Goal: Task Accomplishment & Management: Manage account settings

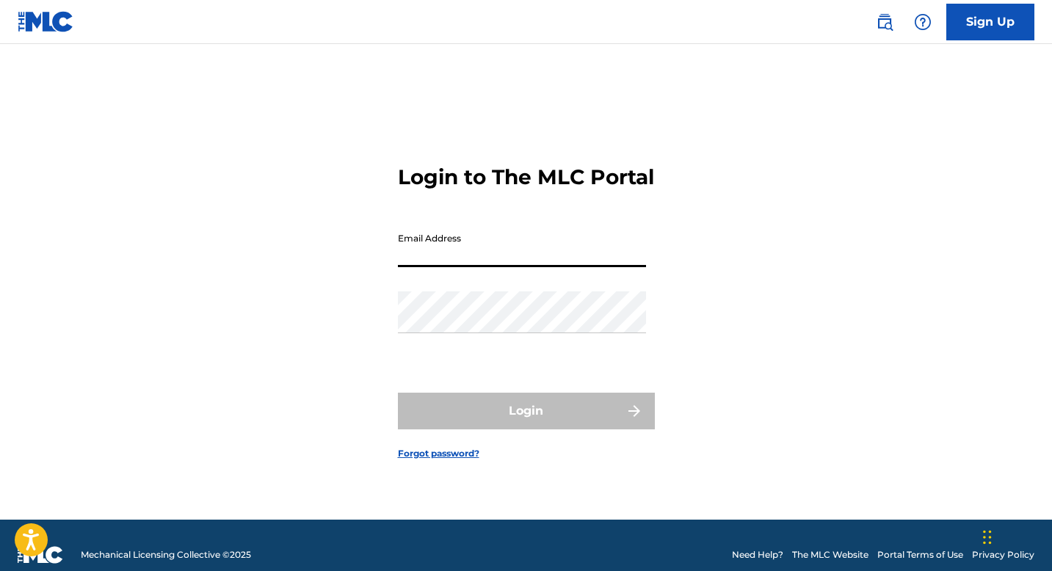
click at [432, 257] on input "Email Address" at bounding box center [522, 246] width 248 height 42
type input "videocam@gmail.com"
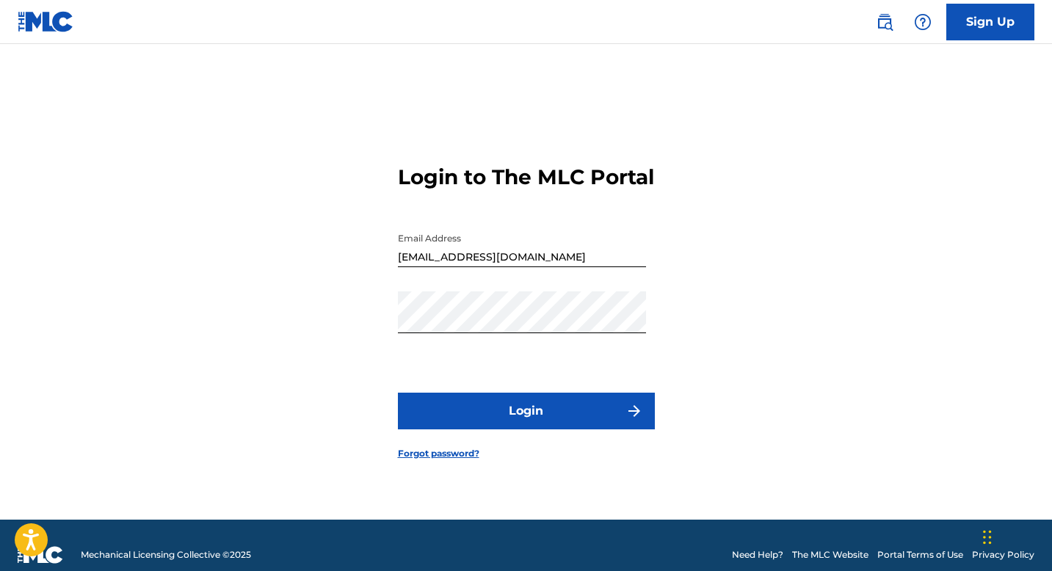
click at [572, 429] on button "Login" at bounding box center [526, 411] width 257 height 37
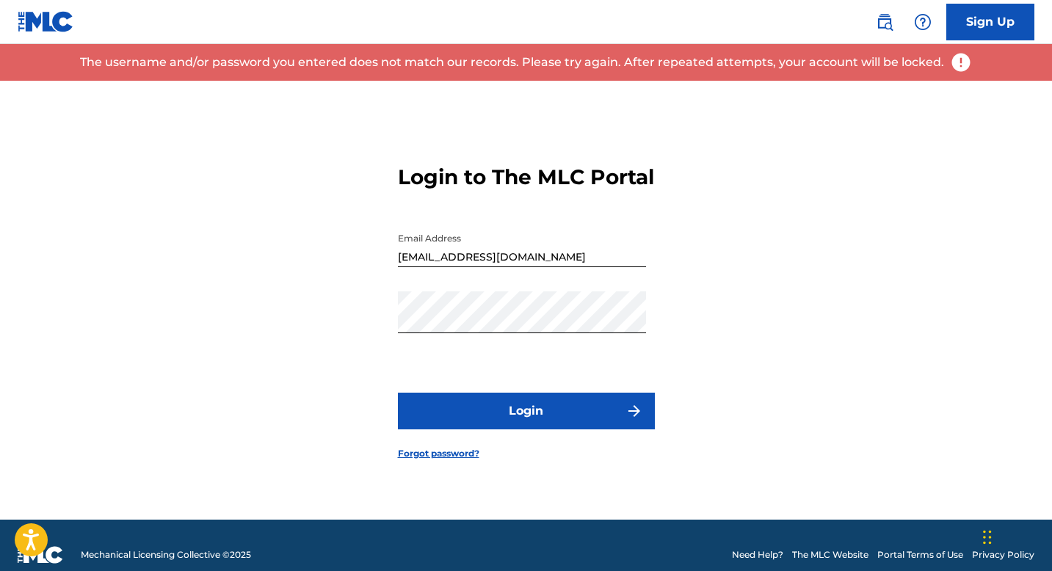
click at [0, 570] on nordpass-portal at bounding box center [0, 571] width 0 height 0
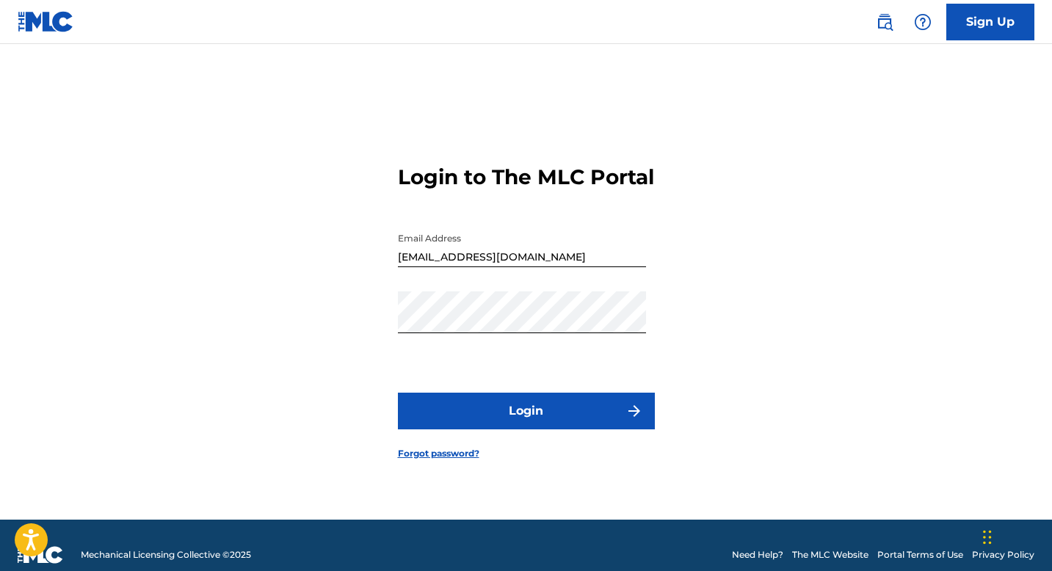
click at [443, 460] on link "Forgot password?" at bounding box center [438, 453] width 81 height 13
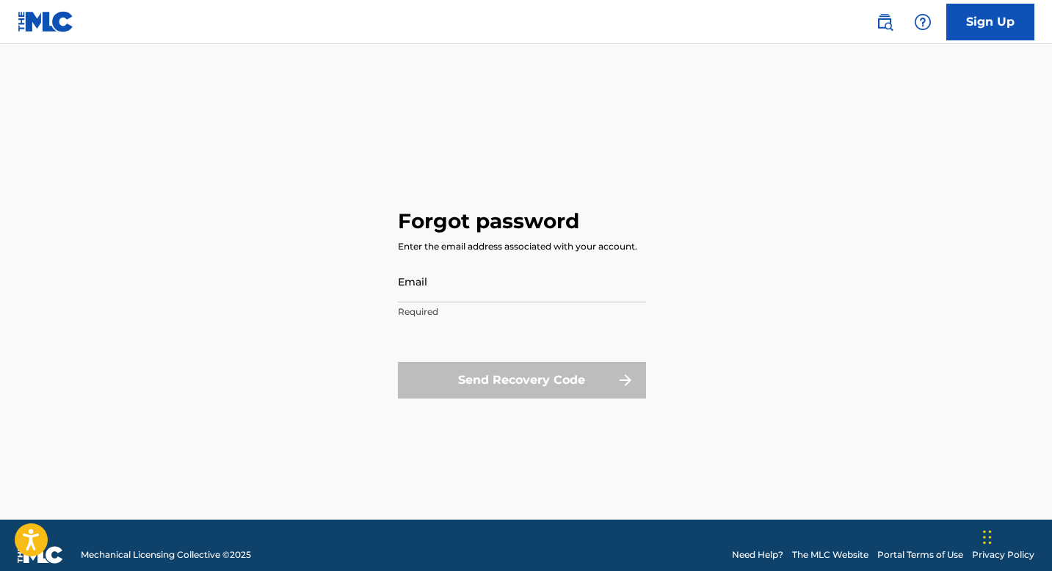
click at [447, 286] on input "Email" at bounding box center [522, 282] width 248 height 42
type input "videocam@gmail.com"
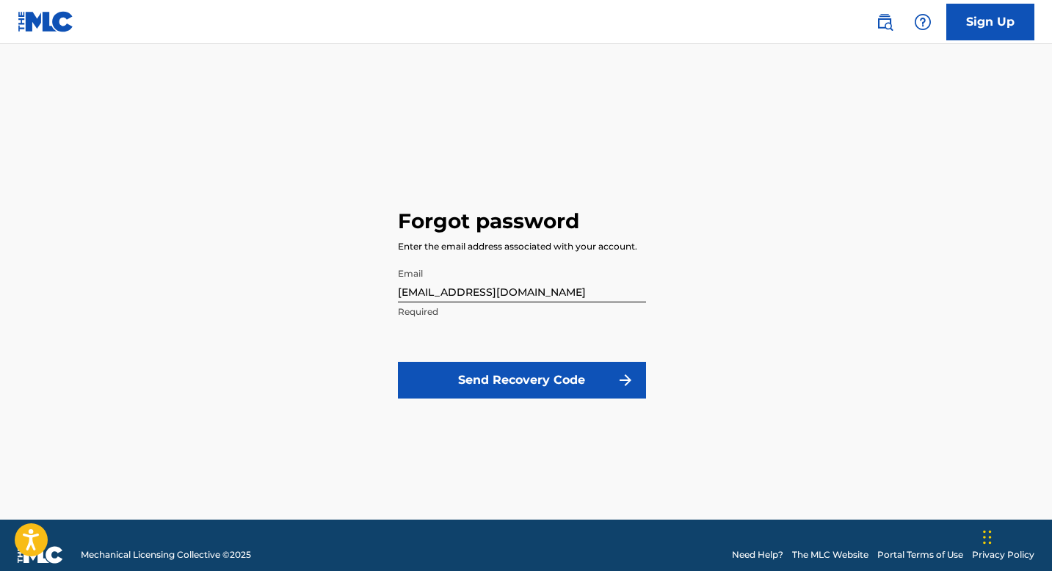
click at [479, 377] on button "Send Recovery Code" at bounding box center [522, 380] width 248 height 37
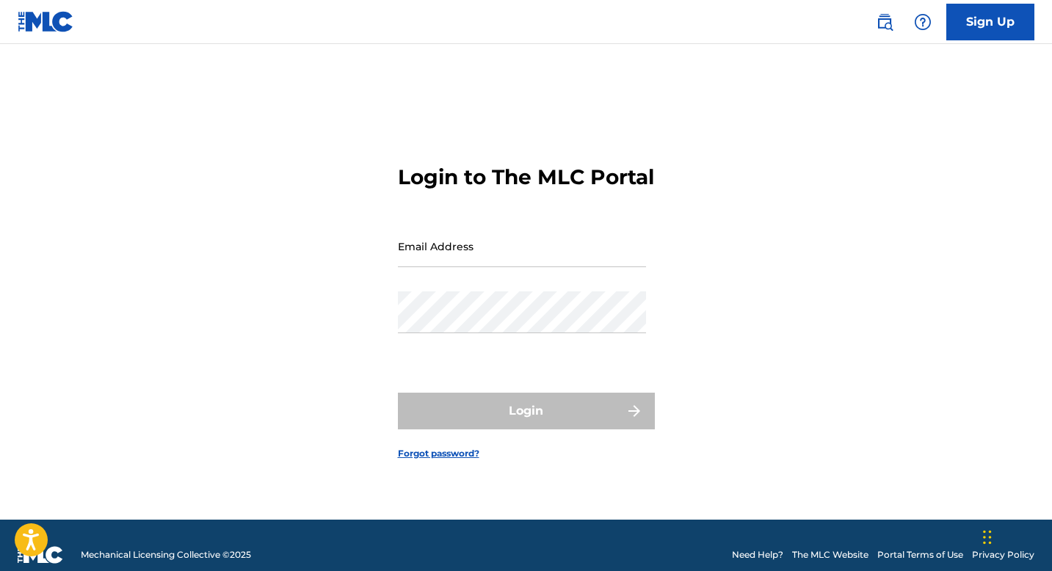
click at [433, 267] on input "Email Address" at bounding box center [522, 246] width 248 height 42
type input "[EMAIL_ADDRESS][DOMAIN_NAME]"
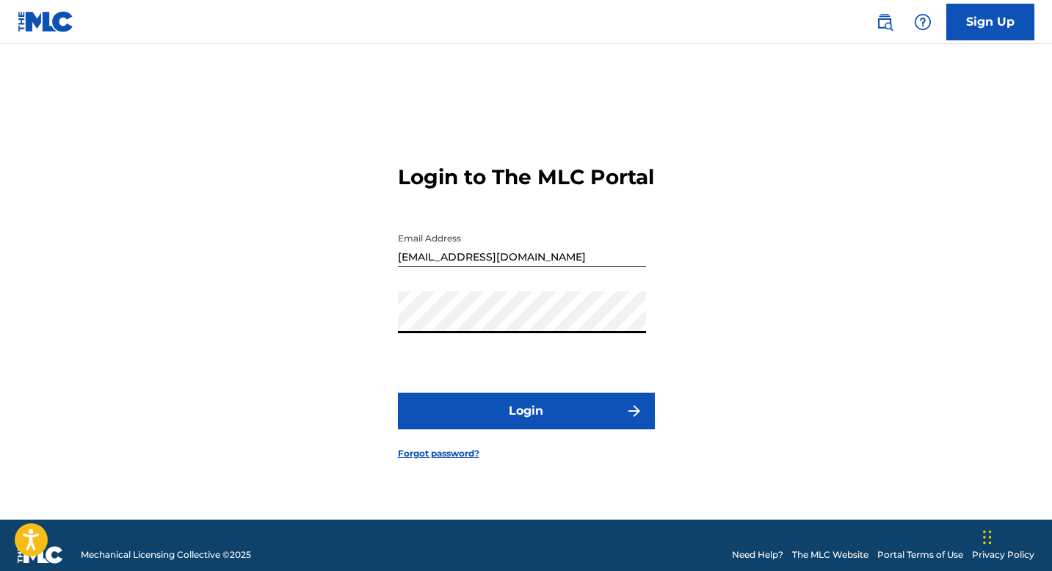
click at [516, 426] on button "Login" at bounding box center [526, 411] width 257 height 37
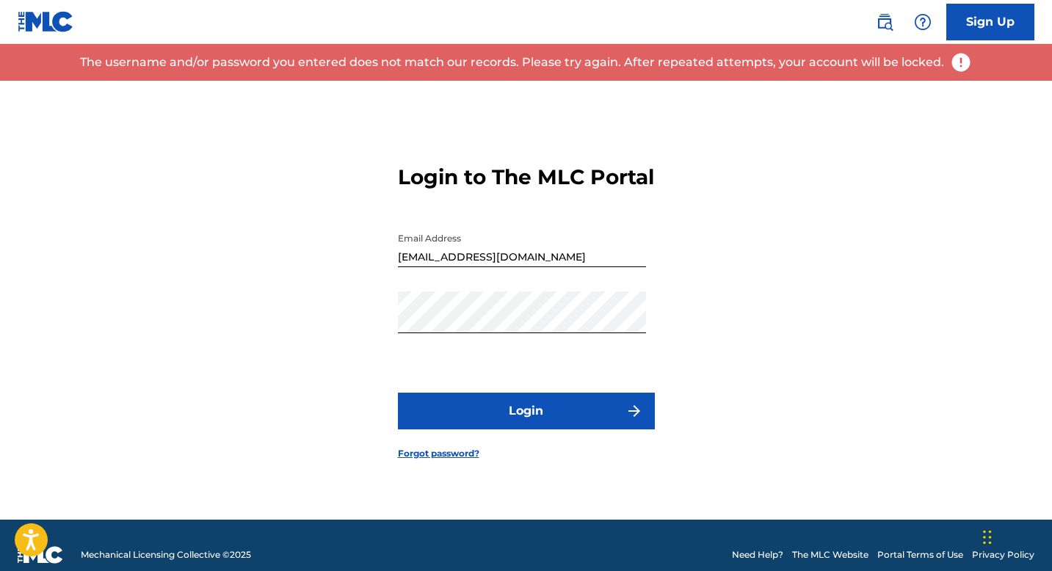
click at [444, 460] on link "Forgot password?" at bounding box center [438, 453] width 81 height 13
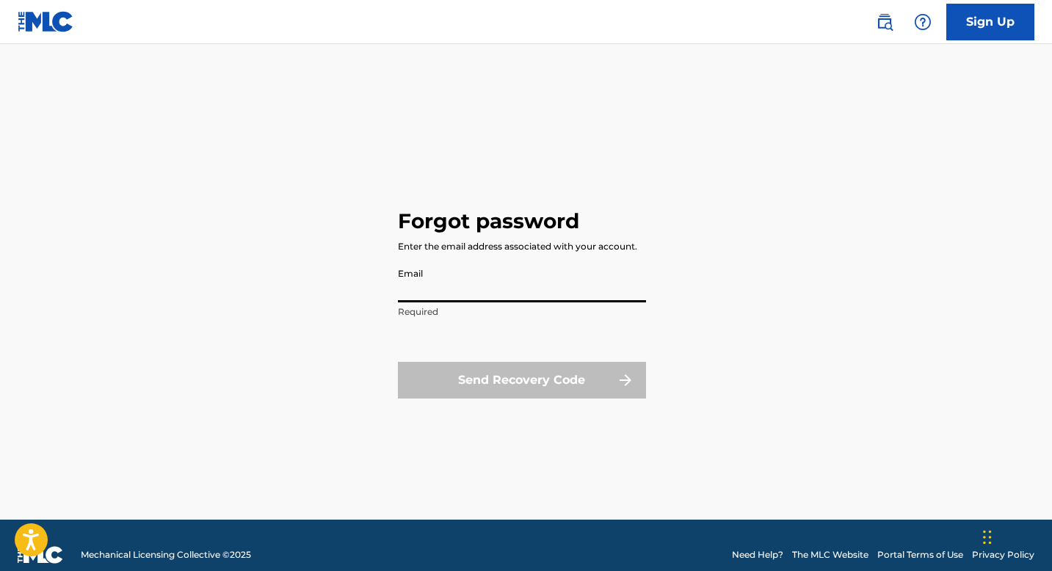
click at [436, 289] on input "Email" at bounding box center [522, 282] width 248 height 42
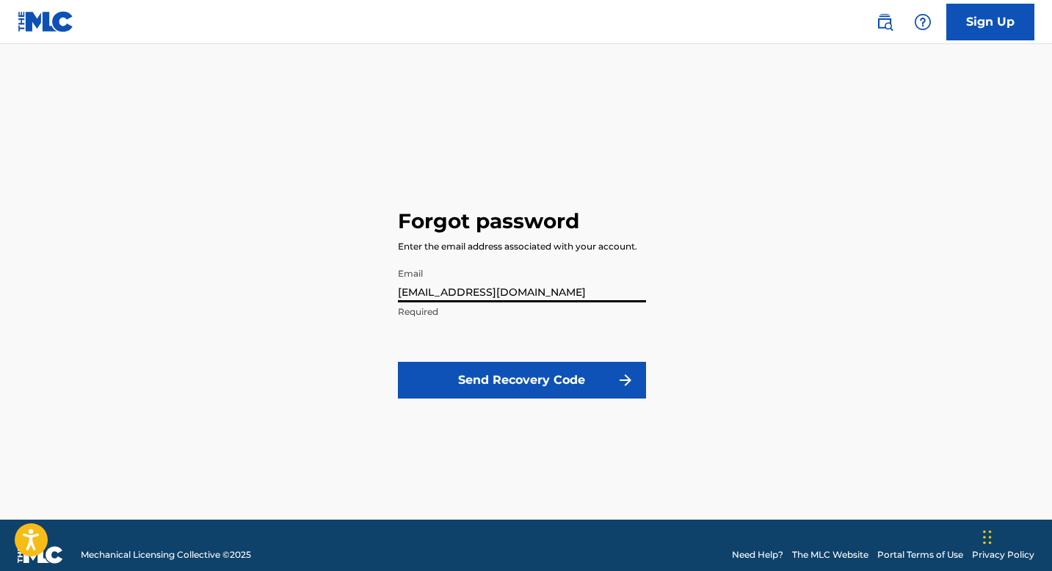
type input "[EMAIL_ADDRESS][DOMAIN_NAME]"
click at [495, 390] on button "Send Recovery Code" at bounding box center [522, 380] width 248 height 37
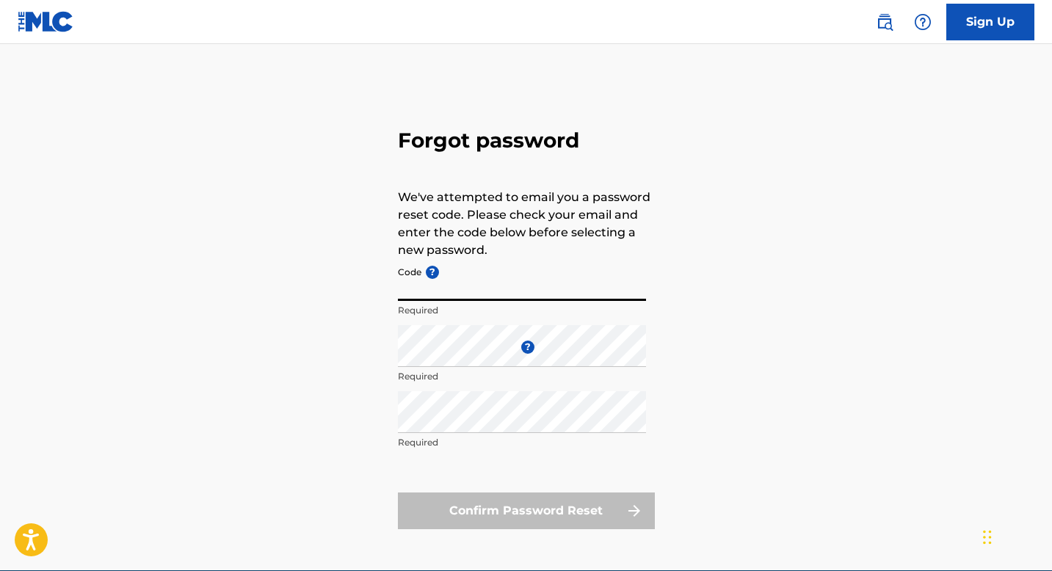
paste input "FP_9e79b24a51f129757d8d4cb99a62"
type input "FP_9e79b24a51f129757d8d4cb99a62"
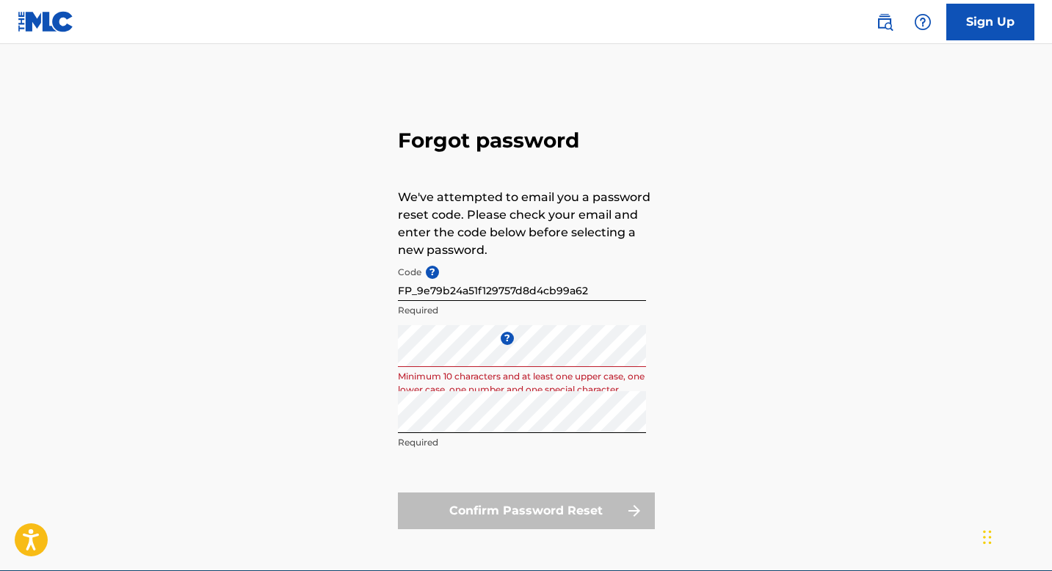
click at [508, 468] on form "Code ? FP_9e79b24a51f129757d8d4cb99a62 Required Enter a new password ? Minimum …" at bounding box center [526, 394] width 257 height 270
click at [341, 344] on div "Forgot password We've attempted to email you a password reset code. Please chec…" at bounding box center [526, 326] width 1028 height 490
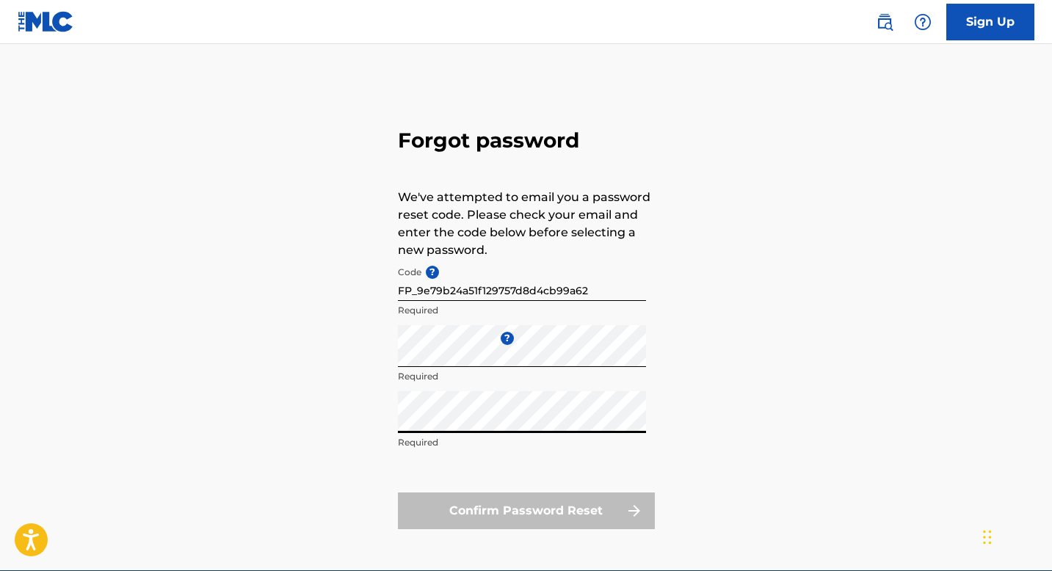
click at [350, 411] on div "Forgot password We've attempted to email you a password reset code. Please chec…" at bounding box center [526, 326] width 1028 height 490
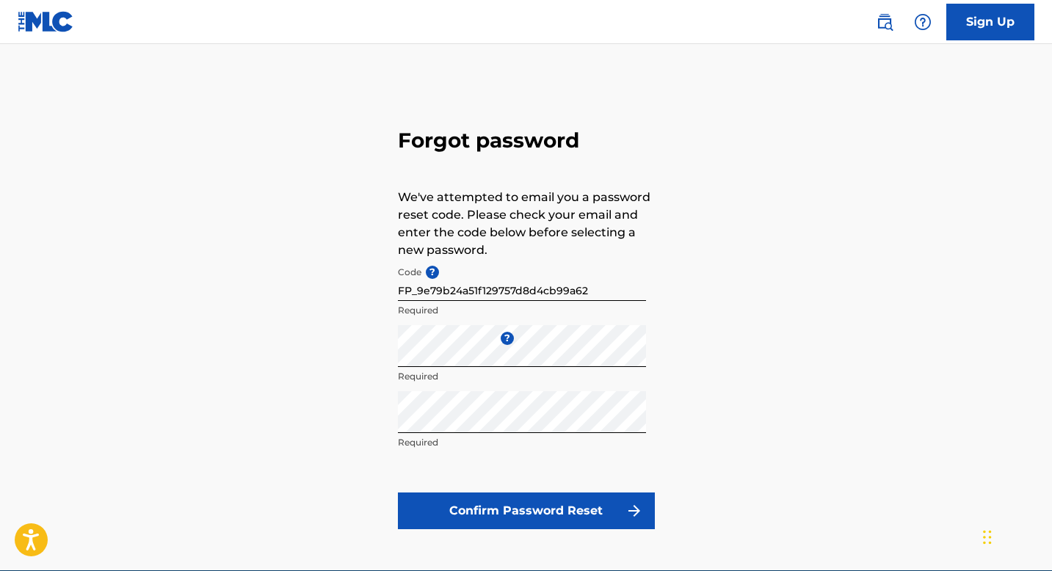
click at [514, 514] on button "Confirm Password Reset" at bounding box center [526, 510] width 257 height 37
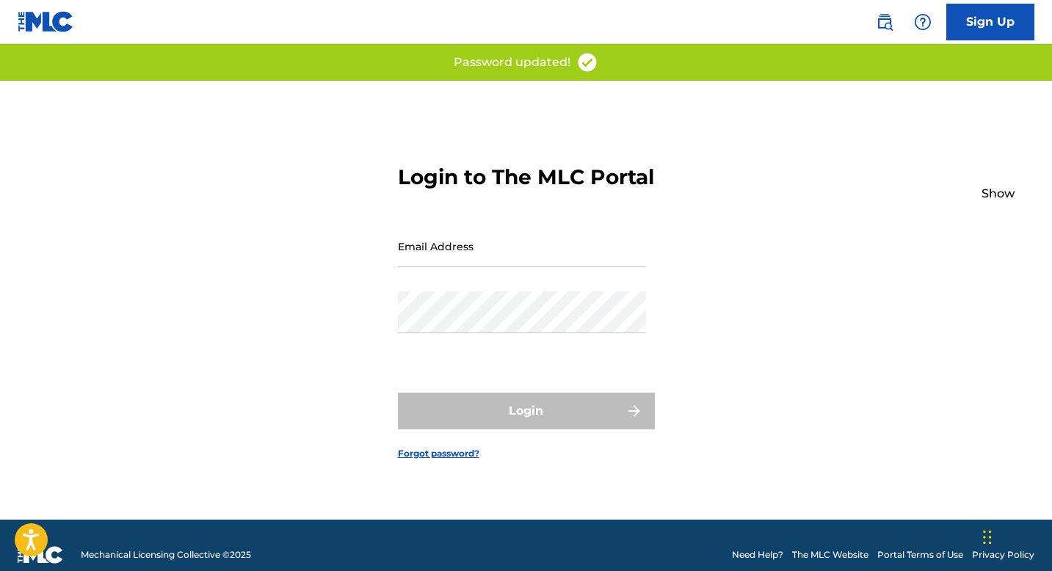
click at [0, 570] on nordpass-portal at bounding box center [0, 571] width 0 height 0
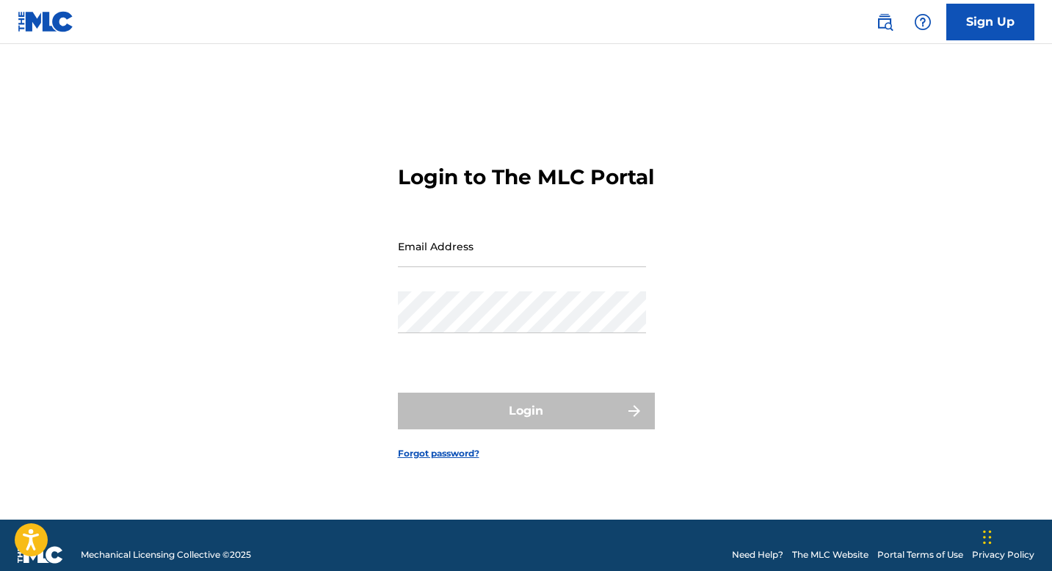
click at [0, 570] on nordpass-portal at bounding box center [0, 571] width 0 height 0
click at [457, 264] on input "Email Address" at bounding box center [522, 246] width 248 height 42
click at [0, 570] on nordpass-autofill-portal at bounding box center [0, 571] width 0 height 0
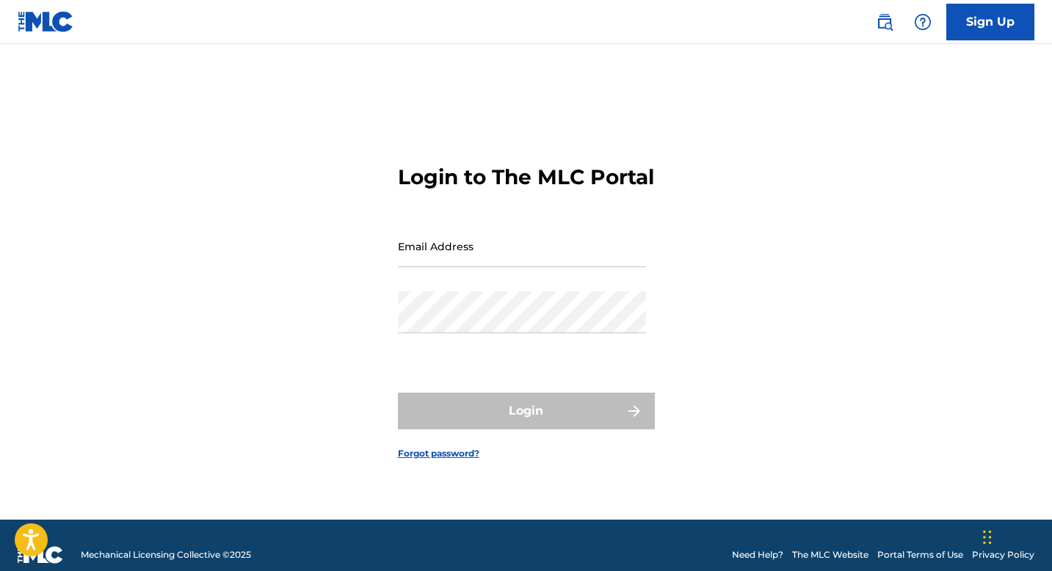
type input "[EMAIL_ADDRESS][DOMAIN_NAME]"
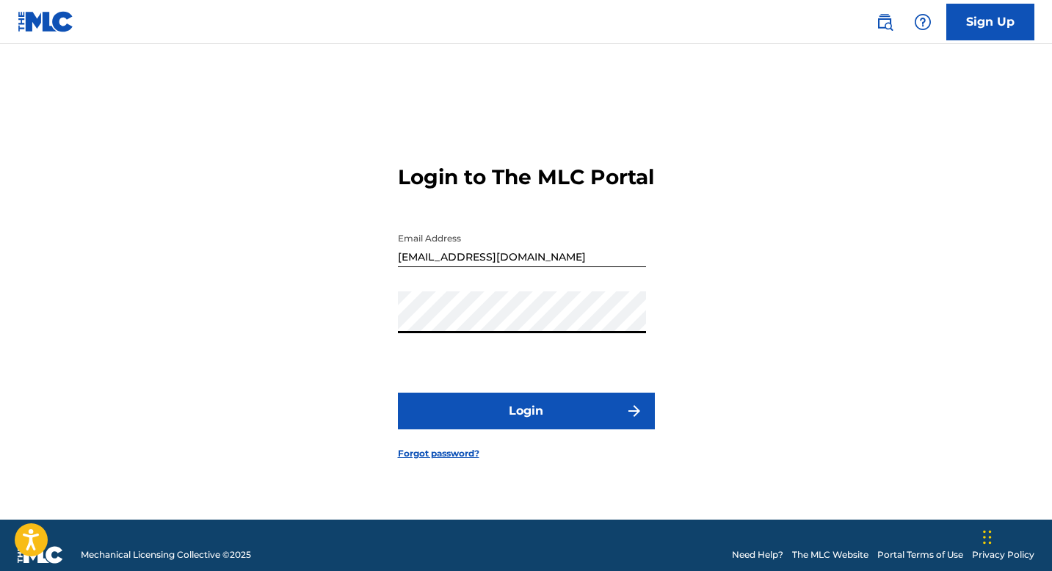
click at [532, 421] on button "Login" at bounding box center [526, 411] width 257 height 37
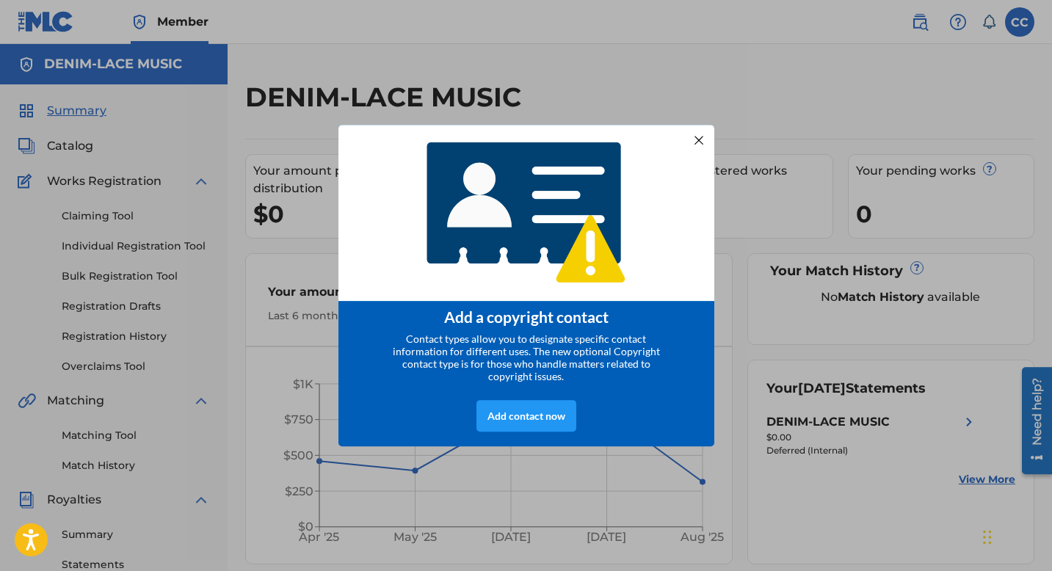
click at [698, 135] on div at bounding box center [697, 140] width 19 height 19
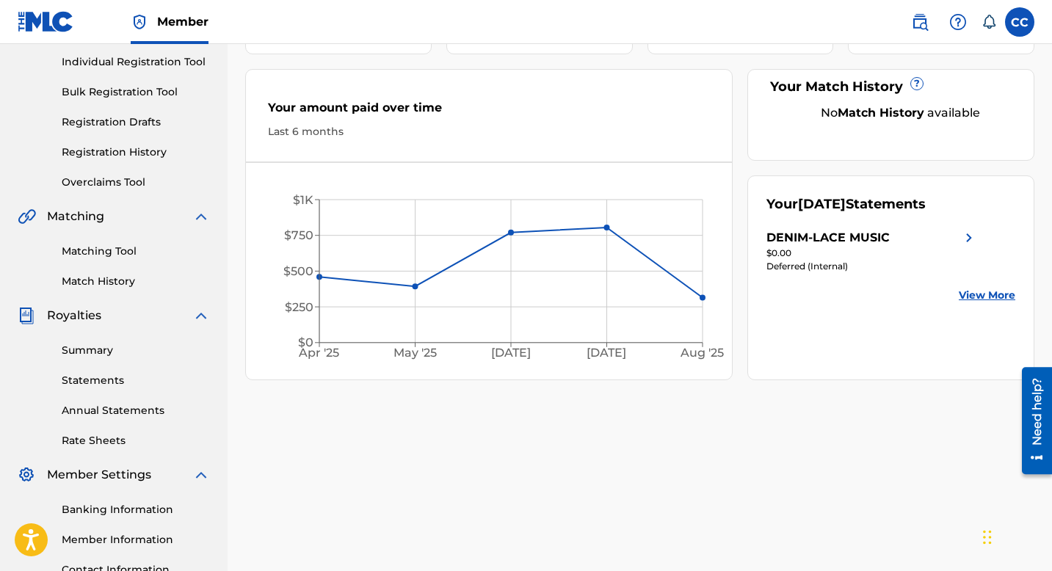
scroll to position [309, 0]
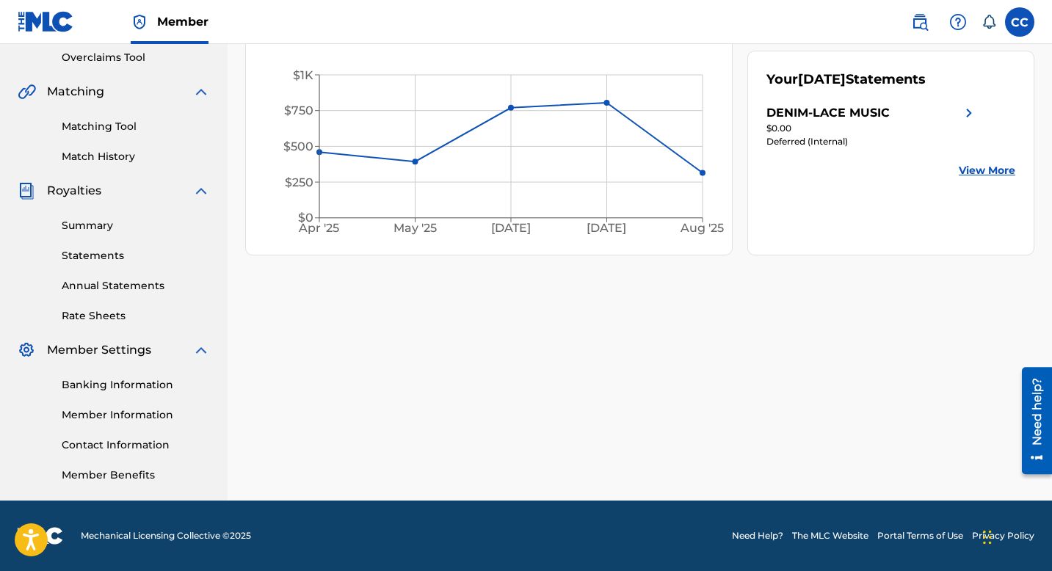
click at [95, 257] on link "Statements" at bounding box center [136, 255] width 148 height 15
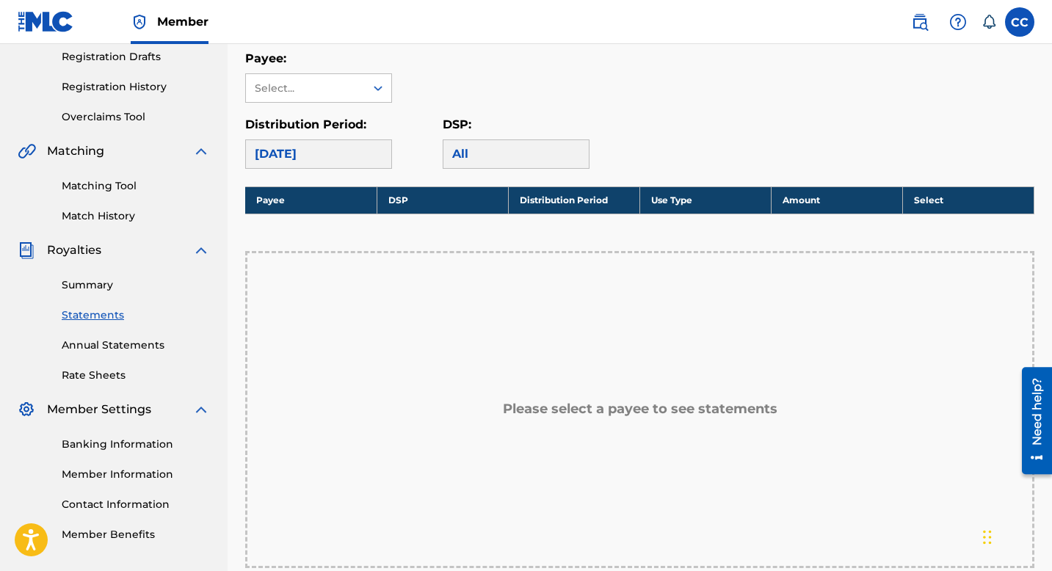
scroll to position [247, 0]
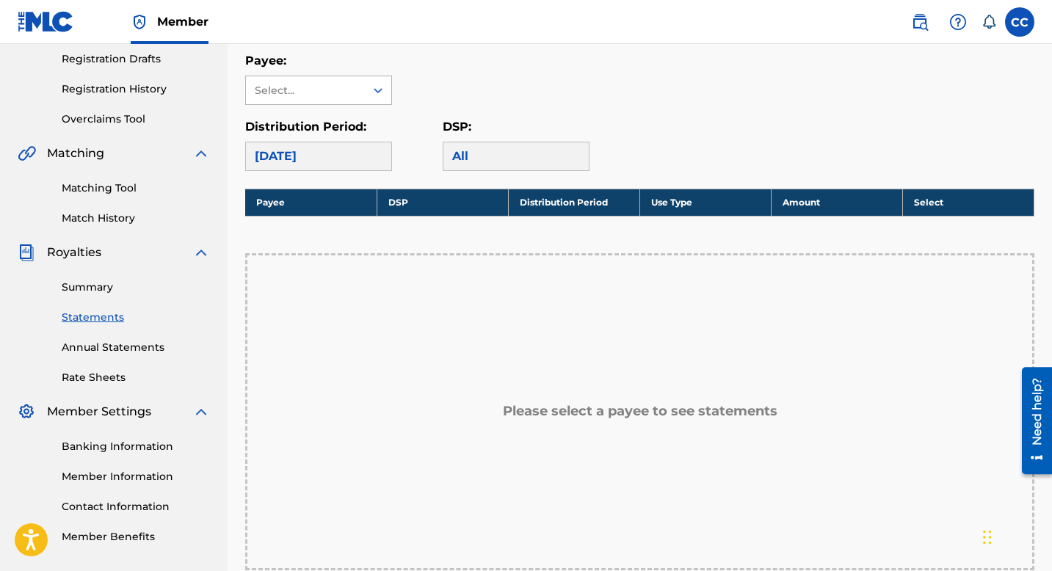
click at [371, 95] on icon at bounding box center [378, 90] width 15 height 15
click at [349, 126] on div "DENIM-LACE MUSIC" at bounding box center [318, 123] width 145 height 37
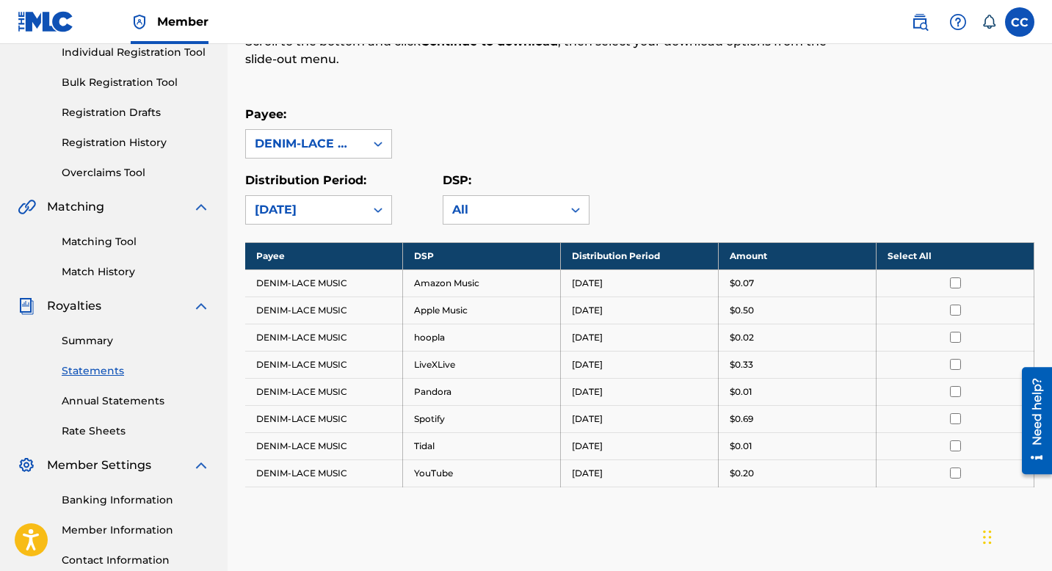
scroll to position [192, 0]
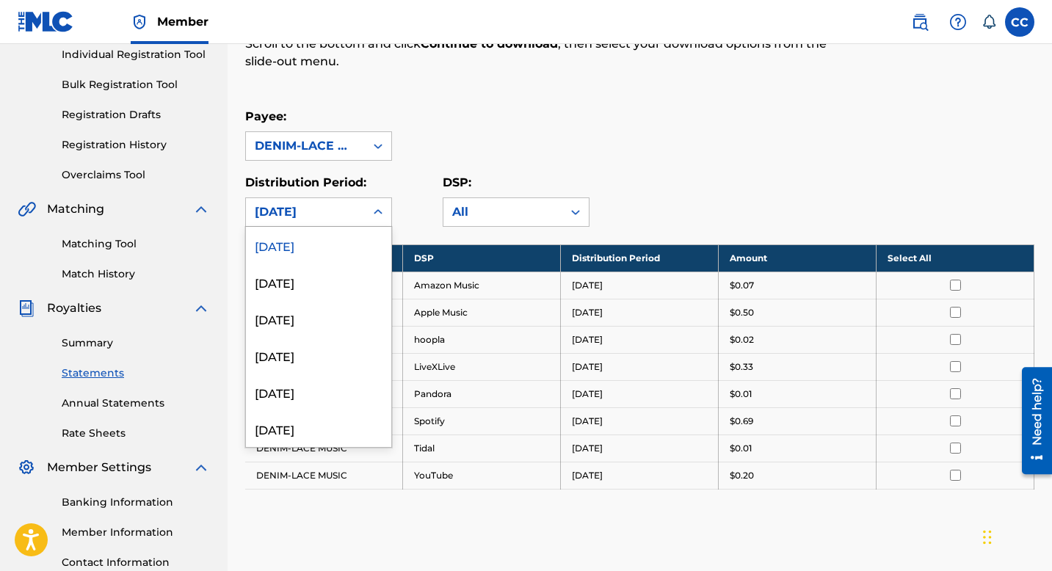
click at [373, 215] on icon at bounding box center [378, 212] width 15 height 15
click at [316, 281] on div "August 2025" at bounding box center [318, 281] width 145 height 37
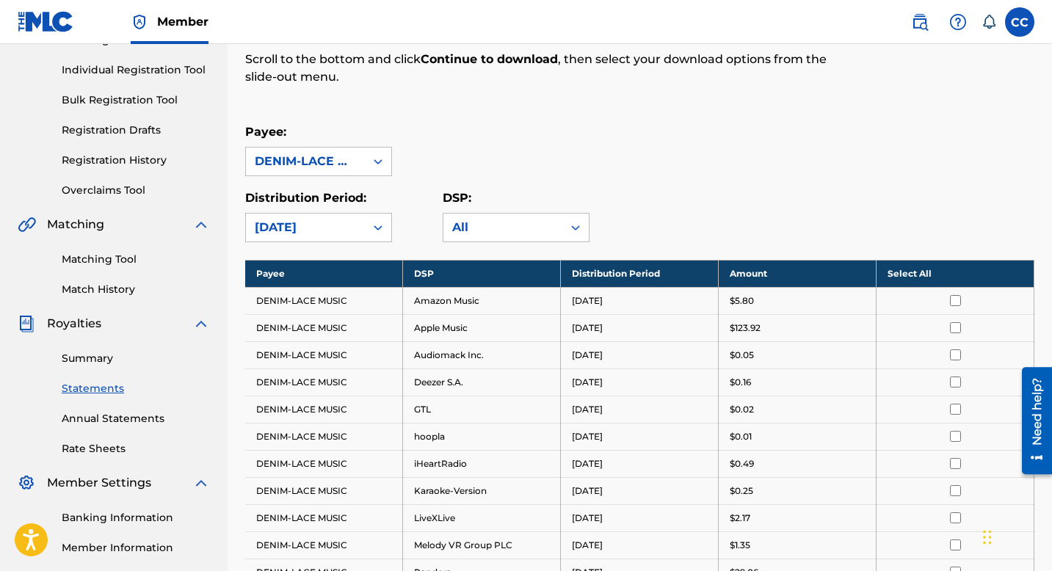
scroll to position [173, 0]
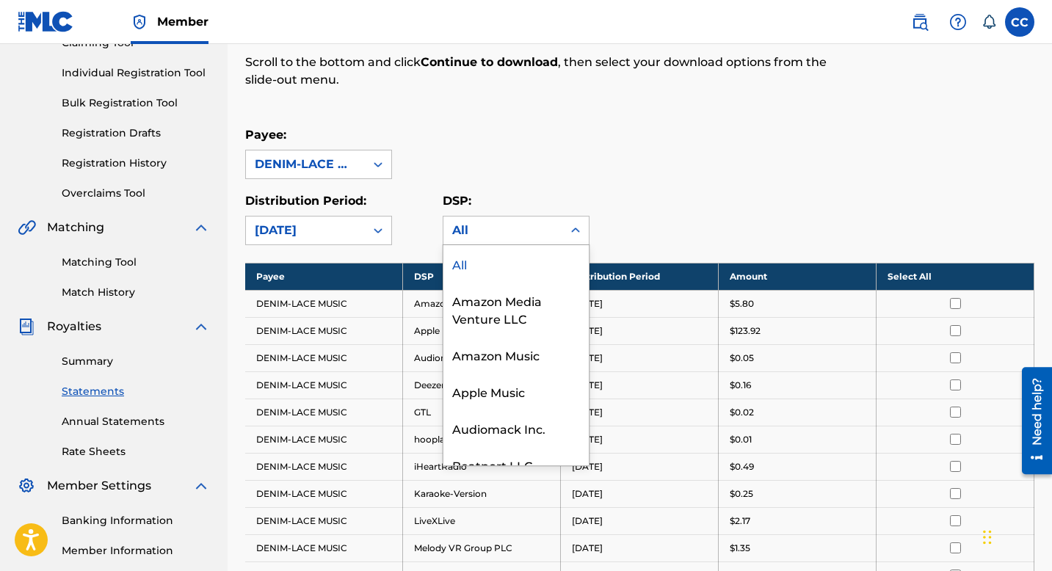
click at [538, 234] on div "All" at bounding box center [502, 231] width 101 height 18
click at [490, 262] on div "All" at bounding box center [515, 263] width 145 height 37
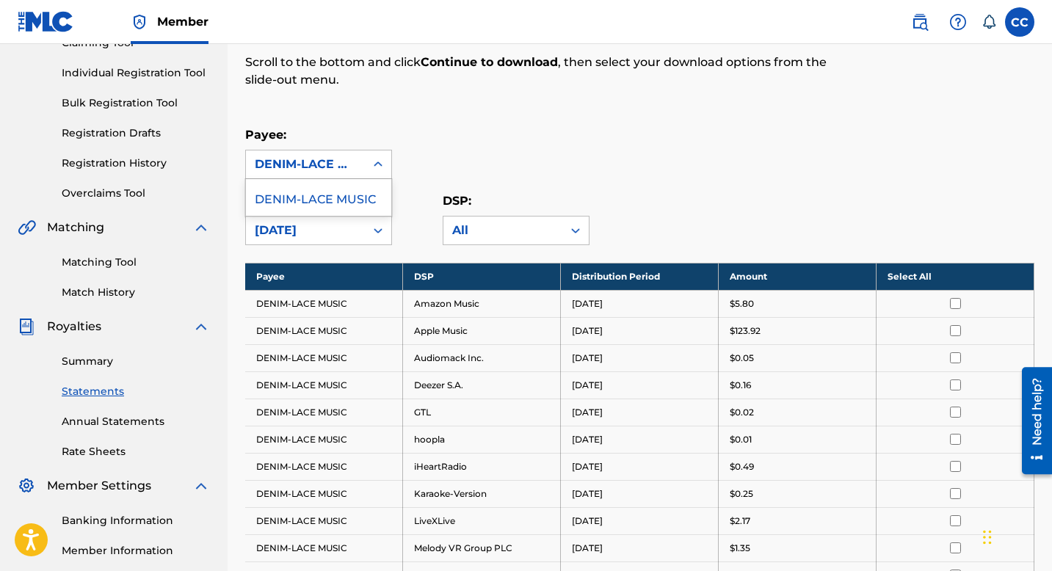
click at [368, 164] on div at bounding box center [378, 164] width 26 height 26
click at [378, 232] on icon at bounding box center [378, 230] width 15 height 15
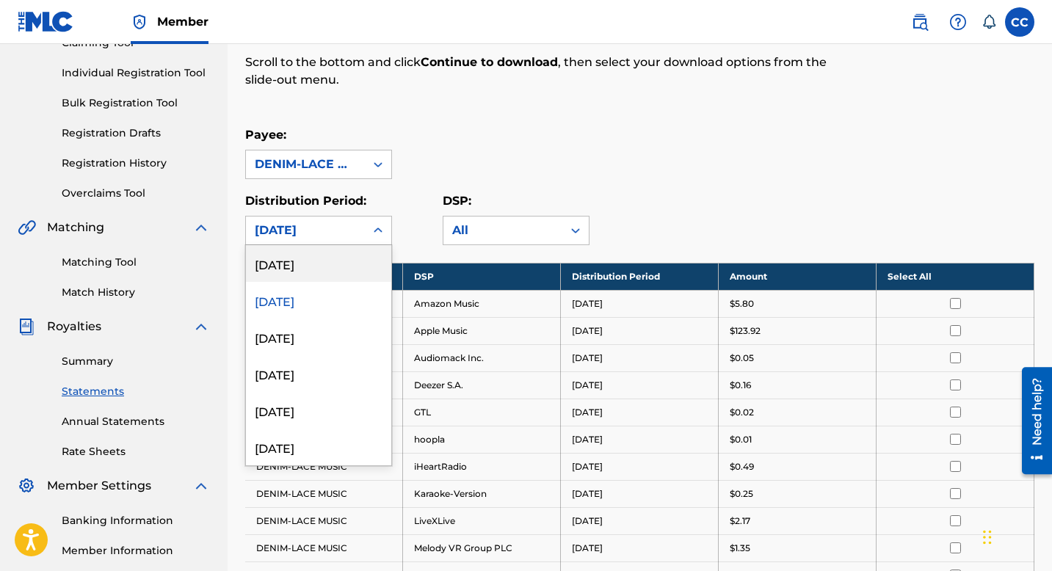
click at [333, 266] on div "[DATE]" at bounding box center [318, 263] width 145 height 37
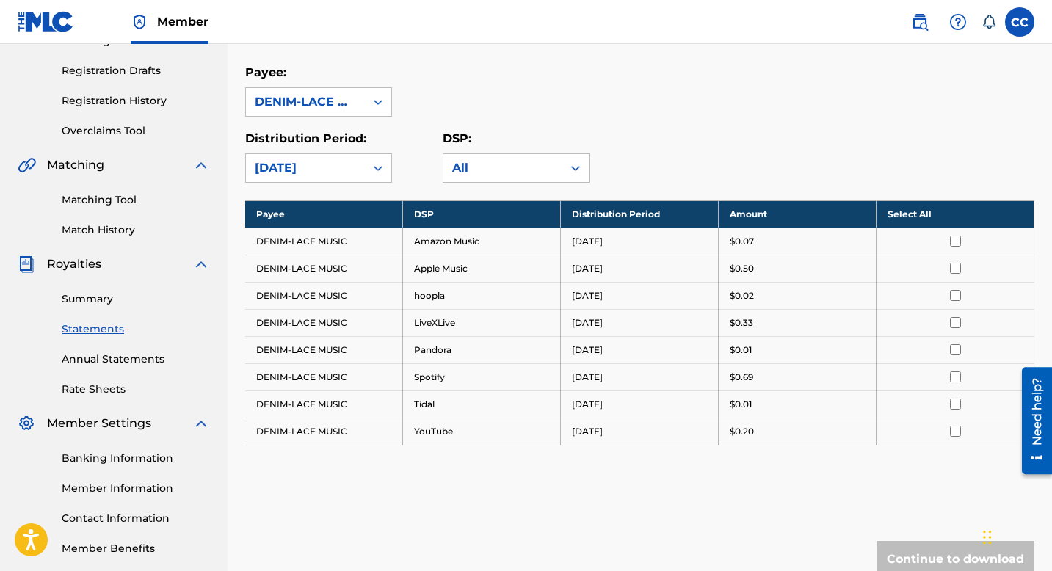
scroll to position [235, 0]
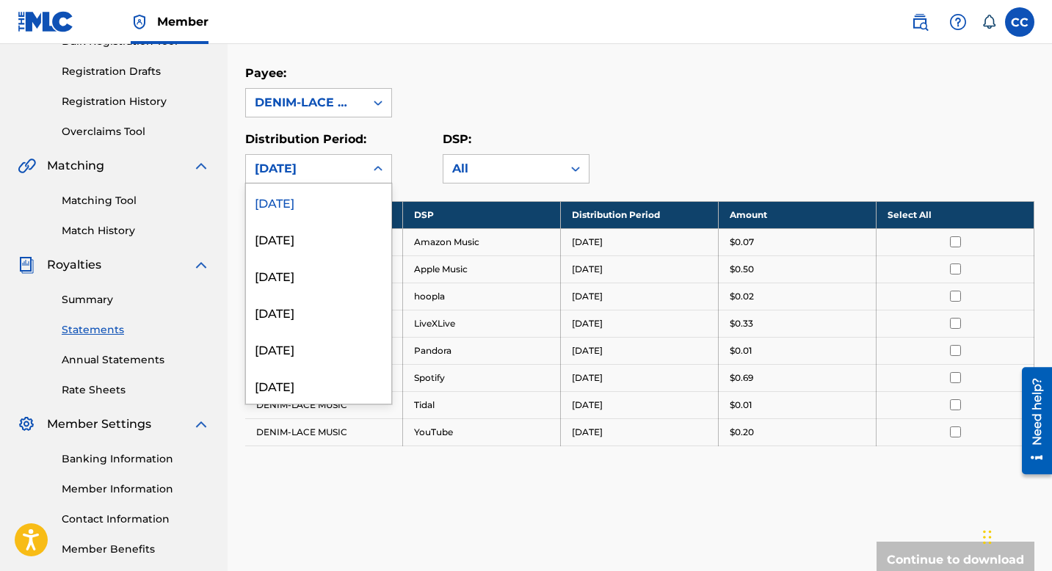
click at [356, 162] on div "[DATE]" at bounding box center [305, 169] width 119 height 28
click at [318, 240] on div "August 2025" at bounding box center [318, 238] width 145 height 37
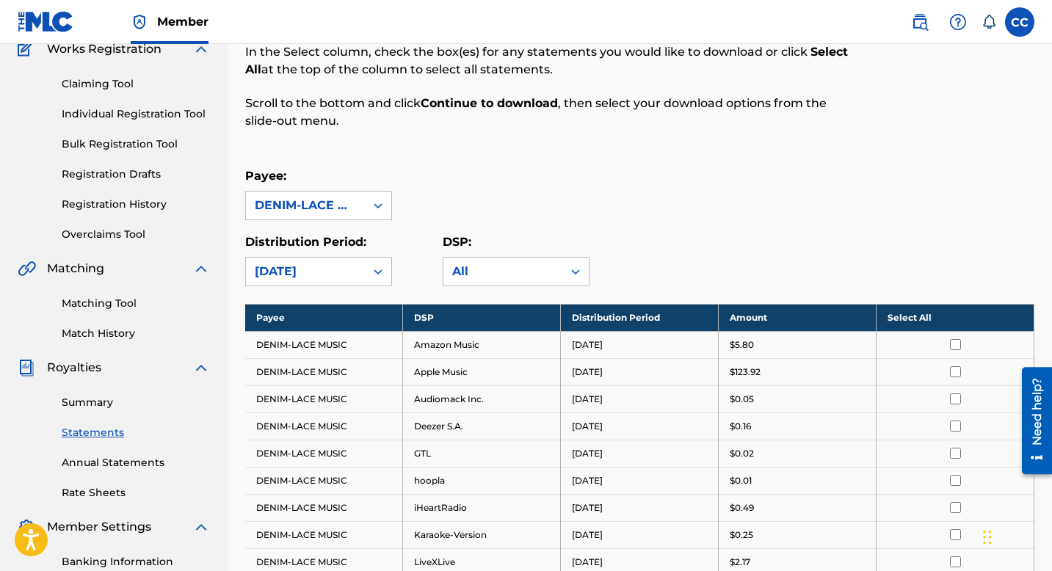
scroll to position [145, 0]
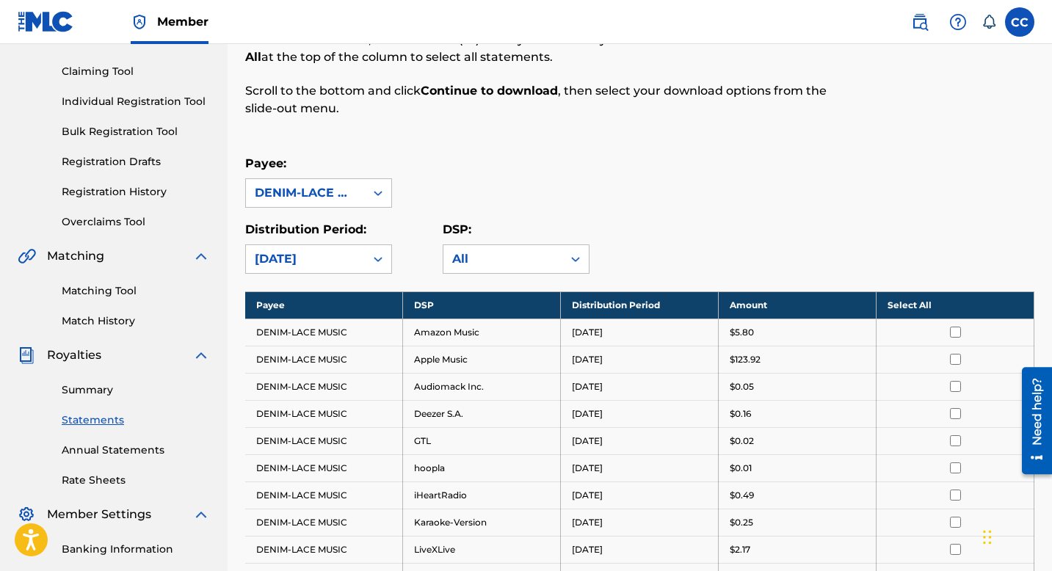
click at [371, 259] on icon at bounding box center [378, 259] width 15 height 15
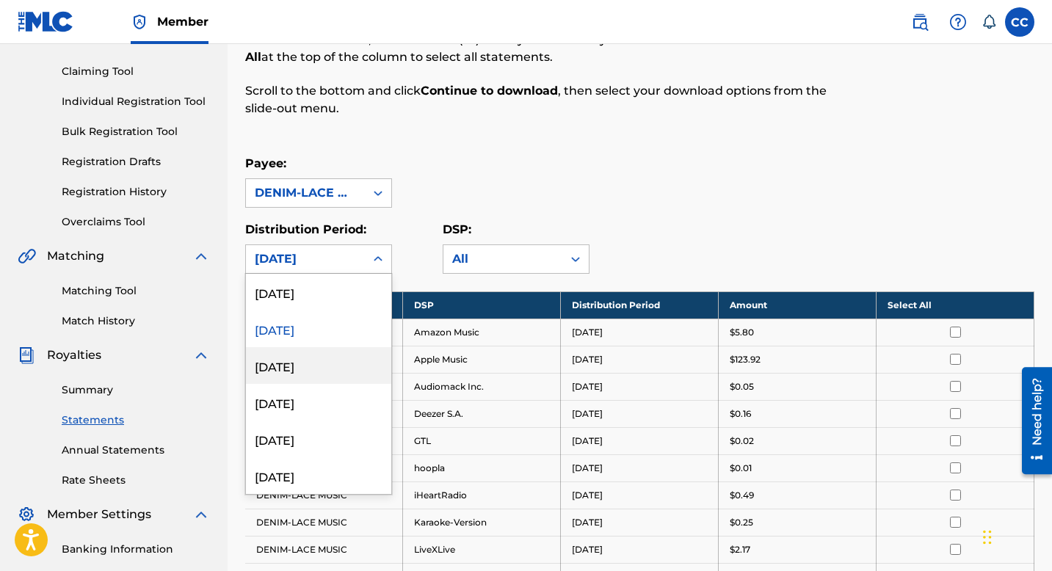
click at [295, 364] on div "July 2025" at bounding box center [318, 365] width 145 height 37
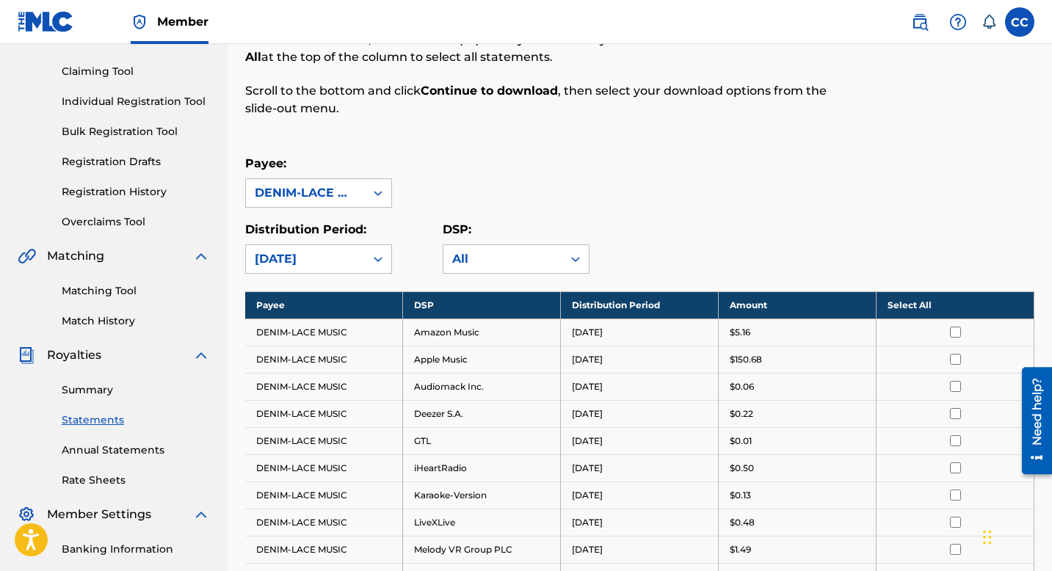
click at [360, 258] on div "July 2025" at bounding box center [305, 259] width 119 height 28
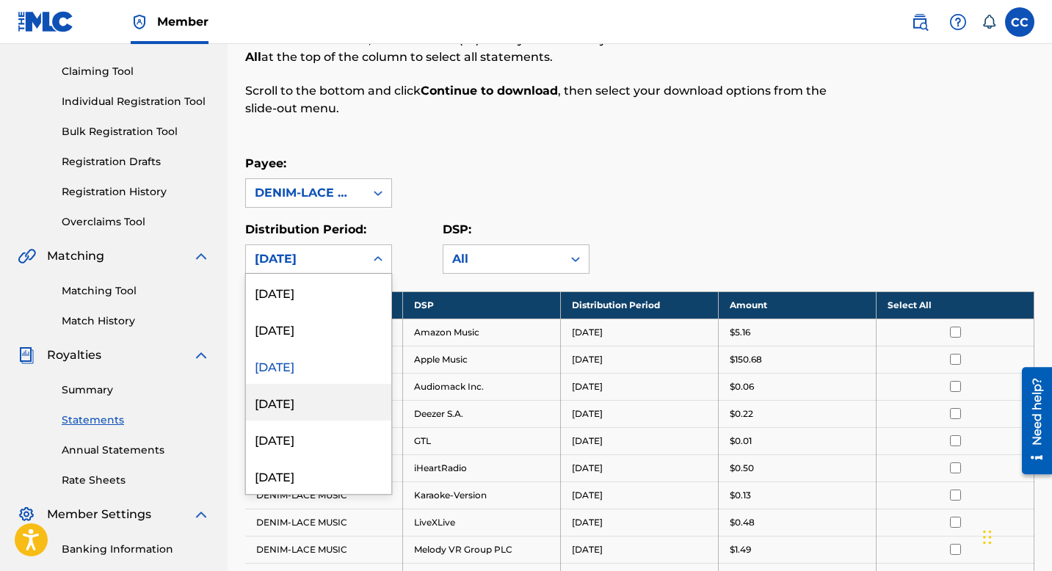
click at [297, 399] on div "June 2025" at bounding box center [318, 402] width 145 height 37
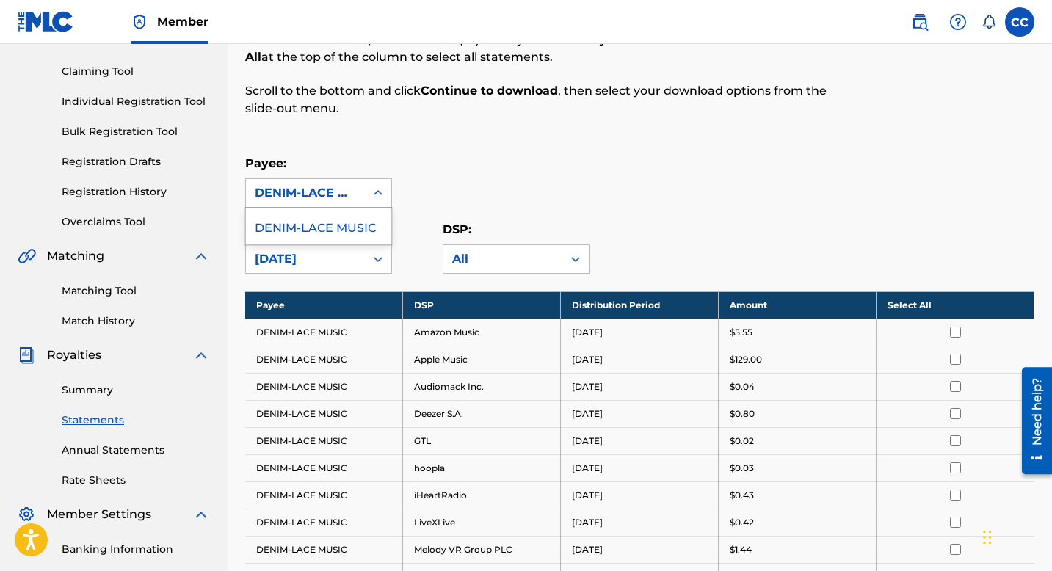
click at [365, 186] on div at bounding box center [378, 193] width 26 height 26
click at [362, 262] on div "June 2025" at bounding box center [305, 259] width 119 height 28
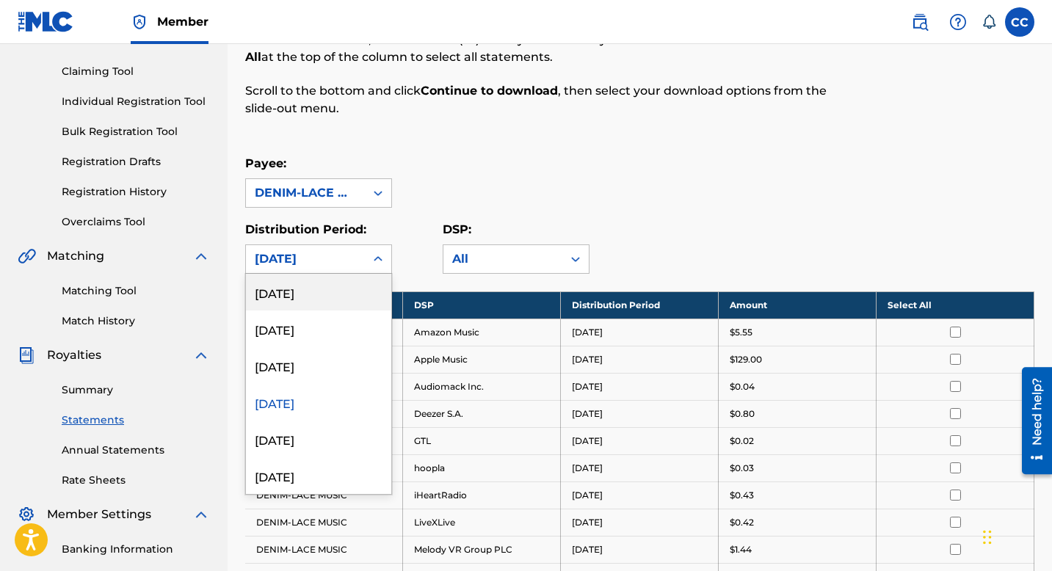
click at [490, 200] on div "Payee: DENIM-LACE MUSIC" at bounding box center [639, 181] width 789 height 53
click at [354, 265] on div "June 2025" at bounding box center [305, 259] width 101 height 18
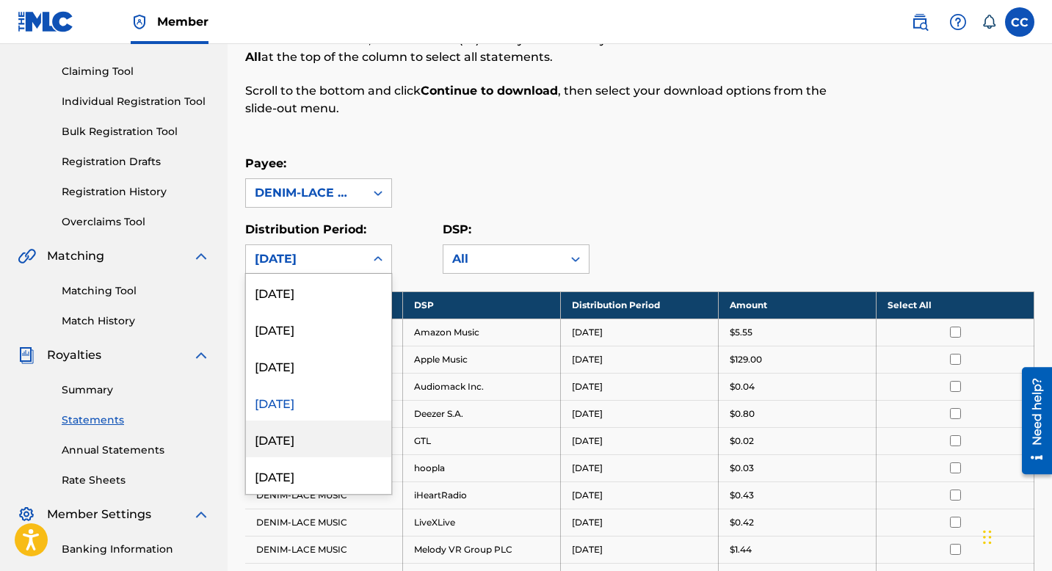
click at [283, 440] on div "May 2025" at bounding box center [318, 439] width 145 height 37
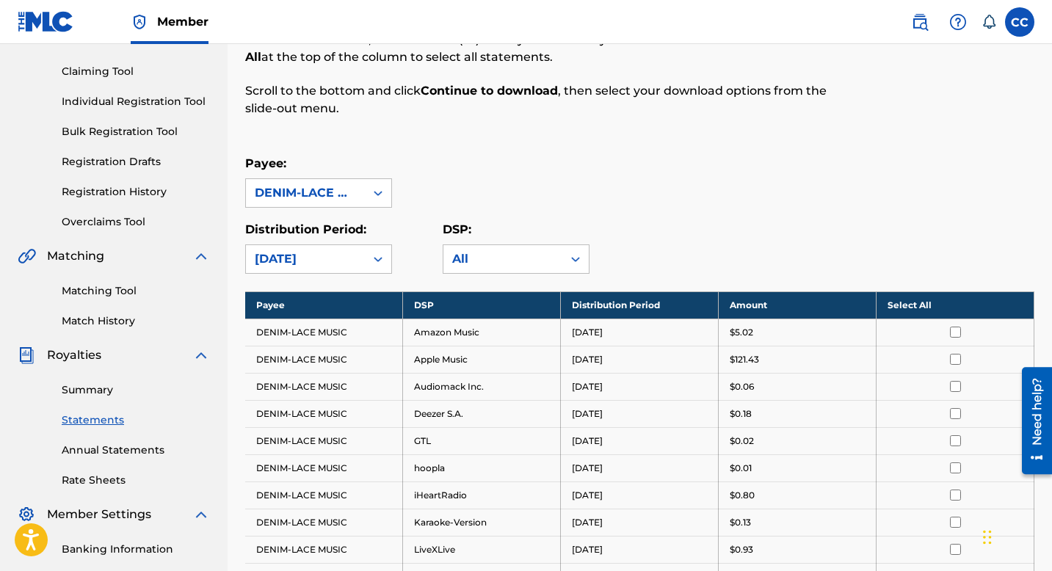
click at [338, 258] on div "May 2025" at bounding box center [305, 259] width 101 height 18
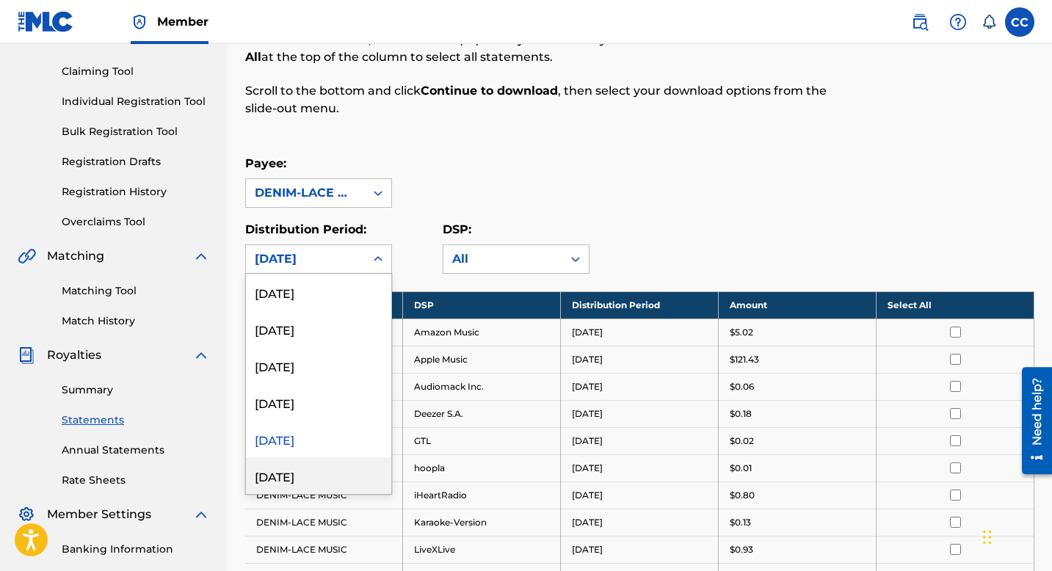
click at [295, 480] on div "April 2025" at bounding box center [318, 475] width 145 height 37
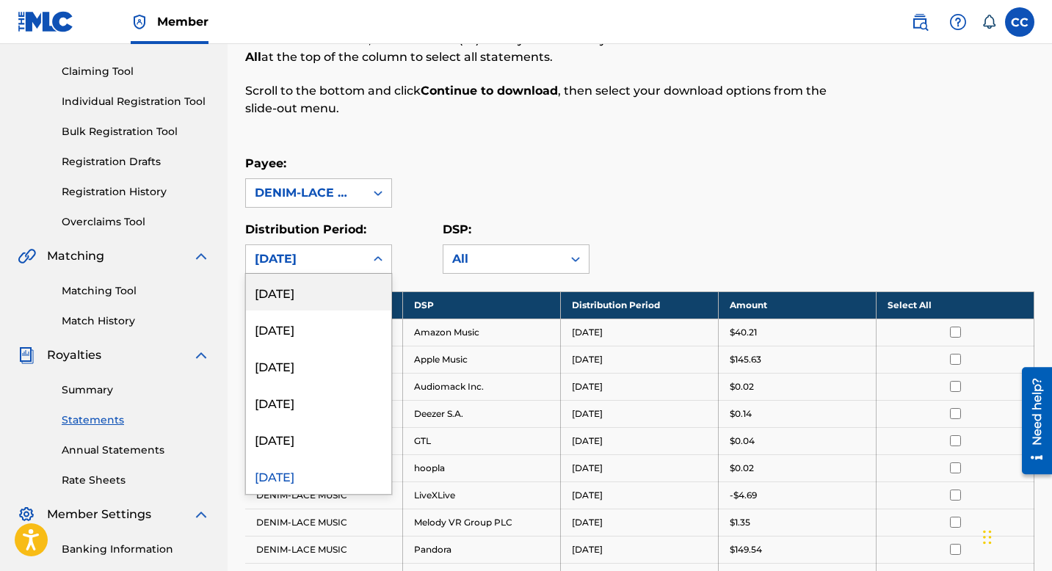
click at [338, 252] on div "April 2025" at bounding box center [305, 259] width 101 height 18
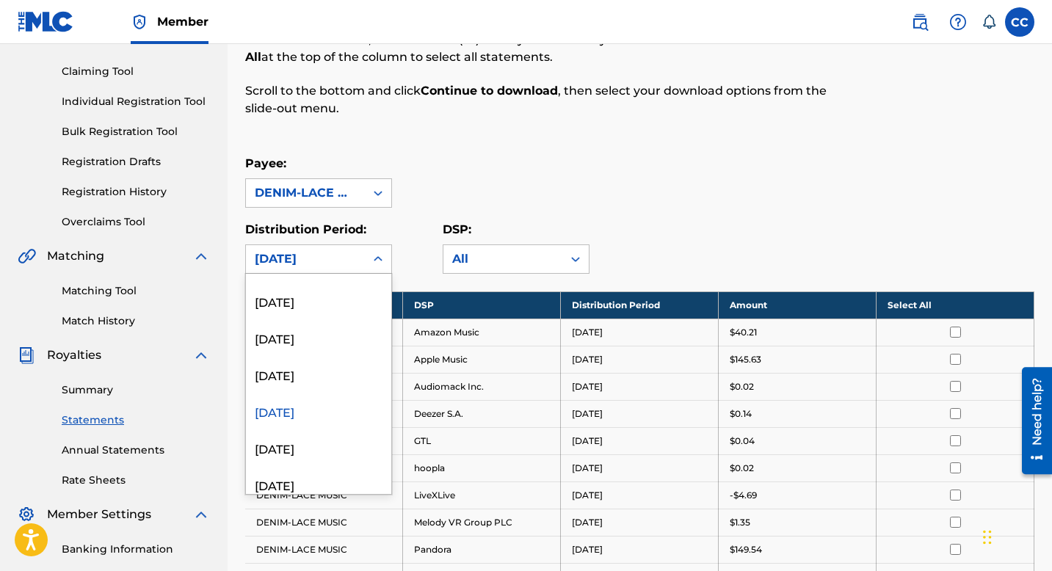
scroll to position [65, 0]
click at [299, 446] on div "March 2025" at bounding box center [318, 447] width 145 height 37
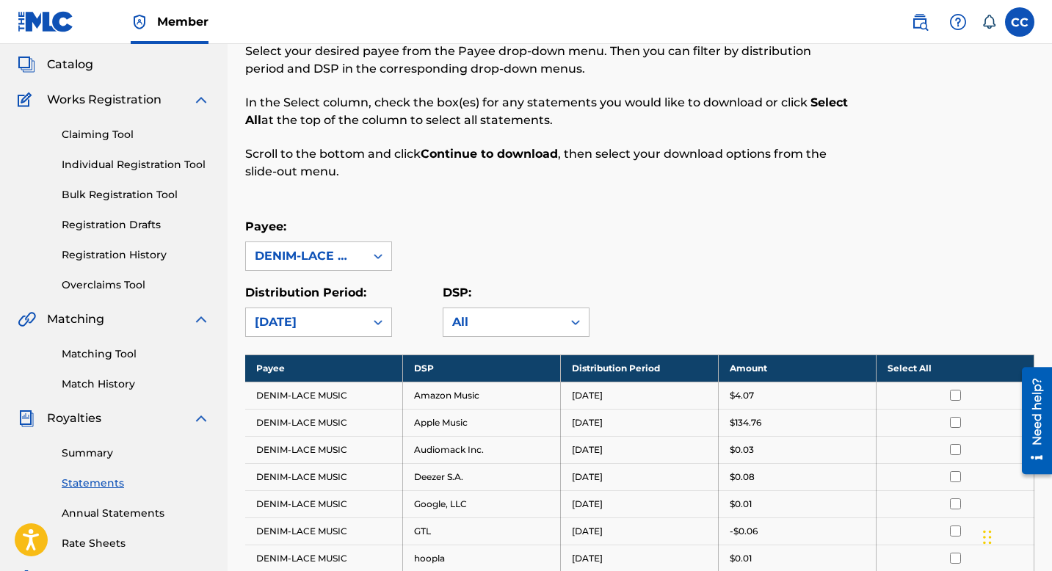
scroll to position [79, 0]
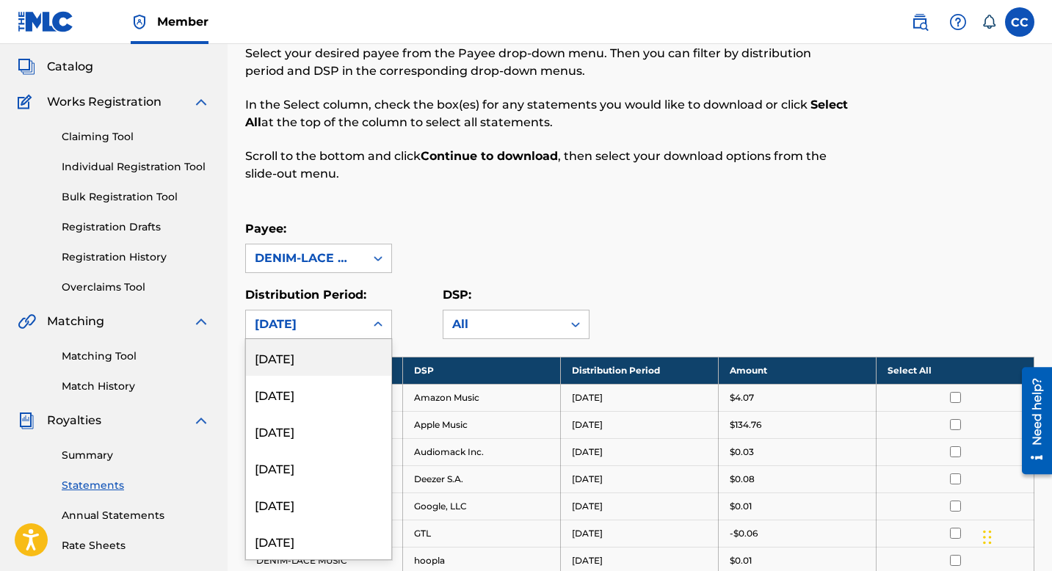
click at [353, 333] on div "March 2025" at bounding box center [305, 324] width 119 height 28
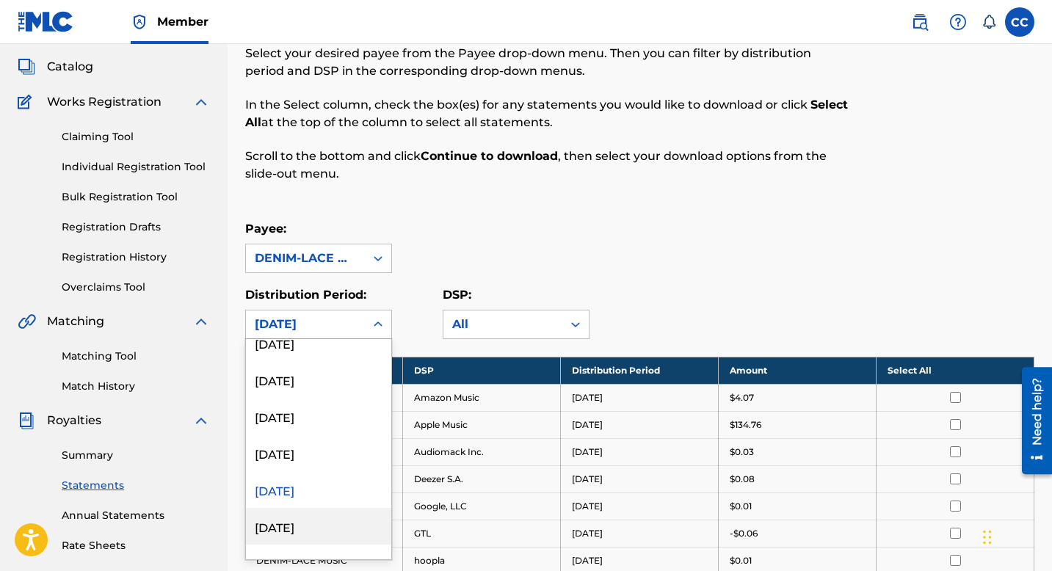
click at [305, 530] on div "February 2025" at bounding box center [318, 526] width 145 height 37
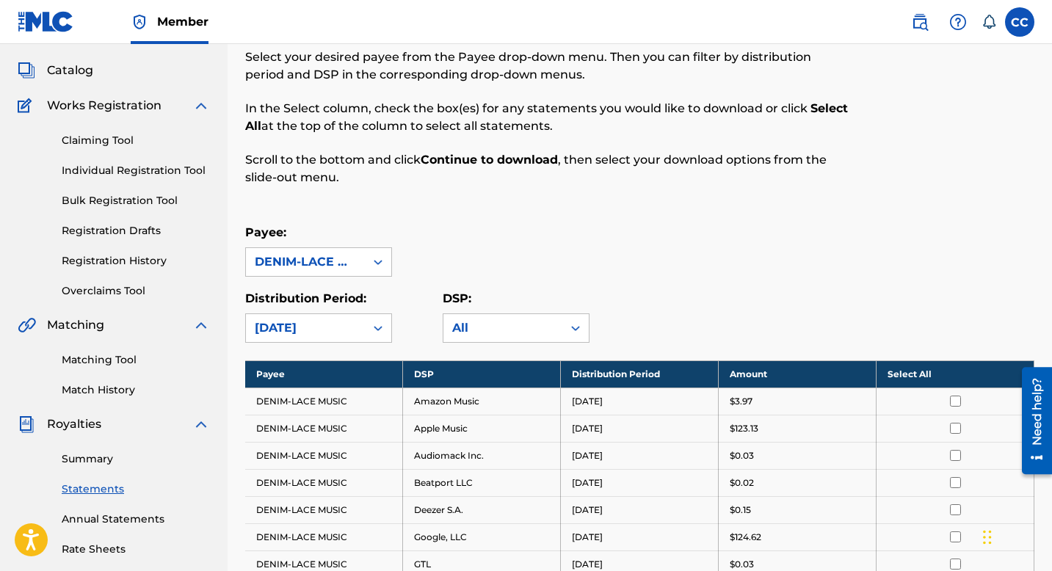
scroll to position [0, 0]
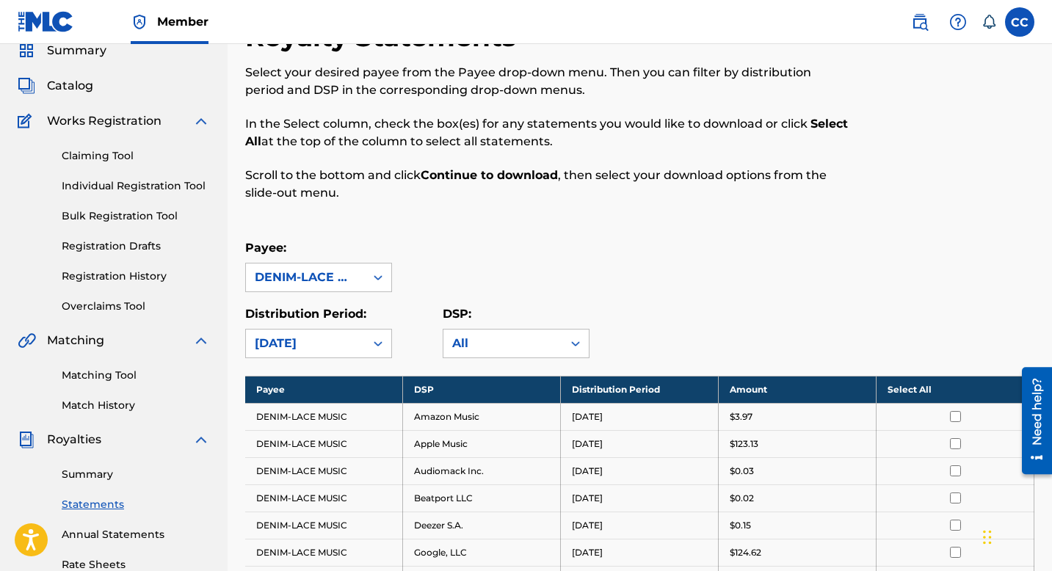
click at [352, 358] on div "option February 2025, selected. February 2025" at bounding box center [318, 343] width 147 height 29
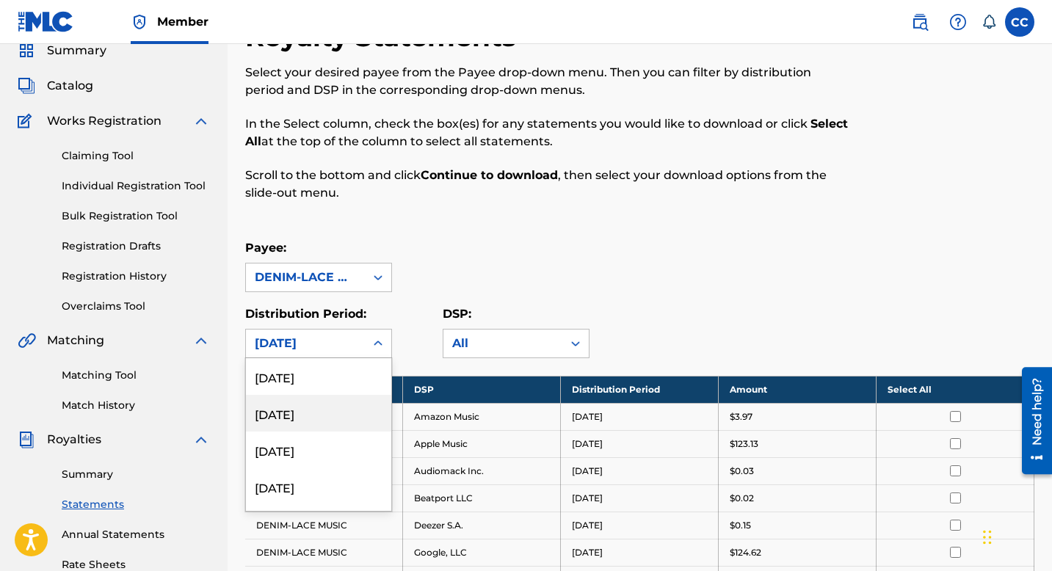
scroll to position [68, 0]
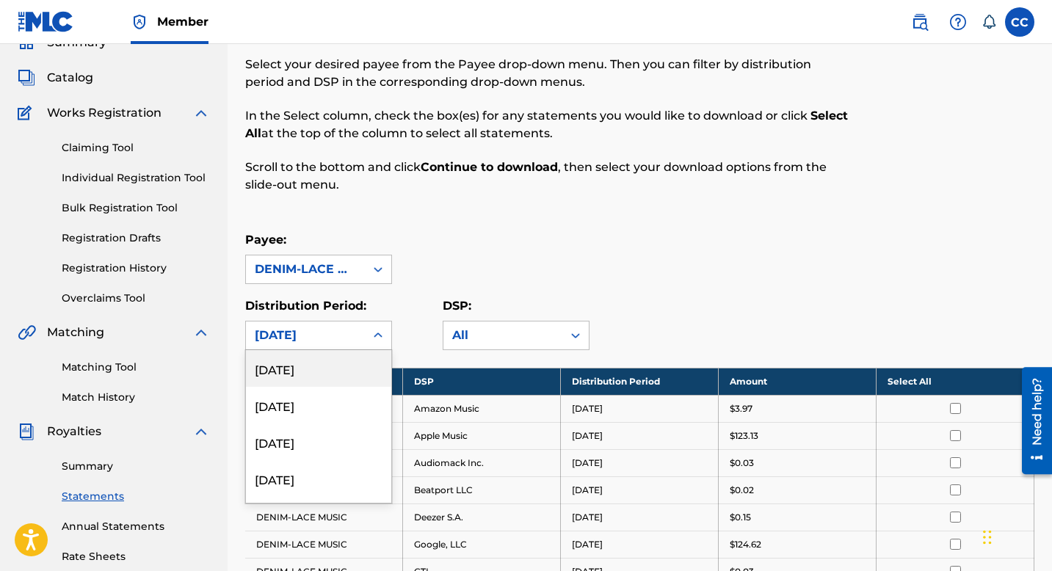
click at [312, 361] on div "[DATE]" at bounding box center [318, 368] width 145 height 37
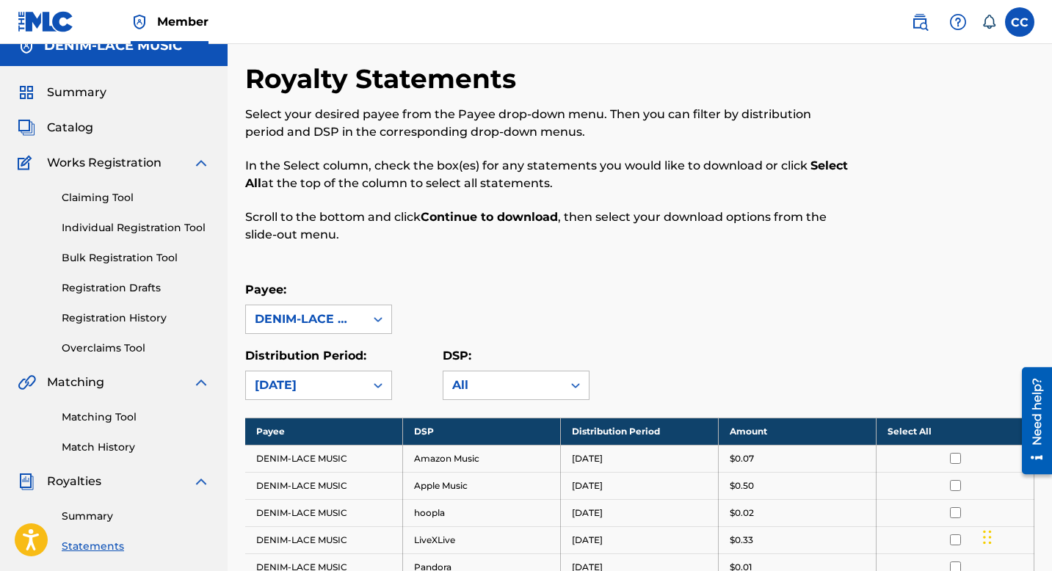
scroll to position [0, 0]
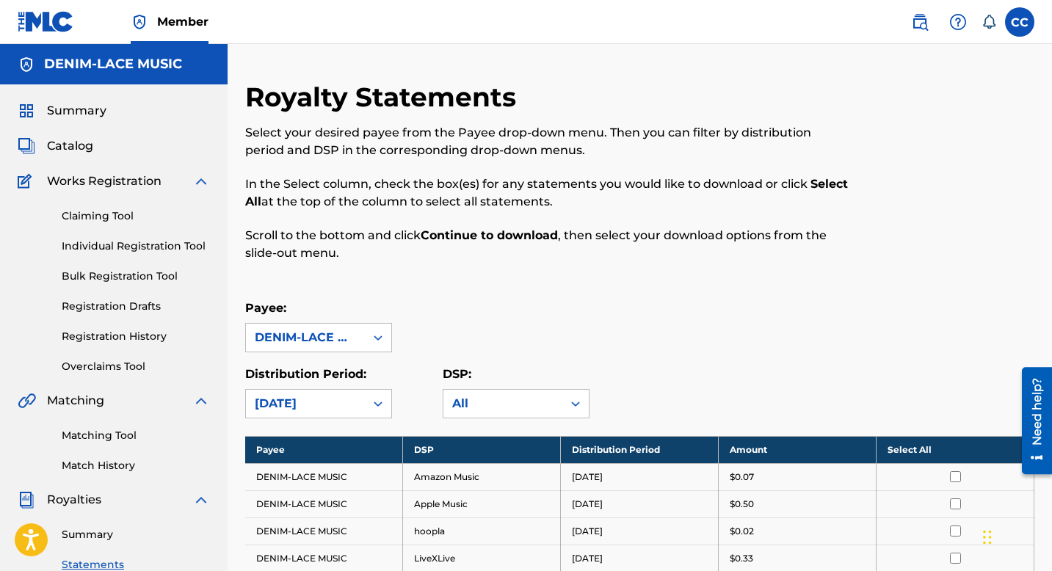
click at [355, 401] on div "option September 2025, selected. September 2025" at bounding box center [318, 403] width 147 height 29
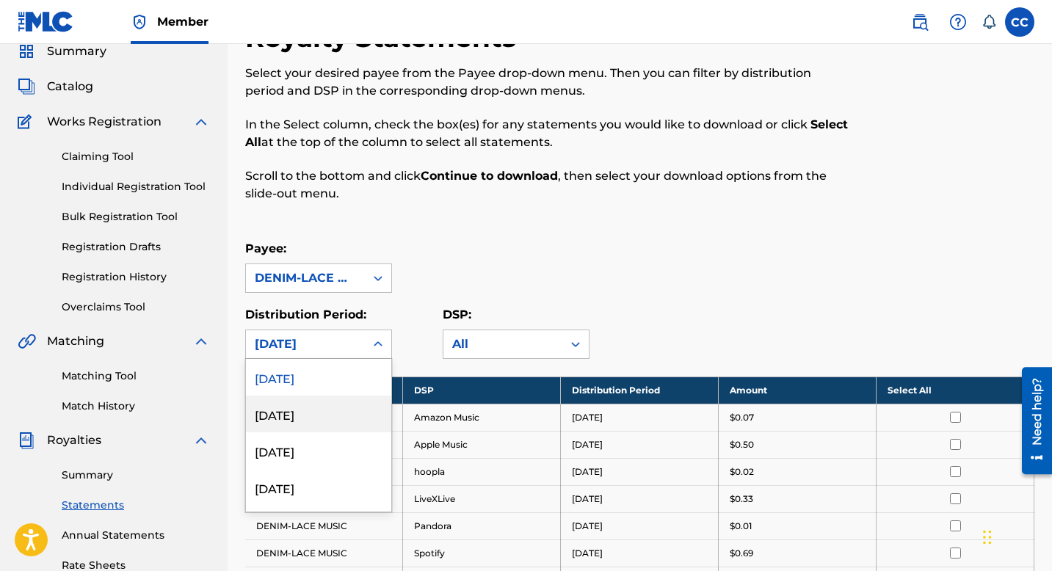
scroll to position [68, 0]
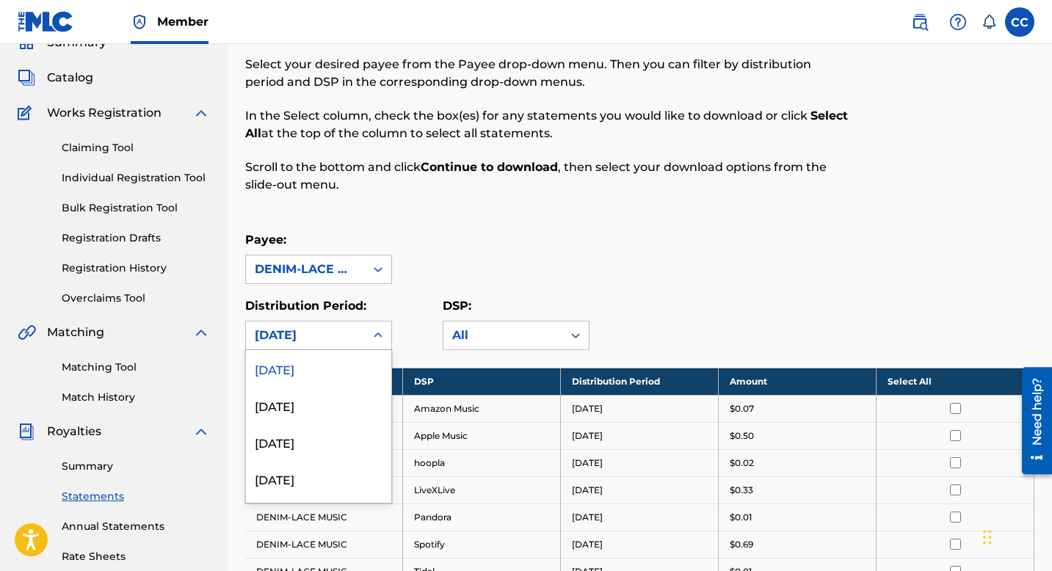
click at [328, 371] on div "[DATE]" at bounding box center [318, 368] width 145 height 37
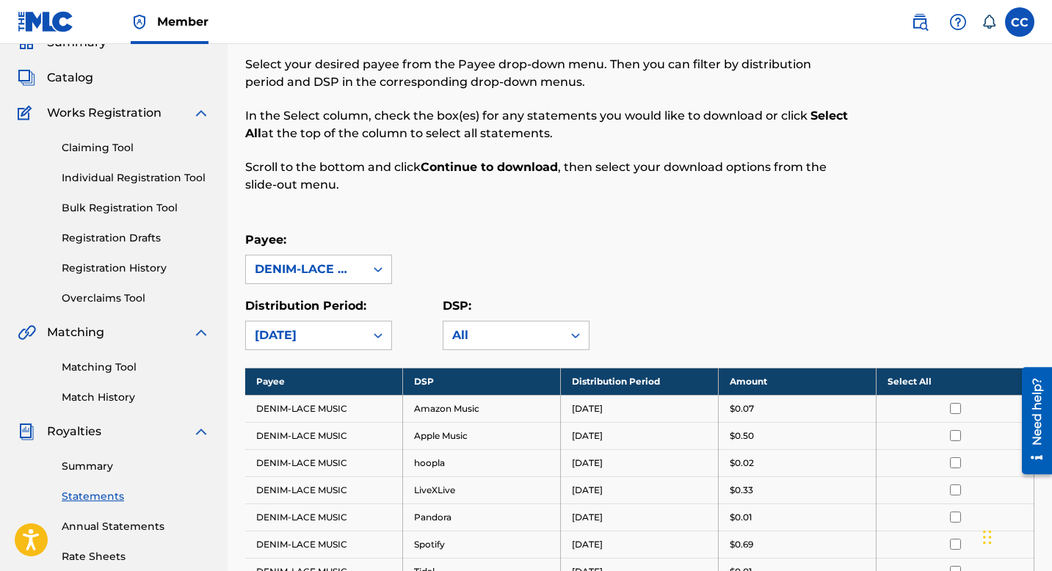
click at [525, 216] on div "Royalty Statements Select your desired payee from the Payee drop-down menu. The…" at bounding box center [639, 407] width 789 height 791
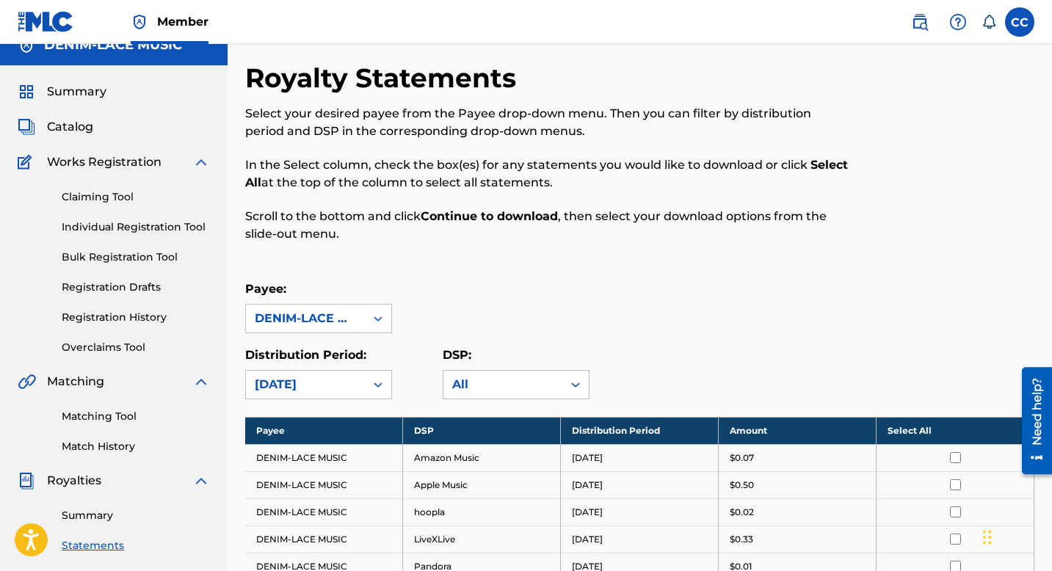
scroll to position [0, 0]
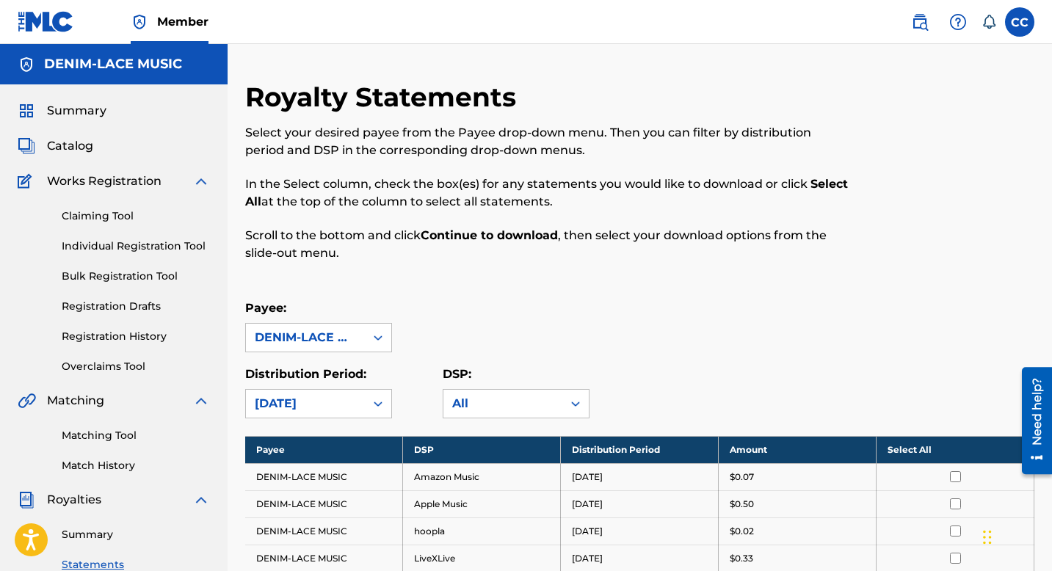
click at [77, 149] on span "Catalog" at bounding box center [70, 146] width 46 height 18
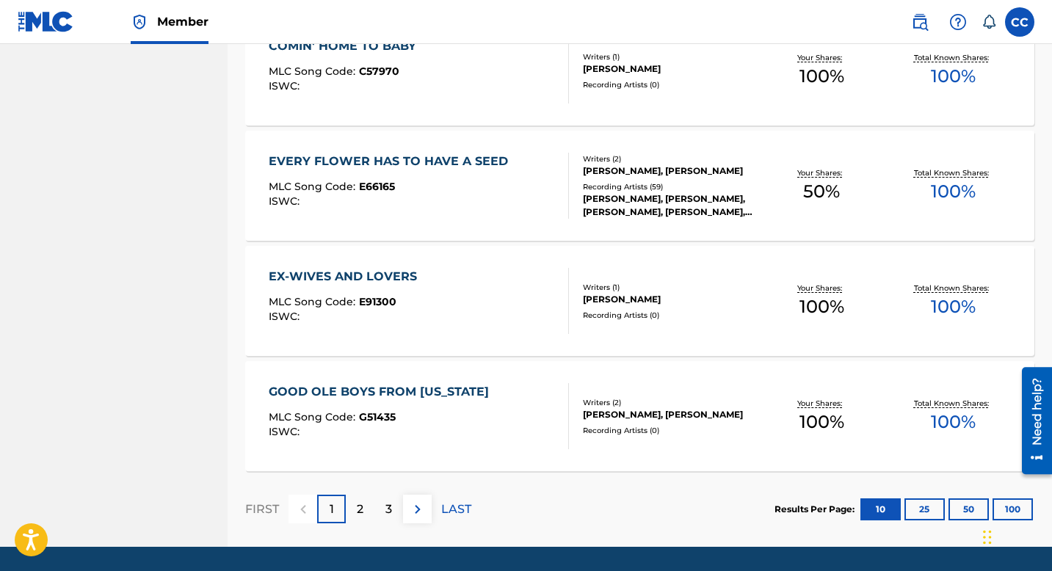
scroll to position [1109, 0]
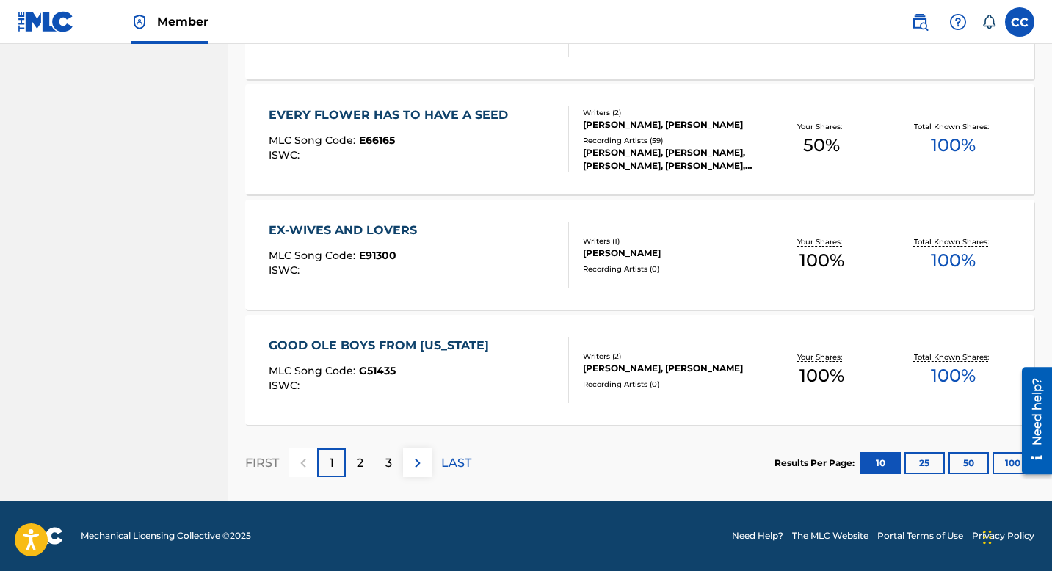
click at [415, 463] on img at bounding box center [418, 463] width 18 height 18
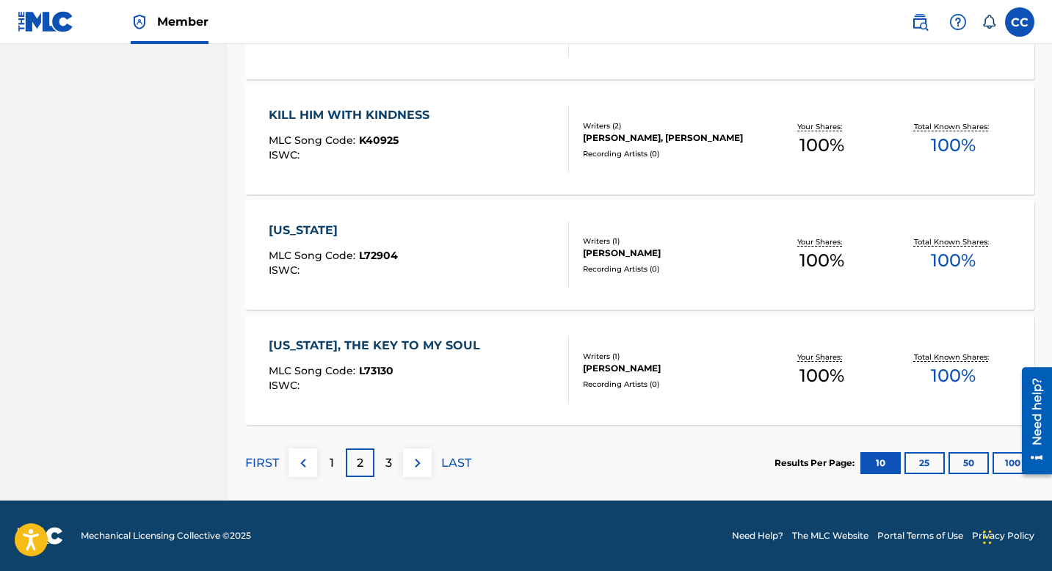
click at [421, 464] on img at bounding box center [418, 463] width 18 height 18
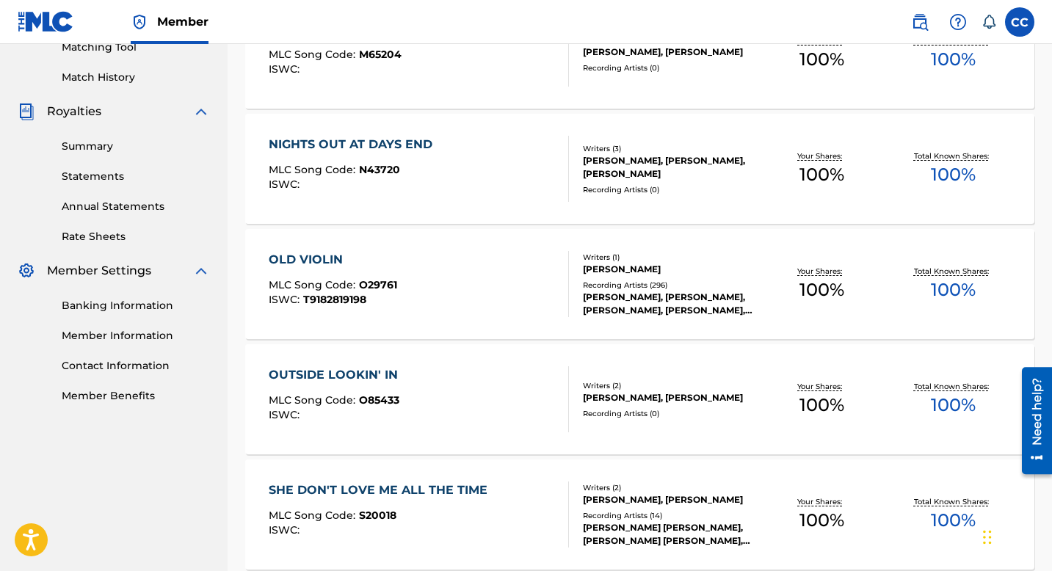
scroll to position [383, 0]
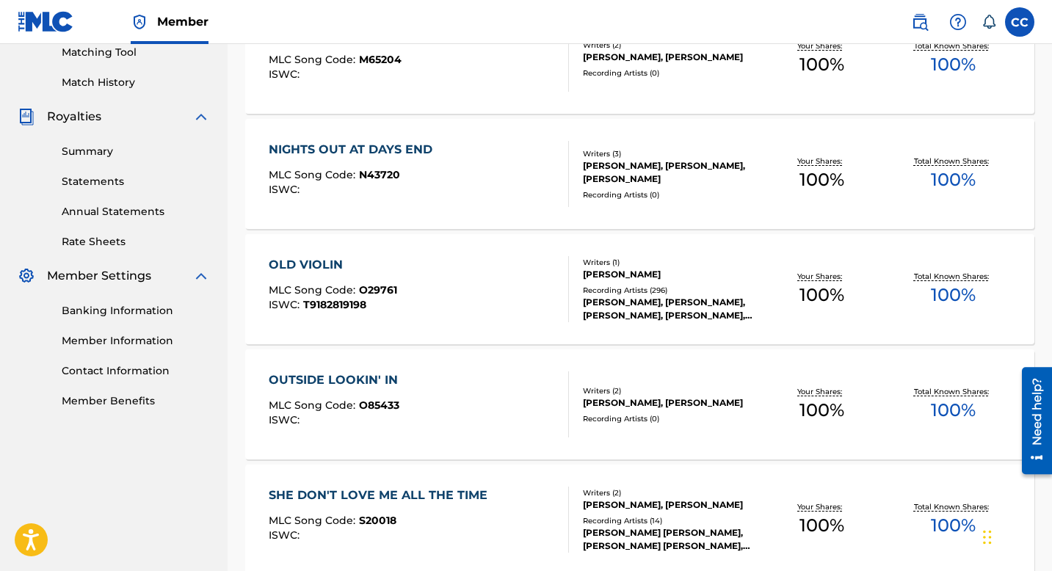
click at [951, 298] on span "100 %" at bounding box center [953, 295] width 45 height 26
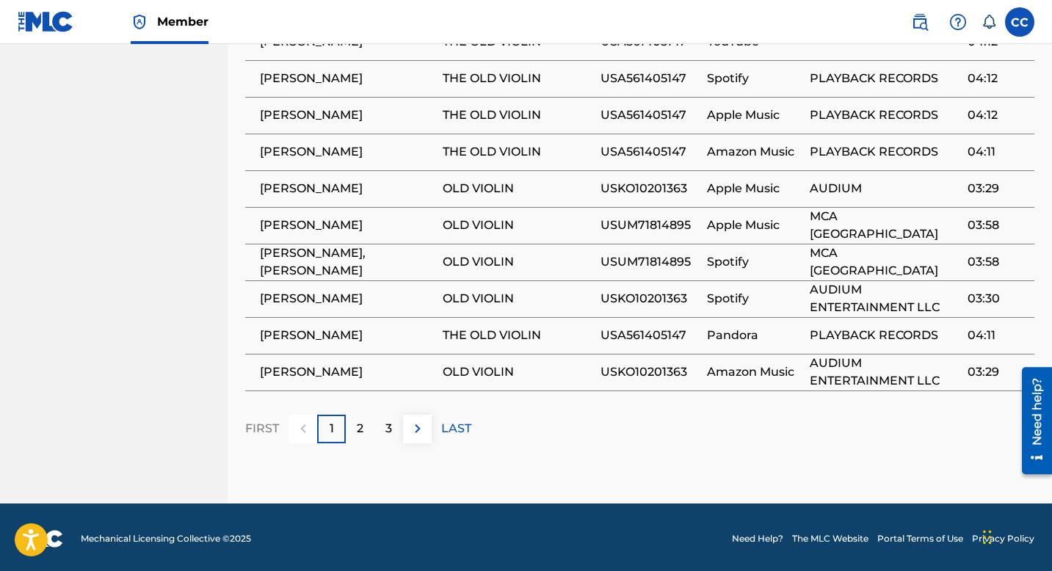
scroll to position [1040, 0]
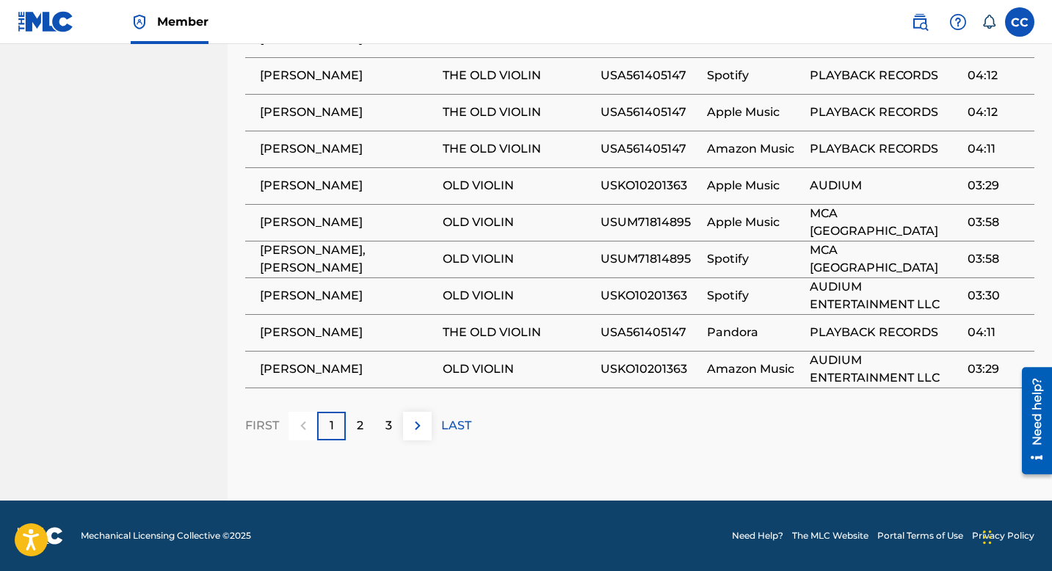
click at [360, 434] on p "2" at bounding box center [360, 426] width 7 height 18
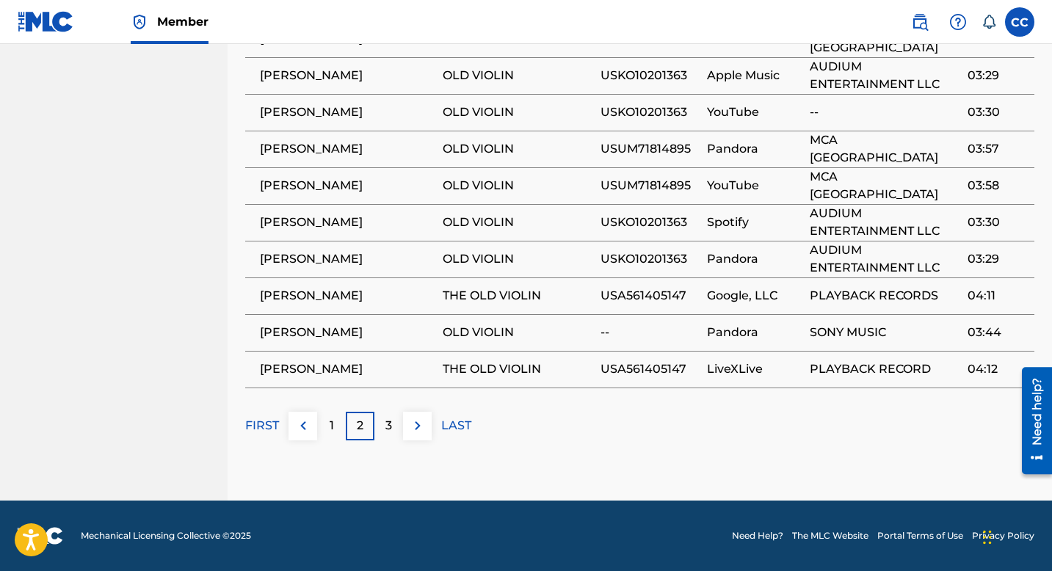
scroll to position [1054, 0]
click at [330, 423] on p "1" at bounding box center [332, 426] width 4 height 18
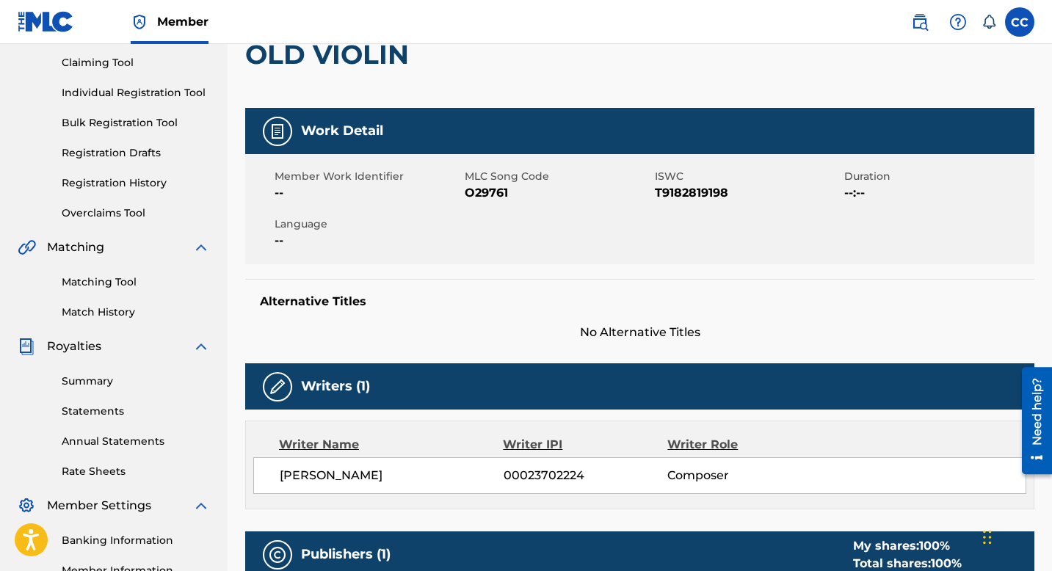
scroll to position [0, 0]
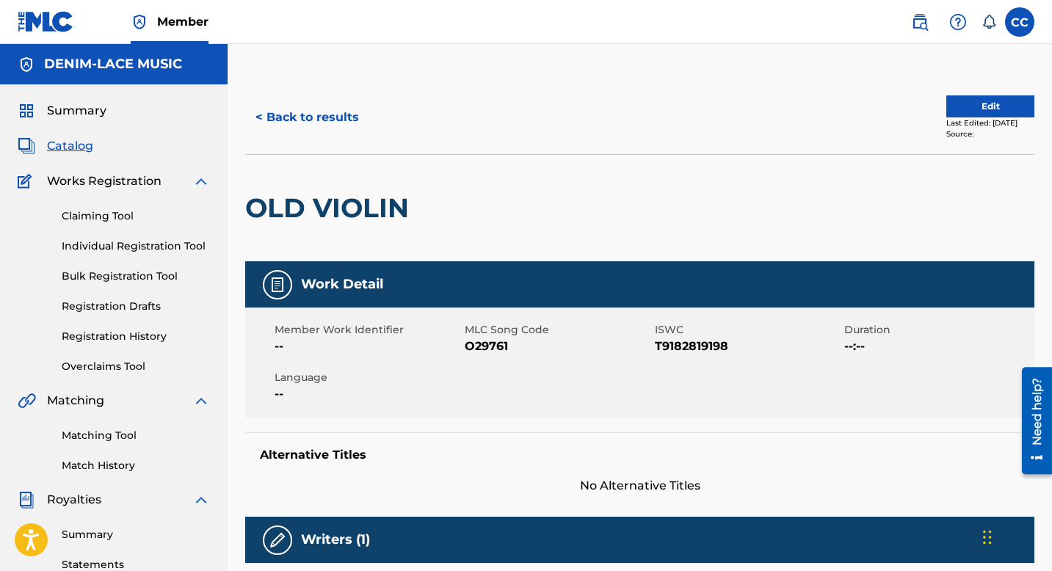
click at [103, 366] on link "Overclaims Tool" at bounding box center [136, 366] width 148 height 15
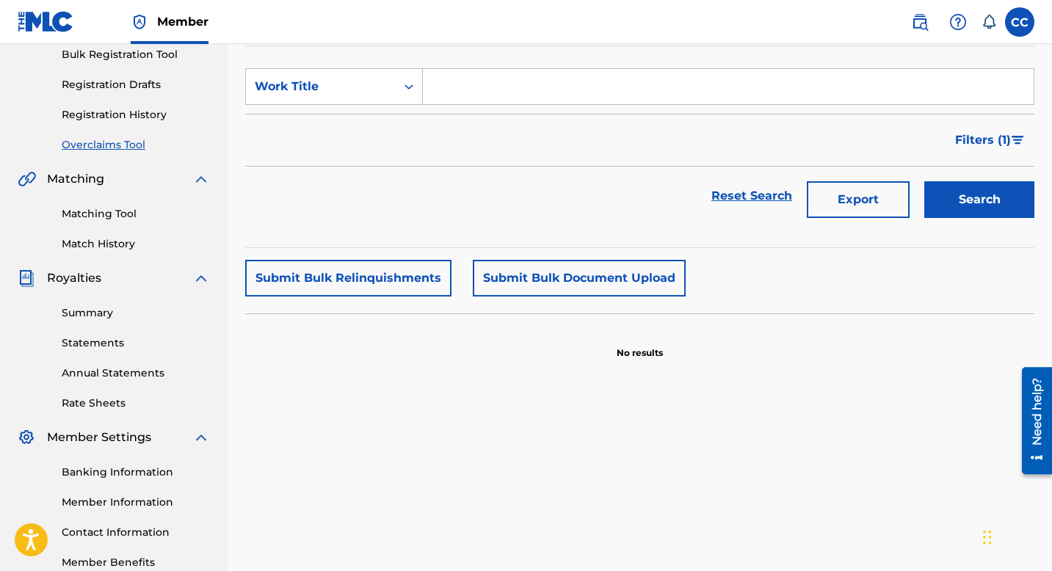
scroll to position [258, 0]
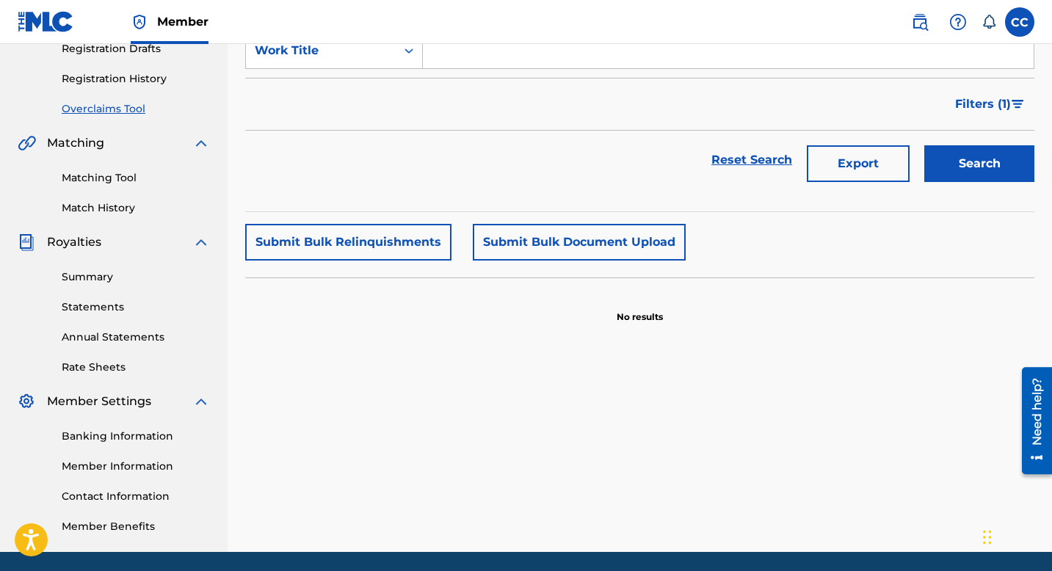
click at [89, 277] on link "Summary" at bounding box center [136, 276] width 148 height 15
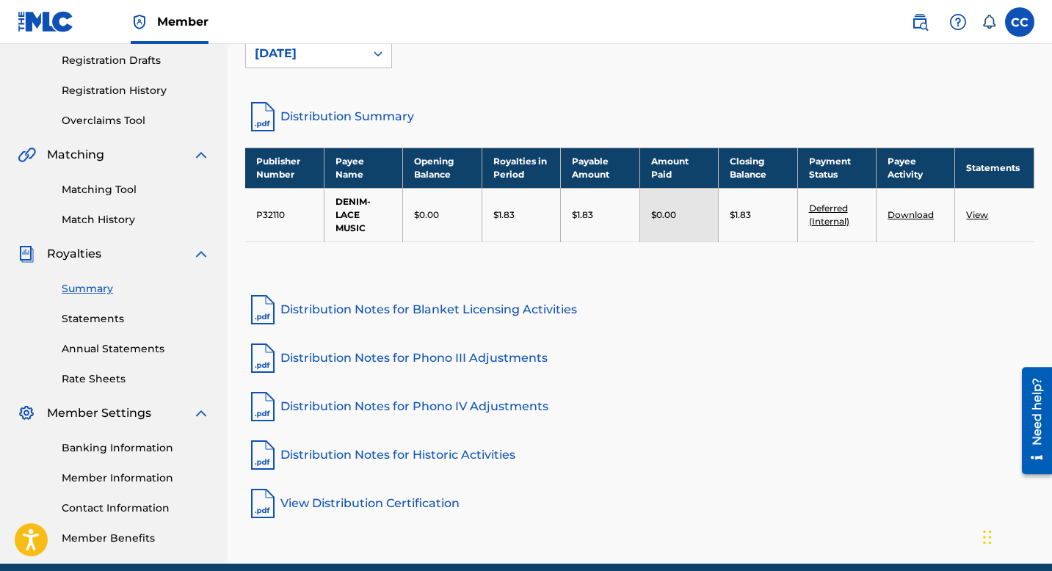
scroll to position [254, 0]
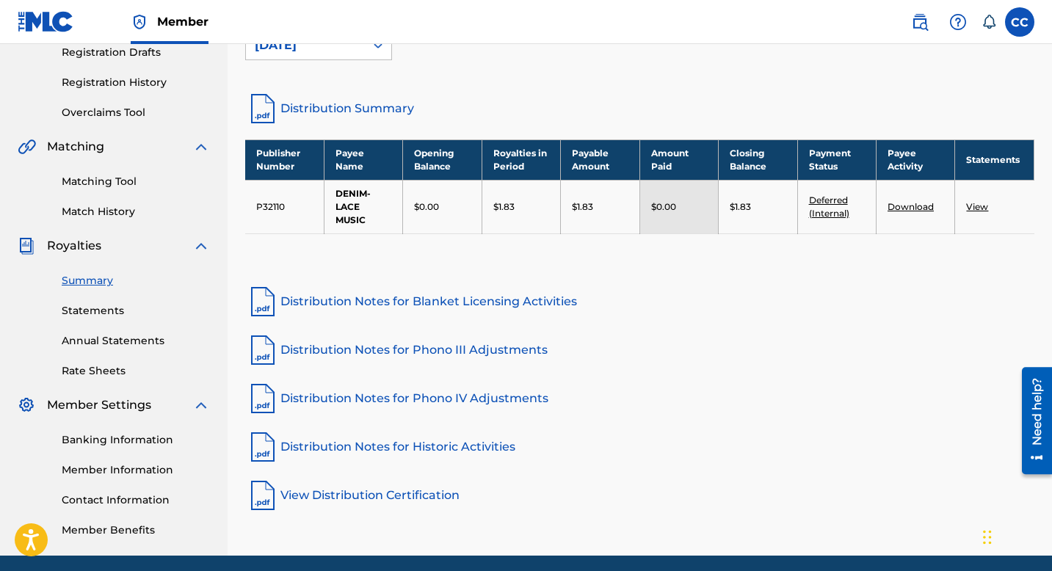
click at [822, 214] on link "Deferred (Internal)" at bounding box center [829, 206] width 40 height 24
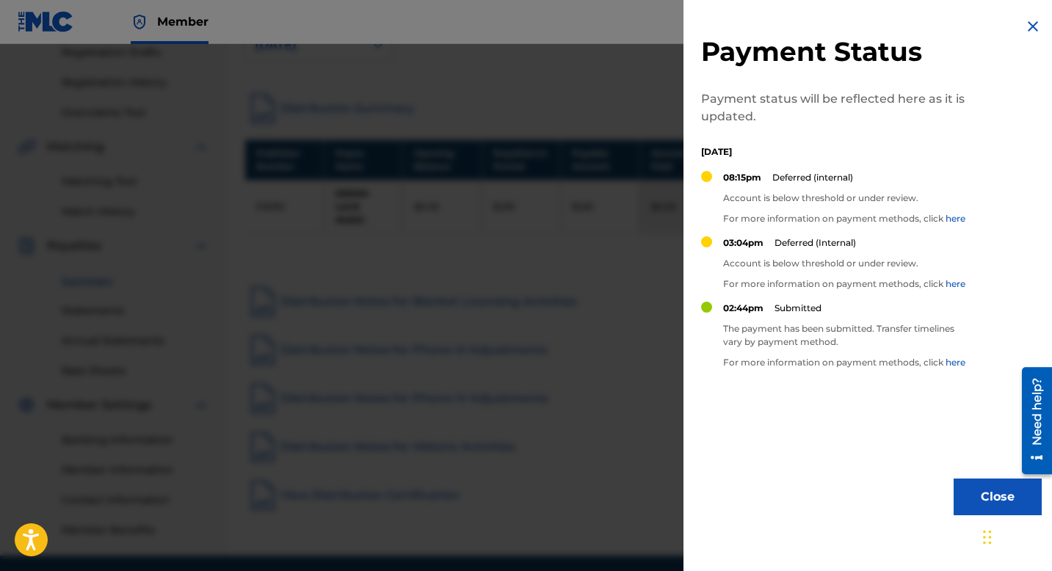
click at [1025, 24] on img at bounding box center [1033, 27] width 18 height 18
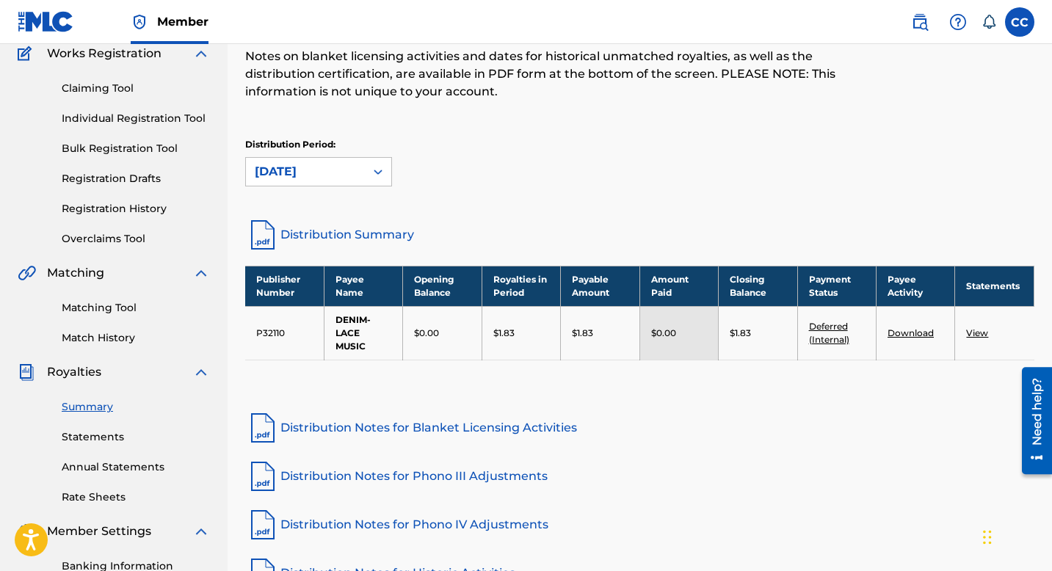
scroll to position [112, 0]
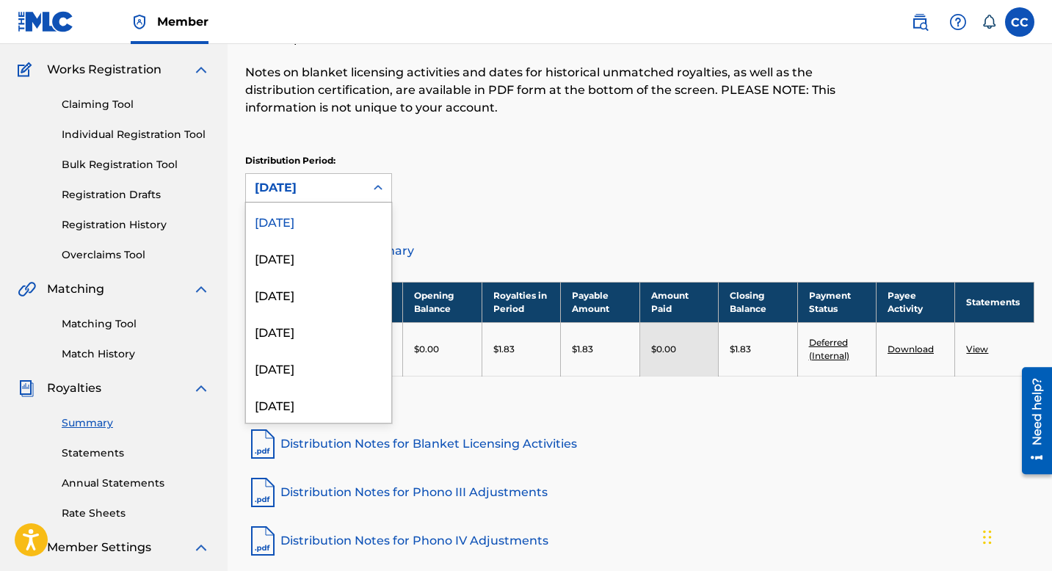
click at [371, 192] on icon at bounding box center [378, 188] width 15 height 15
click at [324, 256] on div "August 2025" at bounding box center [318, 257] width 145 height 37
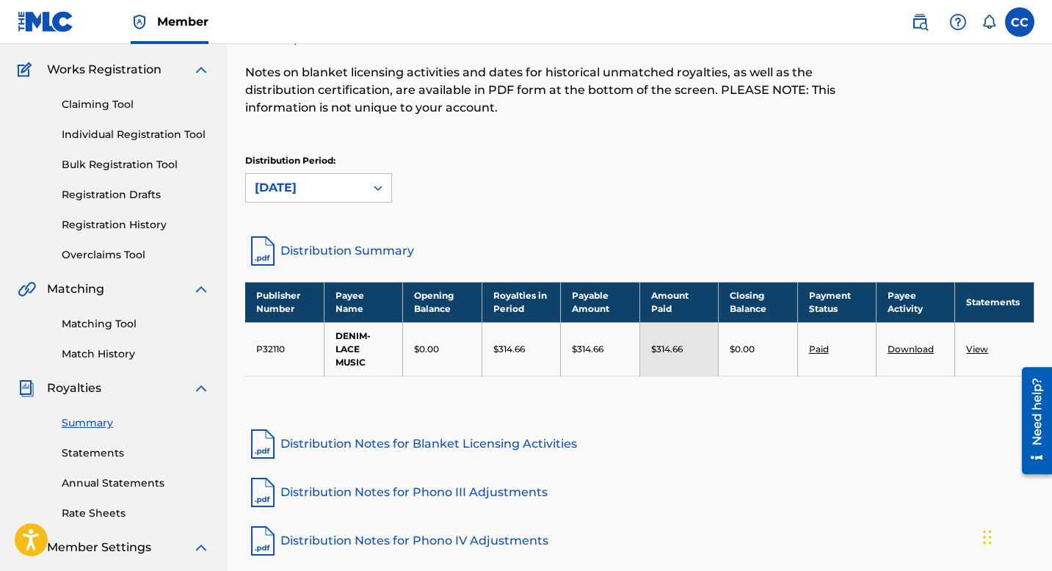
click at [978, 348] on link "View" at bounding box center [977, 348] width 22 height 11
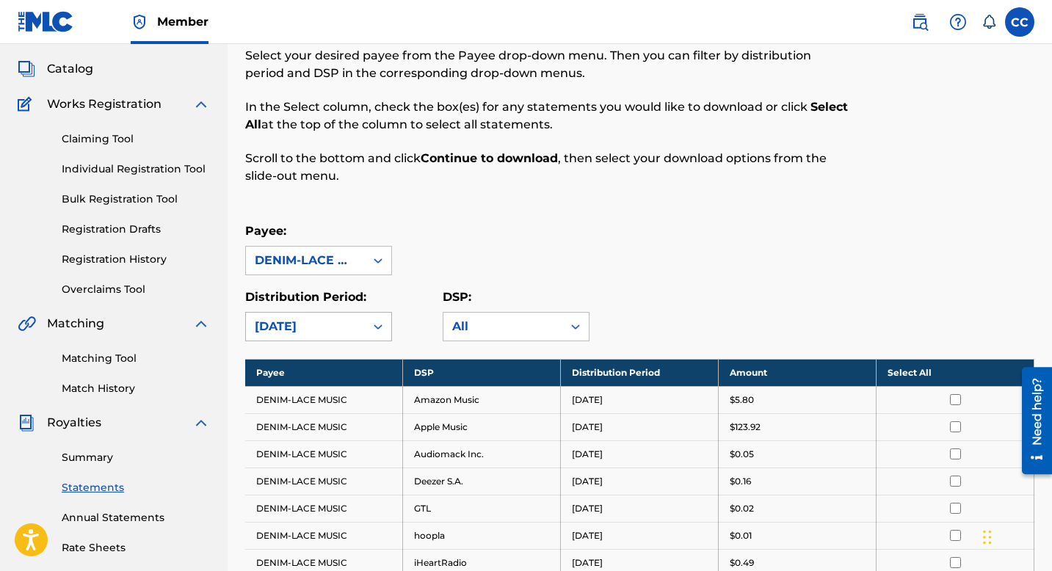
scroll to position [76, 0]
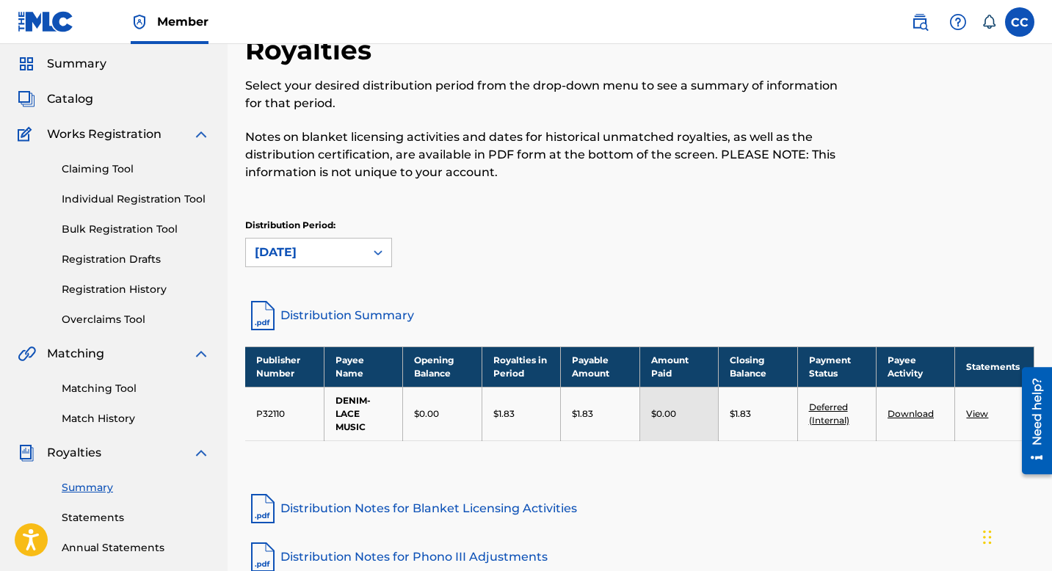
scroll to position [35, 0]
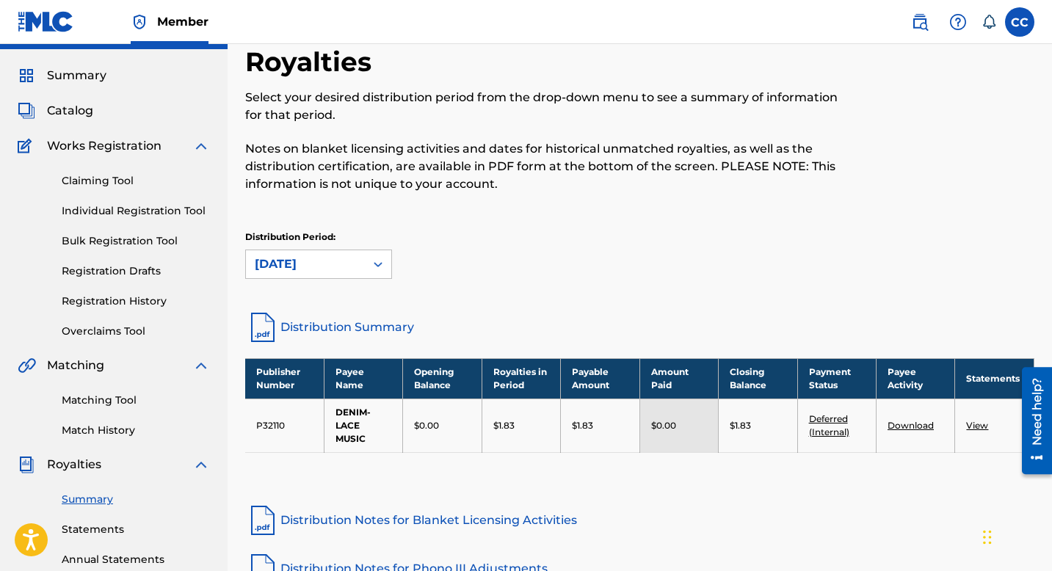
click at [96, 183] on link "Claiming Tool" at bounding box center [136, 180] width 148 height 15
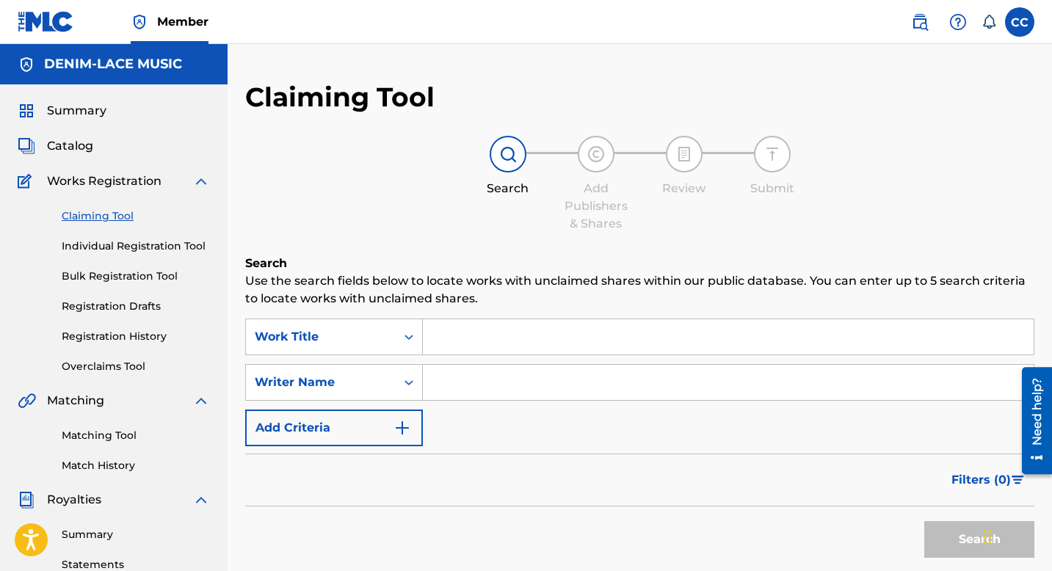
click at [70, 145] on span "Catalog" at bounding box center [70, 146] width 46 height 18
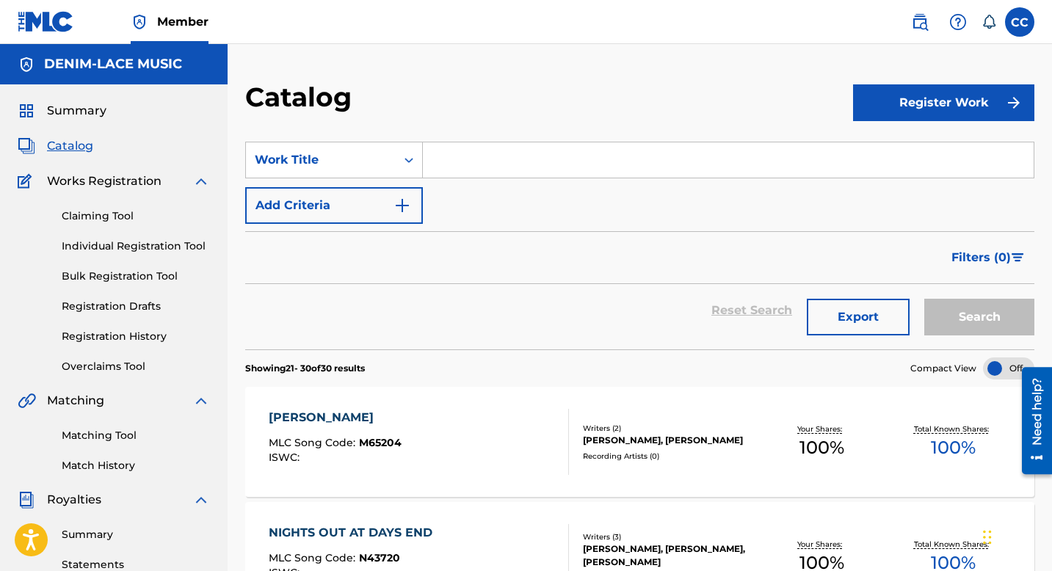
click at [109, 434] on link "Matching Tool" at bounding box center [136, 435] width 148 height 15
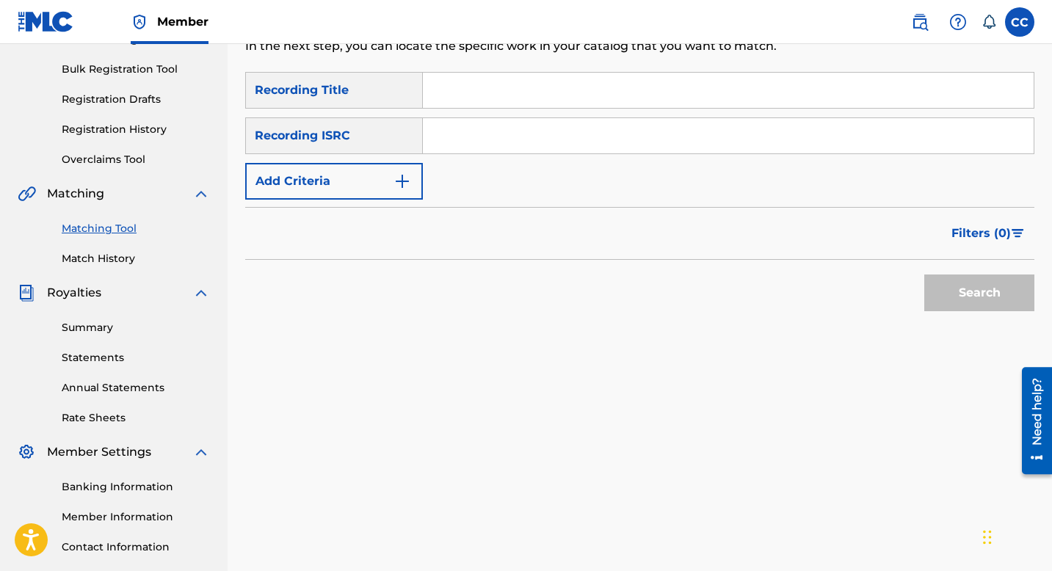
scroll to position [209, 0]
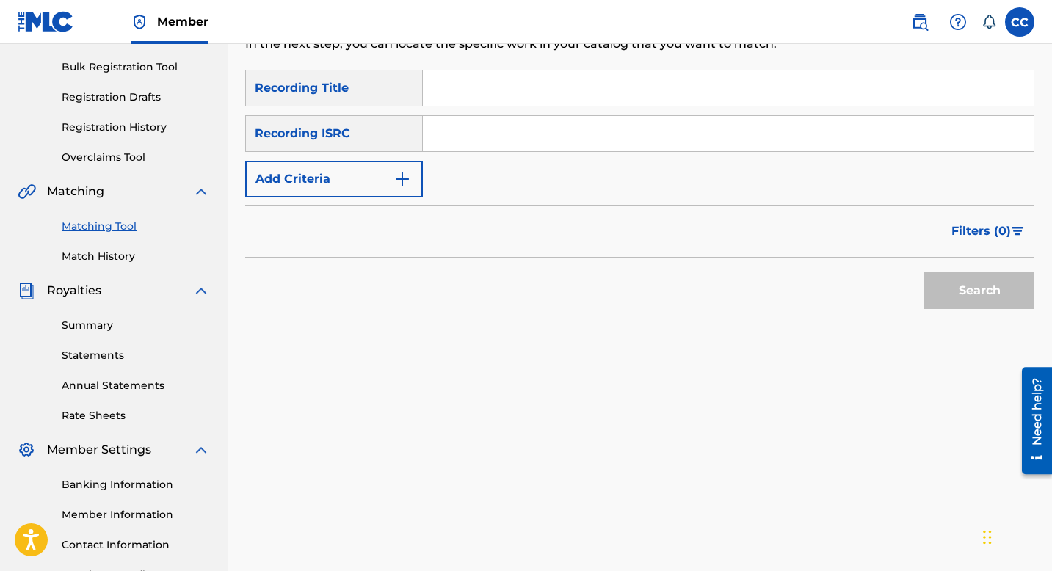
click at [91, 327] on link "Summary" at bounding box center [136, 325] width 148 height 15
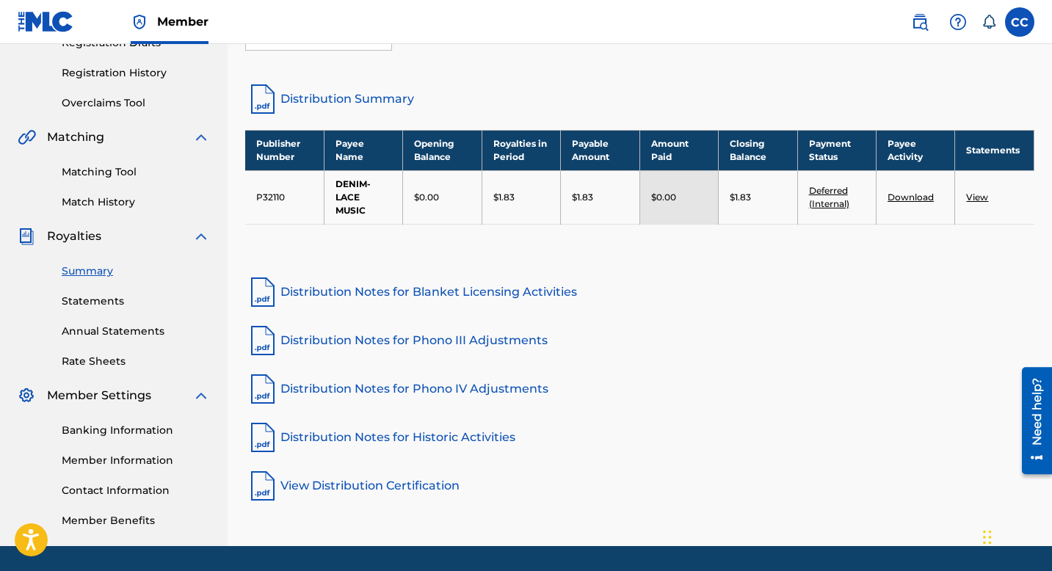
scroll to position [282, 0]
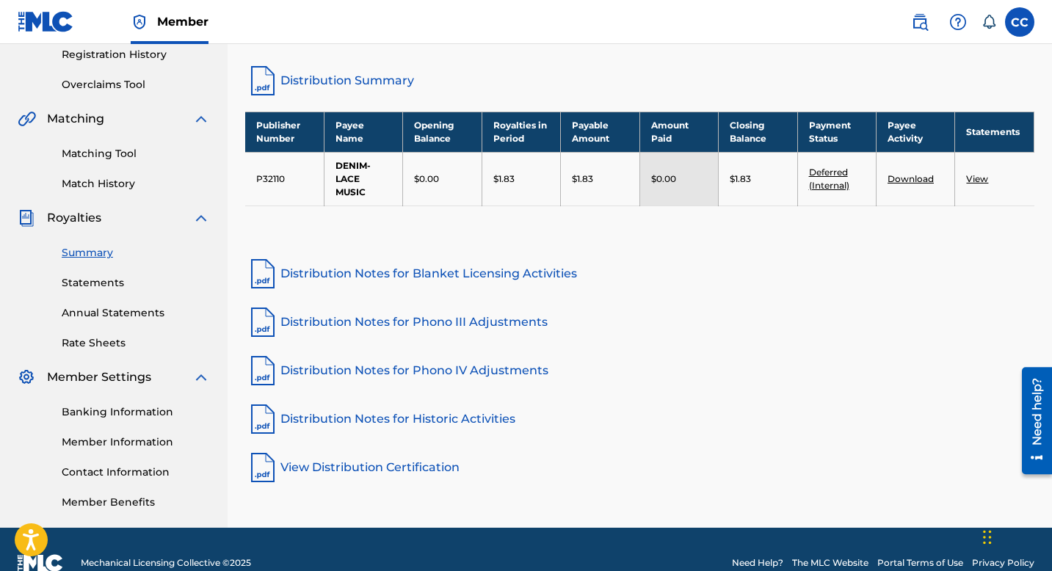
click at [107, 317] on link "Annual Statements" at bounding box center [136, 312] width 148 height 15
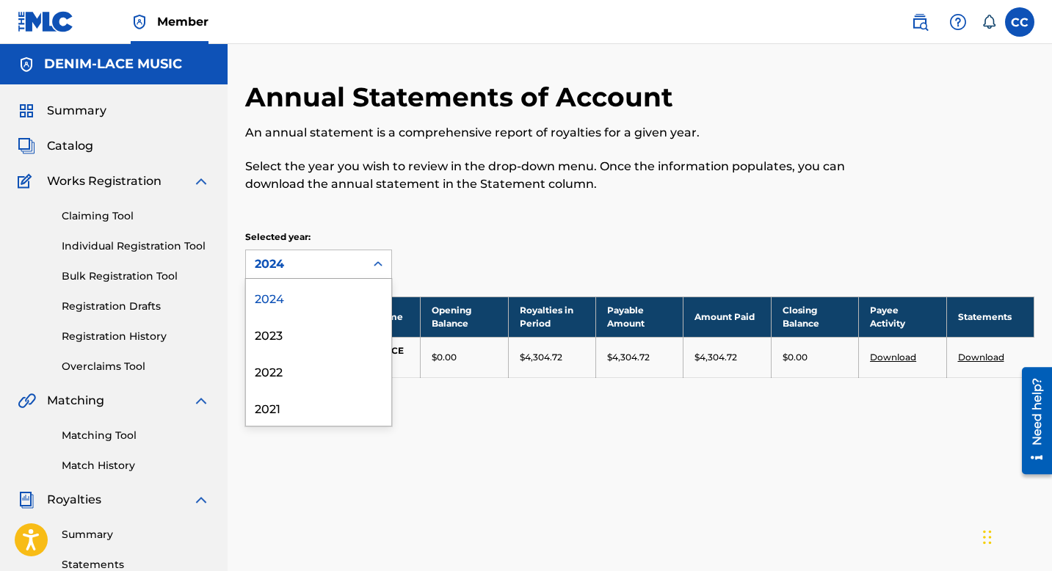
click at [380, 258] on icon at bounding box center [378, 264] width 15 height 15
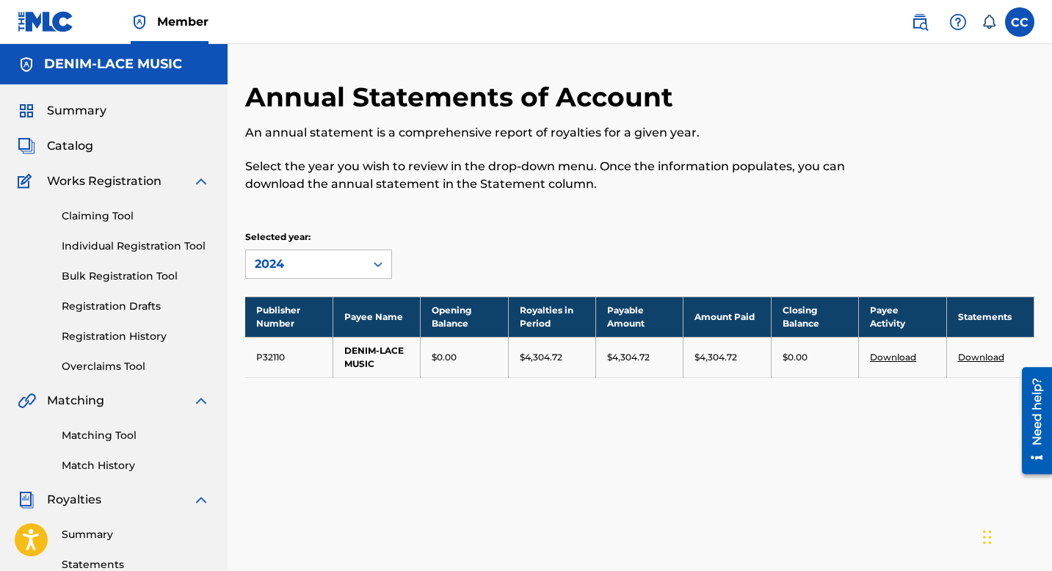
click at [380, 258] on icon at bounding box center [378, 264] width 15 height 15
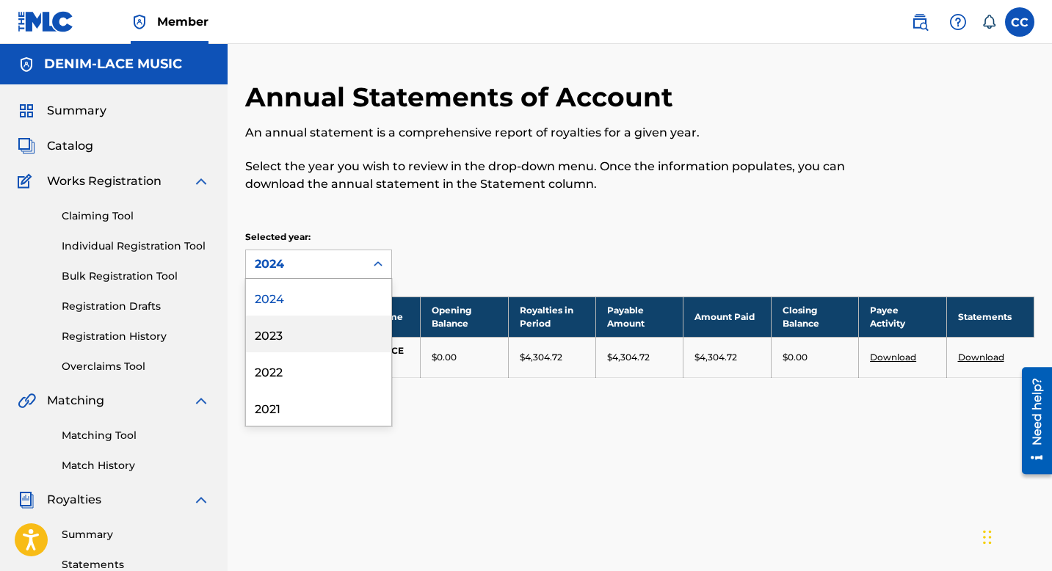
click at [305, 327] on div "2023" at bounding box center [318, 334] width 145 height 37
click at [359, 269] on div "2023" at bounding box center [305, 264] width 119 height 28
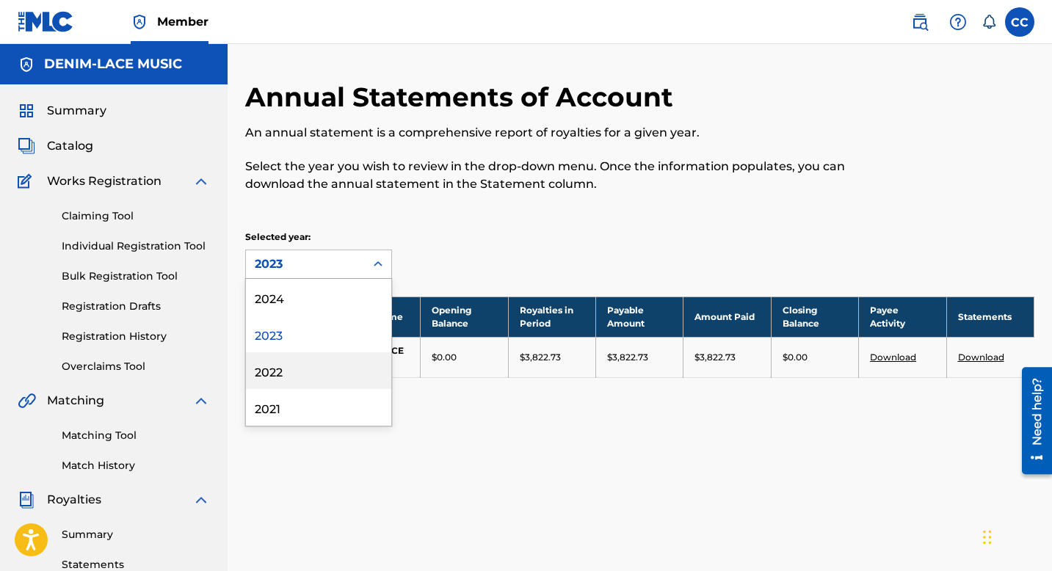
click at [305, 366] on div "2022" at bounding box center [318, 370] width 145 height 37
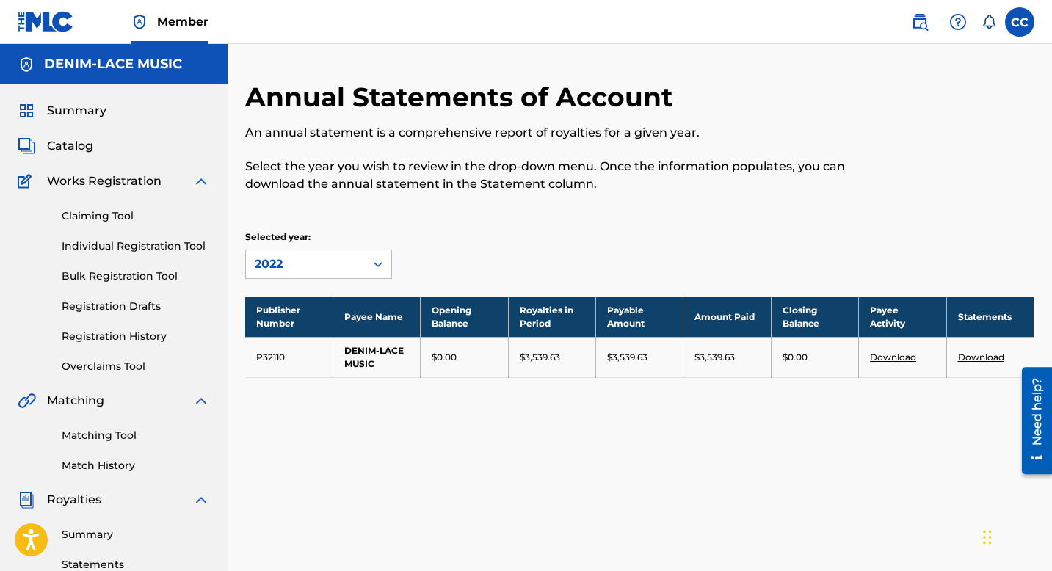
click at [363, 265] on div "2022" at bounding box center [305, 264] width 119 height 28
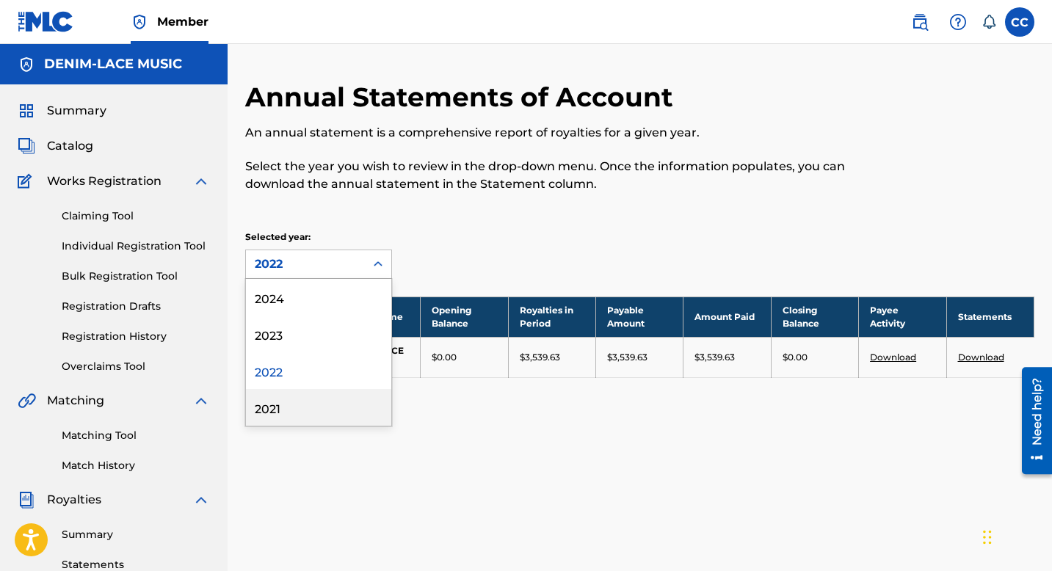
click at [298, 408] on div "2021" at bounding box center [318, 407] width 145 height 37
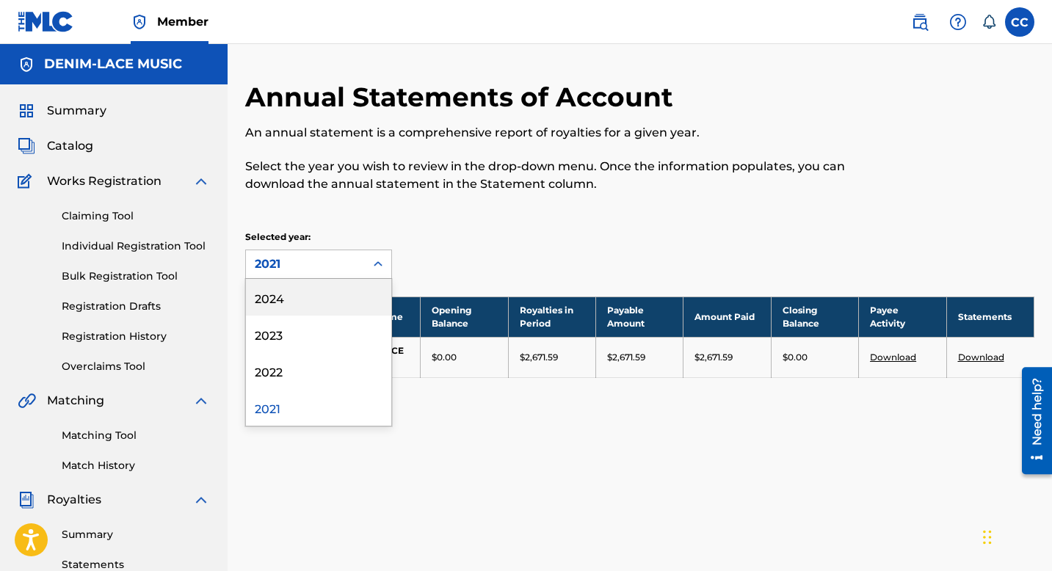
click at [363, 271] on div "2021" at bounding box center [305, 264] width 119 height 28
click at [327, 297] on div "2024" at bounding box center [318, 297] width 145 height 37
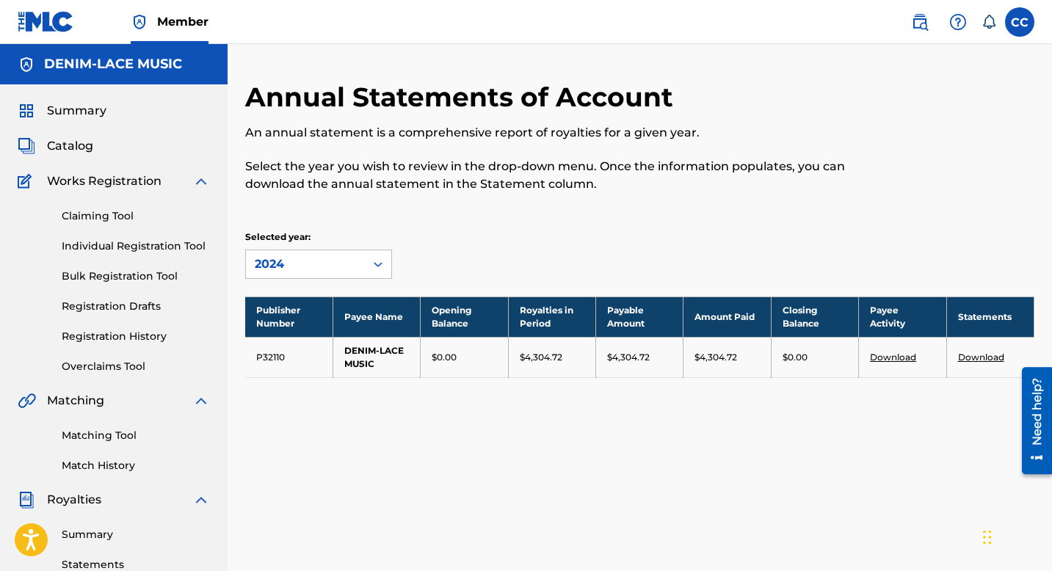
click at [108, 368] on link "Overclaims Tool" at bounding box center [136, 366] width 148 height 15
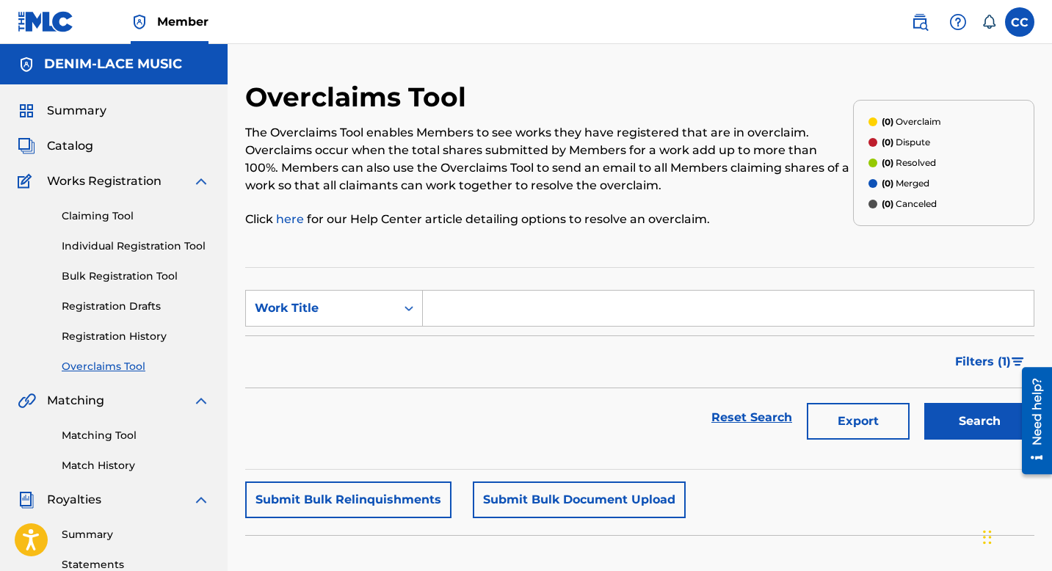
click at [103, 338] on link "Registration History" at bounding box center [136, 336] width 148 height 15
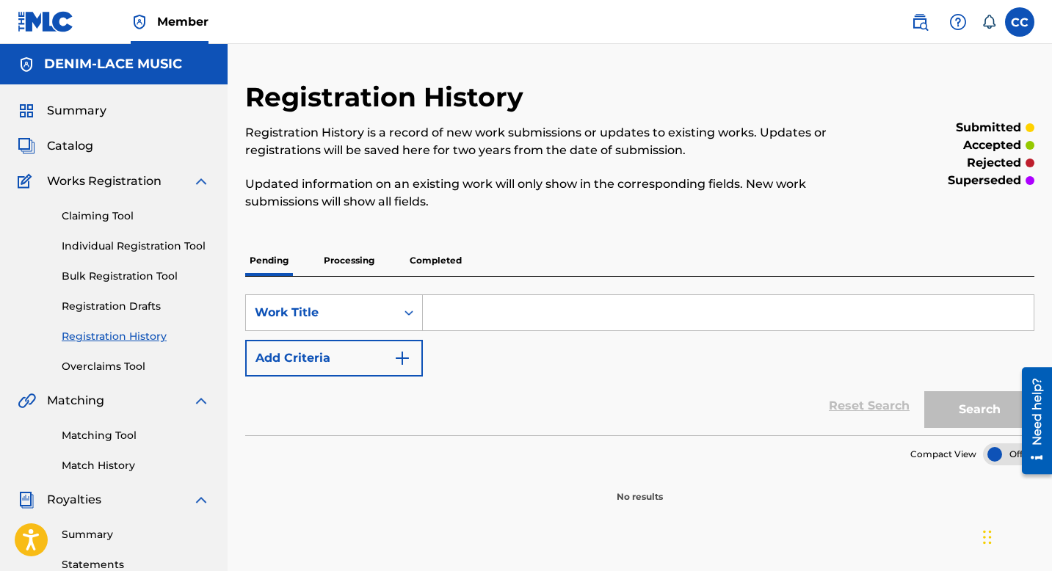
click at [123, 308] on link "Registration Drafts" at bounding box center [136, 306] width 148 height 15
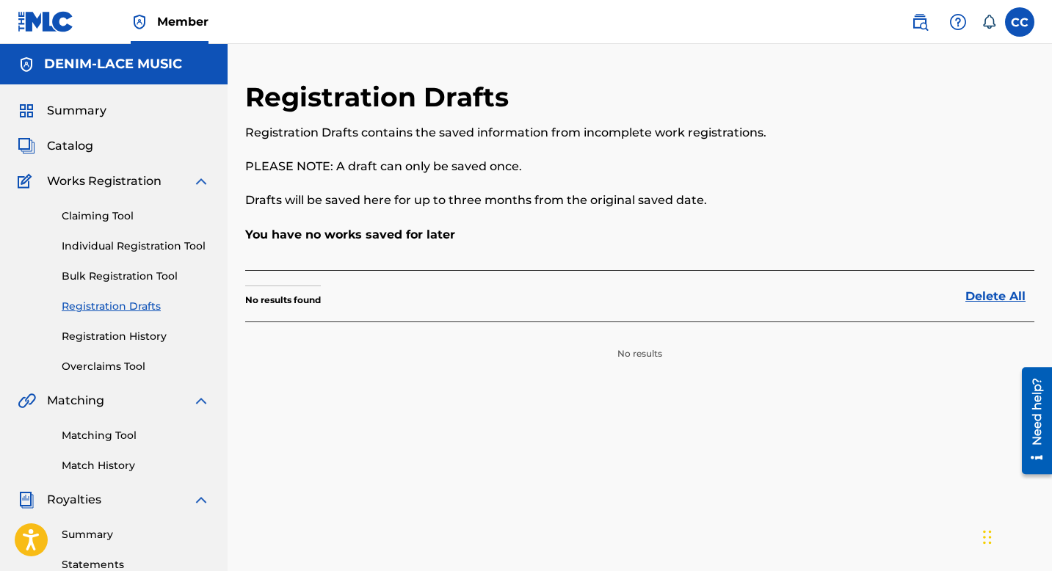
click at [137, 276] on link "Bulk Registration Tool" at bounding box center [136, 276] width 148 height 15
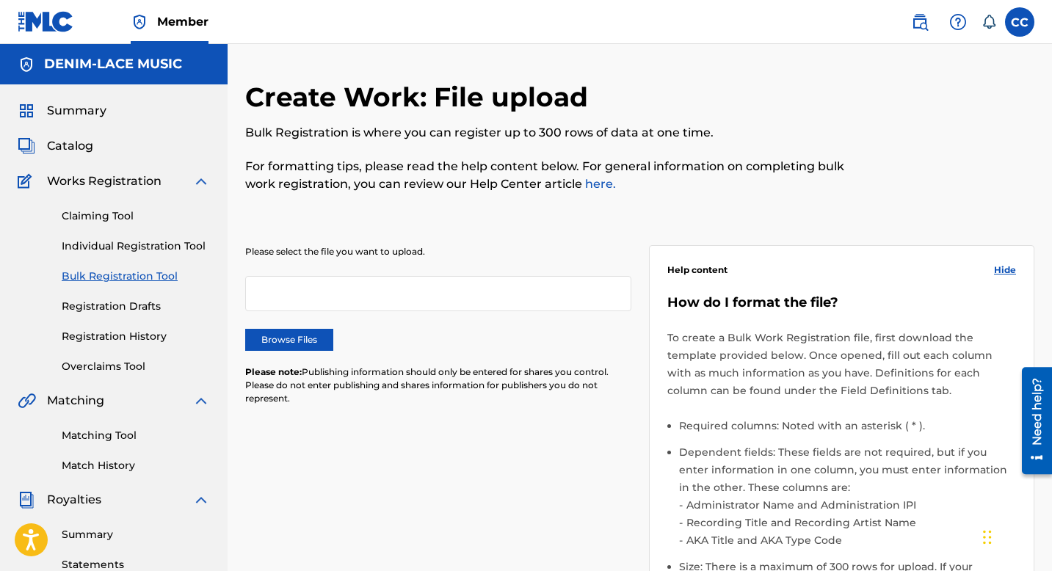
click at [128, 244] on link "Individual Registration Tool" at bounding box center [136, 246] width 148 height 15
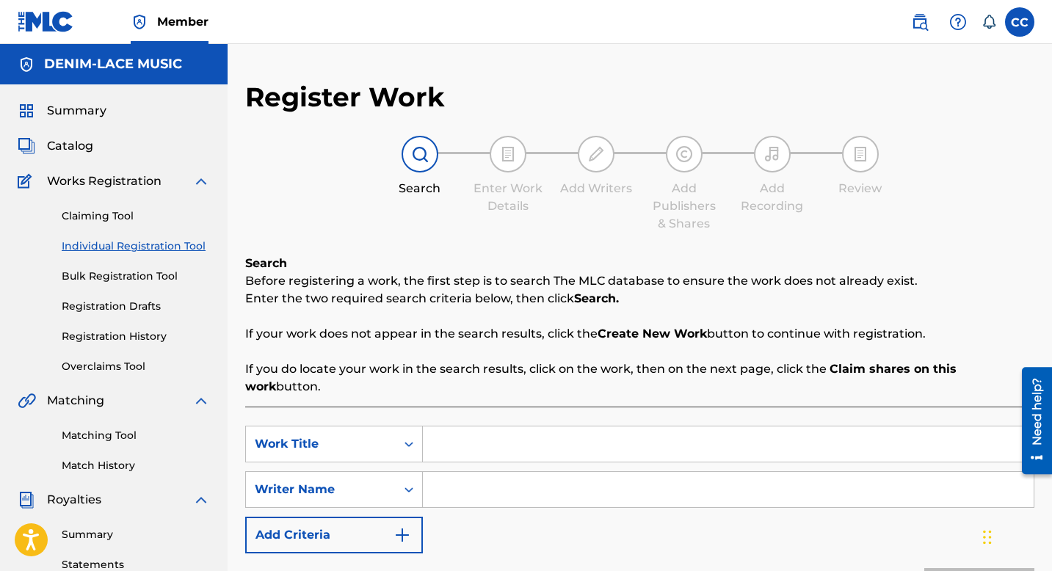
click at [103, 215] on link "Claiming Tool" at bounding box center [136, 215] width 148 height 15
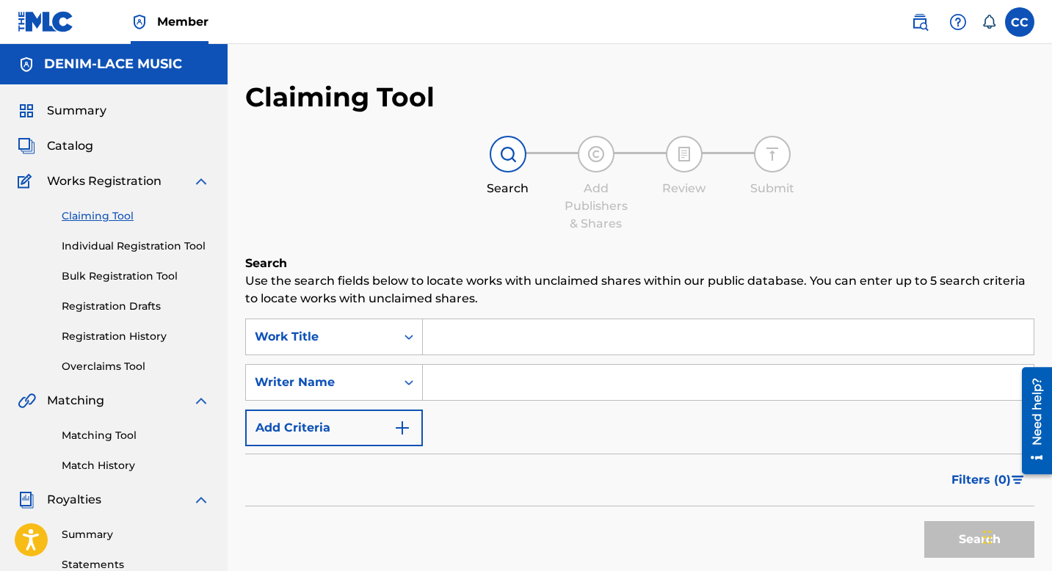
click at [66, 148] on span "Catalog" at bounding box center [70, 146] width 46 height 18
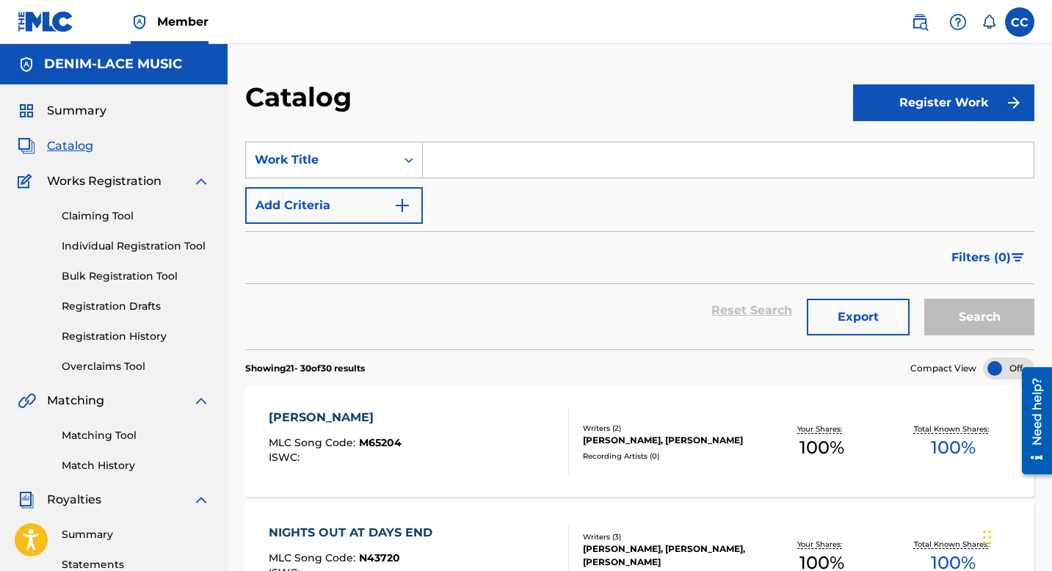
click at [75, 107] on span "Summary" at bounding box center [76, 111] width 59 height 18
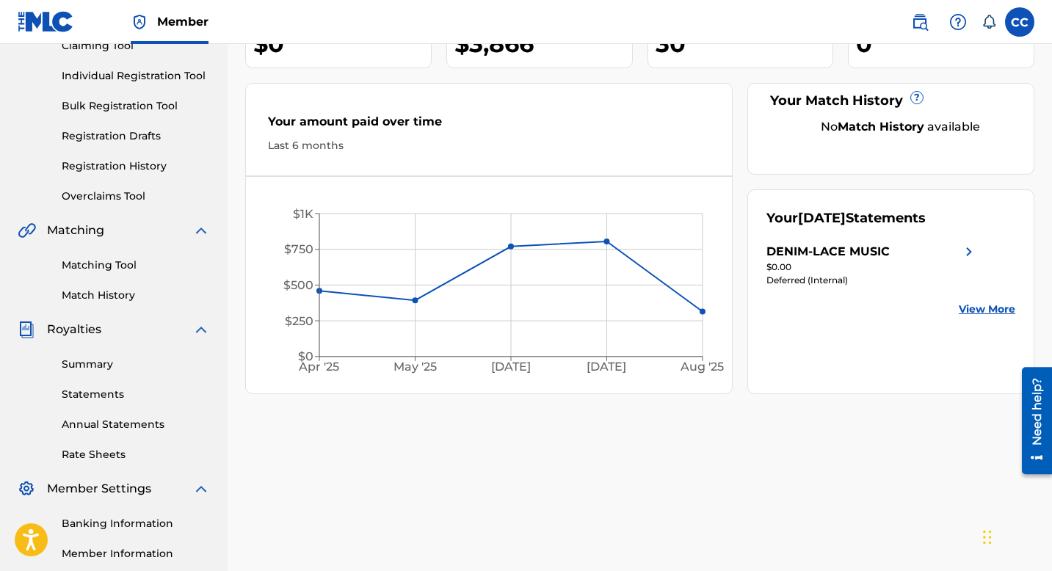
scroll to position [180, 0]
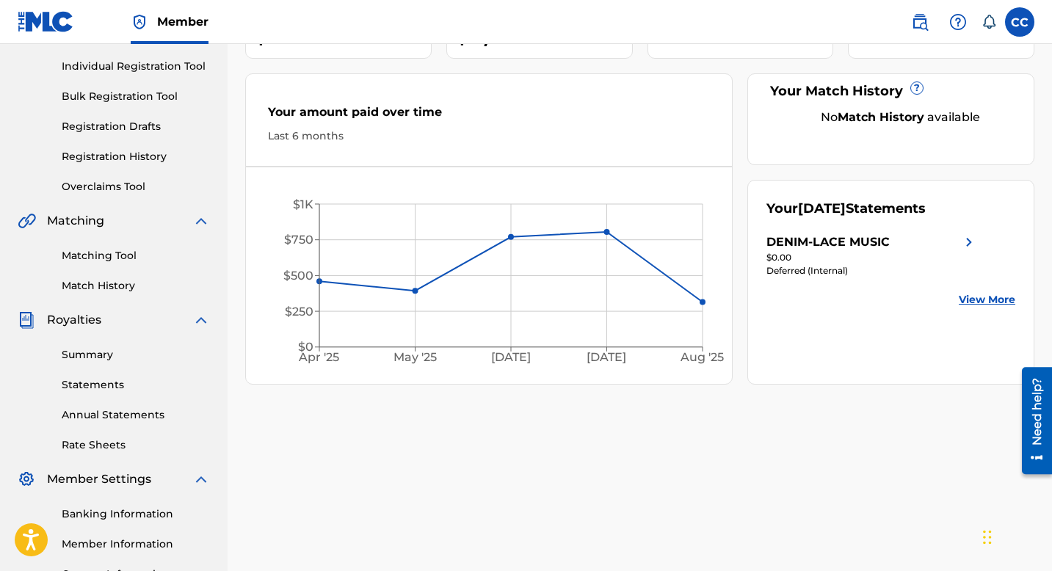
click at [90, 354] on link "Summary" at bounding box center [136, 354] width 148 height 15
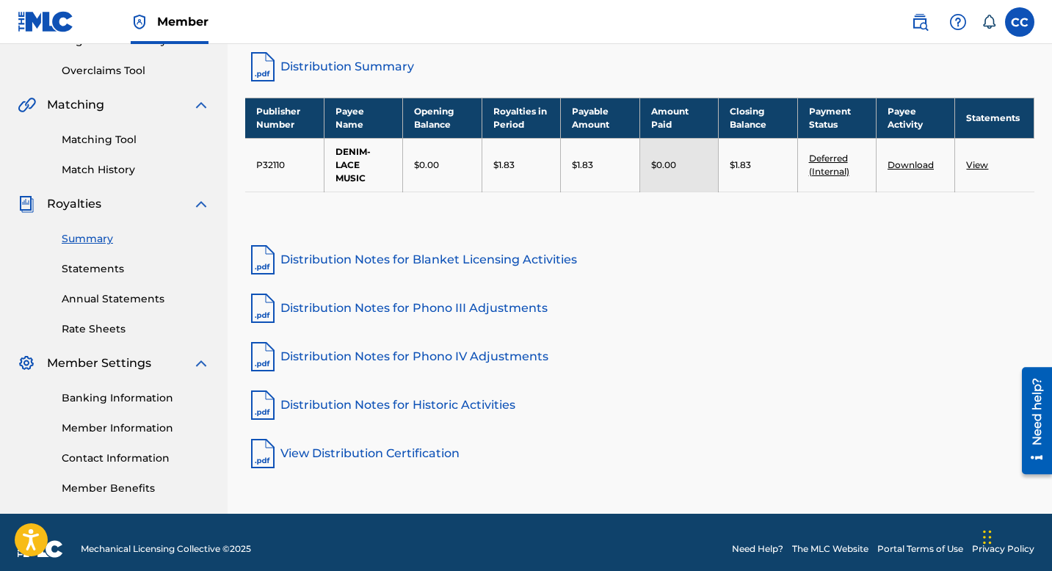
scroll to position [309, 0]
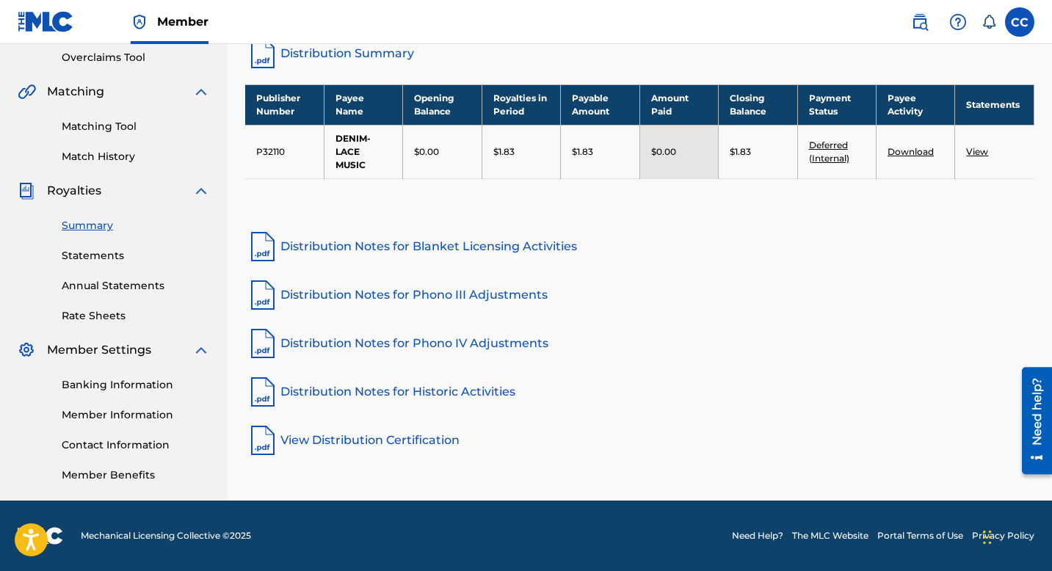
click at [118, 476] on link "Member Benefits" at bounding box center [136, 475] width 148 height 15
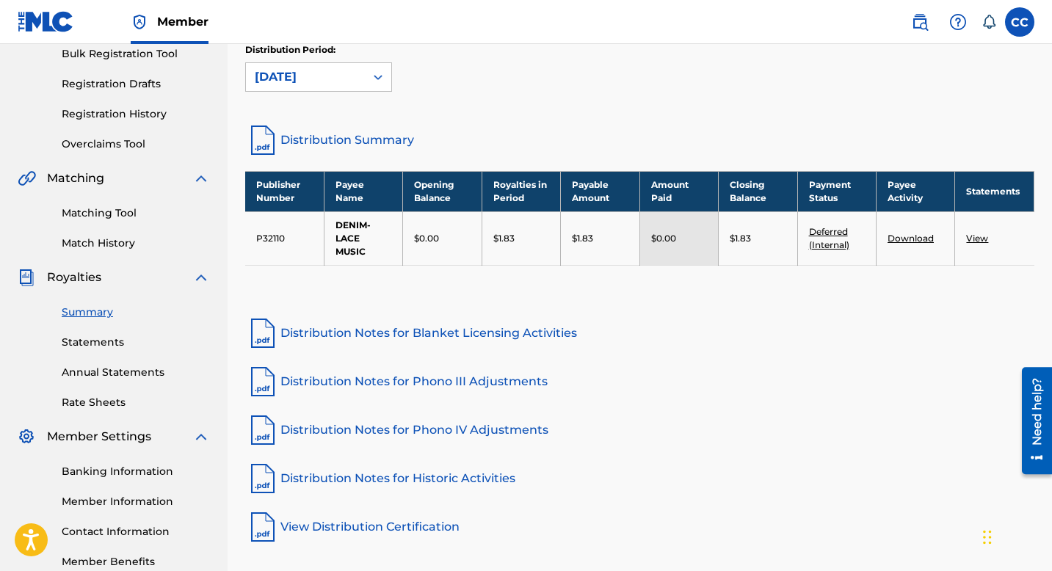
scroll to position [217, 0]
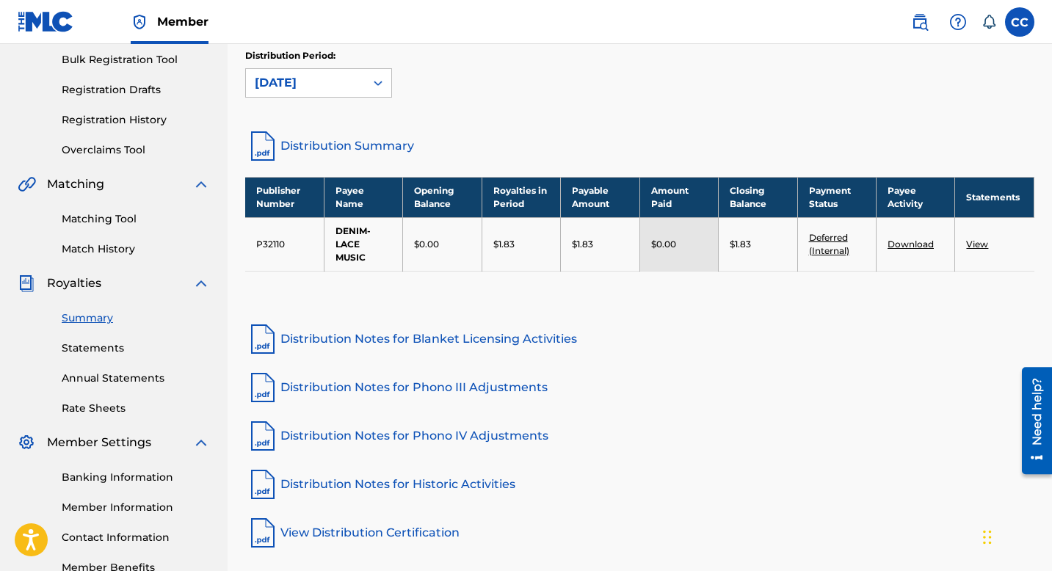
click at [964, 22] on img at bounding box center [958, 22] width 18 height 18
click at [943, 57] on link "Contact us" at bounding box center [957, 61] width 125 height 35
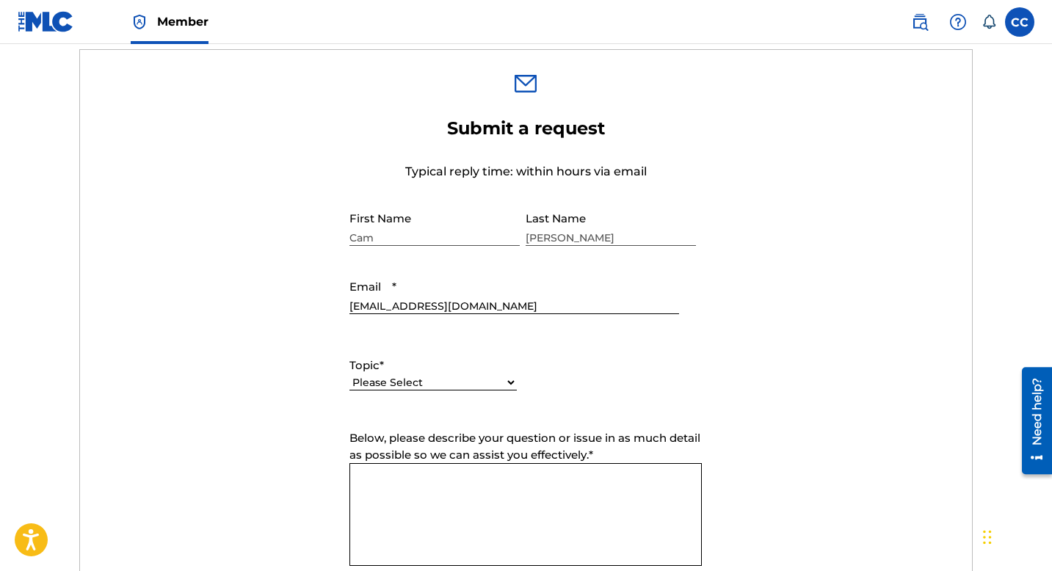
scroll to position [484, 0]
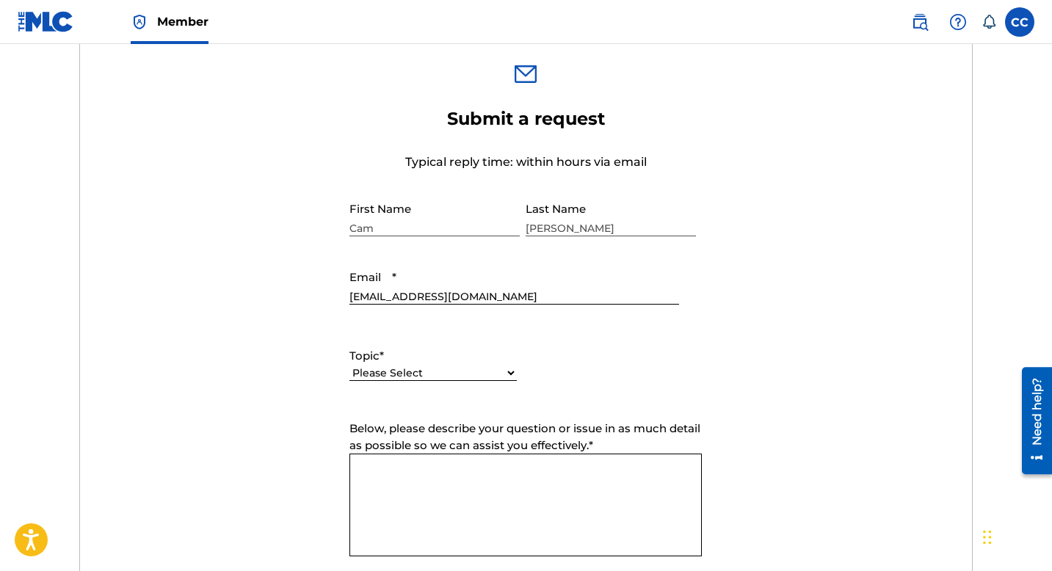
click at [488, 371] on select "Please Select I need help with my account I need help with managing my catalog …" at bounding box center [432, 372] width 167 height 15
click at [349, 366] on select "Please Select I need help with my account I need help with managing my catalog …" at bounding box center [432, 372] width 167 height 15
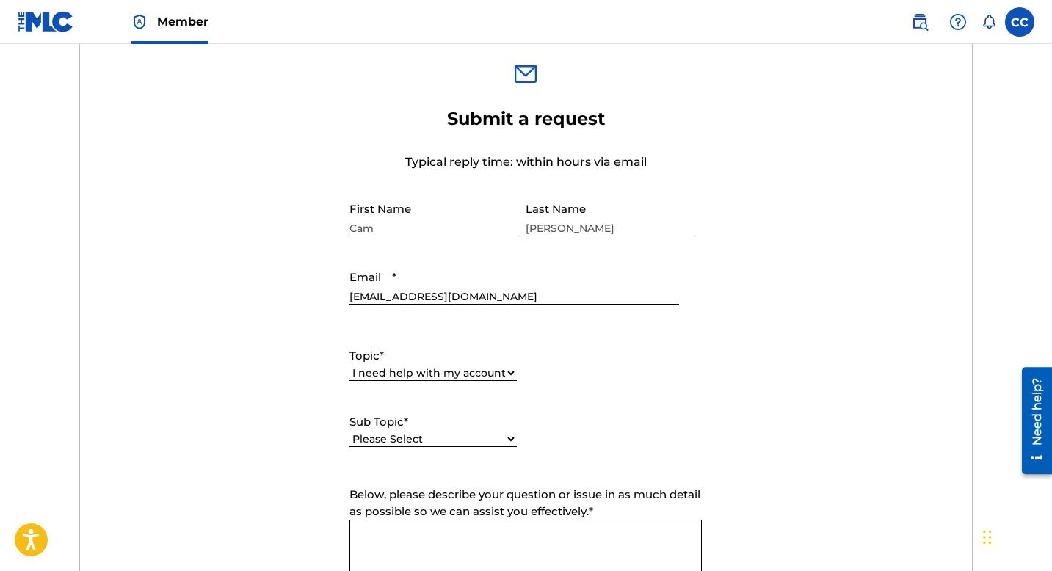
click at [434, 443] on select "Please Select I need help with my user account I can't log in to my user accoun…" at bounding box center [432, 439] width 167 height 15
click at [476, 371] on select "Please Select I need help with my account I need help with managing my catalog …" at bounding box center [432, 372] width 167 height 15
click at [349, 366] on select "Please Select I need help with my account I need help with managing my catalog …" at bounding box center [432, 372] width 167 height 15
click at [456, 440] on select "Please Select I need help with CWR I need help registering my work(s) in The ML…" at bounding box center [432, 439] width 167 height 15
click at [502, 369] on select "Please Select I need help with my account I need help with managing my catalog …" at bounding box center [432, 372] width 167 height 15
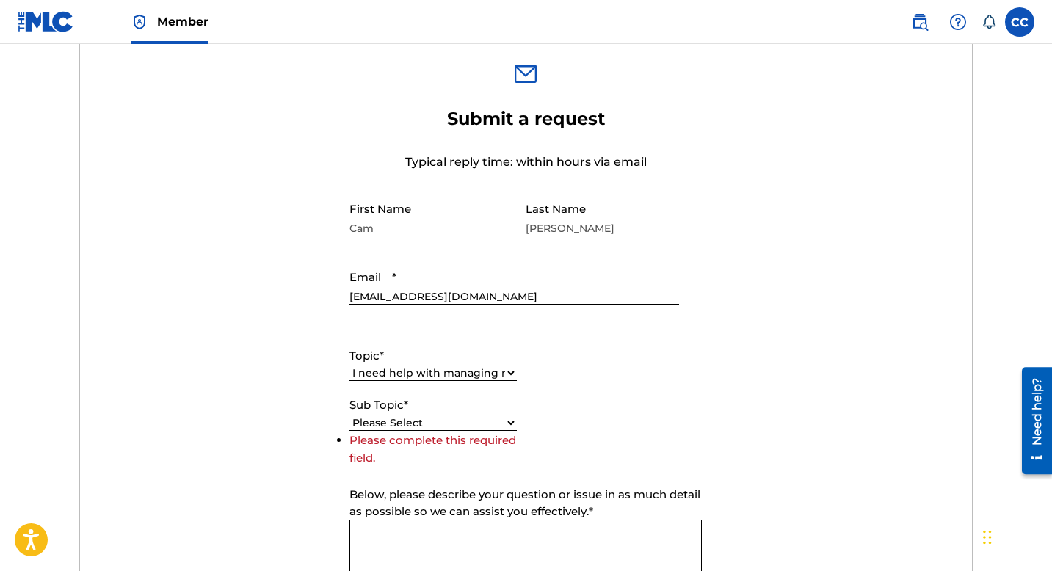
select select "I need help with payment"
click at [349, 366] on select "Please Select I need help with my account I need help with managing my catalog …" at bounding box center [432, 372] width 167 height 15
click at [443, 441] on select "Please Select I need help setting up my payment information in The MLC Portal I…" at bounding box center [432, 439] width 167 height 15
select select "I need information about royalties"
click at [349, 432] on select "Please Select I need help setting up my payment information in The MLC Portal I…" at bounding box center [432, 439] width 167 height 15
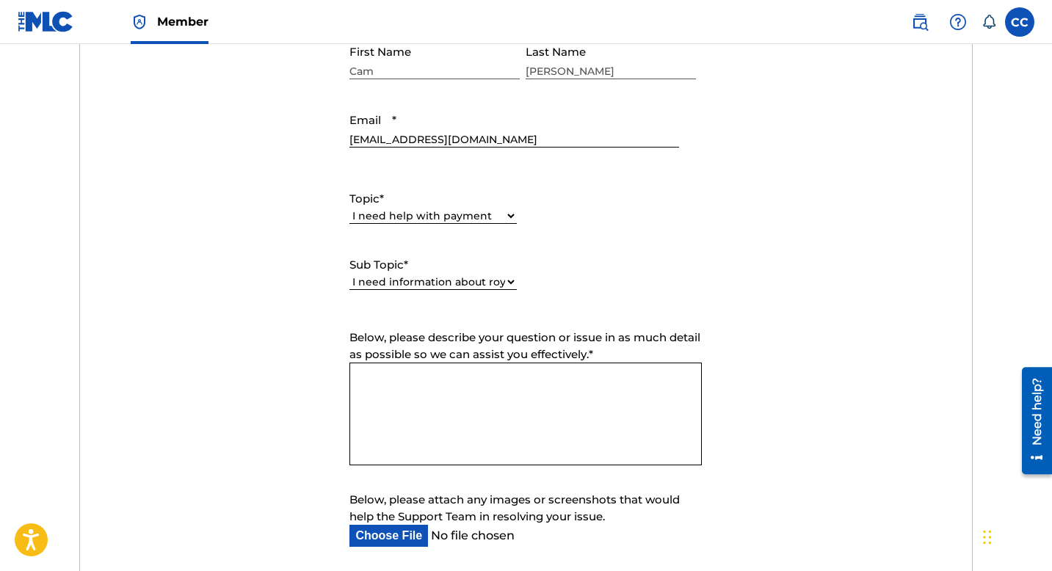
scroll to position [718, 0]
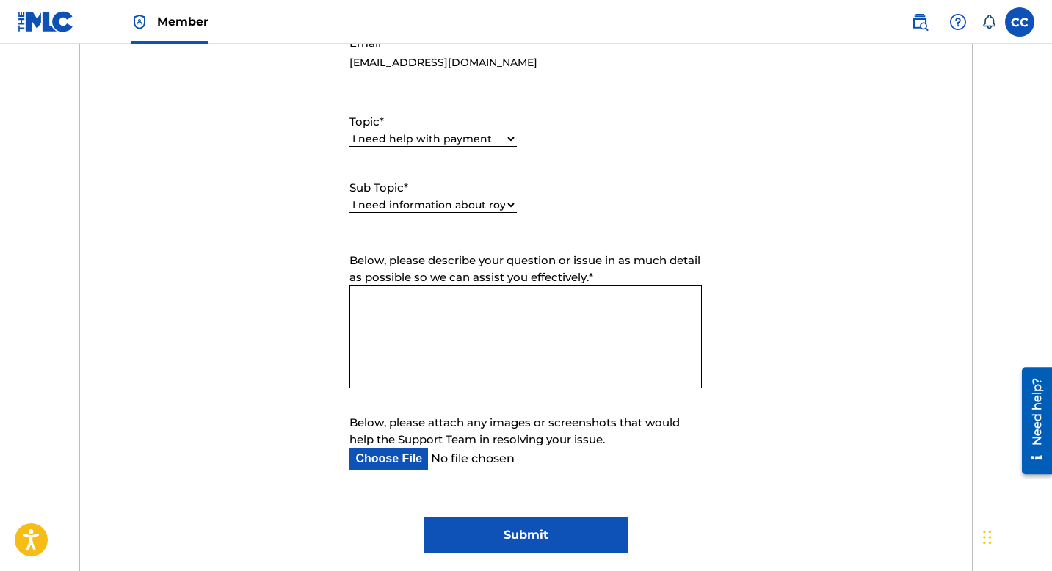
click at [396, 299] on textarea "Below, please describe your question or issue in as much detail as possible so …" at bounding box center [525, 336] width 352 height 103
drag, startPoint x: 363, startPoint y: 334, endPoint x: 372, endPoint y: 335, distance: 8.9
click at [372, 335] on textarea "Hello, Historically the monthly checks have averaged around $300. THis month" at bounding box center [525, 336] width 352 height 103
click at [438, 338] on textarea "Hello, Historically the monthly checks have averaged around $300. This month" at bounding box center [525, 336] width 352 height 103
click at [431, 338] on textarea "Hello, Historically the monthly checks have averaged around $300. This month ws…" at bounding box center [525, 336] width 352 height 103
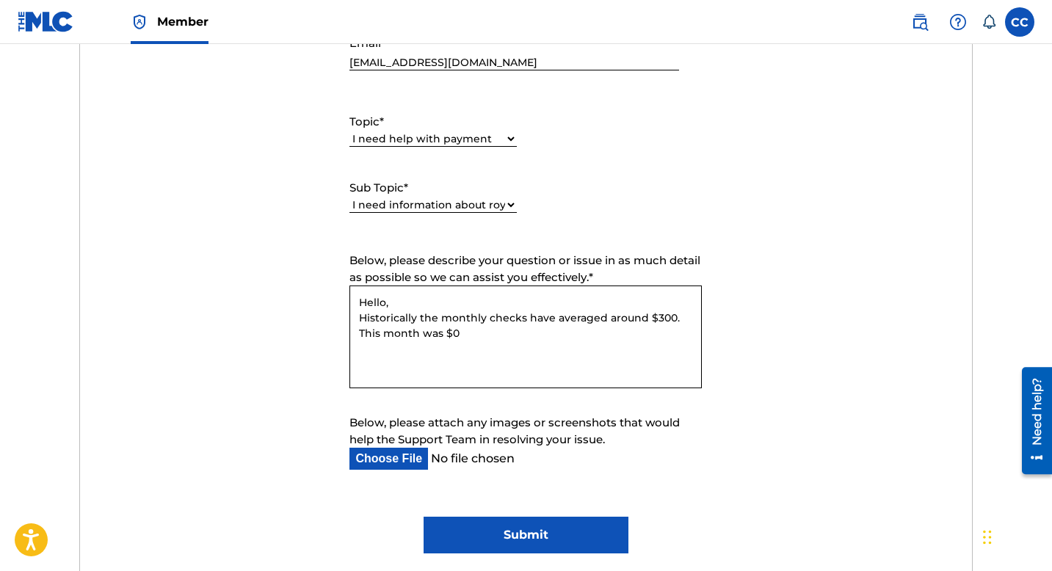
click at [476, 337] on textarea "Hello, Historically the monthly checks have averaged around $300. This month wa…" at bounding box center [525, 336] width 352 height 103
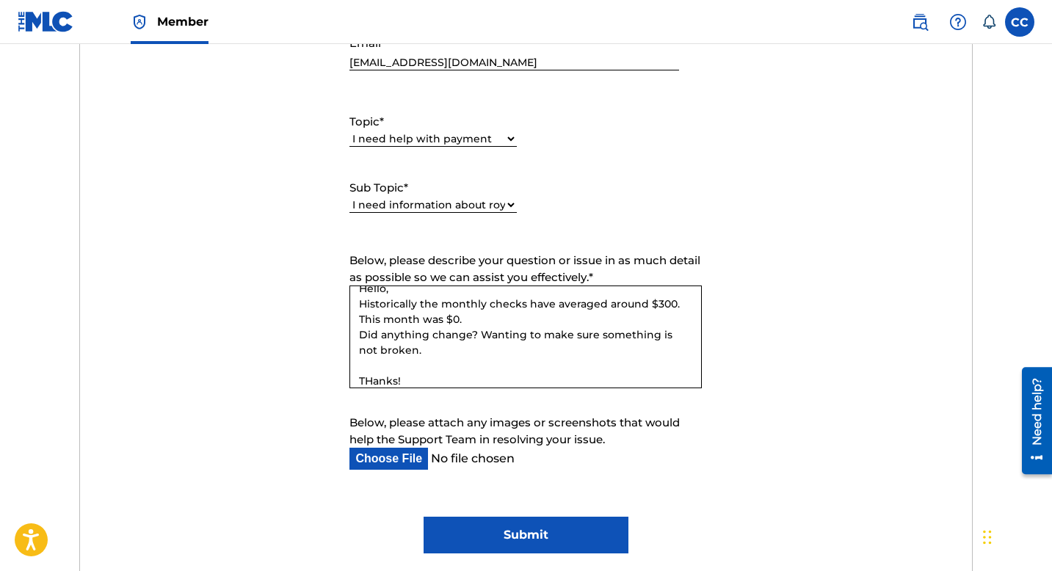
scroll to position [24, 0]
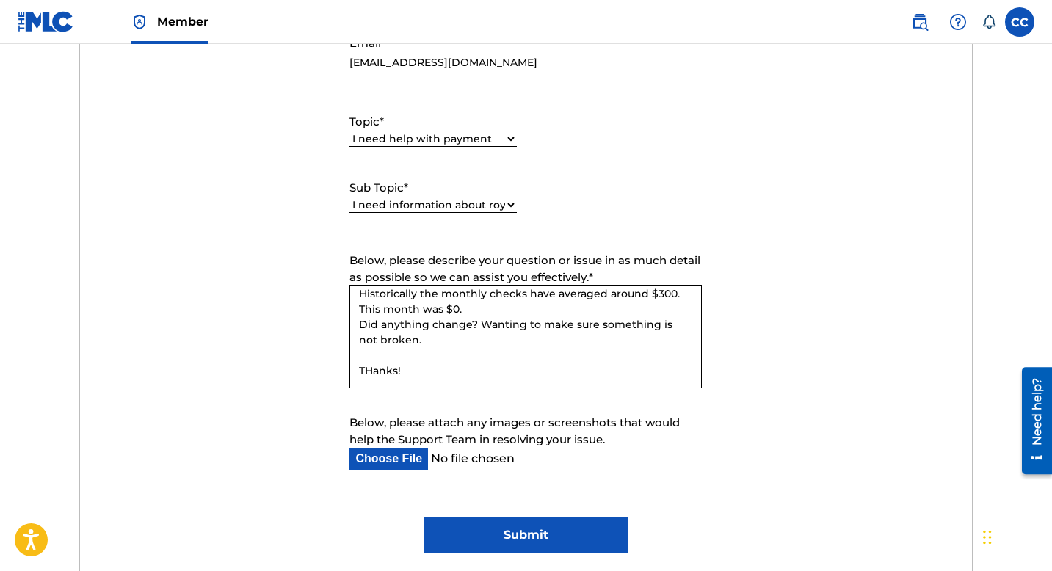
drag, startPoint x: 374, startPoint y: 381, endPoint x: 368, endPoint y: 375, distance: 7.8
click at [368, 375] on textarea "Hello, Historically the monthly checks have averaged around $300. This month wa…" at bounding box center [525, 336] width 352 height 103
click at [469, 351] on textarea "Hello, Historically the monthly checks have averaged around $300. This month wa…" at bounding box center [525, 336] width 352 height 103
type textarea "Hello, Historically the monthly checks have averaged around $300. This month wa…"
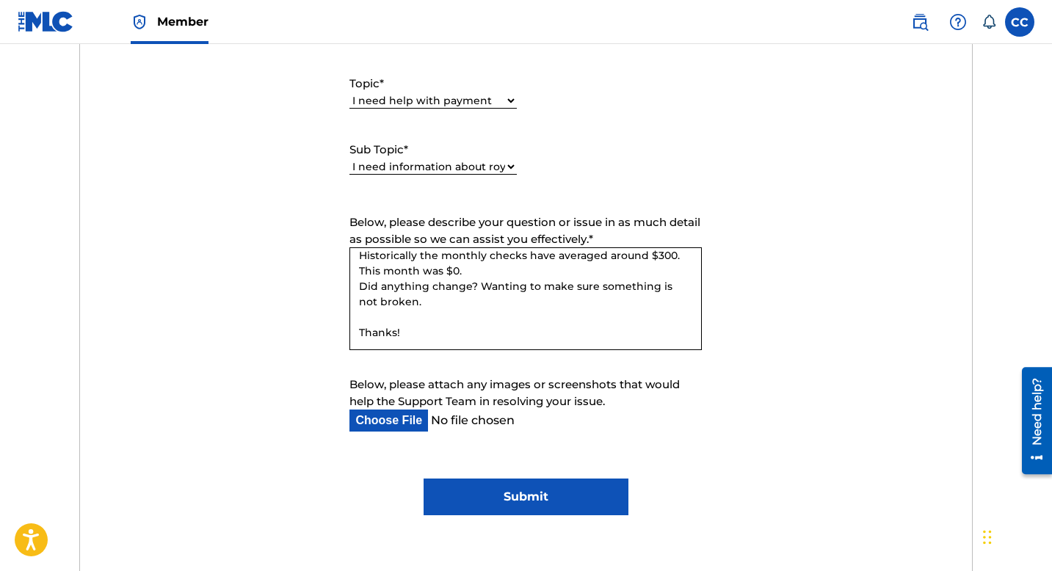
click at [544, 501] on input "Submit" at bounding box center [525, 497] width 205 height 37
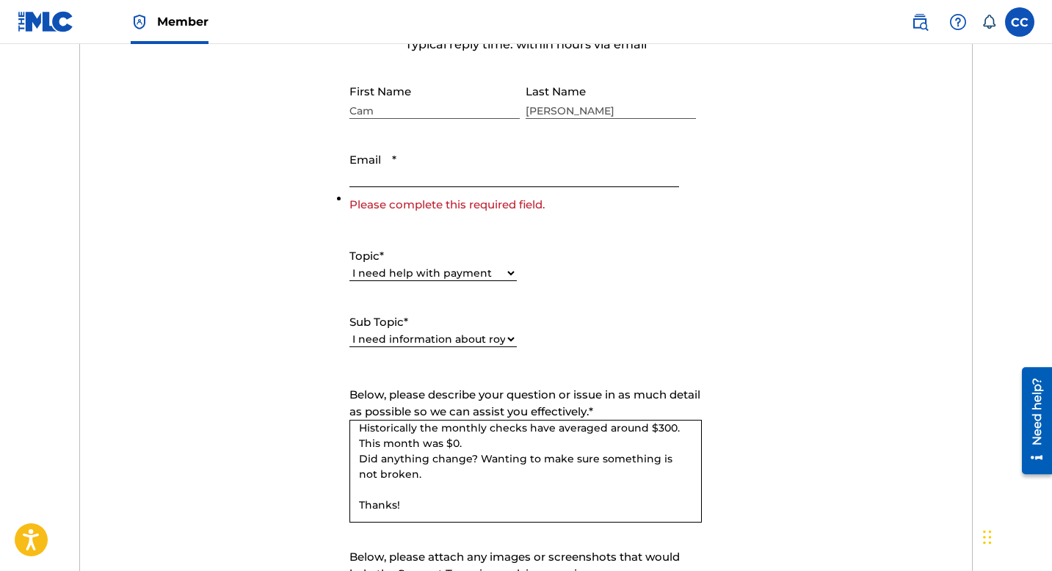
scroll to position [592, 0]
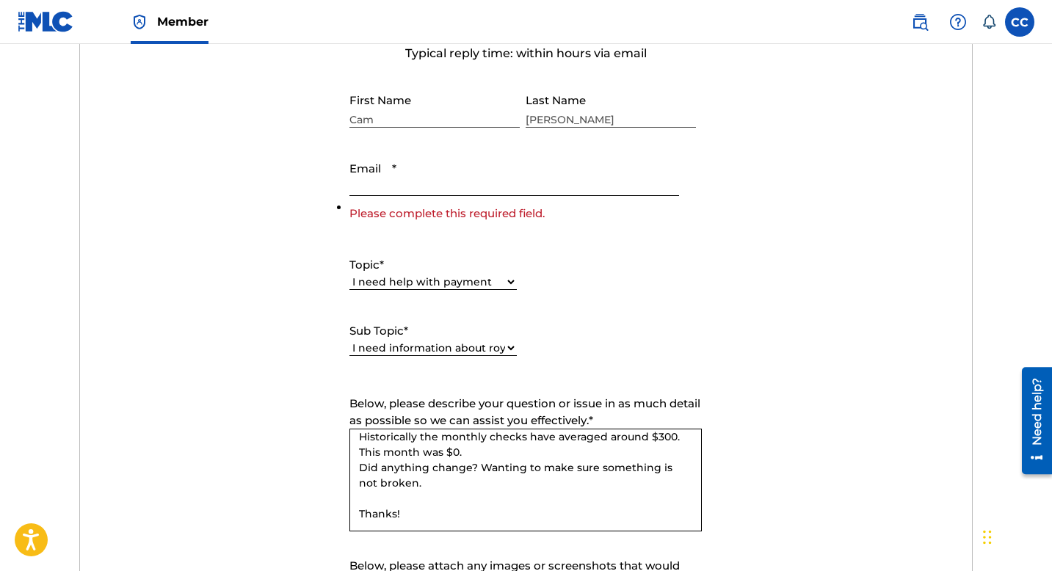
click at [488, 186] on input "Email *" at bounding box center [513, 175] width 329 height 42
type input "[EMAIL_ADDRESS][DOMAIN_NAME]"
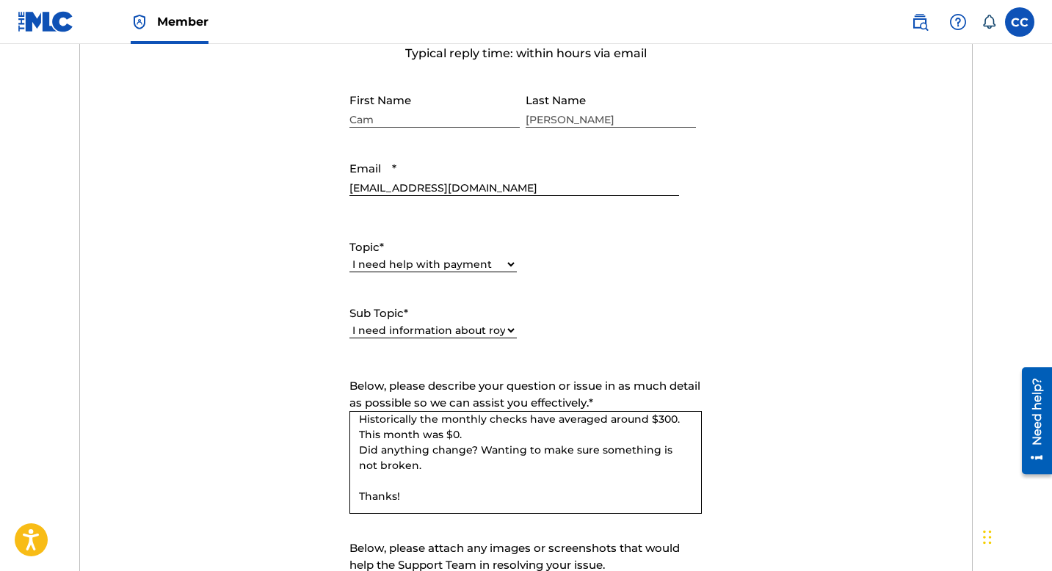
click at [730, 305] on form "Submit a request Typical reply time: within hours via email First Name Cam Last…" at bounding box center [526, 339] width 892 height 680
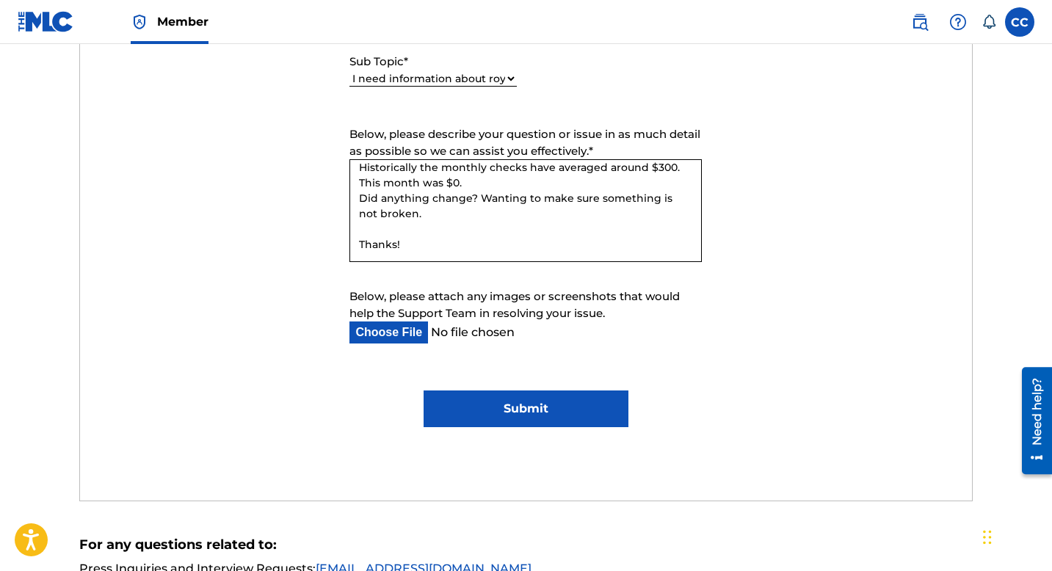
scroll to position [854, 0]
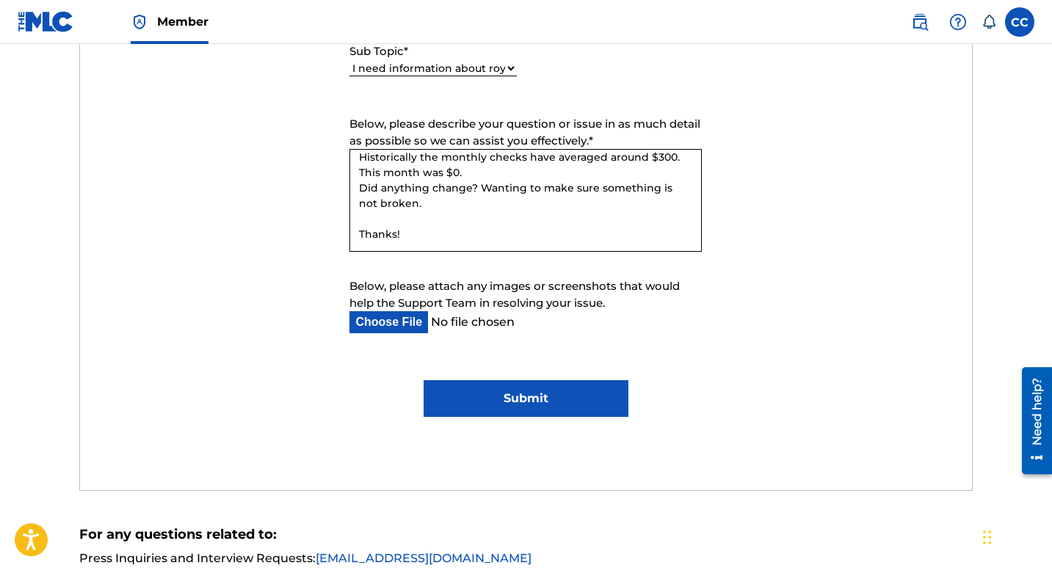
click at [541, 399] on input "Submit" at bounding box center [525, 398] width 205 height 37
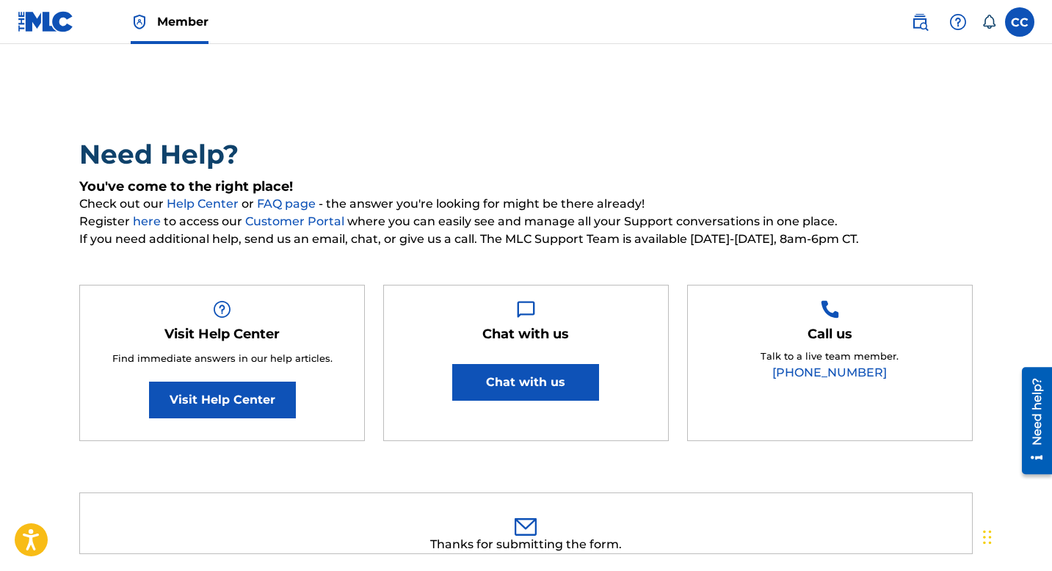
scroll to position [0, 0]
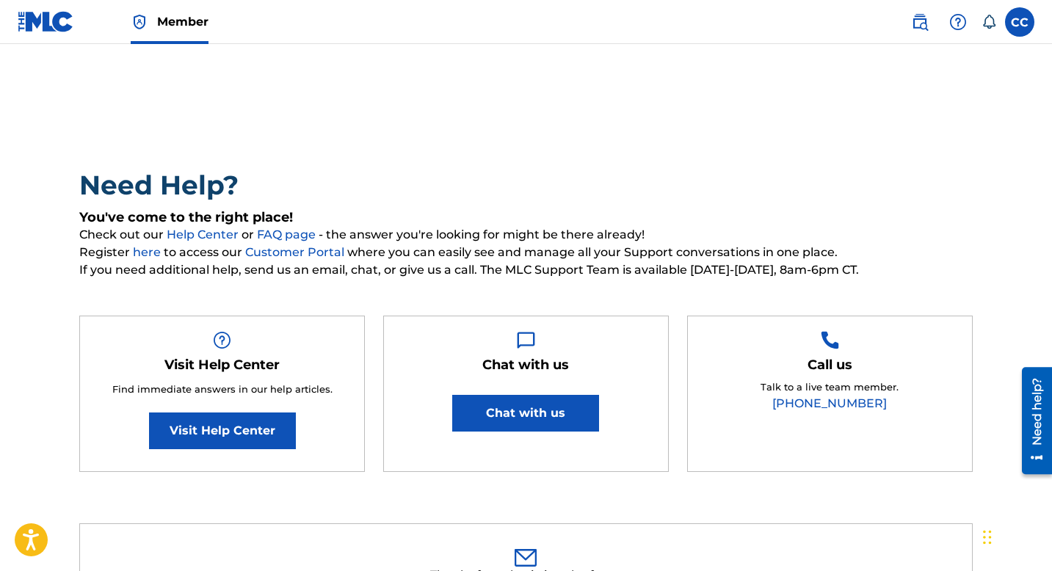
click at [1022, 20] on label at bounding box center [1019, 21] width 29 height 29
click at [1019, 22] on input "CC Cam Cornelius cam@camcommunications.com Notification Preferences Profile Log…" at bounding box center [1019, 22] width 0 height 0
click at [988, 20] on icon at bounding box center [988, 22] width 15 height 15
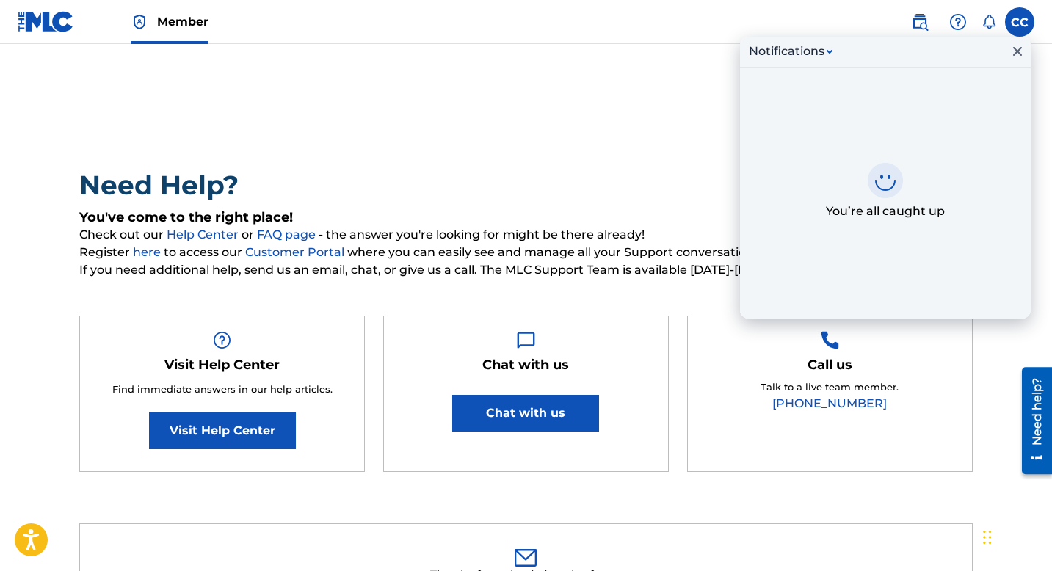
click at [988, 20] on icon at bounding box center [988, 22] width 15 height 15
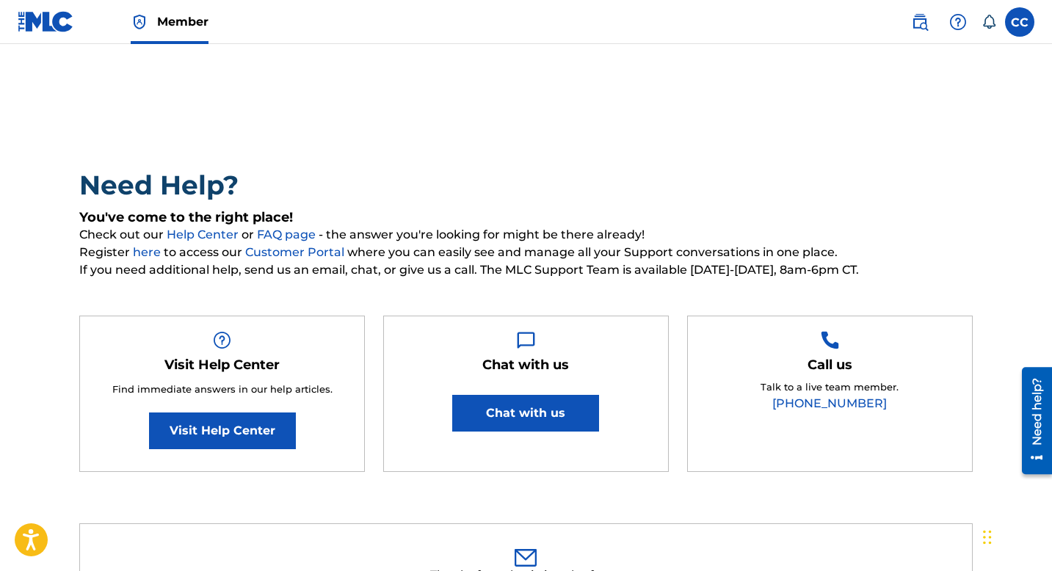
click at [938, 84] on div "Need Help? You've come to the right place! Check out our Help Center or FAQ pag…" at bounding box center [526, 439] width 1028 height 717
click at [167, 18] on span "Member" at bounding box center [182, 21] width 51 height 17
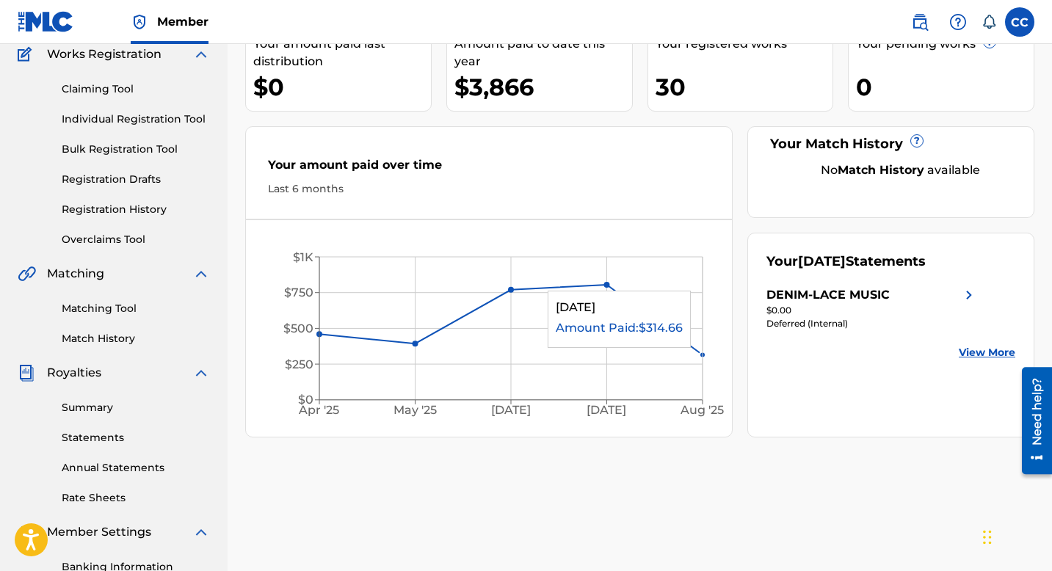
scroll to position [126, 0]
click at [965, 297] on img at bounding box center [969, 296] width 18 height 18
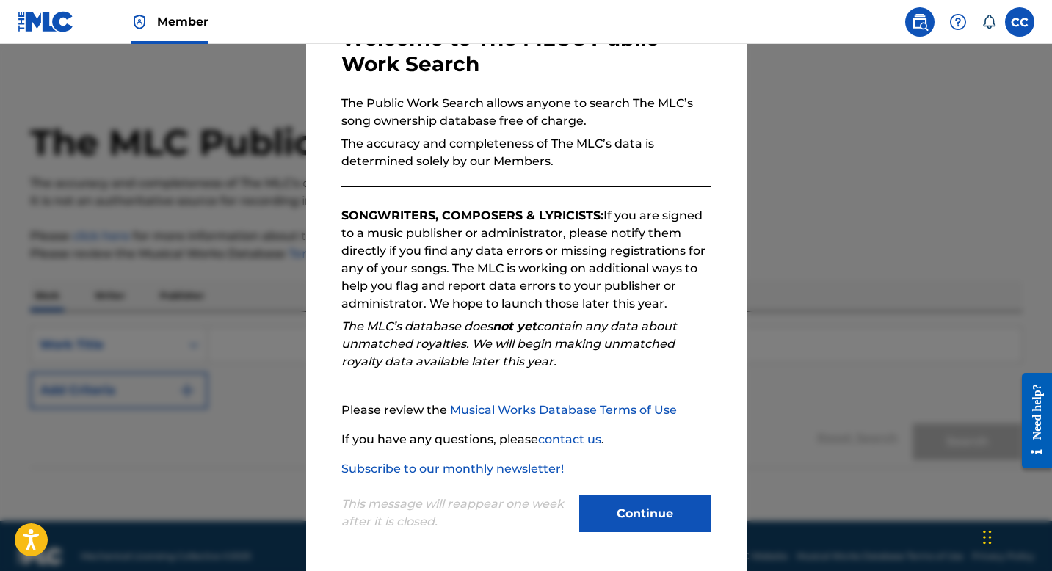
scroll to position [3, 0]
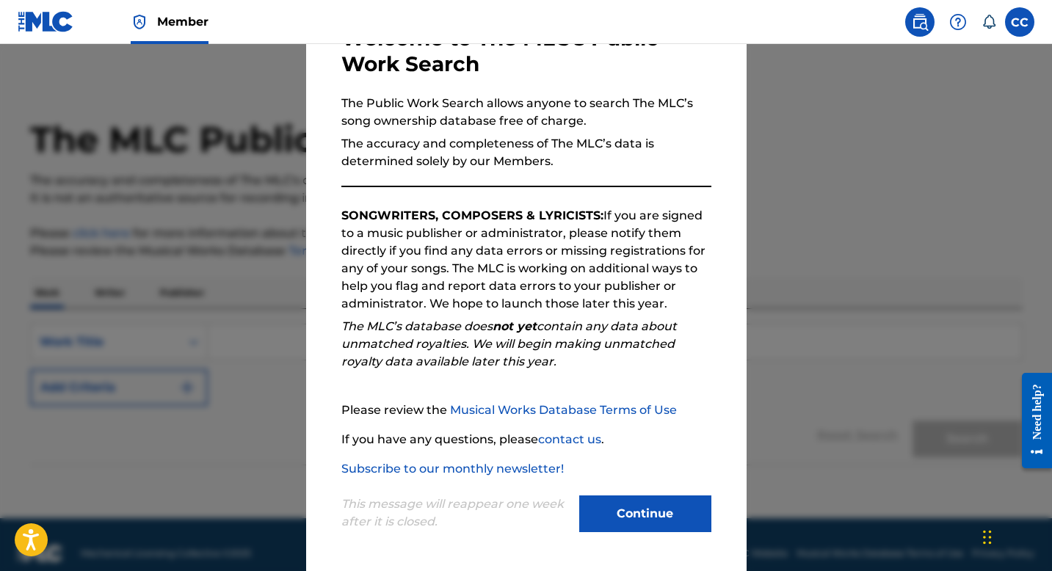
click at [633, 526] on button "Continue" at bounding box center [645, 513] width 132 height 37
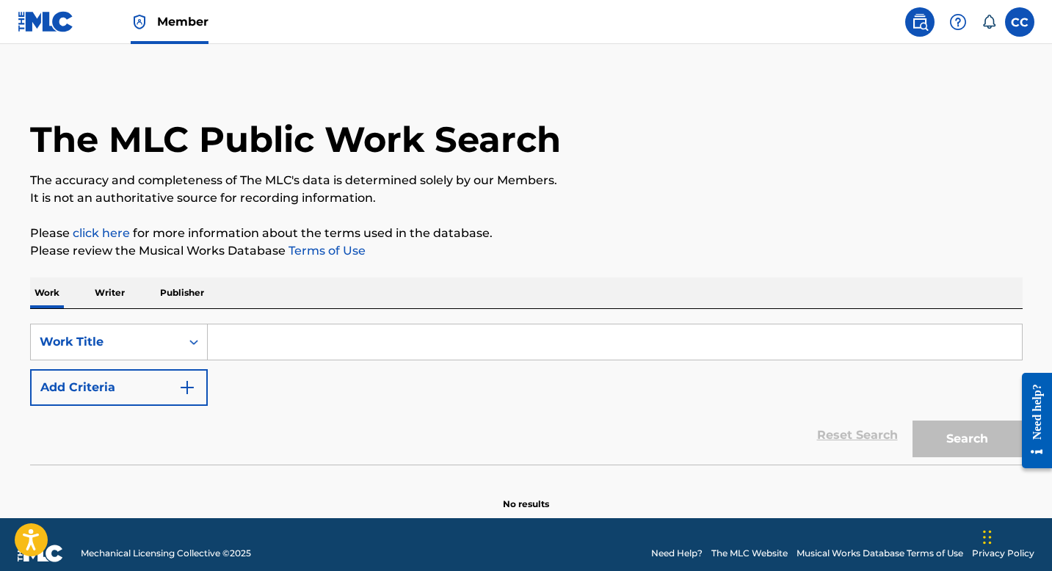
click at [255, 343] on input "Search Form" at bounding box center [615, 341] width 814 height 35
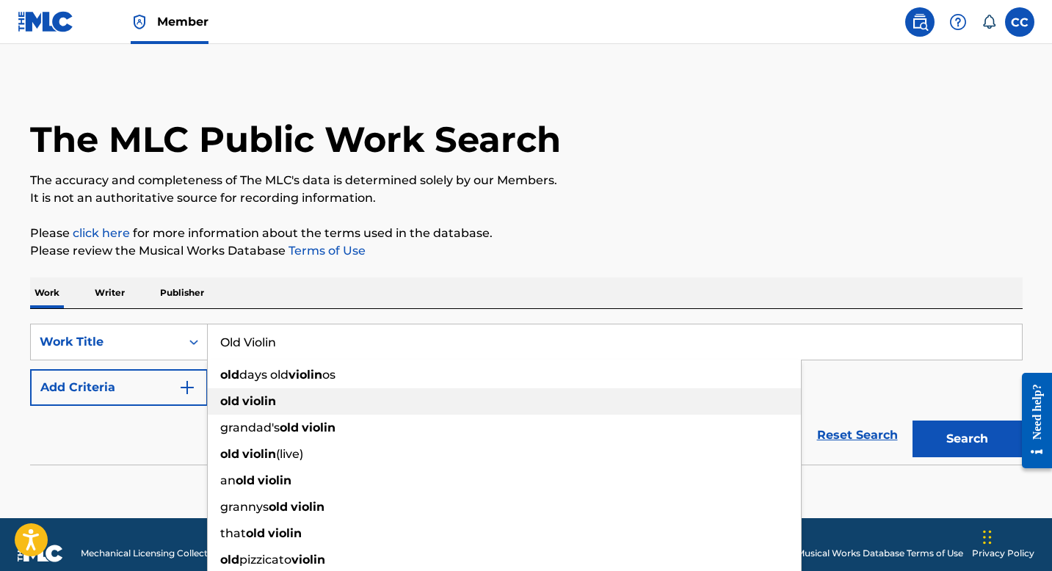
click at [266, 399] on strong "violin" at bounding box center [259, 401] width 34 height 14
type input "old violin"
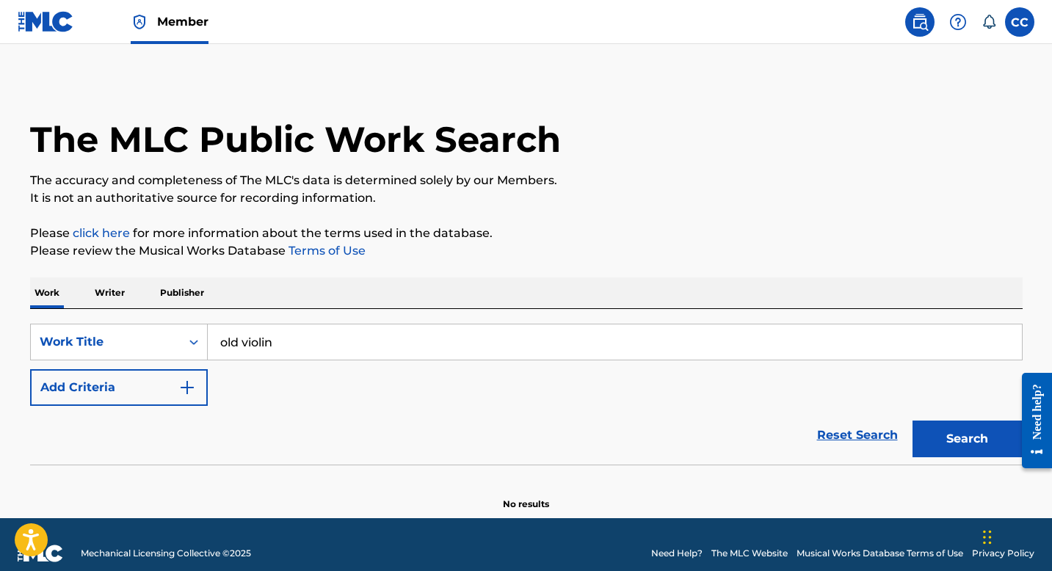
click at [950, 445] on button "Search" at bounding box center [967, 439] width 110 height 37
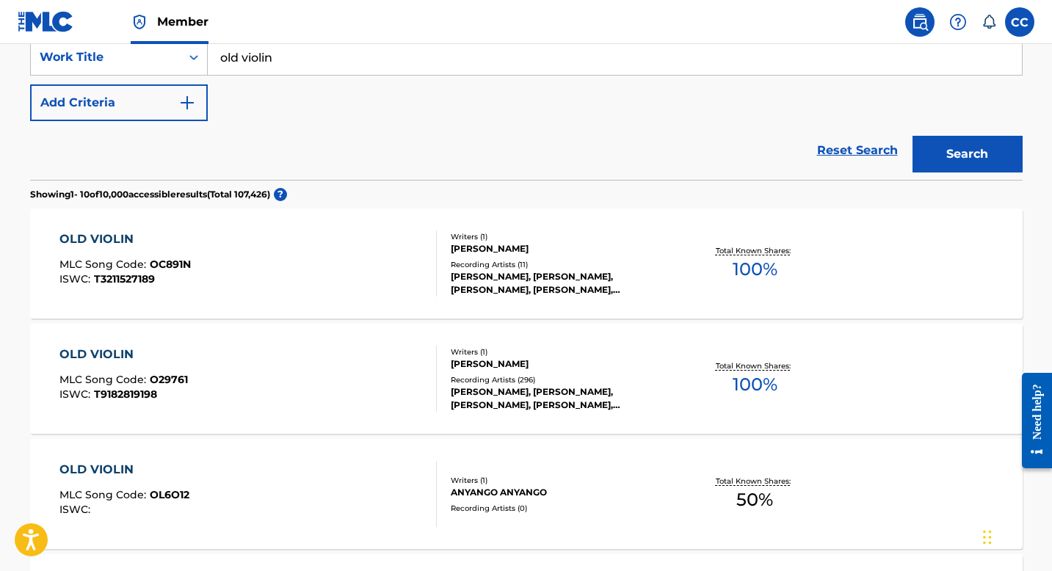
scroll to position [285, 0]
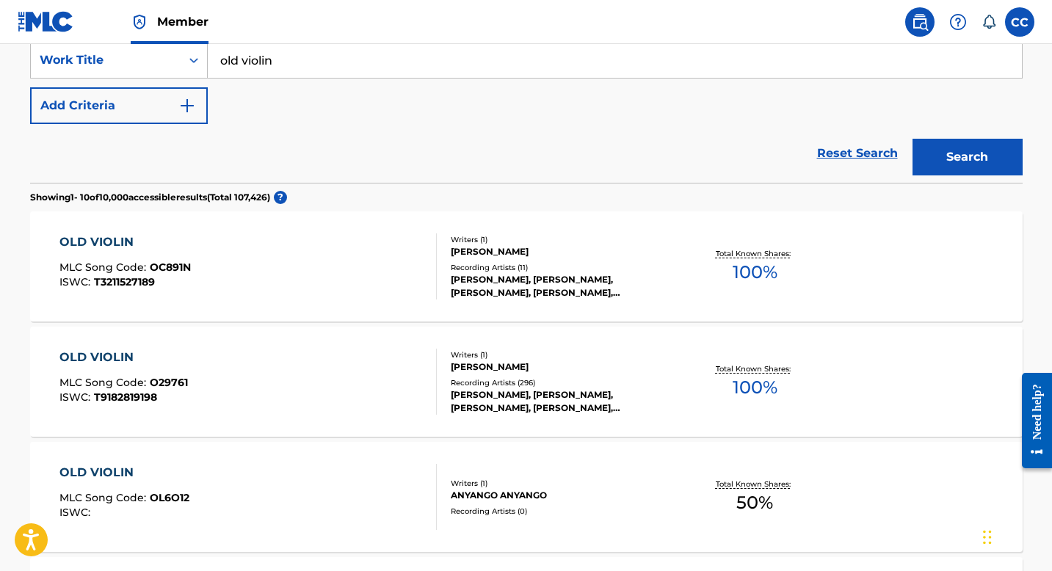
click at [746, 387] on span "100 %" at bounding box center [754, 387] width 45 height 26
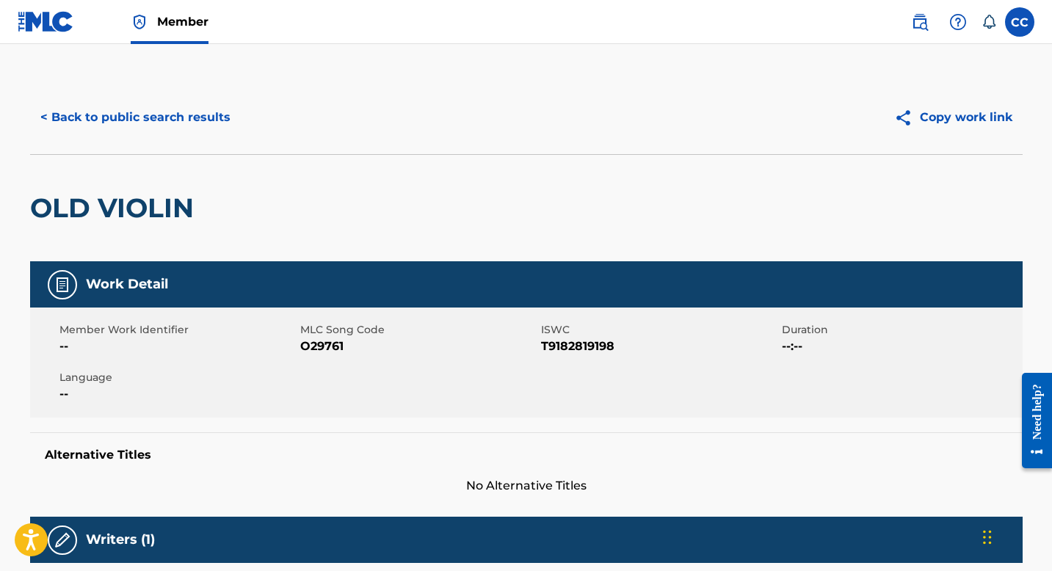
click at [174, 120] on button "< Back to public search results" at bounding box center [135, 117] width 211 height 37
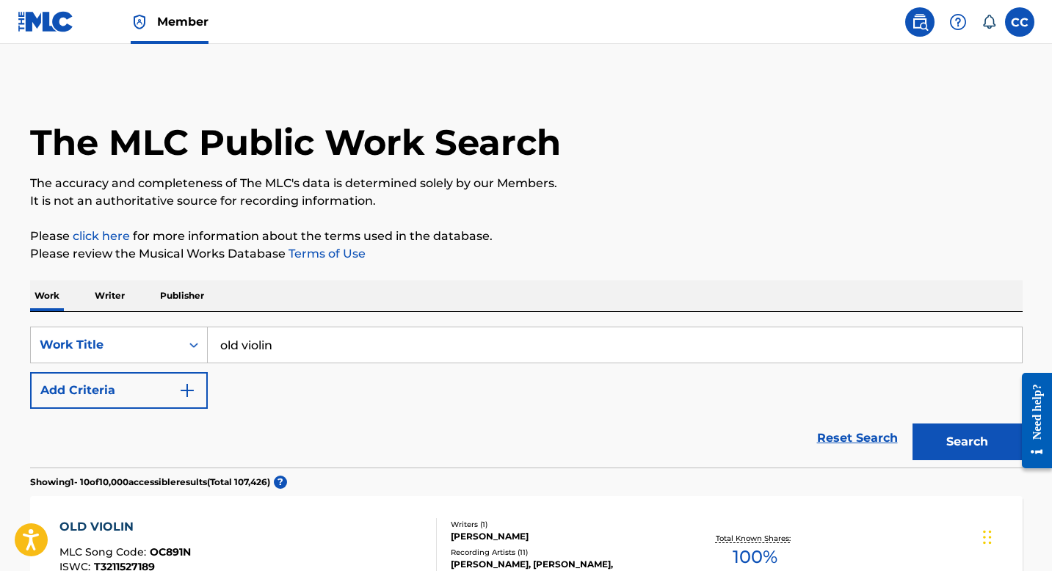
scroll to position [285, 0]
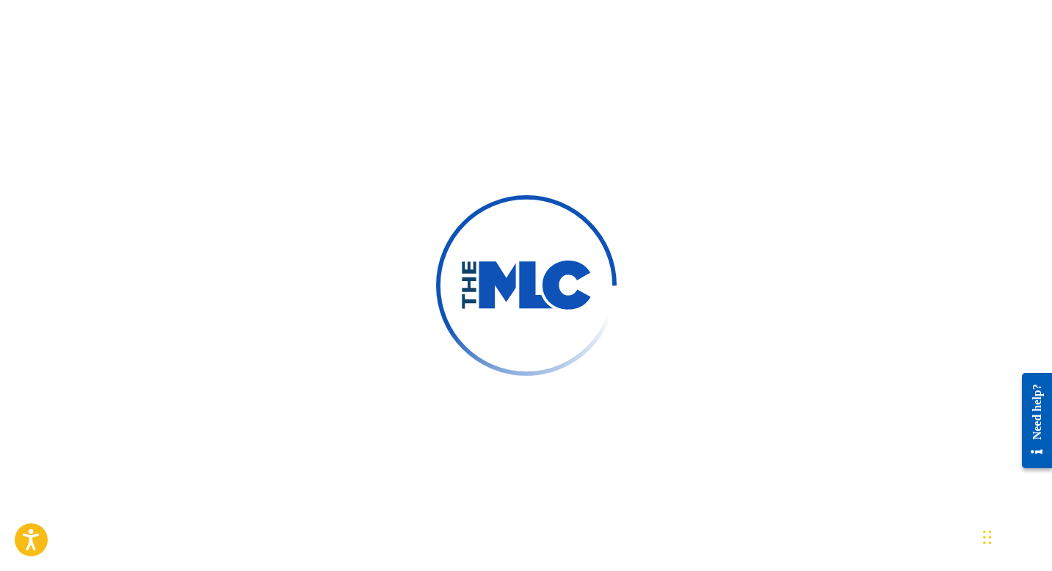
scroll to position [309, 0]
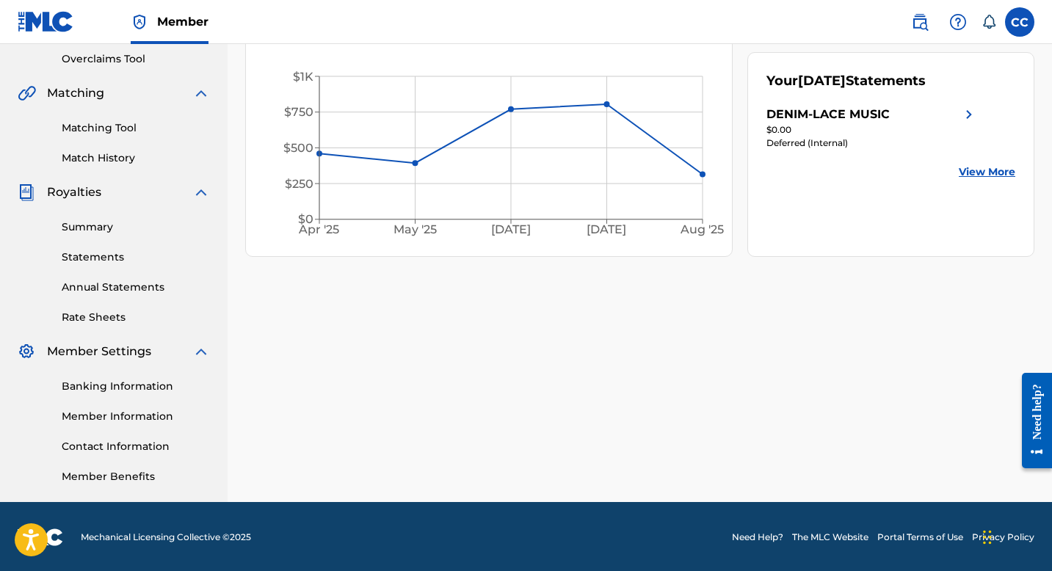
scroll to position [309, 0]
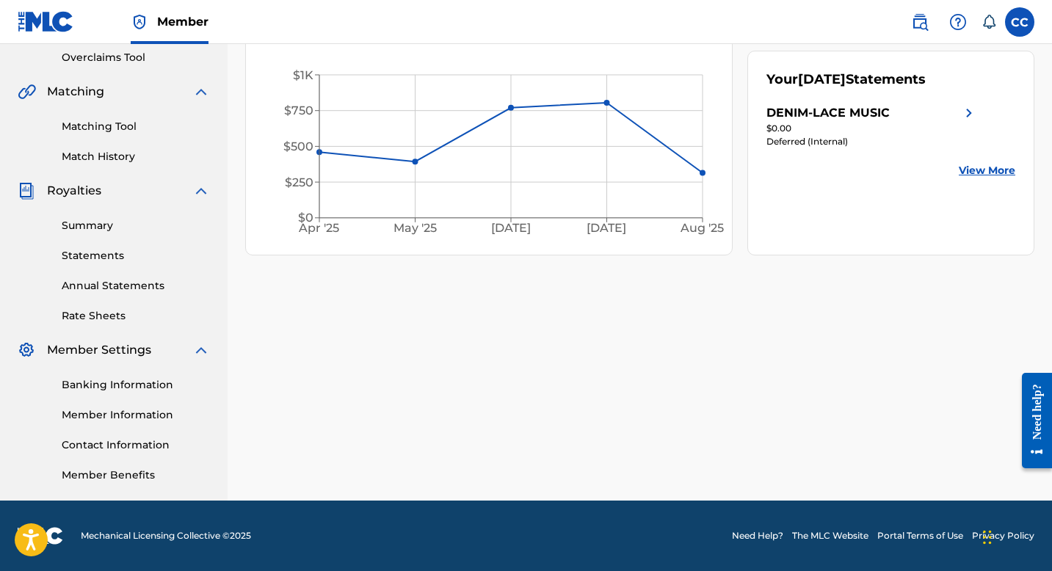
click at [92, 255] on link "Statements" at bounding box center [136, 255] width 148 height 15
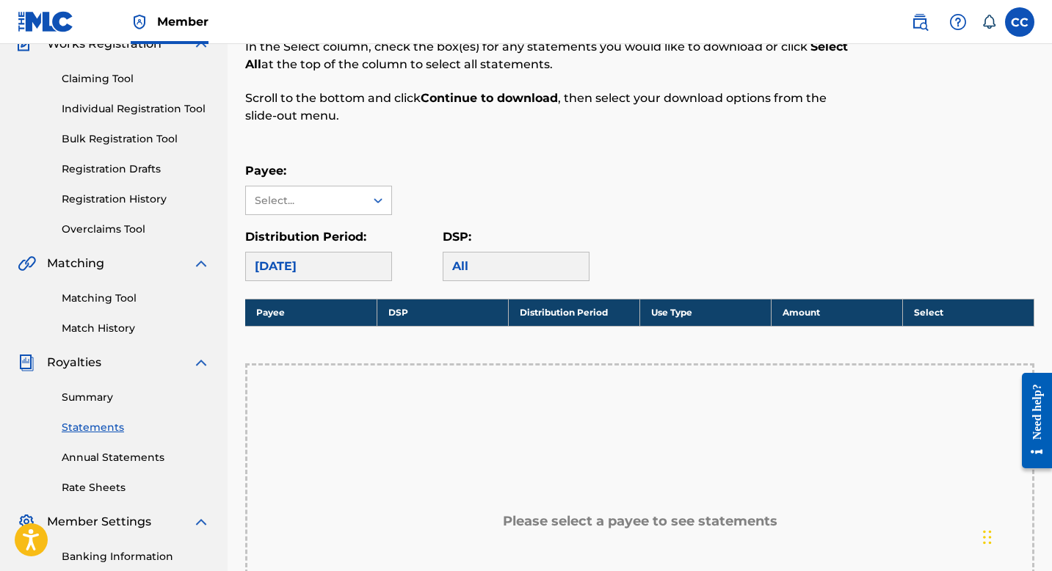
scroll to position [132, 0]
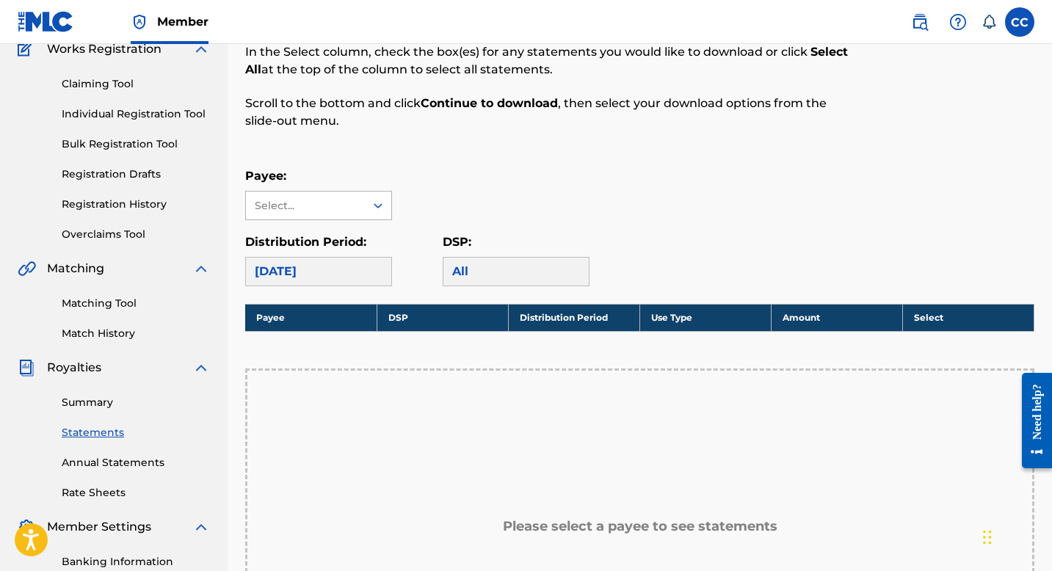
click at [332, 209] on div "Select..." at bounding box center [305, 205] width 100 height 15
click at [314, 235] on div "DENIM-LACE MUSIC" at bounding box center [318, 238] width 145 height 37
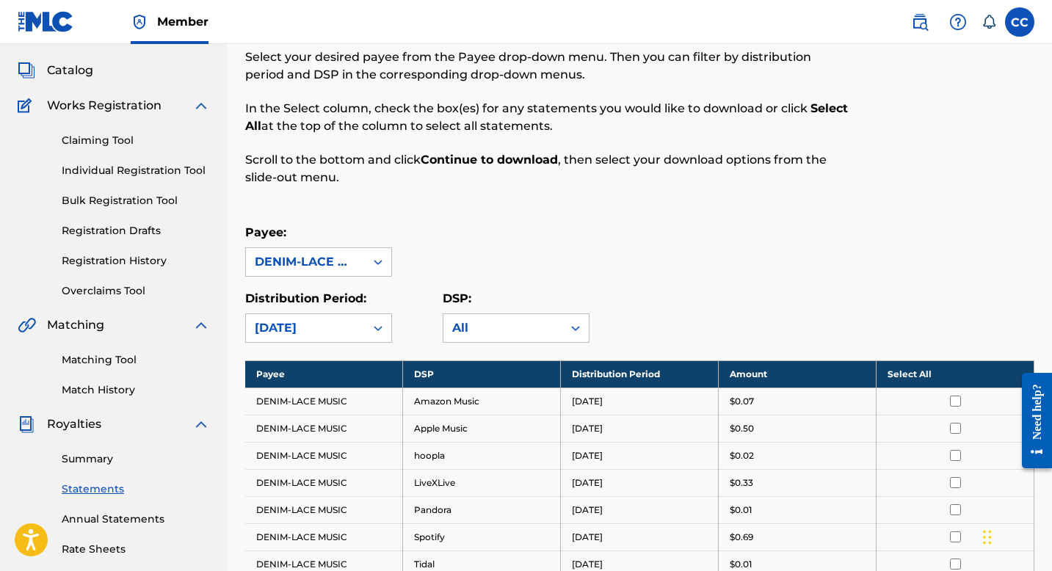
scroll to position [70, 0]
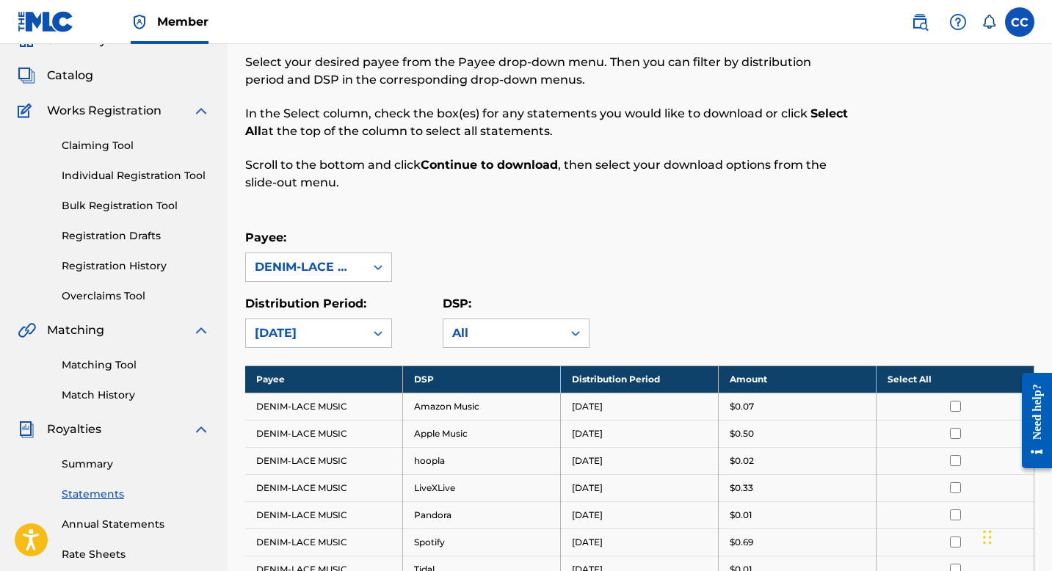
click at [93, 146] on link "Claiming Tool" at bounding box center [136, 145] width 148 height 15
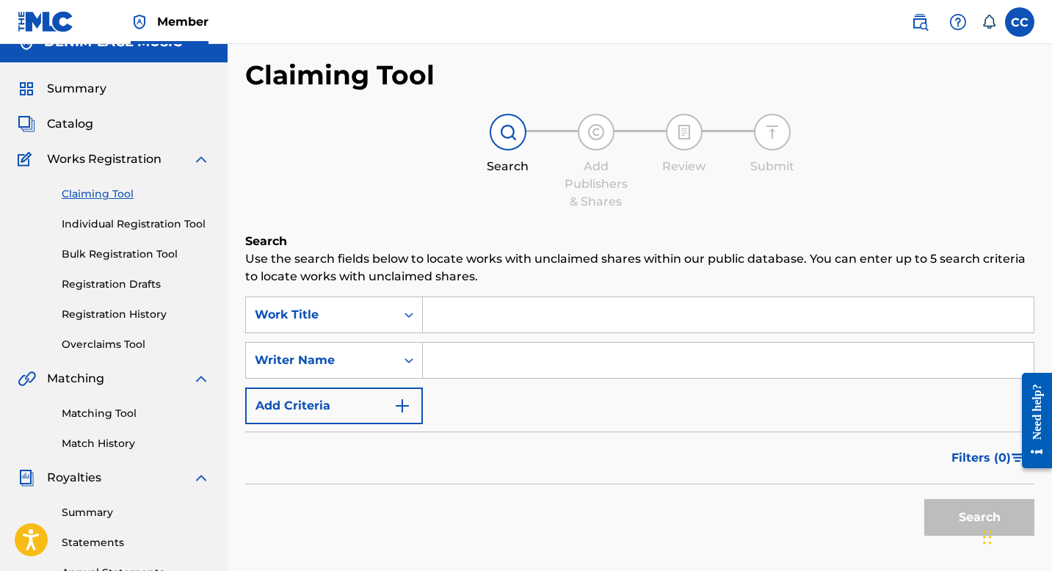
scroll to position [21, 0]
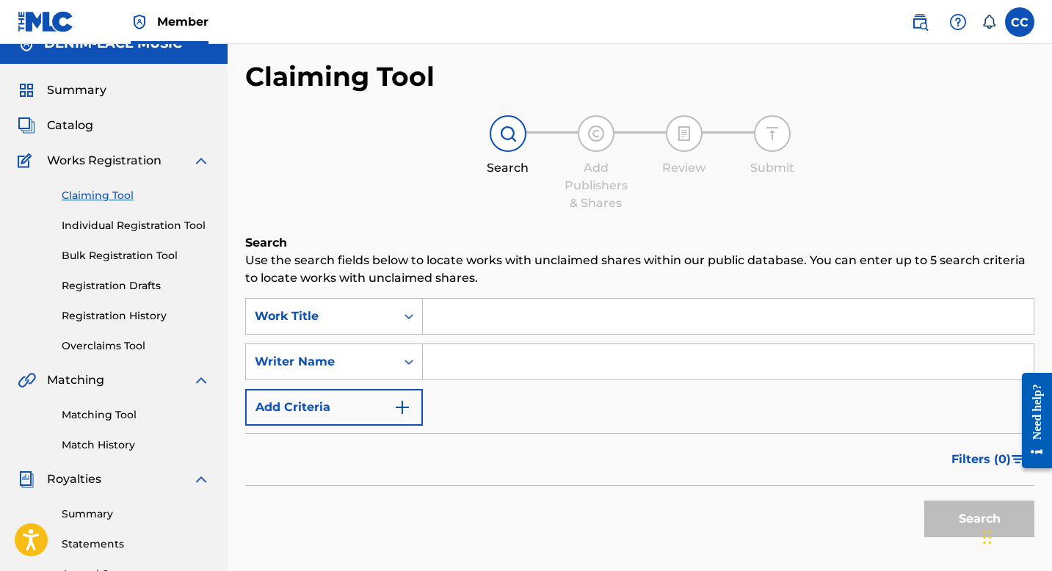
click at [71, 123] on span "Catalog" at bounding box center [70, 126] width 46 height 18
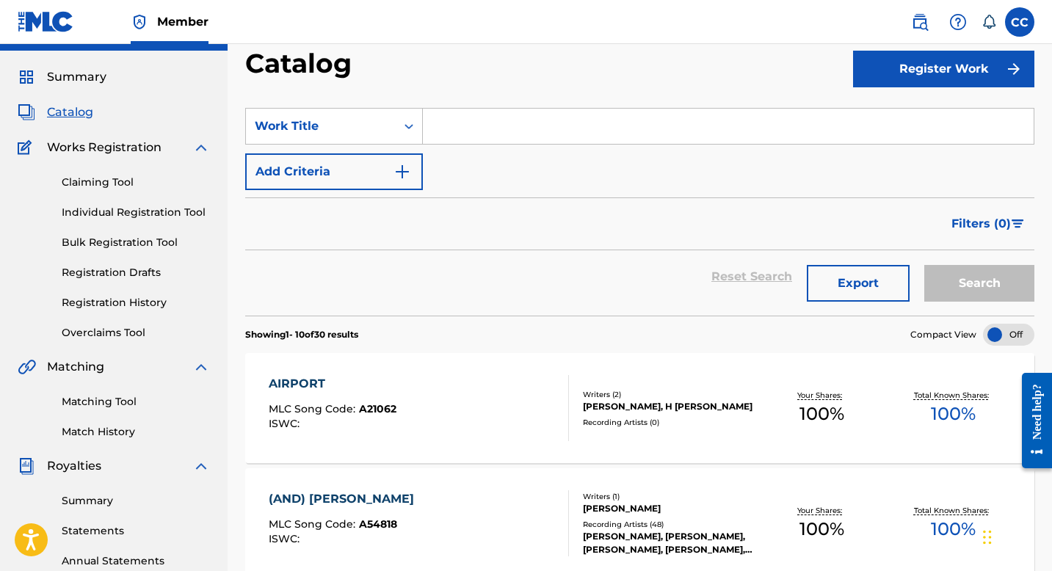
scroll to position [34, 0]
click at [478, 116] on input "Search Form" at bounding box center [728, 125] width 611 height 35
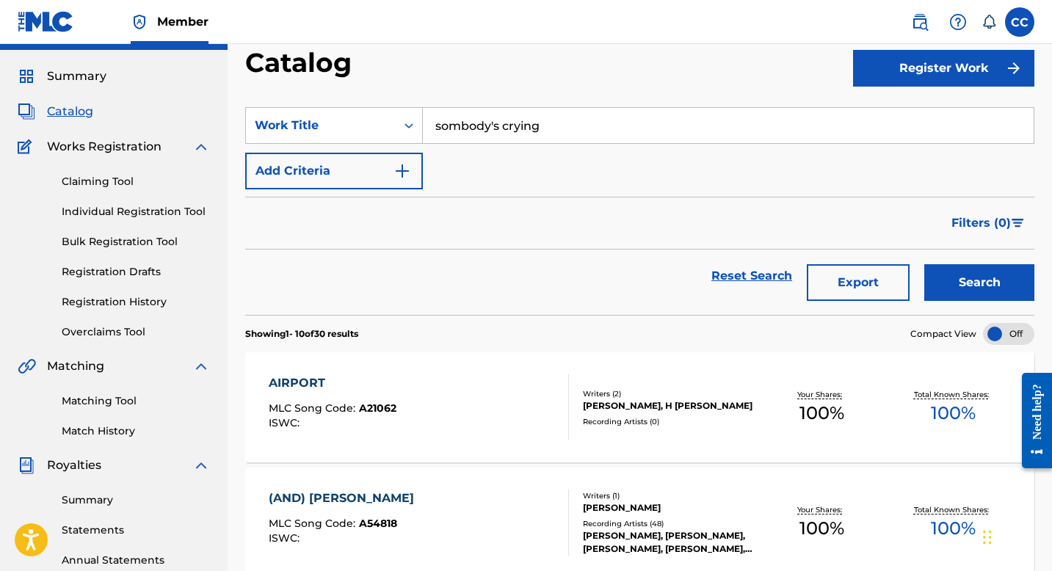
type input "sombody's crying"
click at [924, 264] on button "Search" at bounding box center [979, 282] width 110 height 37
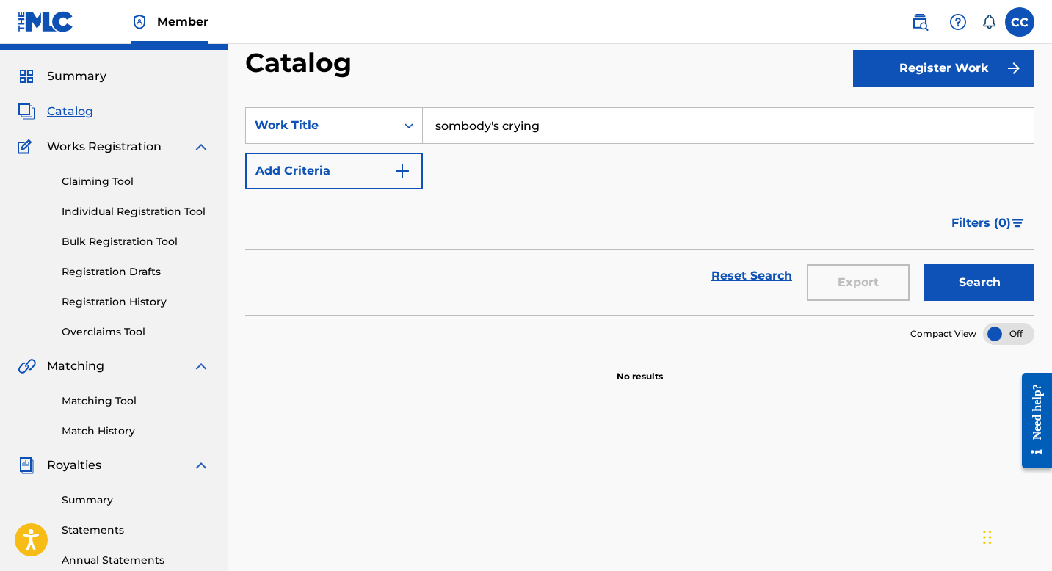
click at [70, 113] on span "Catalog" at bounding box center [70, 112] width 46 height 18
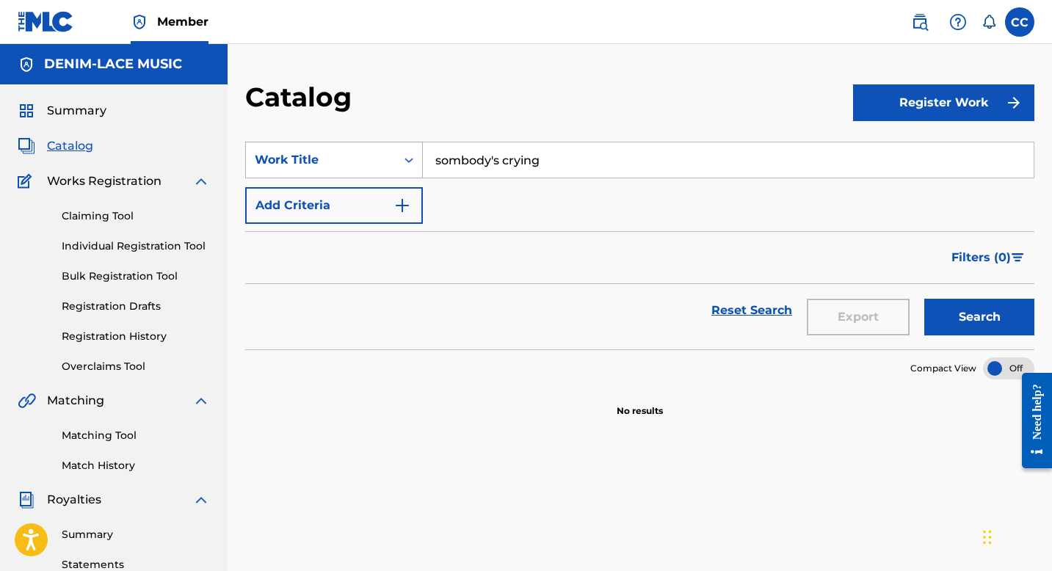
drag, startPoint x: 561, startPoint y: 161, endPoint x: 419, endPoint y: 145, distance: 143.2
click at [419, 145] on div "SearchWithCriteria790ebaf9-d7a5-455e-84c0-17c4d42e61fd Work Title sombody's cry…" at bounding box center [639, 160] width 789 height 37
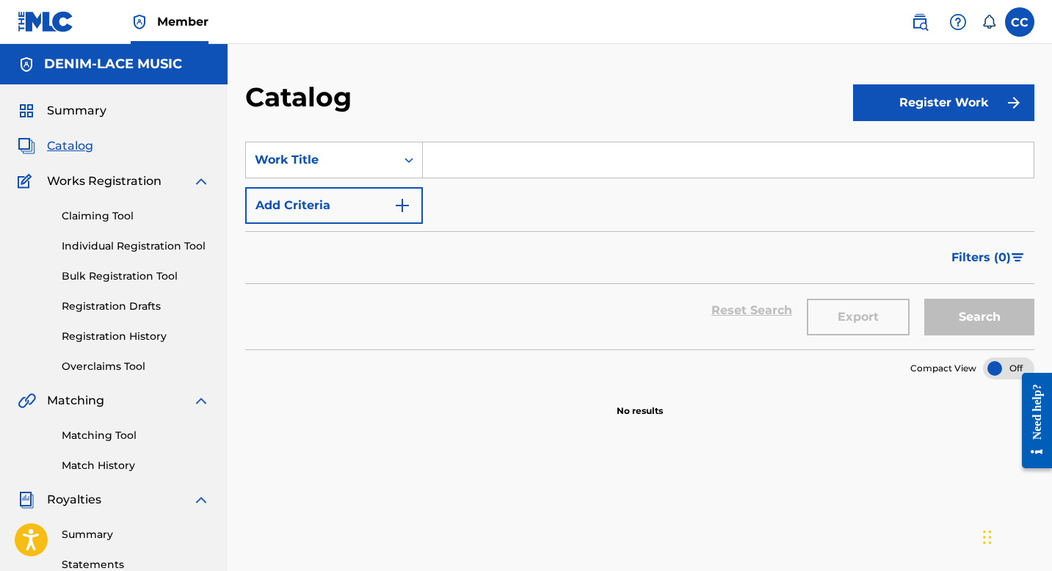
click at [446, 272] on div "Filters ( 0 )" at bounding box center [639, 257] width 789 height 53
click at [404, 166] on icon "Search Form" at bounding box center [408, 160] width 15 height 15
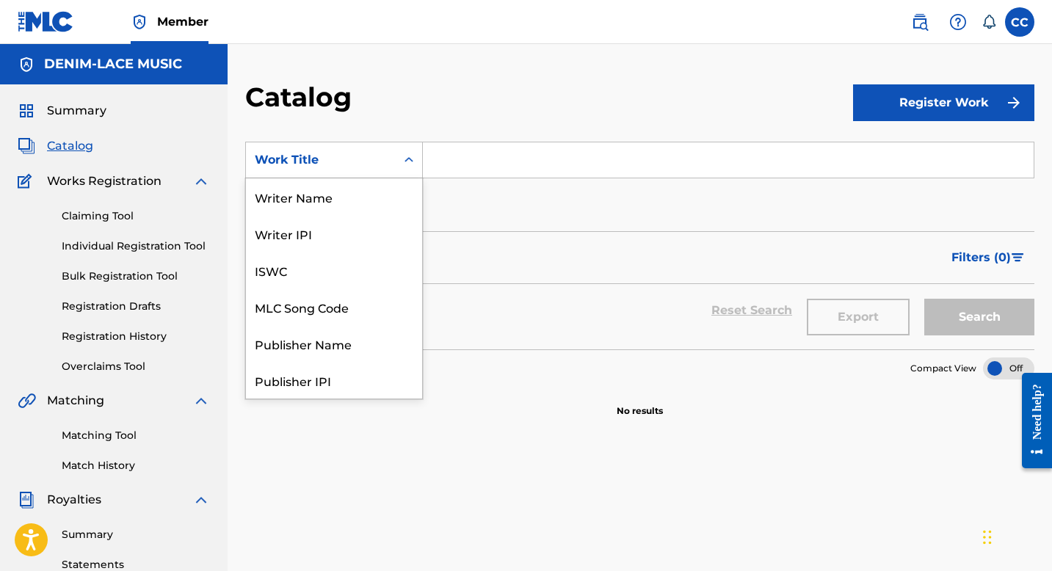
scroll to position [220, 0]
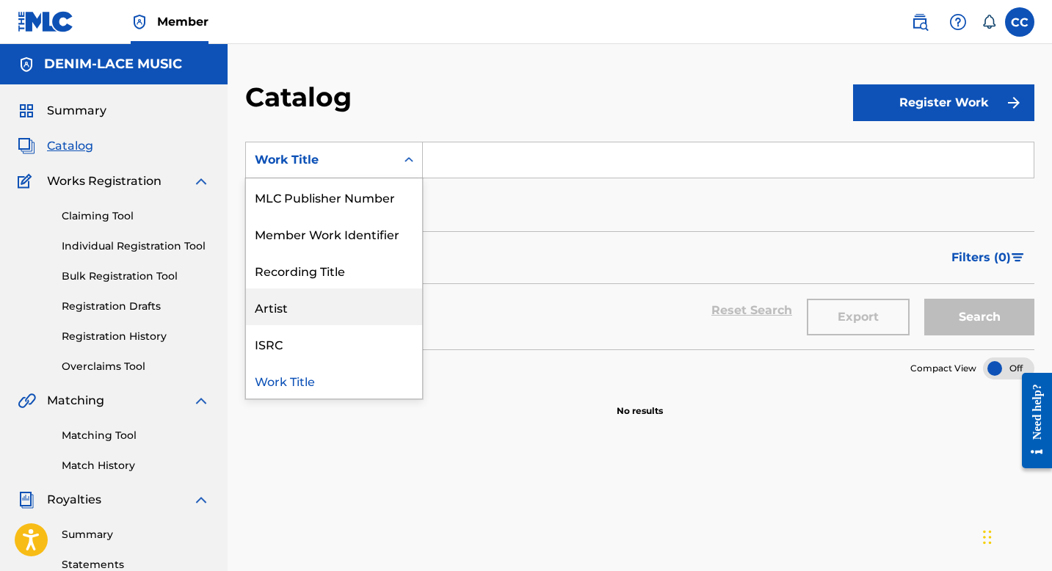
click at [291, 311] on div "Artist" at bounding box center [334, 306] width 176 height 37
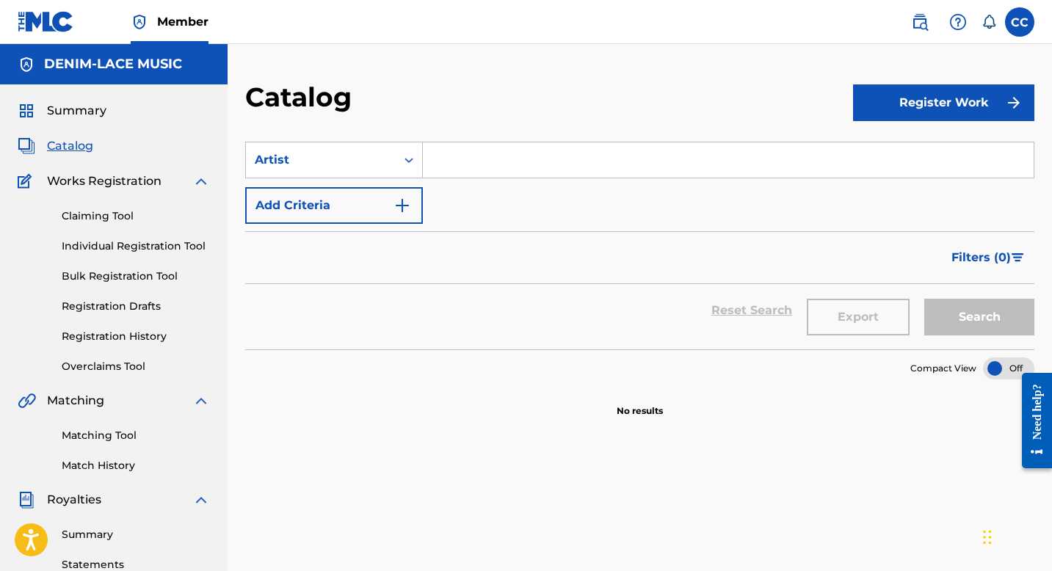
click at [455, 161] on input "Search Form" at bounding box center [728, 159] width 611 height 35
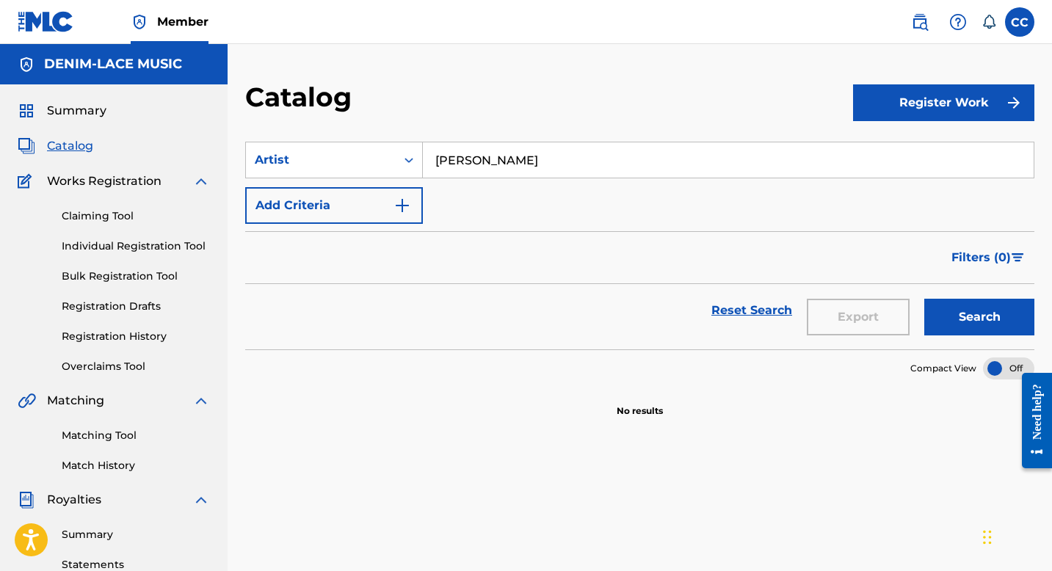
type input "[PERSON_NAME]"
click at [992, 315] on button "Search" at bounding box center [979, 317] width 110 height 37
click at [98, 218] on link "Claiming Tool" at bounding box center [136, 215] width 148 height 15
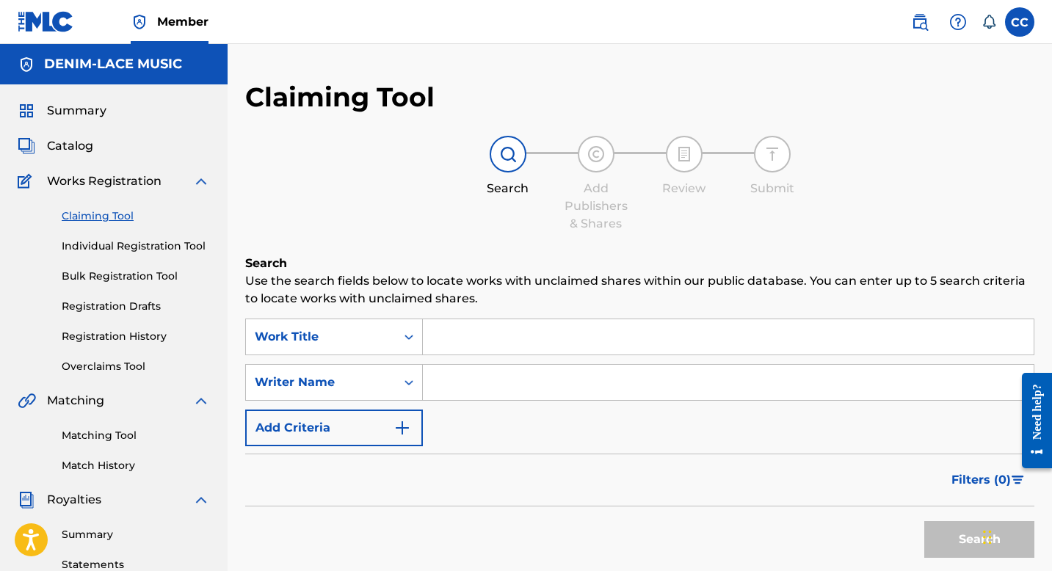
click at [52, 145] on span "Catalog" at bounding box center [70, 146] width 46 height 18
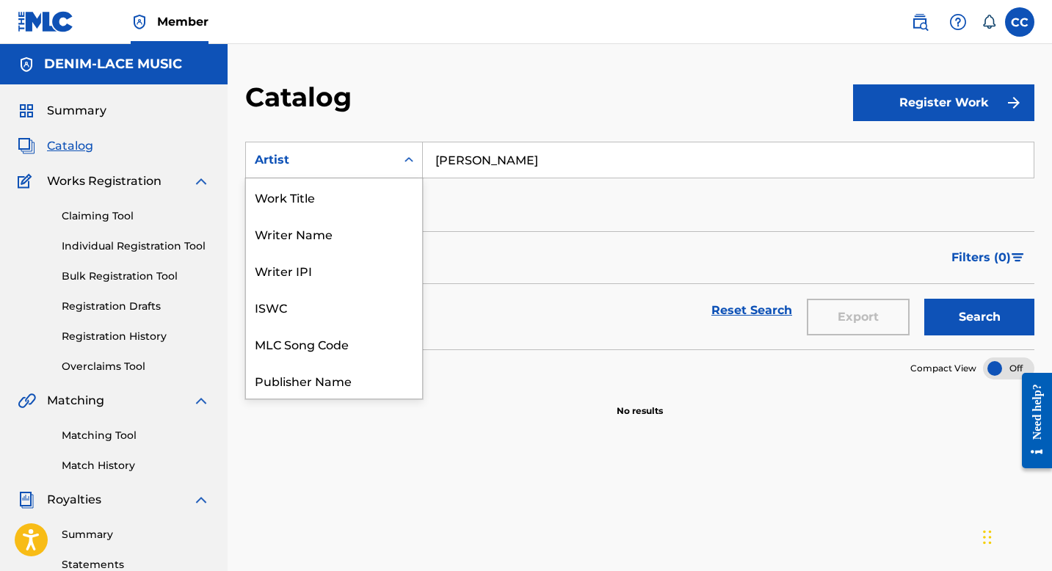
click at [396, 164] on div "Search Form" at bounding box center [409, 160] width 26 height 26
click at [306, 234] on div "Writer Name" at bounding box center [334, 233] width 176 height 37
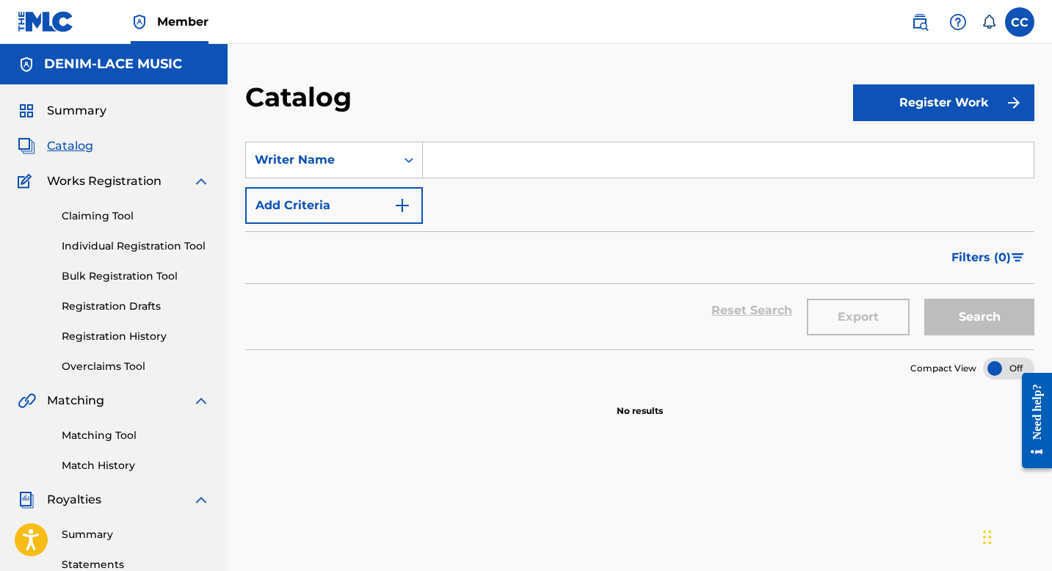
click at [473, 162] on input "Search Form" at bounding box center [728, 159] width 611 height 35
click at [319, 164] on div "Writer Name" at bounding box center [321, 160] width 132 height 18
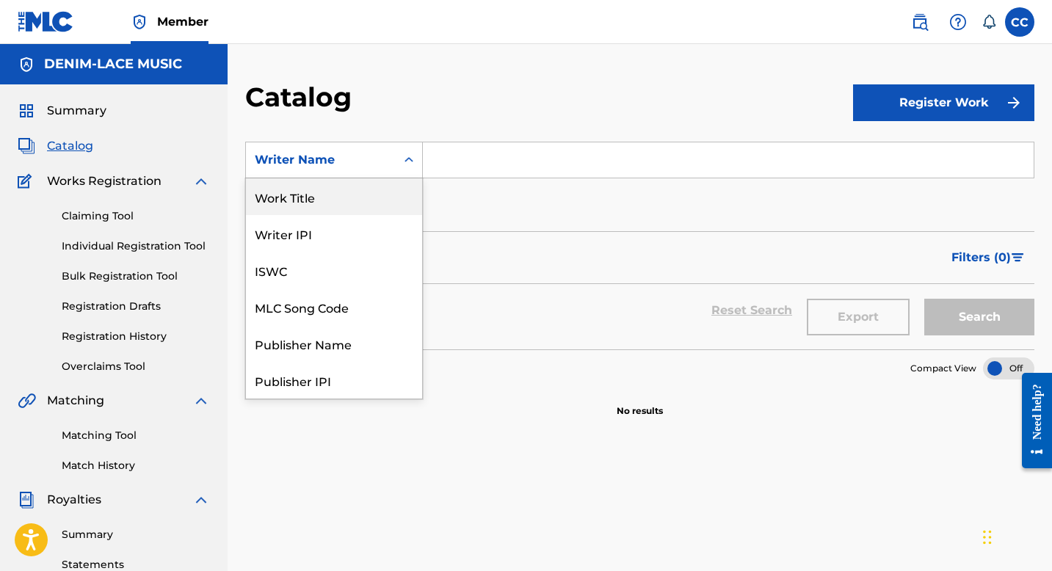
click at [305, 198] on div "Work Title" at bounding box center [334, 196] width 176 height 37
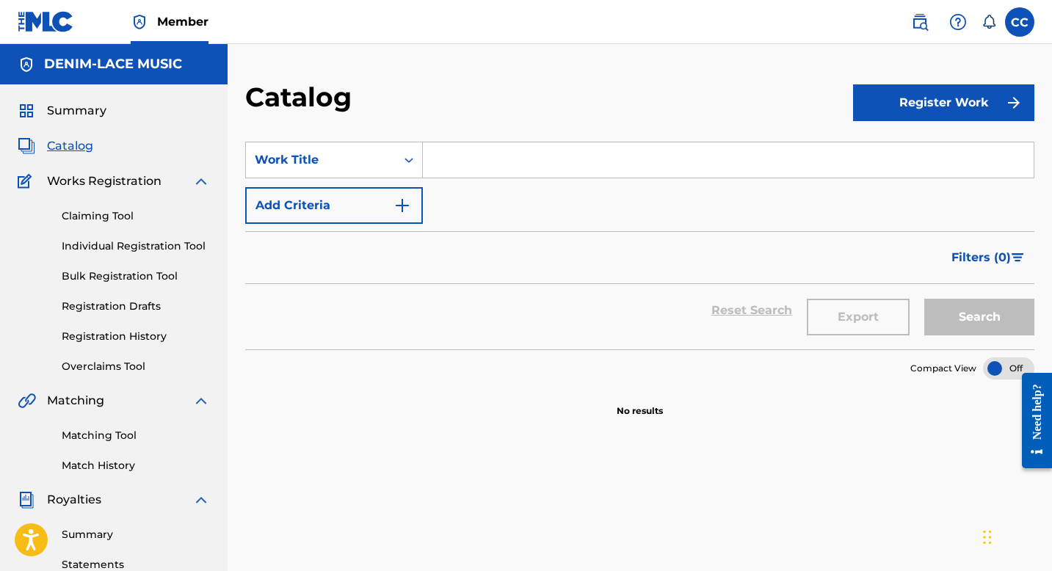
click at [529, 272] on div "Filters ( 0 )" at bounding box center [639, 257] width 789 height 53
click at [108, 338] on link "Registration History" at bounding box center [136, 336] width 148 height 15
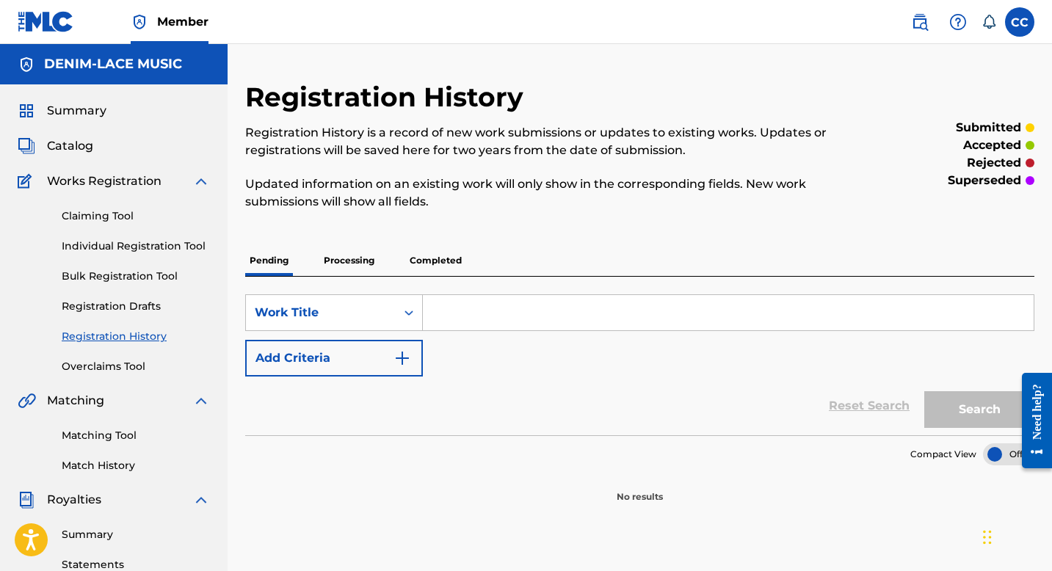
click at [343, 259] on p "Processing" at bounding box center [348, 260] width 59 height 31
click at [436, 263] on p "Completed" at bounding box center [435, 260] width 61 height 31
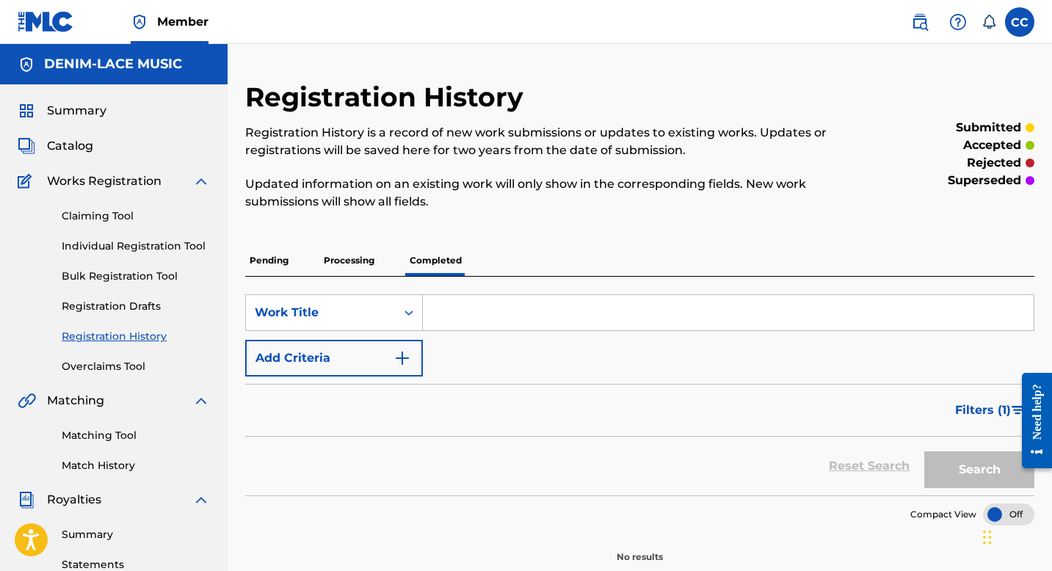
click at [274, 258] on p "Pending" at bounding box center [269, 260] width 48 height 31
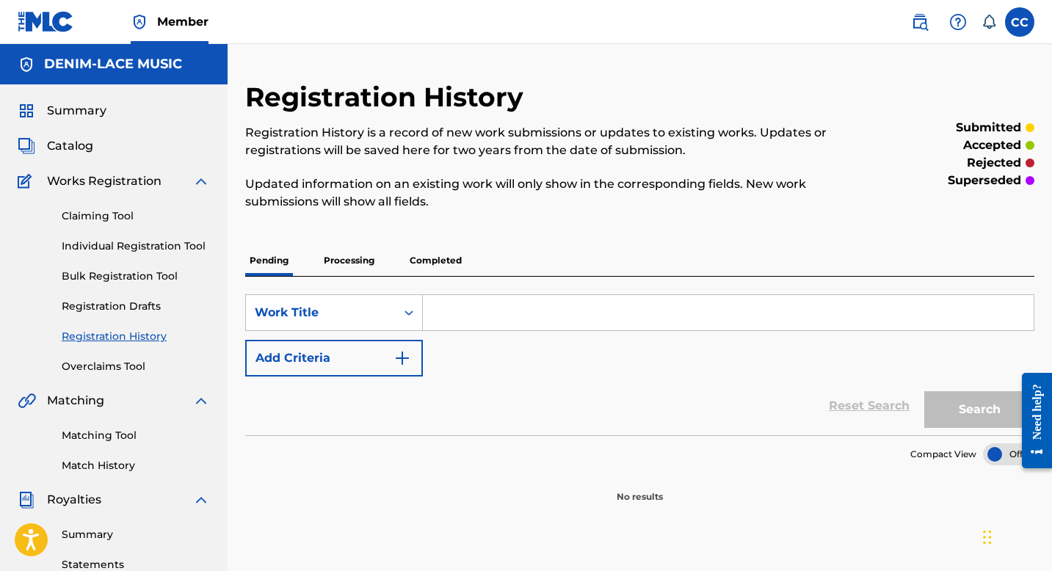
click at [59, 152] on span "Catalog" at bounding box center [70, 146] width 46 height 18
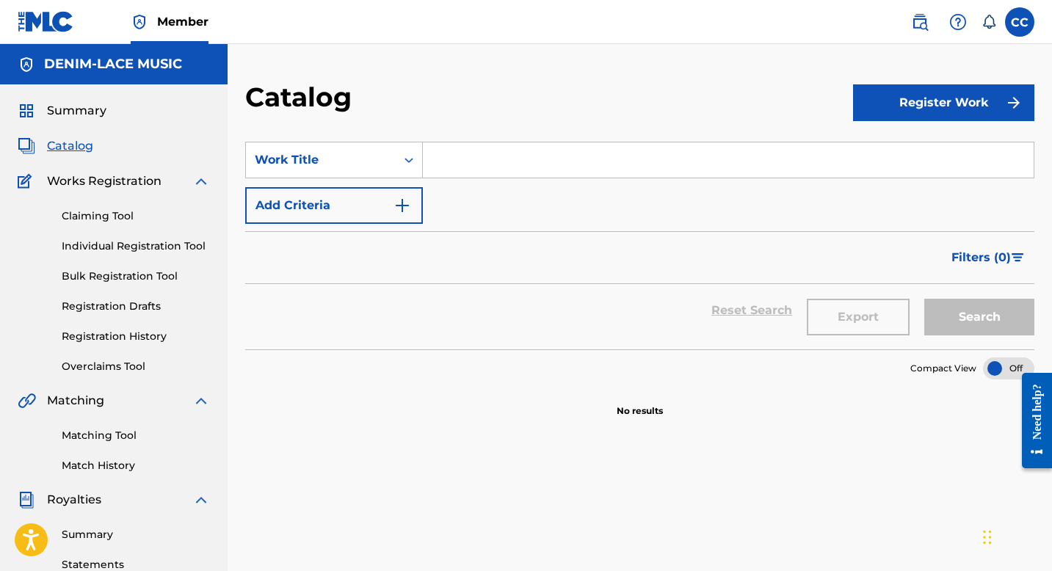
click at [74, 112] on span "Summary" at bounding box center [76, 111] width 59 height 18
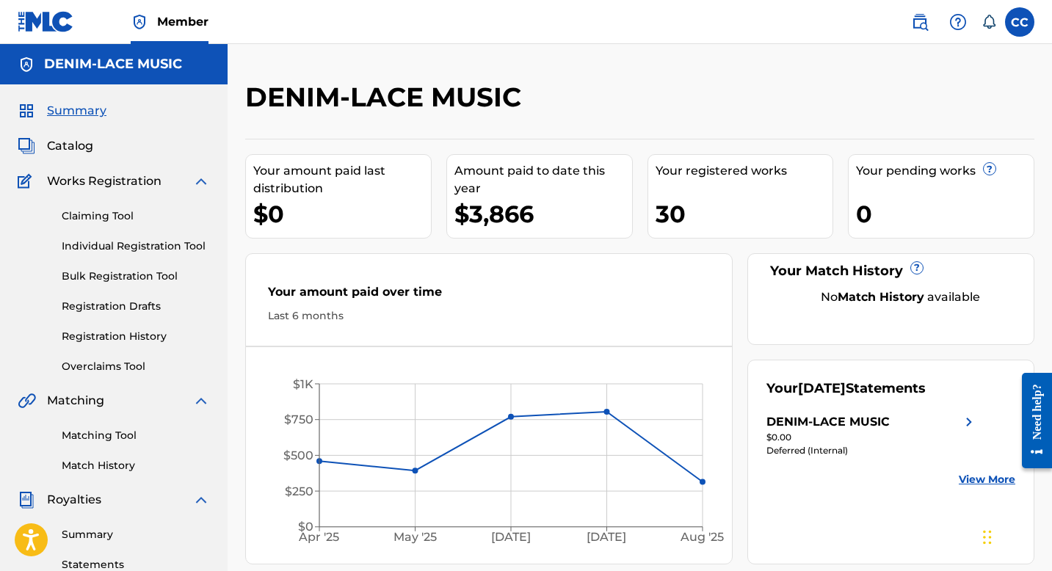
click at [69, 148] on span "Catalog" at bounding box center [70, 146] width 46 height 18
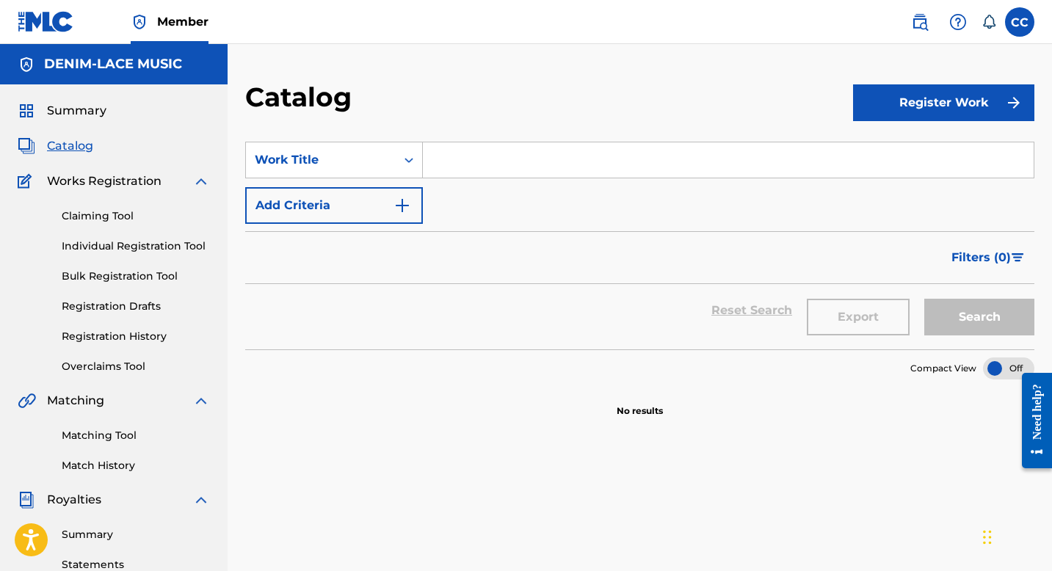
click at [779, 170] on input "Search Form" at bounding box center [728, 159] width 611 height 35
click at [975, 108] on button "Register Work" at bounding box center [943, 102] width 181 height 37
click at [773, 219] on div "SearchWithCriteria615d4791-5301-446a-9670-02c1d36c12bb Work Title Add Criteria" at bounding box center [639, 183] width 789 height 82
click at [528, 121] on div "Catalog" at bounding box center [549, 102] width 608 height 43
click at [373, 374] on section "Compact View" at bounding box center [639, 364] width 789 height 30
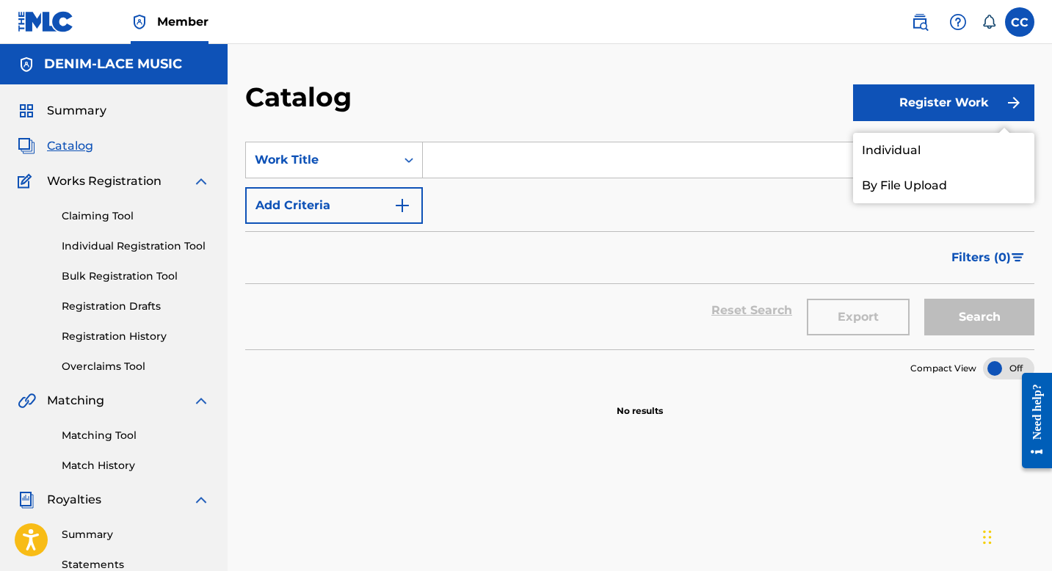
click at [823, 98] on div "Catalog" at bounding box center [549, 102] width 608 height 43
click at [913, 20] on img at bounding box center [920, 22] width 18 height 18
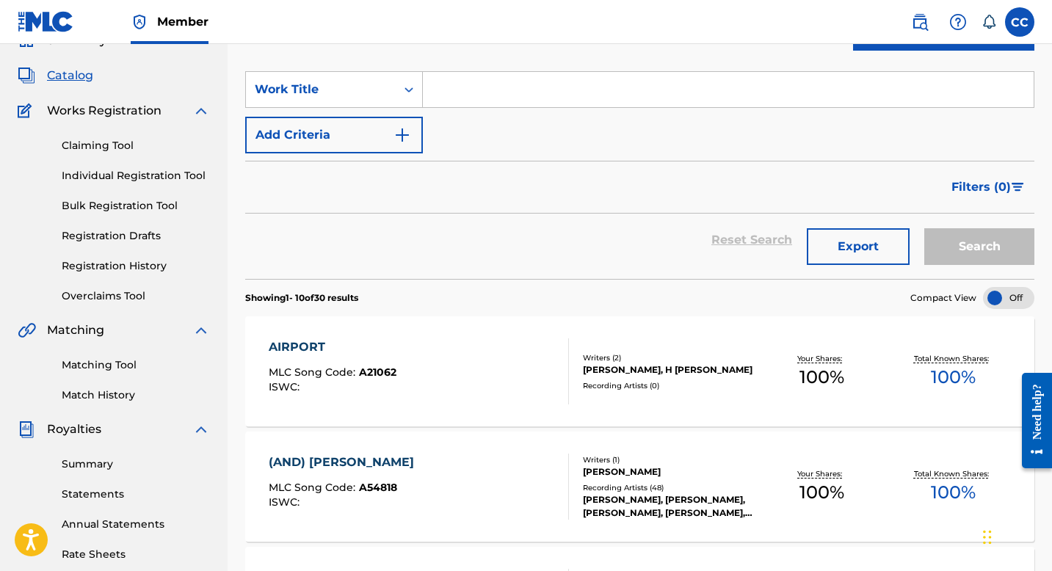
scroll to position [89, 0]
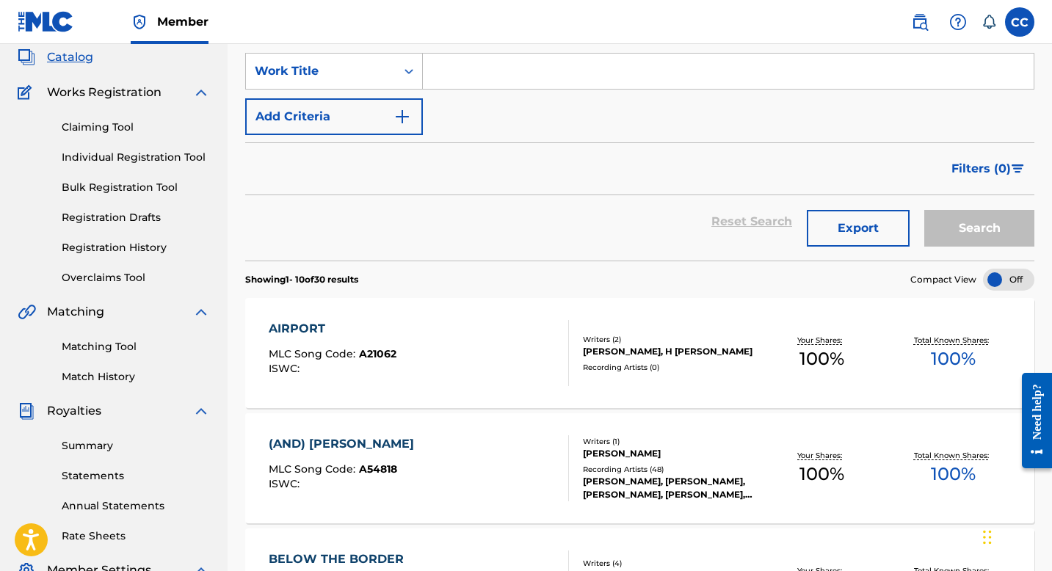
click at [112, 341] on link "Matching Tool" at bounding box center [136, 346] width 148 height 15
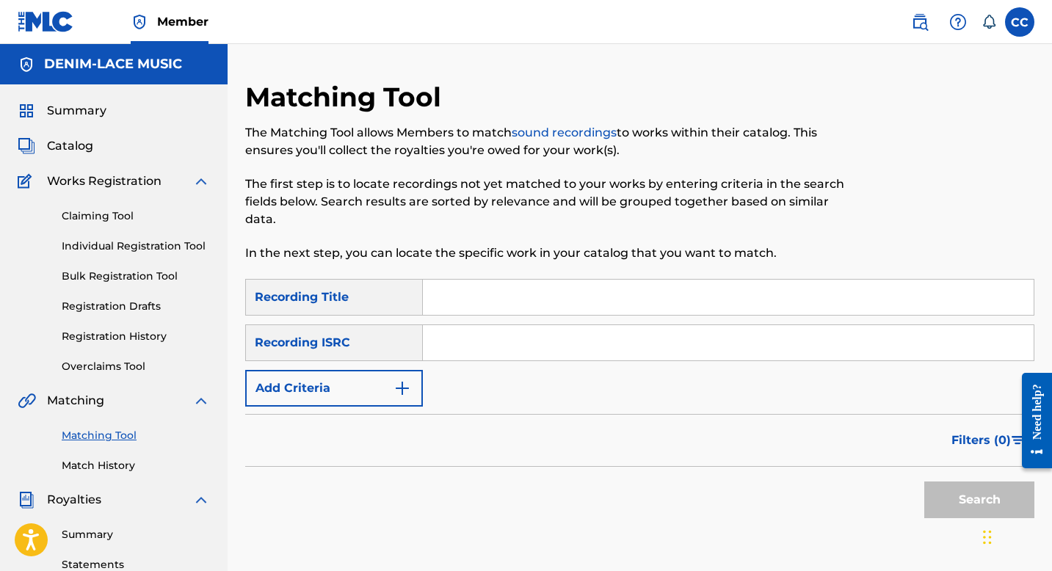
click at [106, 465] on link "Match History" at bounding box center [136, 465] width 148 height 15
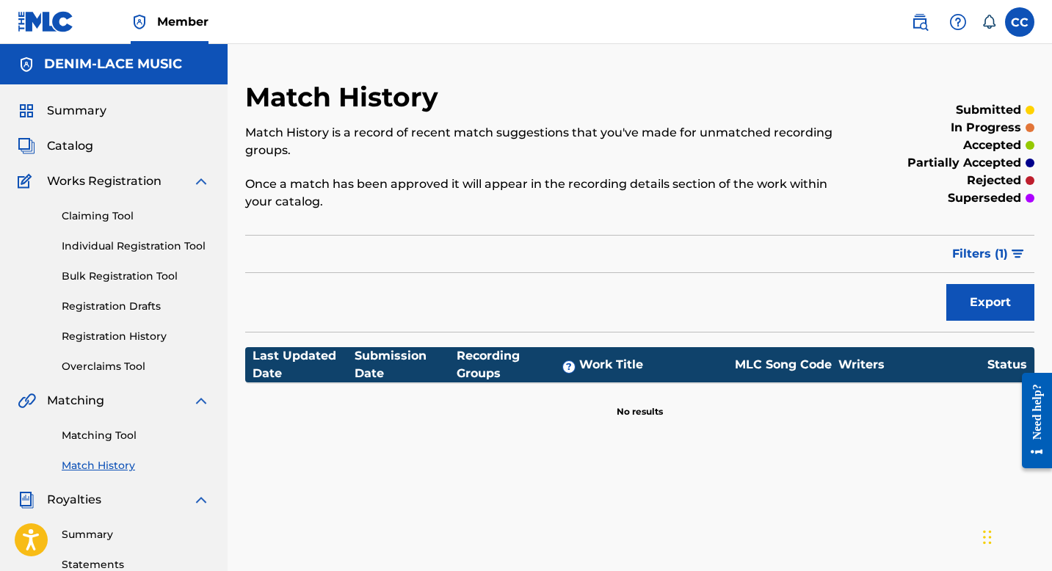
click at [93, 217] on link "Claiming Tool" at bounding box center [136, 215] width 148 height 15
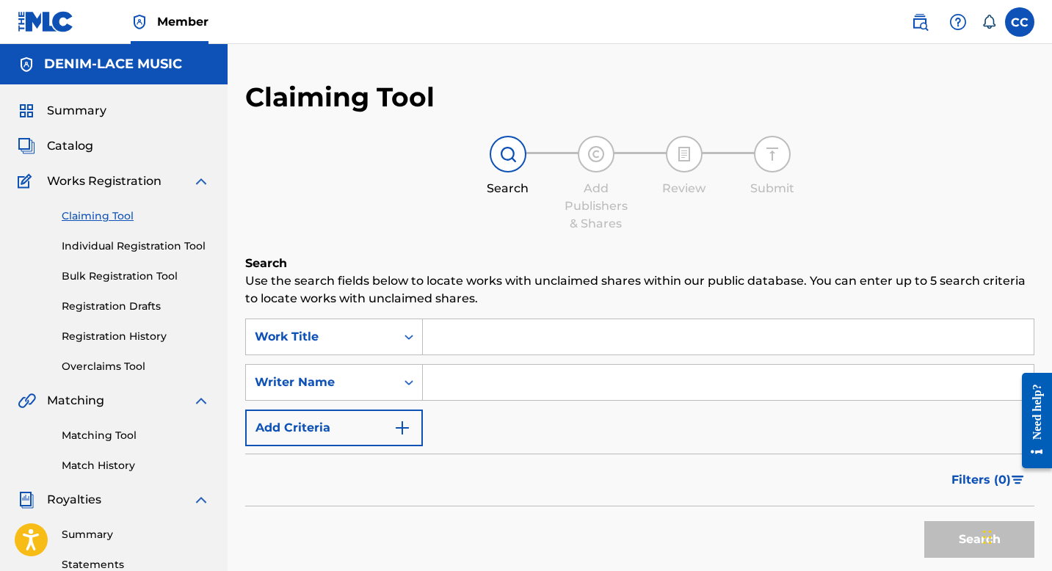
click at [87, 153] on span "Catalog" at bounding box center [70, 146] width 46 height 18
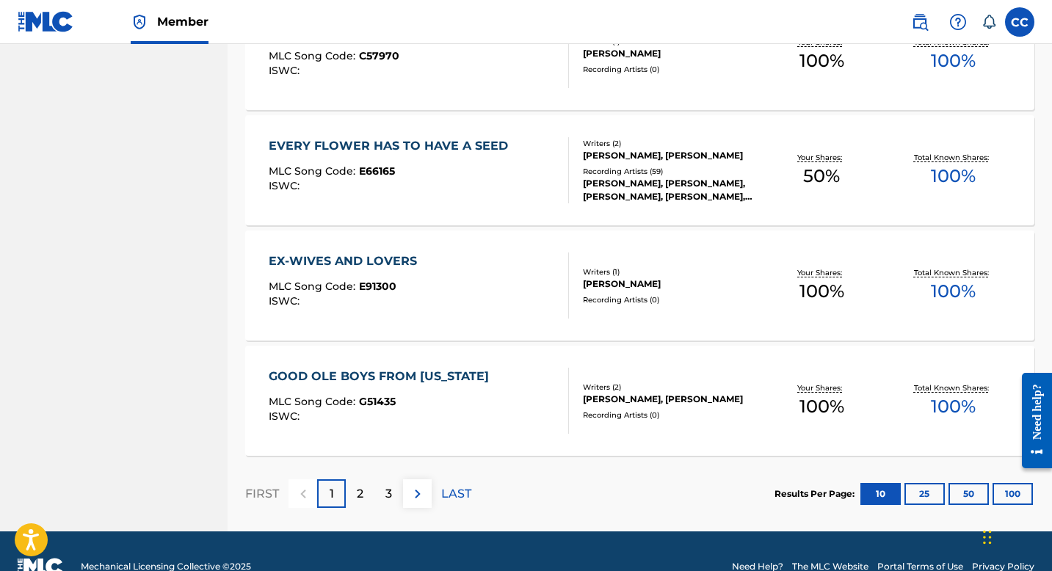
scroll to position [1109, 0]
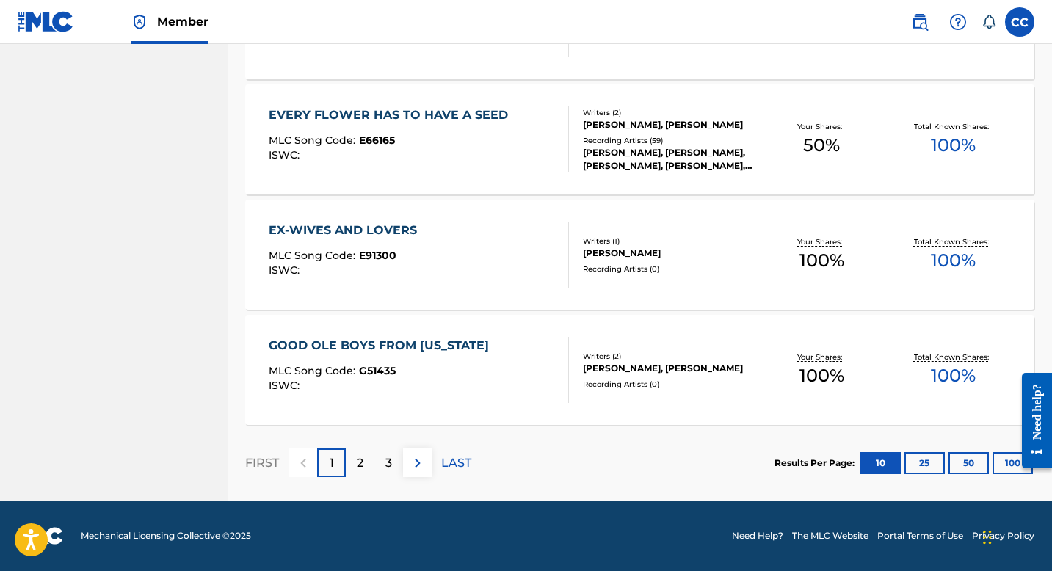
click at [361, 458] on p "2" at bounding box center [360, 463] width 7 height 18
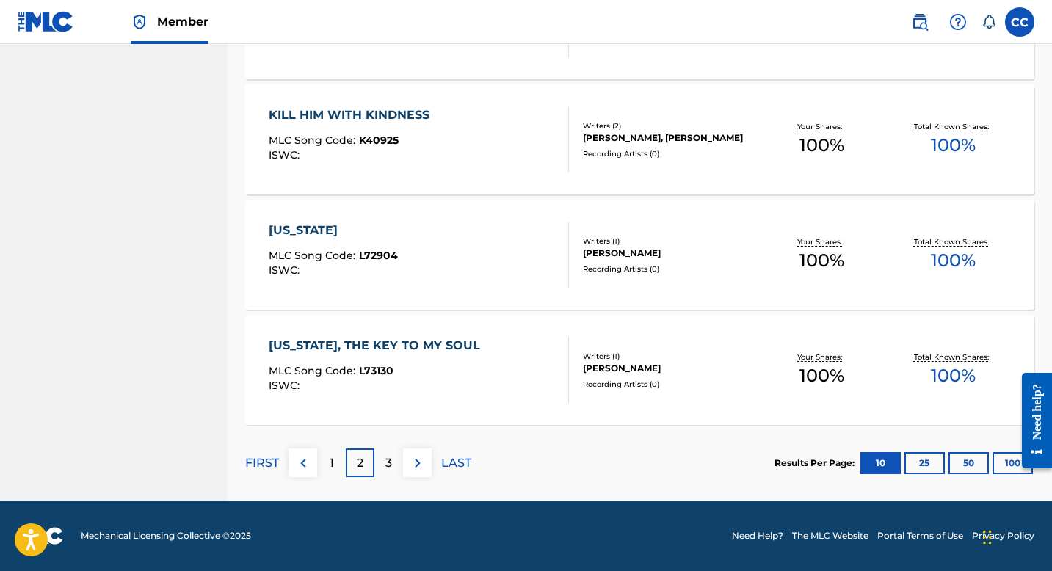
click at [390, 464] on p "3" at bounding box center [388, 463] width 7 height 18
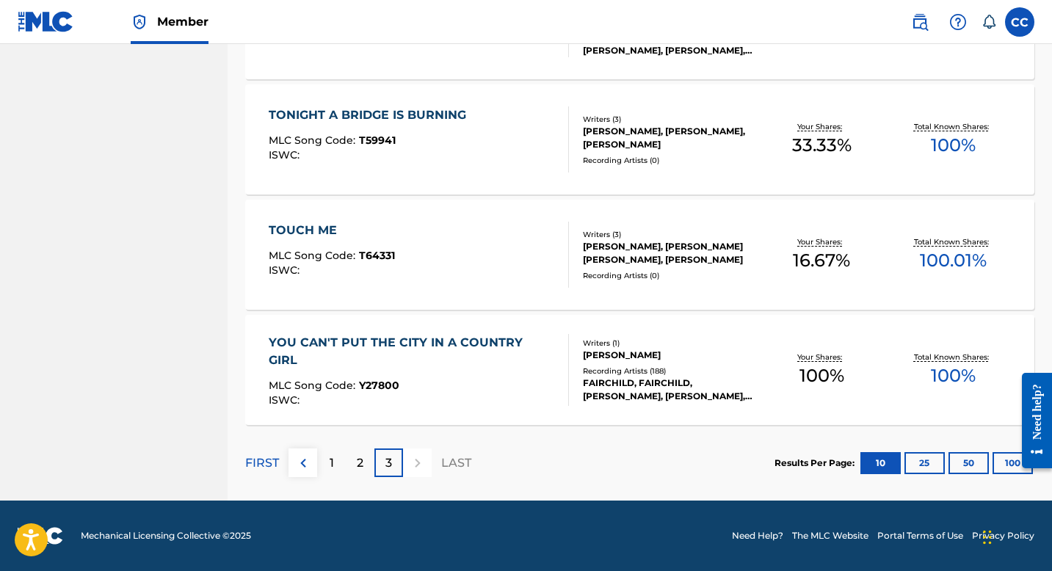
click at [415, 456] on div at bounding box center [417, 462] width 29 height 29
click at [1009, 459] on button "100" at bounding box center [1012, 463] width 40 height 22
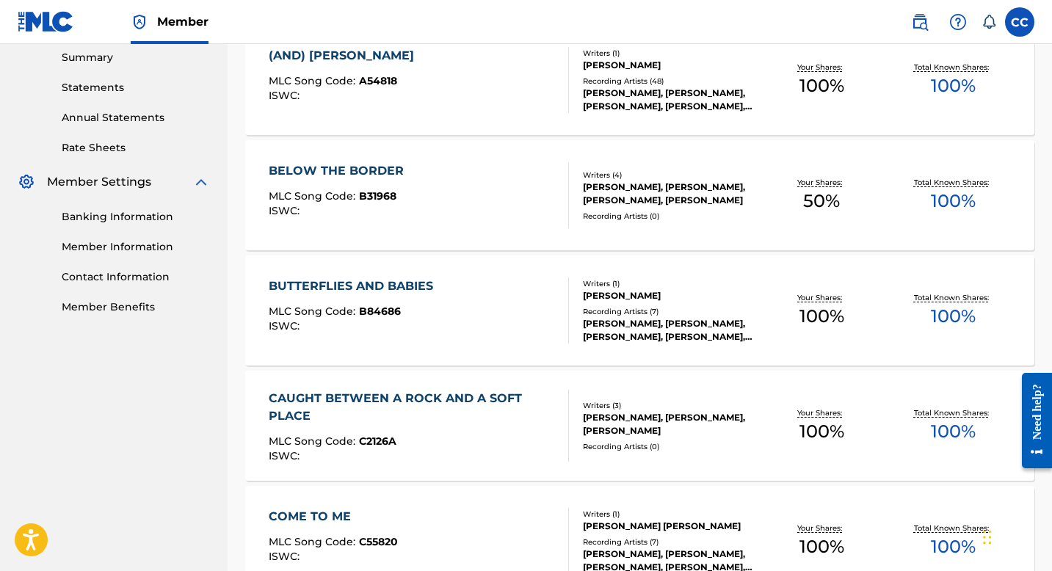
scroll to position [0, 0]
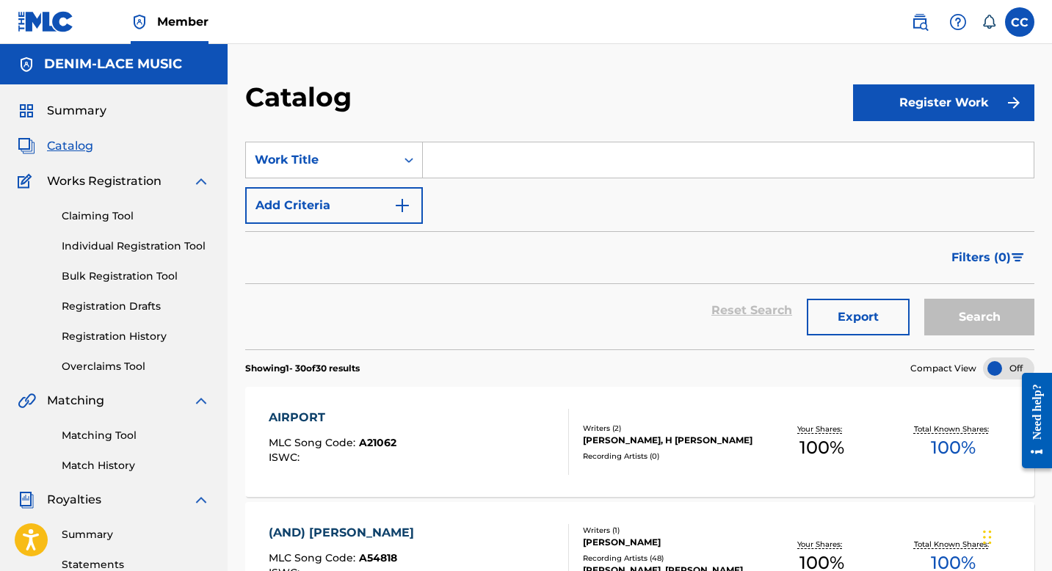
click at [927, 100] on button "Register Work" at bounding box center [943, 102] width 181 height 37
click at [892, 185] on link "By File Upload" at bounding box center [943, 185] width 181 height 35
click at [910, 113] on button "Register Work" at bounding box center [943, 102] width 181 height 37
click at [908, 150] on link "Individual" at bounding box center [943, 150] width 181 height 35
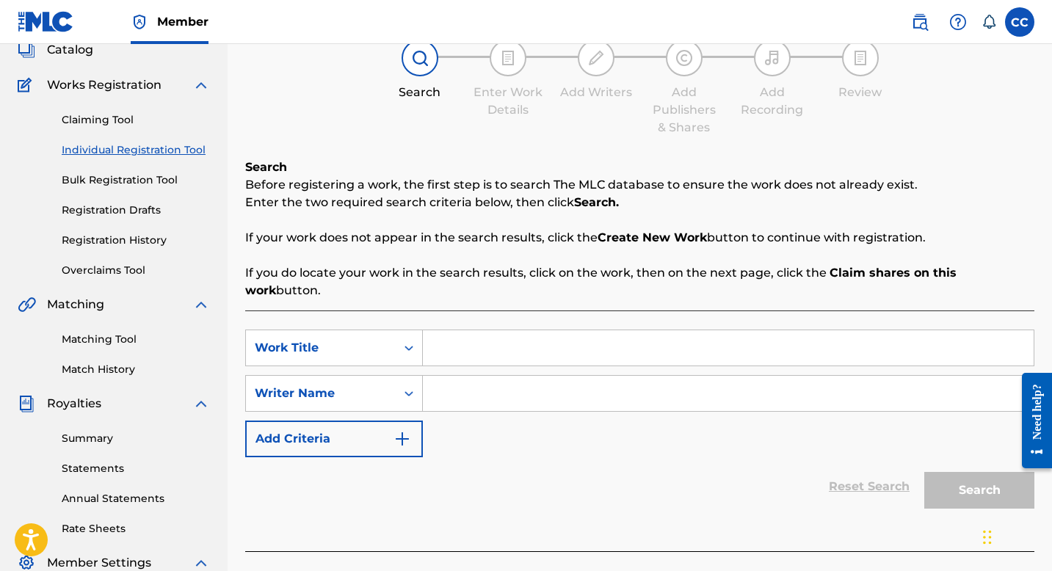
scroll to position [92, 0]
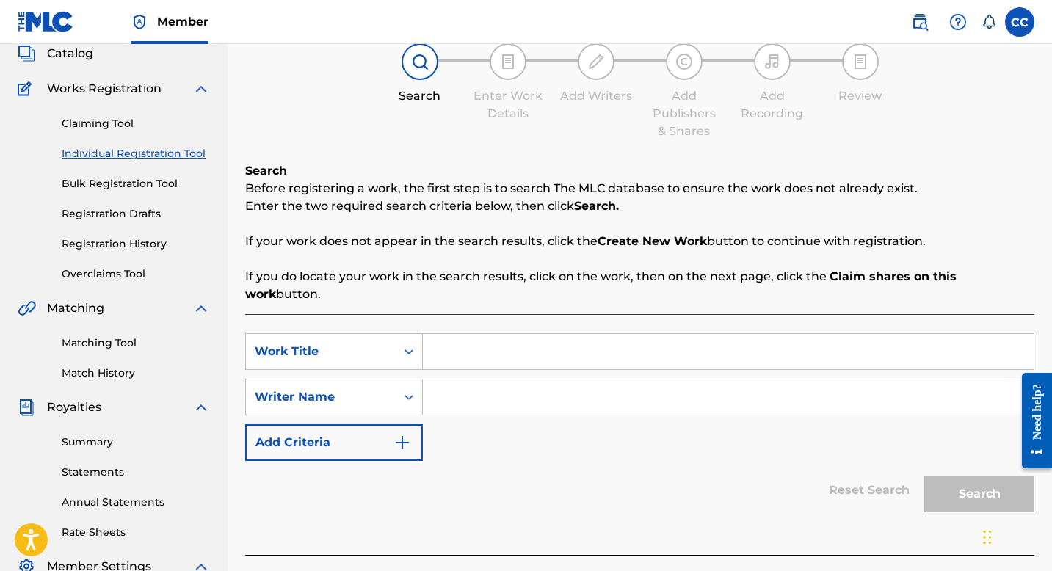
click at [483, 334] on input "Search Form" at bounding box center [728, 351] width 611 height 35
type input "Sombody's Crying"
click at [495, 379] on input "Search Form" at bounding box center [728, 396] width 611 height 35
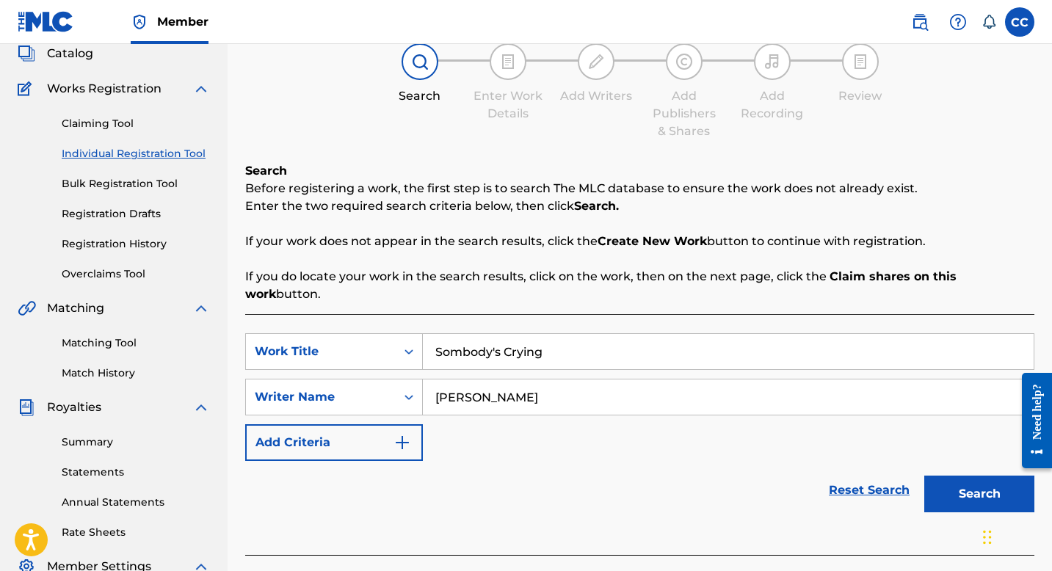
type input "[PERSON_NAME]"
click at [521, 442] on div "SearchWithCriteria10e70c1f-987d-44fb-a3bc-c25c59cf6bed Work Title Sombody's Cry…" at bounding box center [639, 397] width 789 height 128
click at [407, 434] on img "Search Form" at bounding box center [402, 443] width 18 height 18
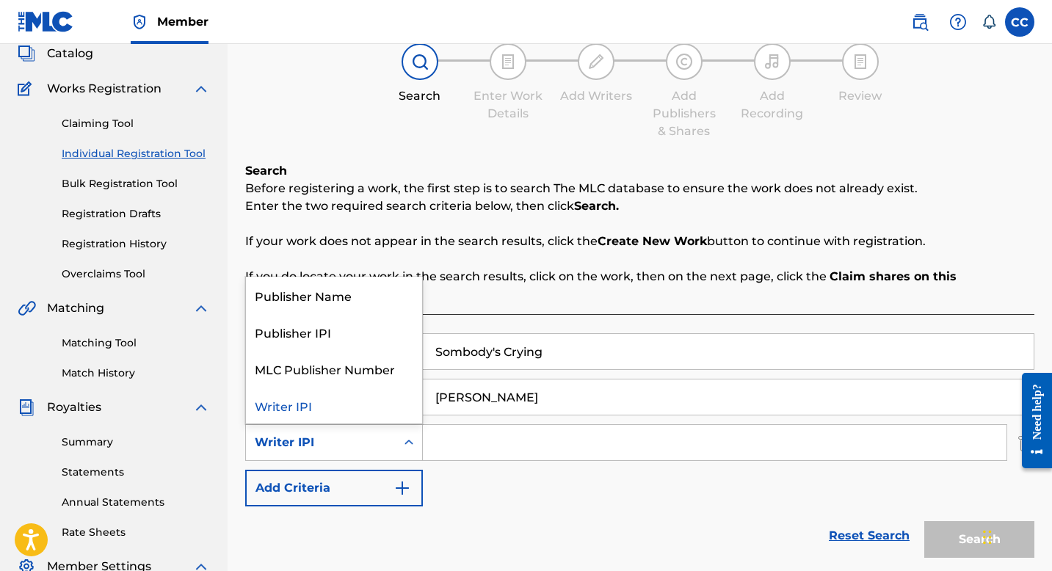
click at [407, 440] on icon "Search Form" at bounding box center [408, 442] width 9 height 5
click at [525, 510] on div "Reset Search Search" at bounding box center [639, 535] width 789 height 59
click at [404, 435] on icon "Search Form" at bounding box center [408, 442] width 15 height 15
click at [550, 479] on div "SearchWithCriteria10e70c1f-987d-44fb-a3bc-c25c59cf6bed Work Title Sombody's Cry…" at bounding box center [639, 419] width 789 height 173
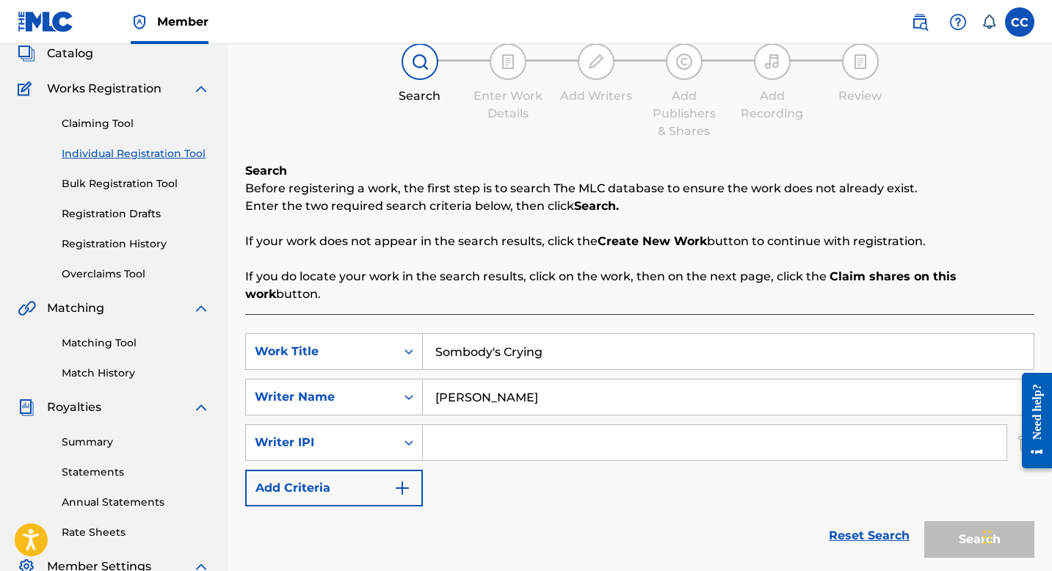
click at [700, 509] on div "Reset Search Search" at bounding box center [639, 535] width 789 height 59
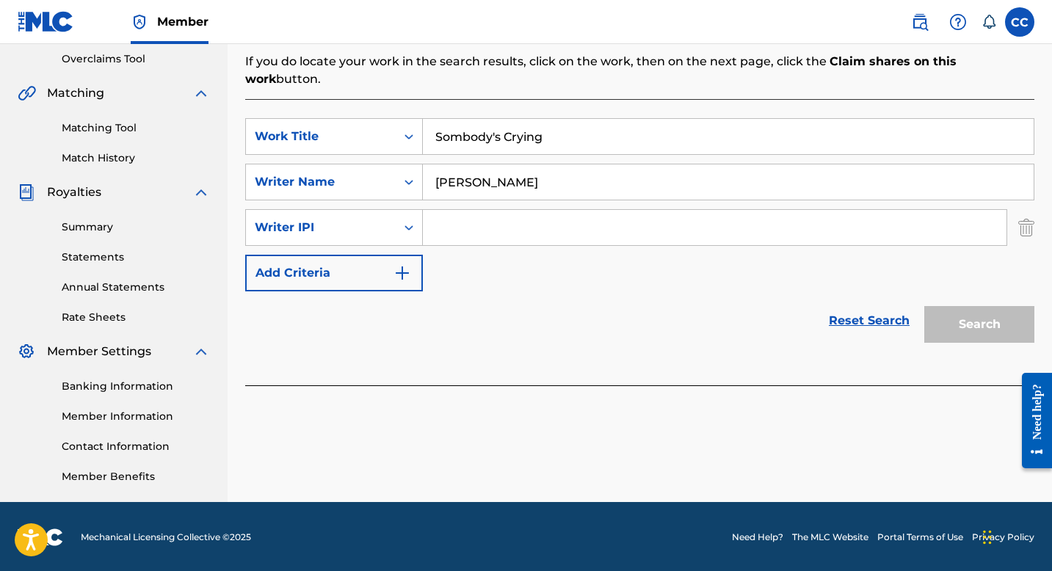
scroll to position [298, 0]
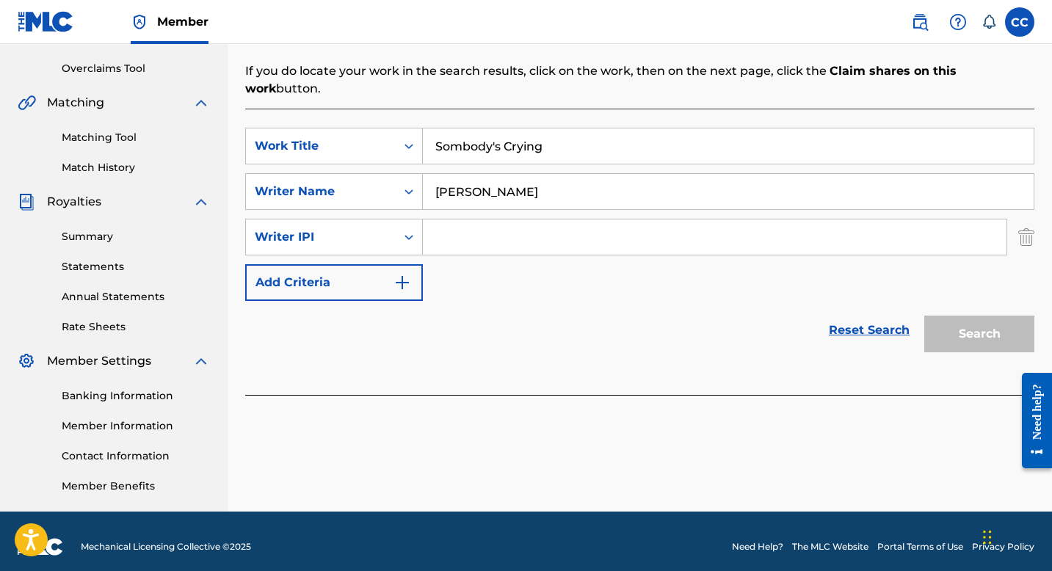
click at [1028, 219] on img "Search Form" at bounding box center [1026, 237] width 16 height 37
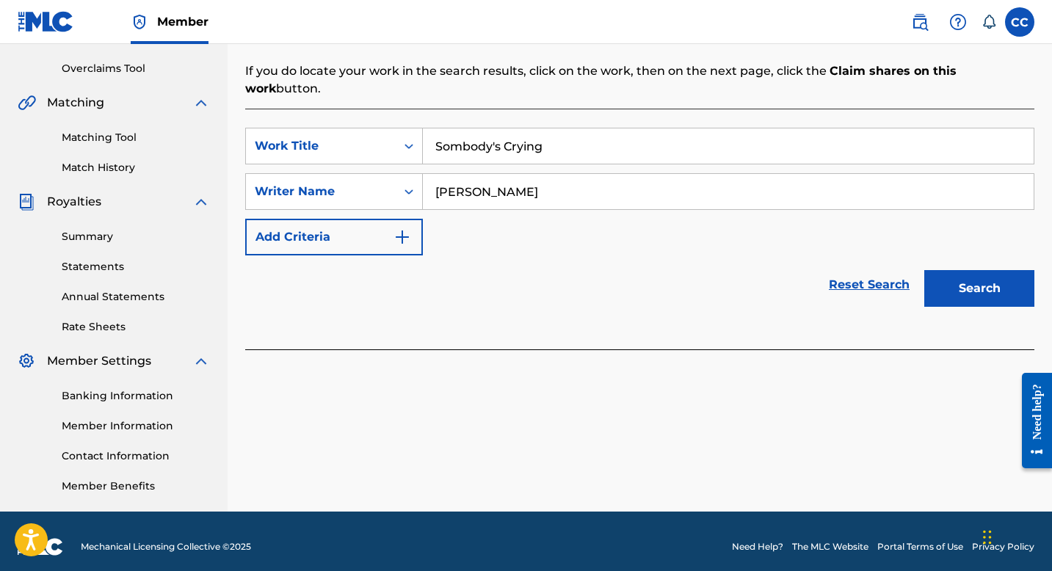
click at [969, 273] on button "Search" at bounding box center [979, 288] width 110 height 37
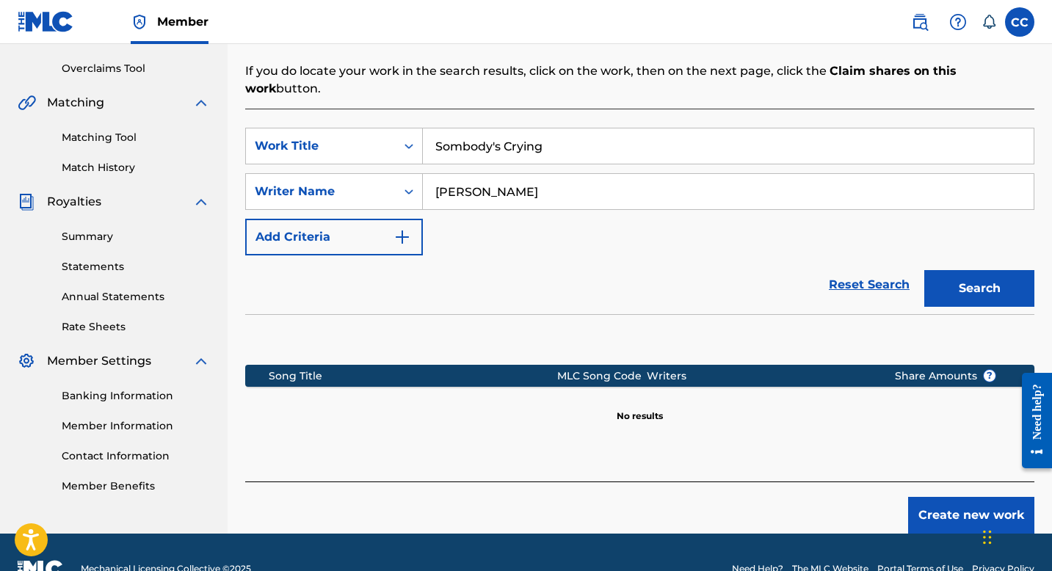
click at [548, 130] on input "Sombody's Crying" at bounding box center [728, 145] width 611 height 35
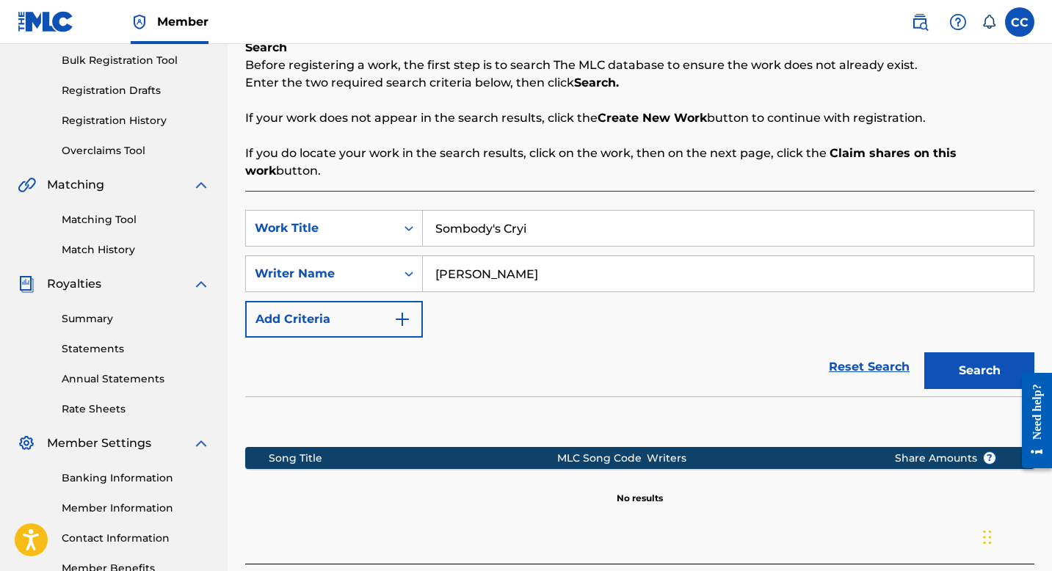
scroll to position [212, 0]
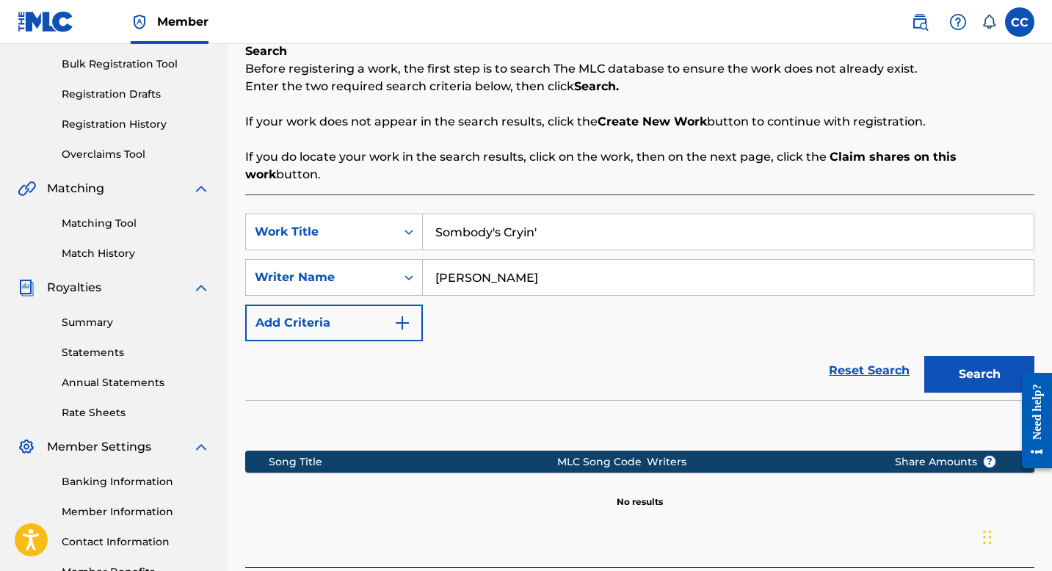
type input "Sombody's Cryin'"
click at [974, 358] on button "Search" at bounding box center [979, 374] width 110 height 37
drag, startPoint x: 551, startPoint y: 210, endPoint x: 379, endPoint y: 192, distance: 173.4
click at [379, 194] on div "SearchWithCriteria10e70c1f-987d-44fb-a3bc-c25c59cf6bed Work Title Sombody's Cry…" at bounding box center [639, 380] width 789 height 373
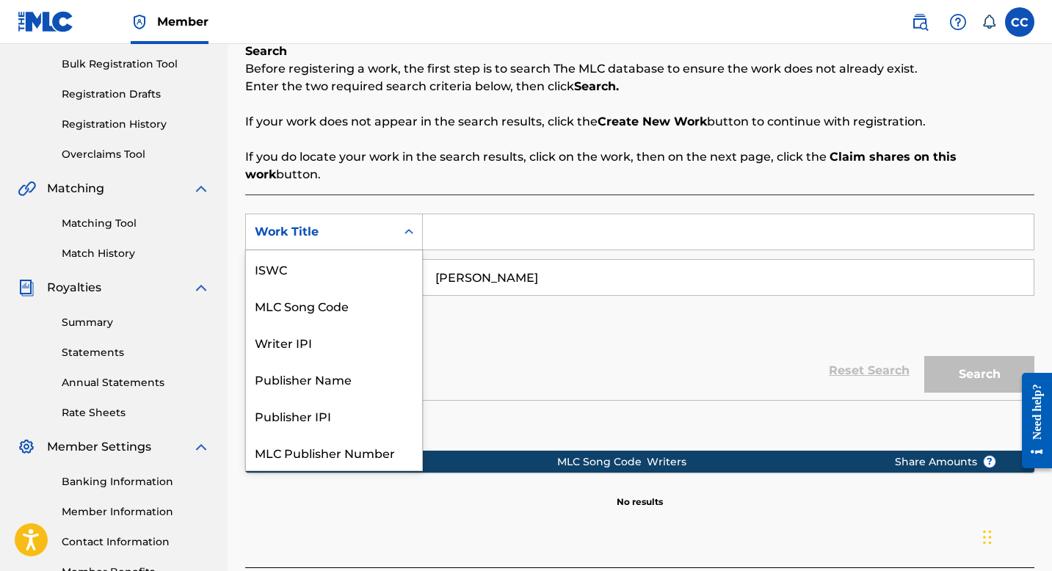
click at [409, 225] on icon "Search Form" at bounding box center [408, 232] width 15 height 15
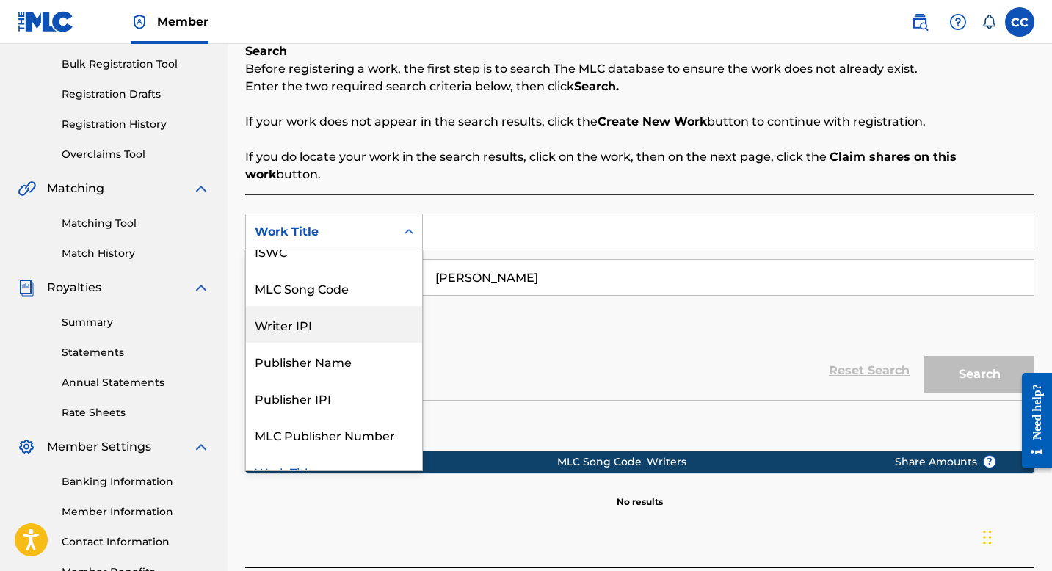
scroll to position [0, 0]
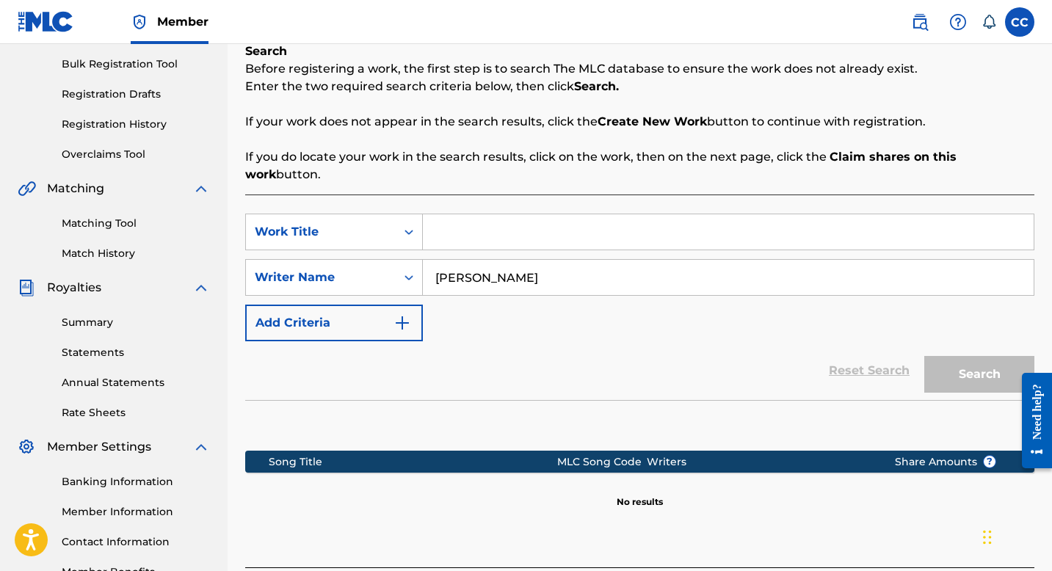
click at [543, 308] on div "SearchWithCriteria10e70c1f-987d-44fb-a3bc-c25c59cf6bed Work Title SearchWithCri…" at bounding box center [639, 278] width 789 height 128
click at [477, 214] on input "Search Form" at bounding box center [728, 231] width 611 height 35
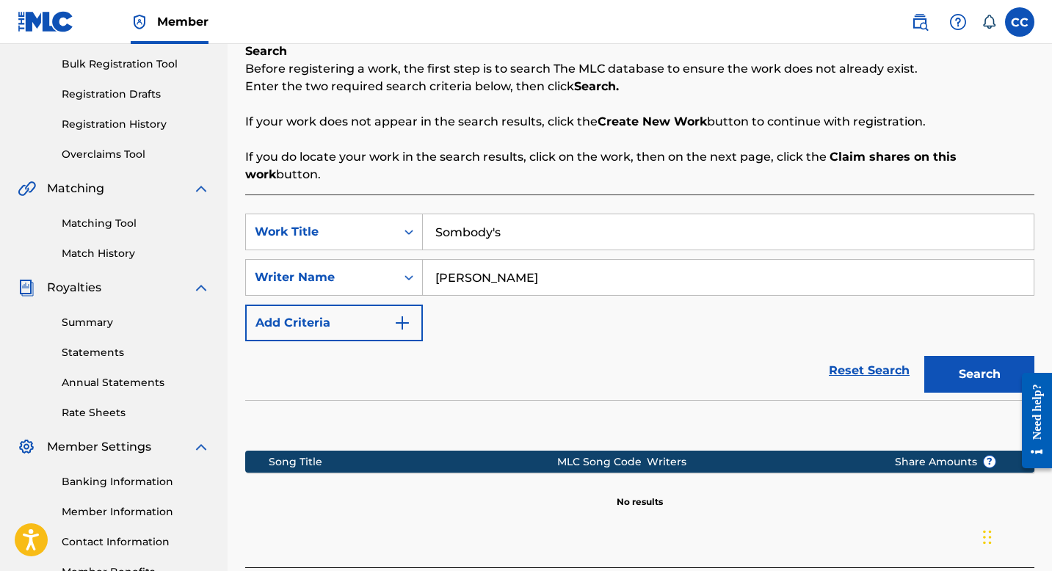
click at [961, 363] on button "Search" at bounding box center [979, 374] width 110 height 37
click at [519, 214] on input "Sombody's" at bounding box center [728, 231] width 611 height 35
type input "Sombody's Crying"
click at [641, 312] on div "SearchWithCriteria10e70c1f-987d-44fb-a3bc-c25c59cf6bed Work Title Sombody's Cry…" at bounding box center [639, 278] width 789 height 128
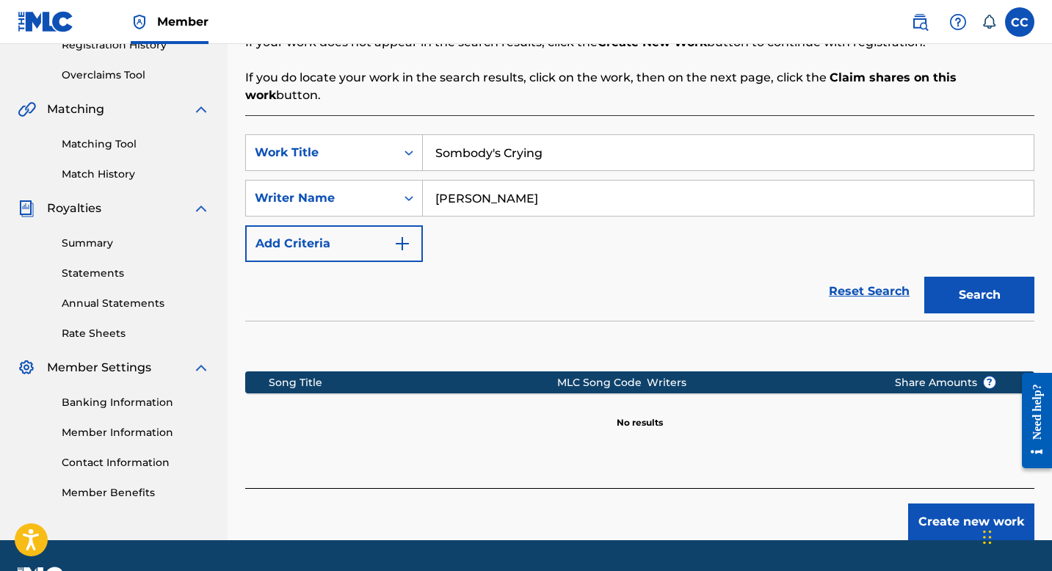
scroll to position [313, 0]
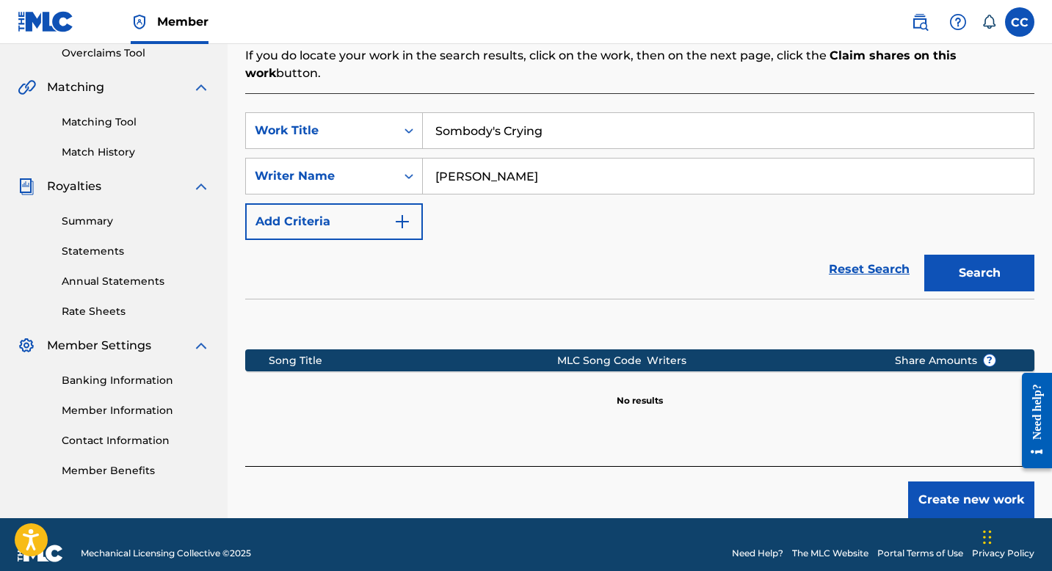
click at [942, 481] on button "Create new work" at bounding box center [971, 499] width 126 height 37
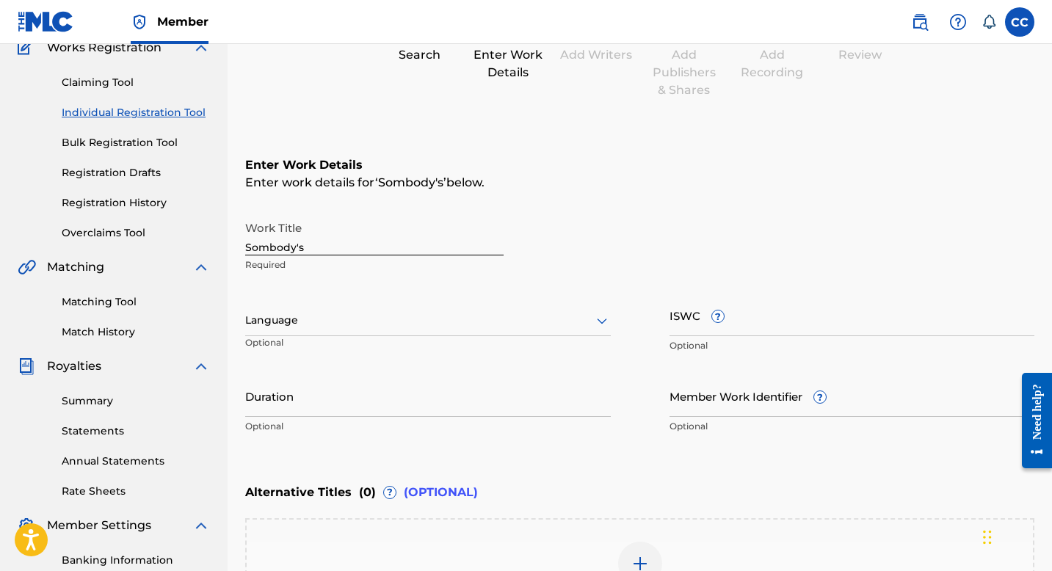
scroll to position [130, 0]
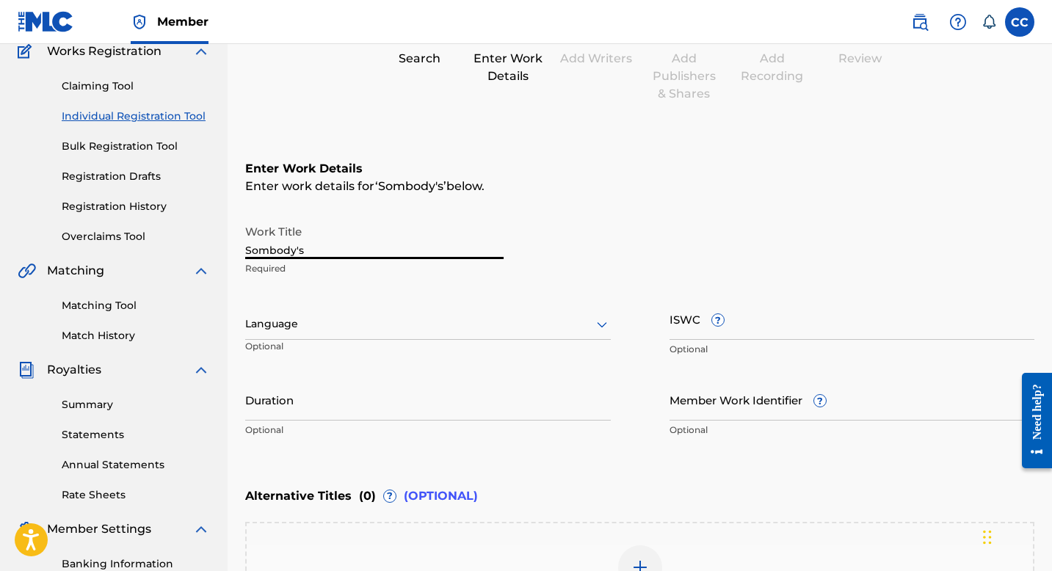
click at [323, 255] on input "Sombody's" at bounding box center [374, 238] width 258 height 42
type input "Sombody's Crying"
click at [394, 309] on div "Language" at bounding box center [427, 324] width 365 height 31
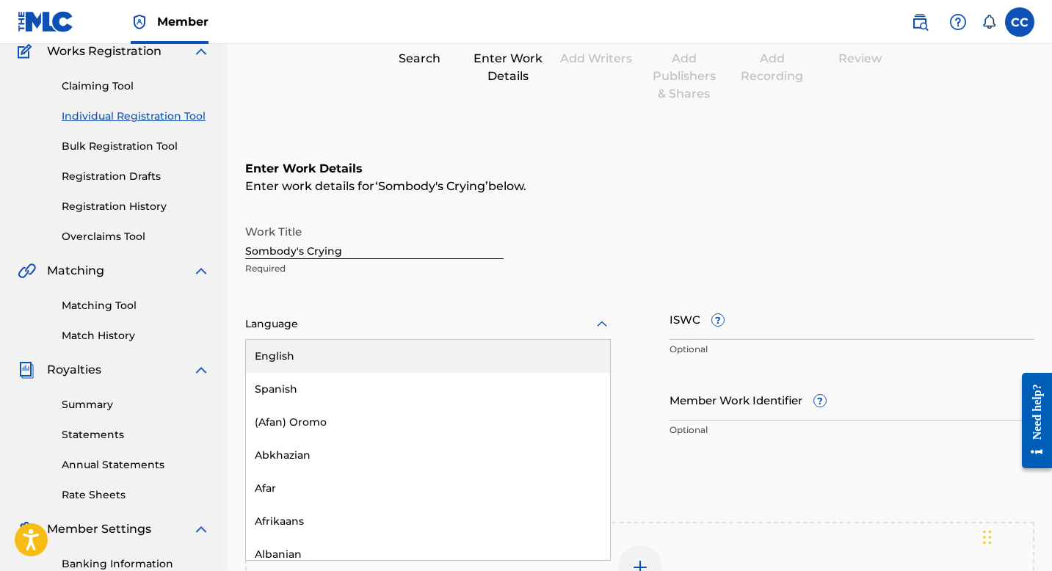
click at [319, 352] on div "English" at bounding box center [428, 356] width 364 height 33
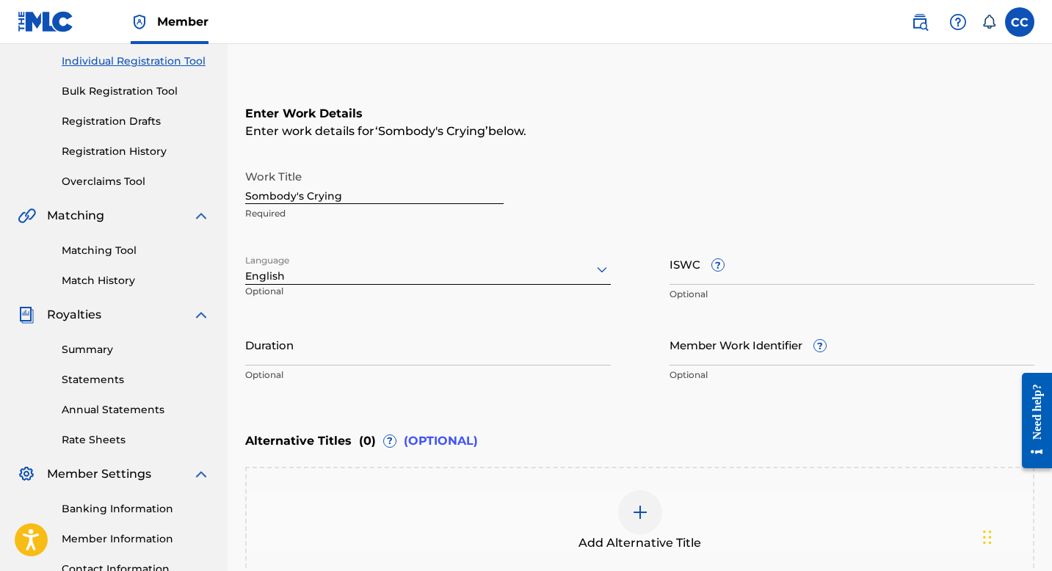
scroll to position [194, 0]
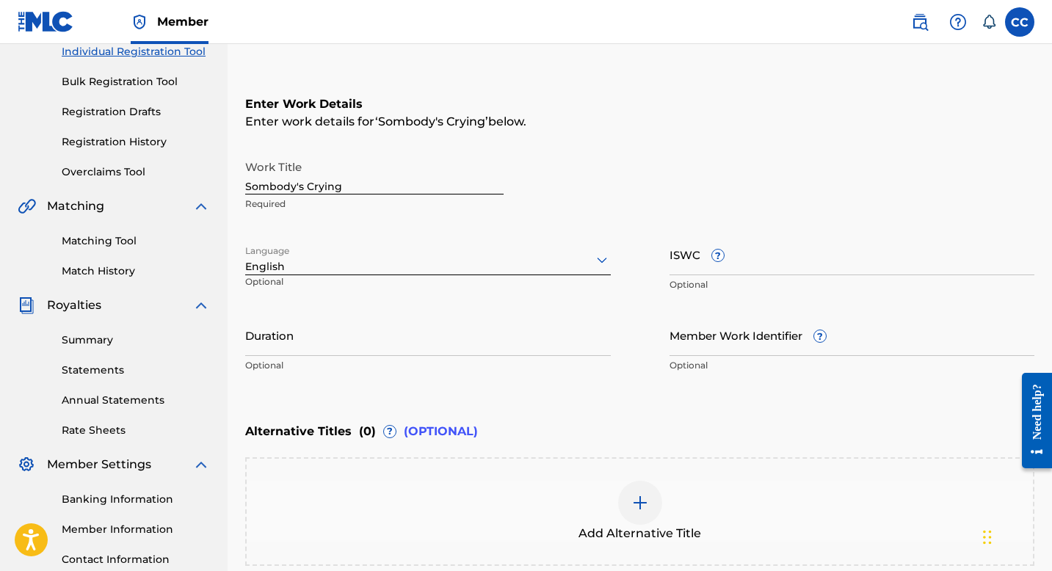
click at [359, 352] on input "Duration" at bounding box center [427, 335] width 365 height 42
type input "3:13"
click at [648, 421] on div "Alternative Titles ( 0 ) ? (OPTIONAL)" at bounding box center [639, 431] width 789 height 32
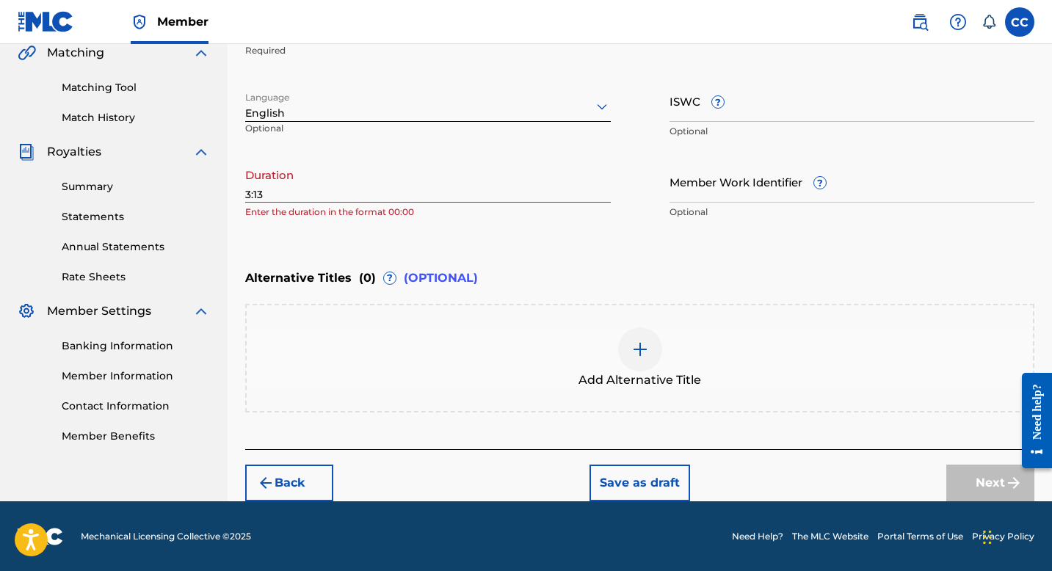
scroll to position [348, 0]
click at [644, 350] on img at bounding box center [640, 350] width 18 height 18
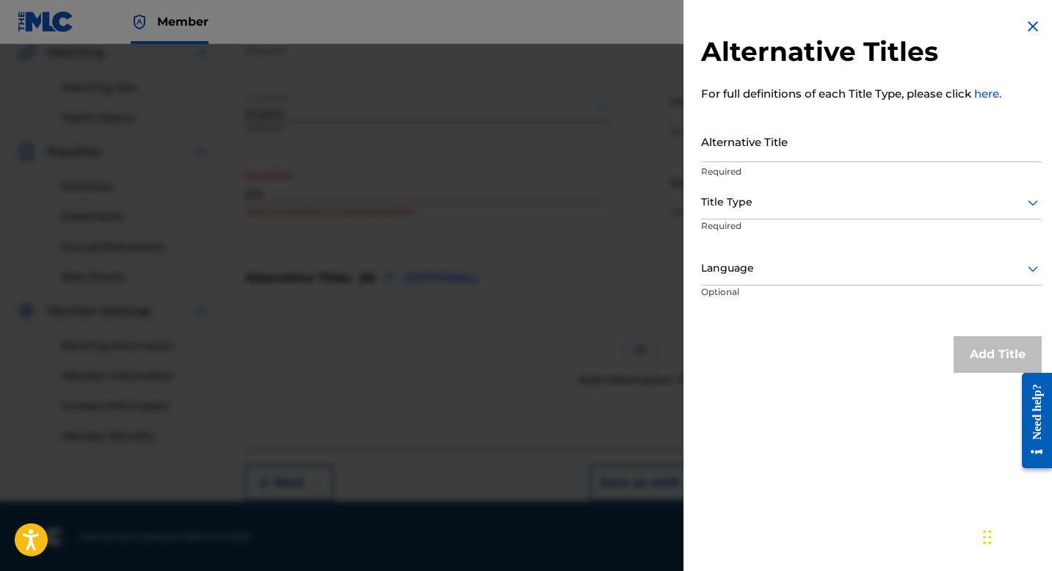
click at [781, 149] on input "Alternative Title" at bounding box center [871, 141] width 341 height 42
type input "Sombody's Cryin'"
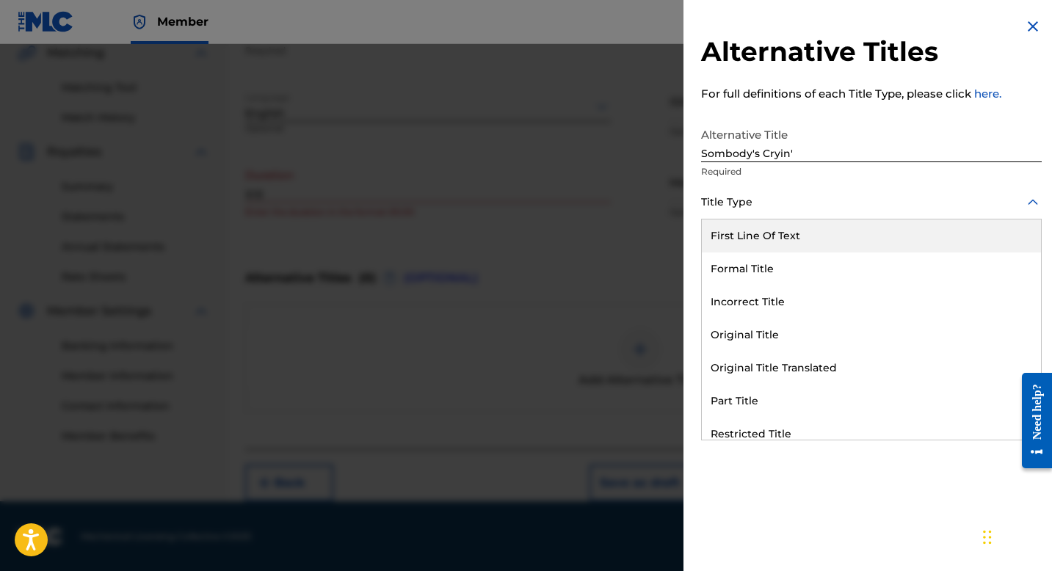
click at [843, 203] on div at bounding box center [871, 202] width 341 height 18
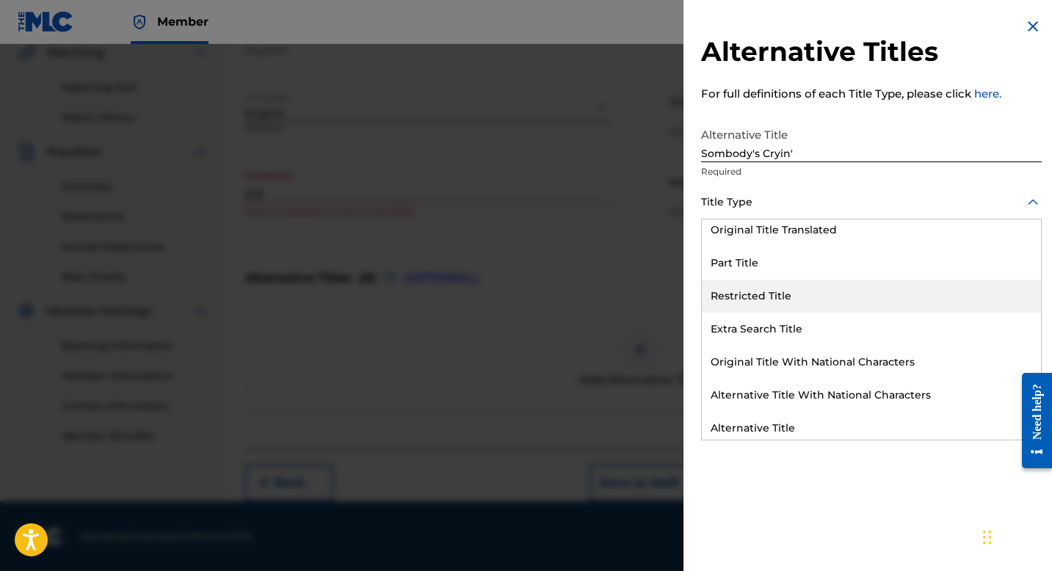
scroll to position [141, 0]
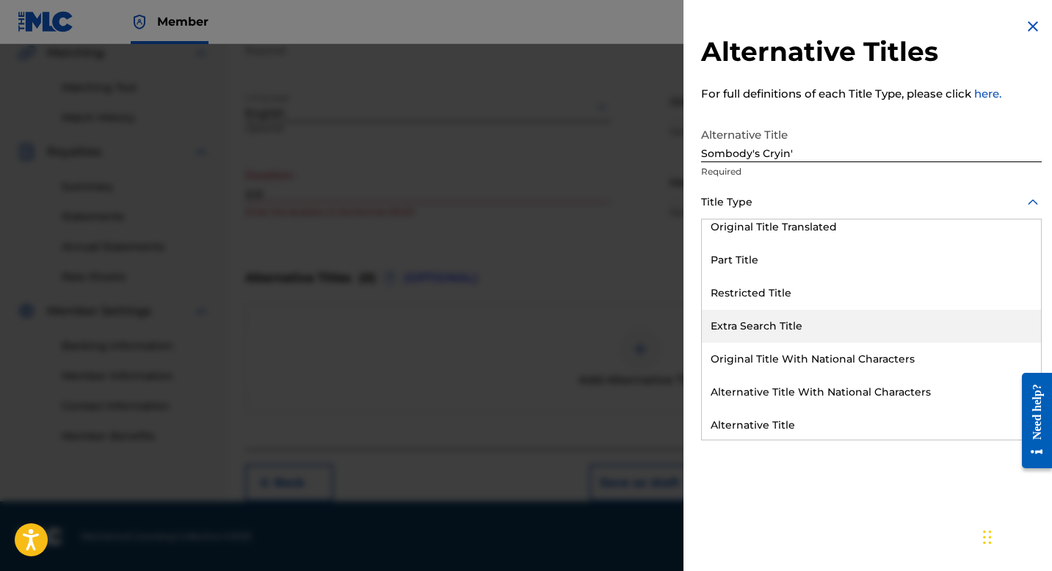
click at [788, 326] on div "Extra Search Title" at bounding box center [871, 326] width 339 height 33
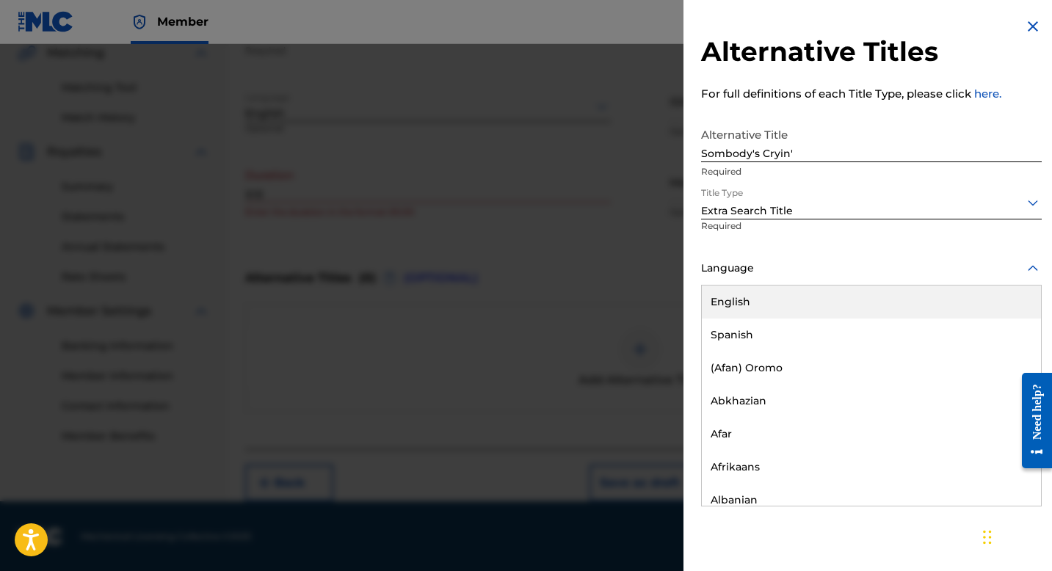
click at [782, 277] on div "Language" at bounding box center [871, 268] width 341 height 33
click at [757, 307] on div "English" at bounding box center [871, 301] width 339 height 33
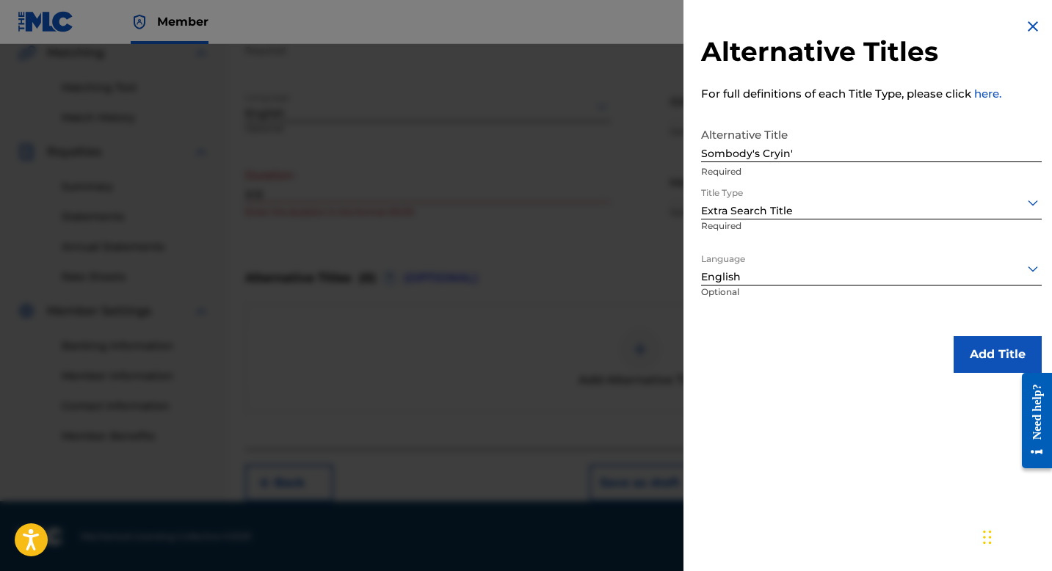
click at [994, 355] on button "Add Title" at bounding box center [997, 354] width 88 height 37
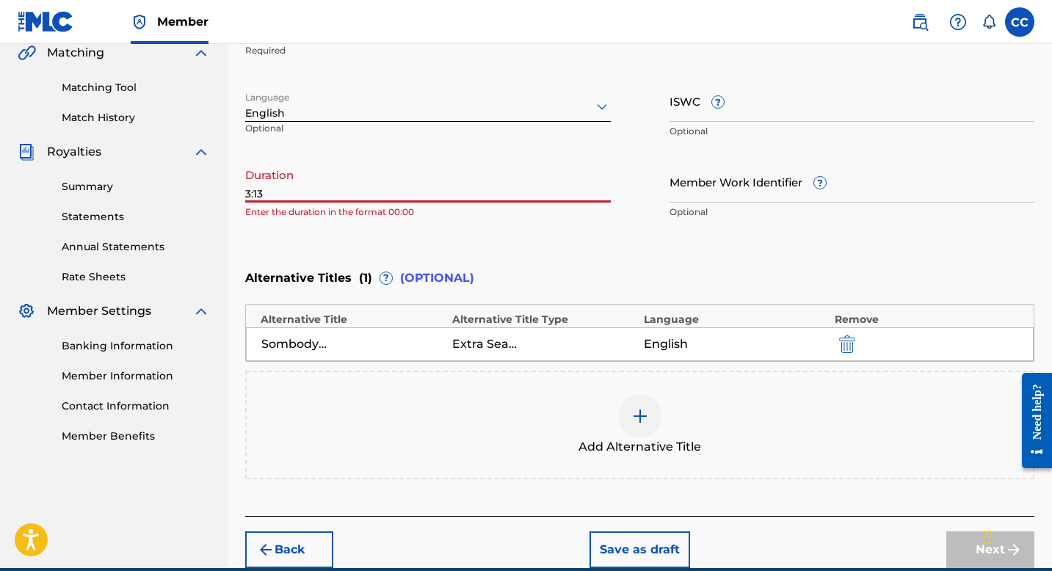
click at [245, 196] on input "3:13" at bounding box center [427, 182] width 365 height 42
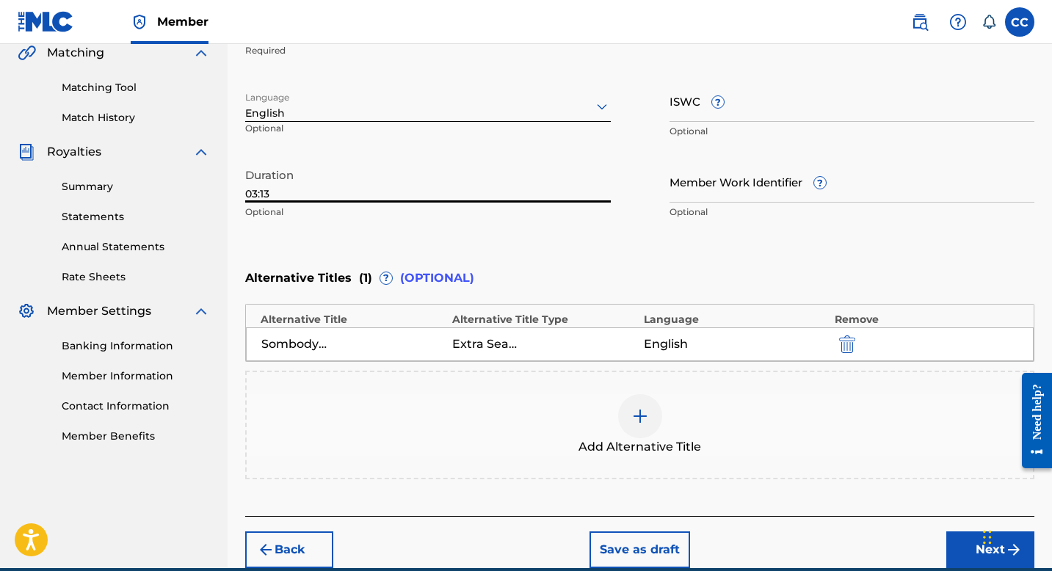
type input "03:13"
click at [439, 287] on div "Alternative Titles ( 1 ) ? (OPTIONAL)" at bounding box center [639, 278] width 789 height 32
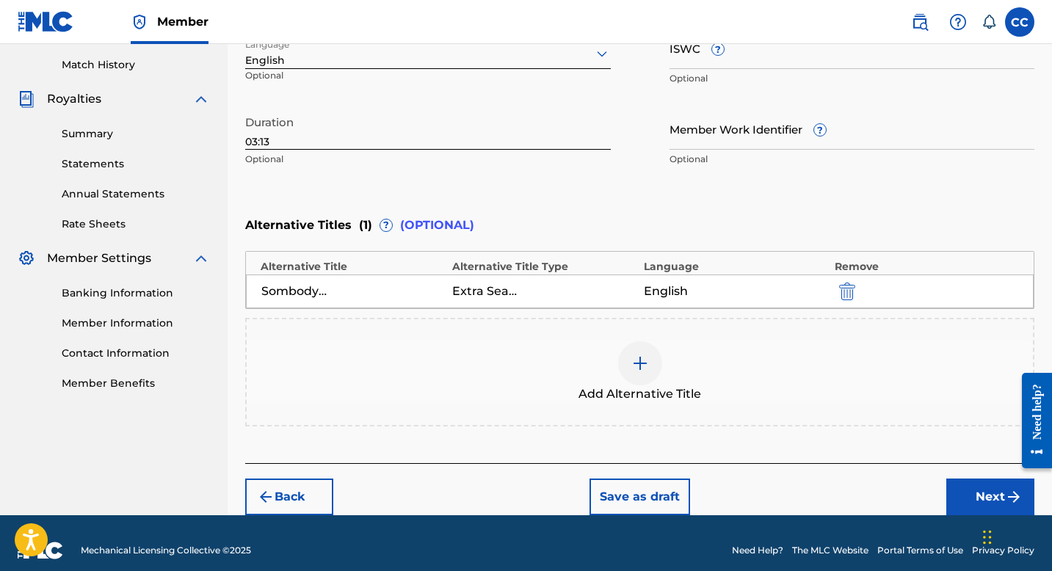
scroll to position [415, 0]
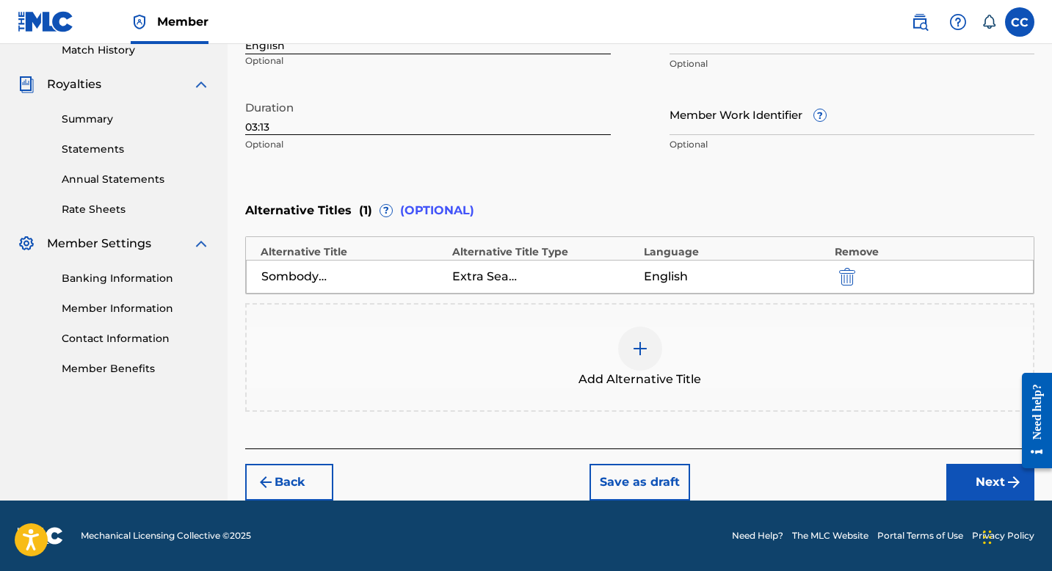
click at [986, 487] on button "Next" at bounding box center [990, 482] width 88 height 37
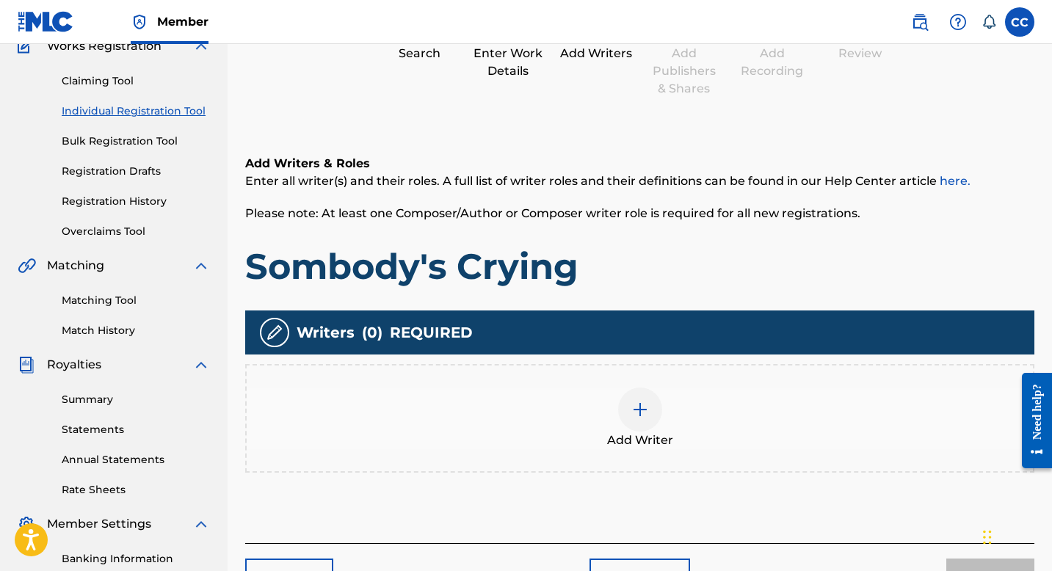
scroll to position [140, 0]
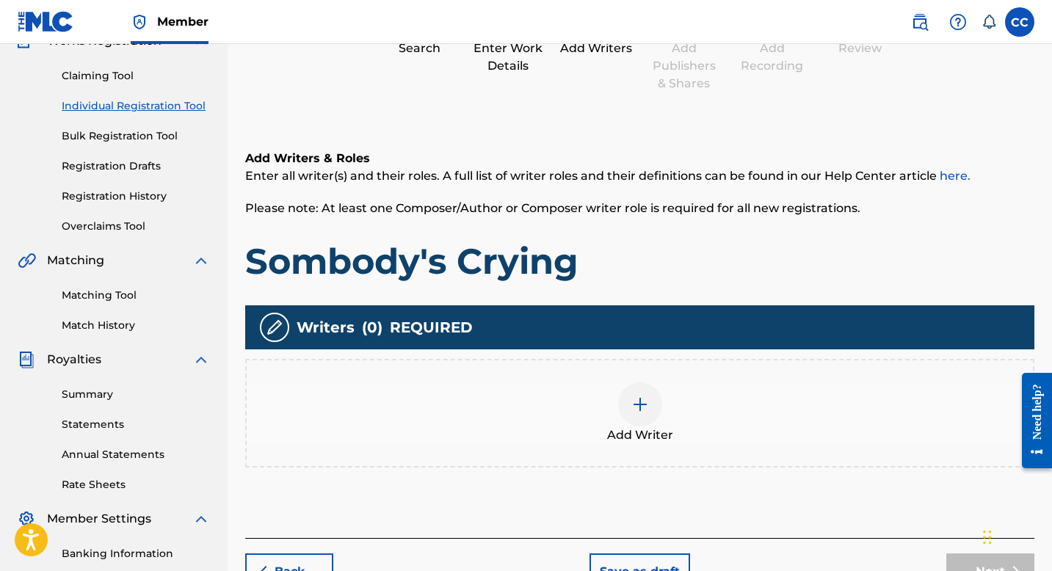
click at [637, 408] on img at bounding box center [640, 405] width 18 height 18
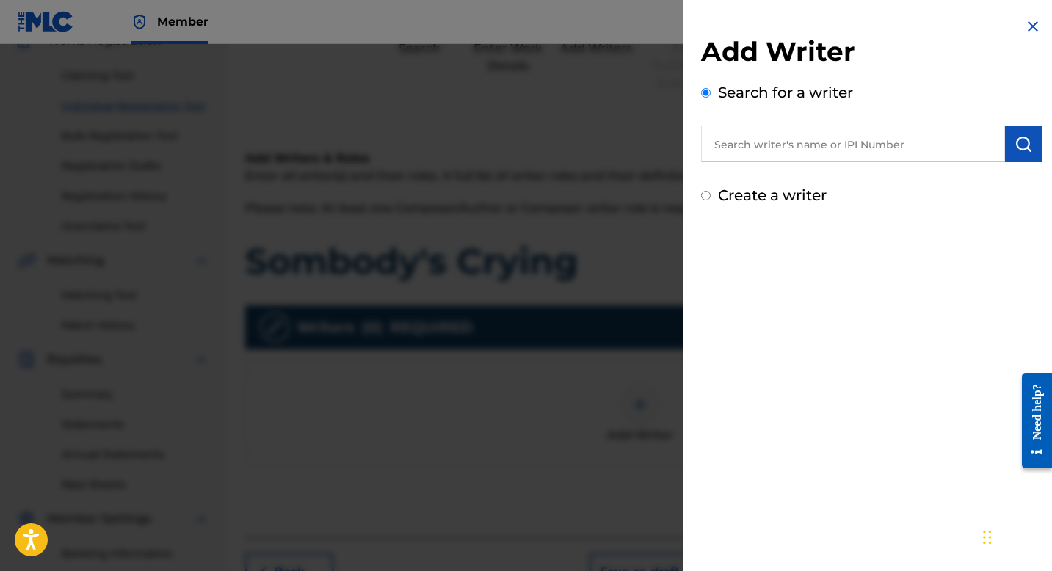
click at [760, 148] on input "text" at bounding box center [853, 144] width 304 height 37
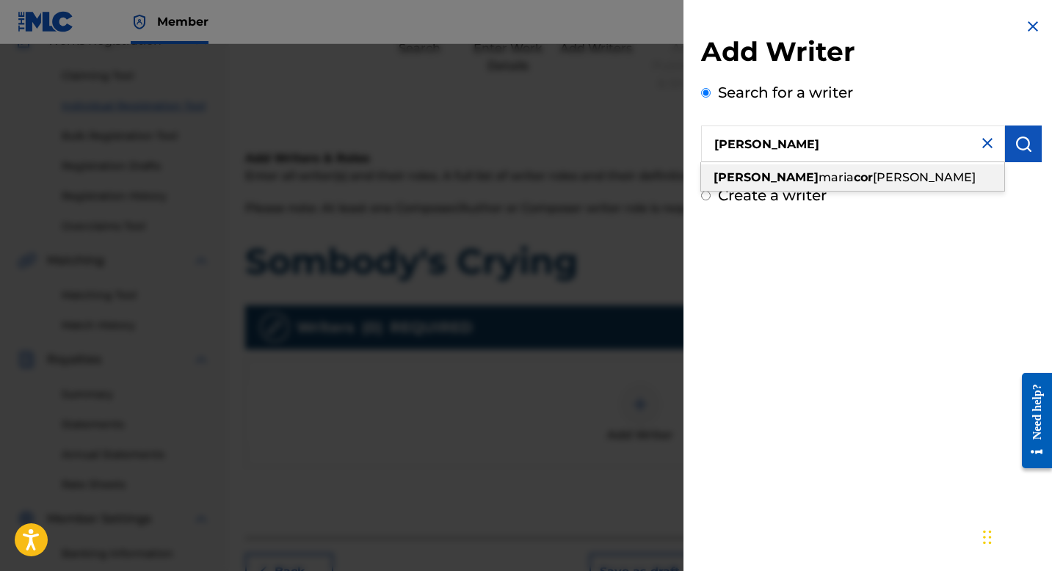
click at [818, 183] on span "maria" at bounding box center [835, 177] width 35 height 14
type input "[PERSON_NAME] [PERSON_NAME]"
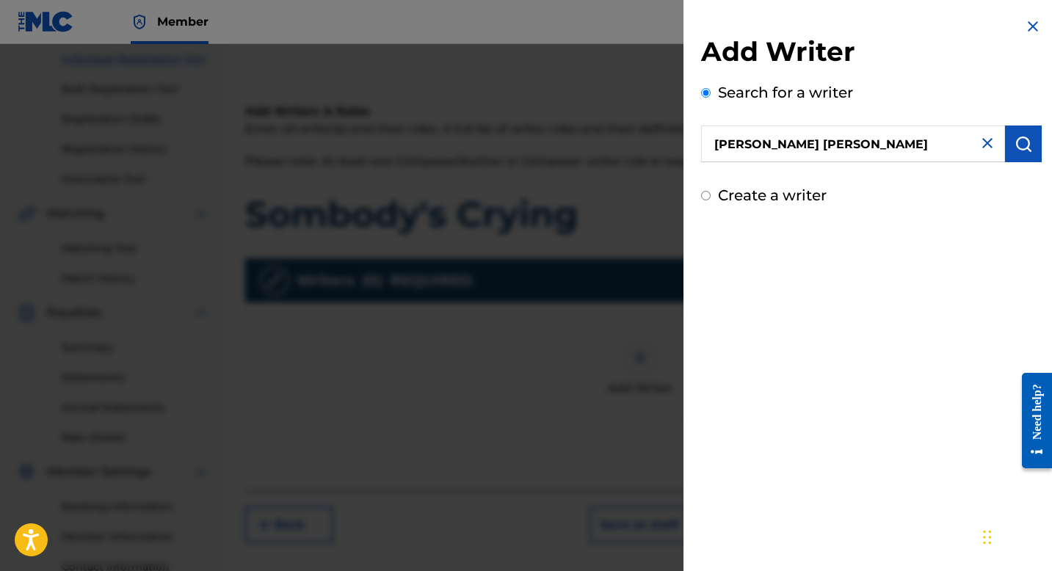
scroll to position [175, 0]
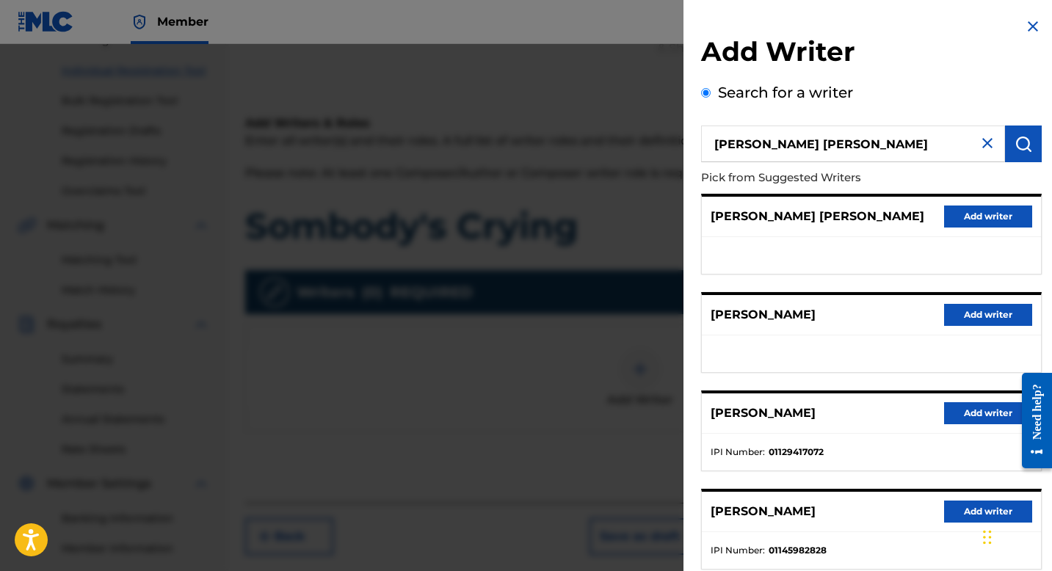
click at [971, 217] on button "Add writer" at bounding box center [988, 217] width 88 height 22
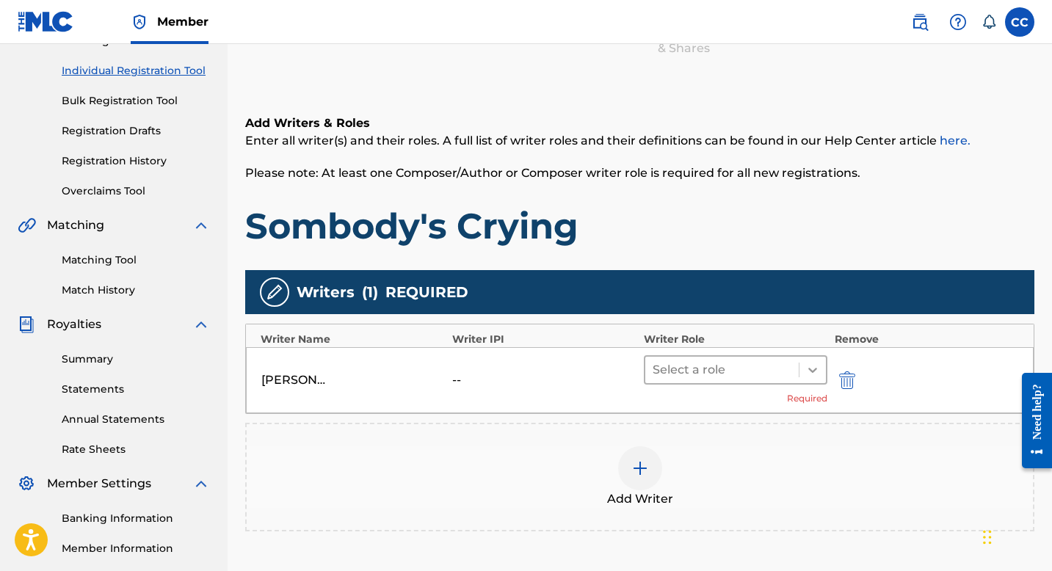
click at [810, 369] on icon at bounding box center [812, 370] width 9 height 5
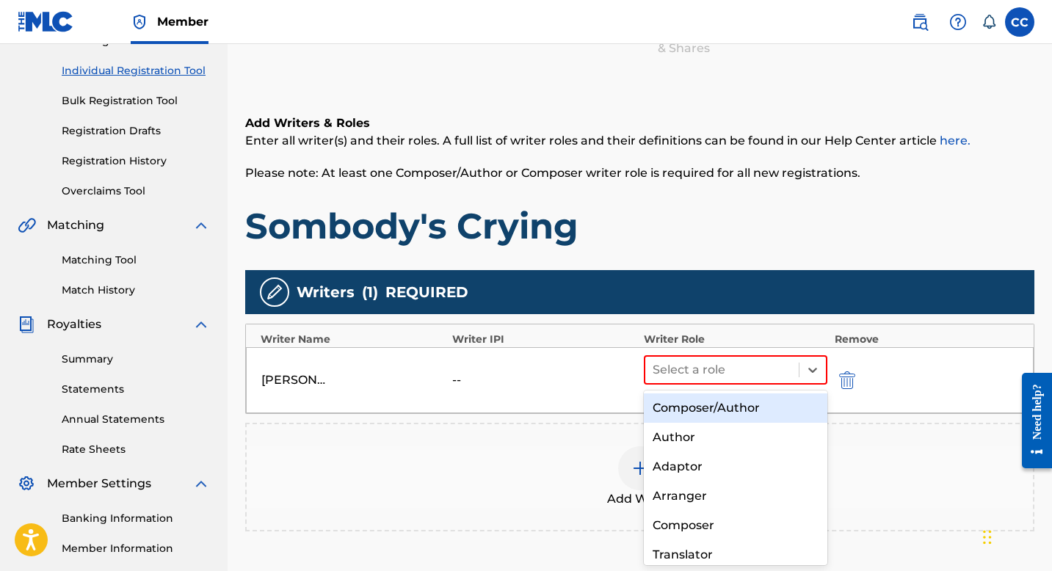
click at [739, 407] on div "Composer/Author" at bounding box center [735, 407] width 183 height 29
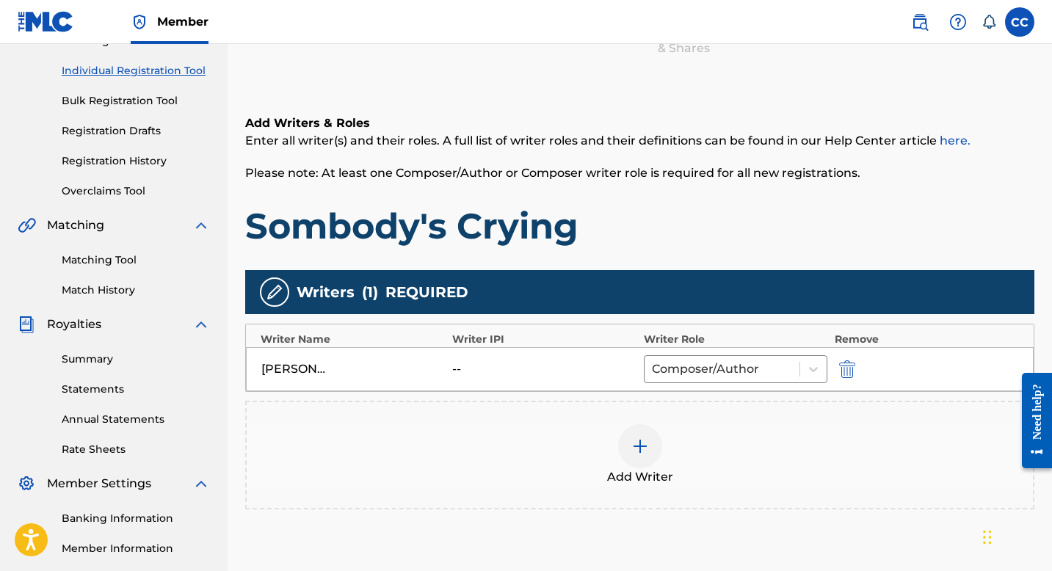
click at [754, 436] on div "Add Writer" at bounding box center [640, 455] width 786 height 62
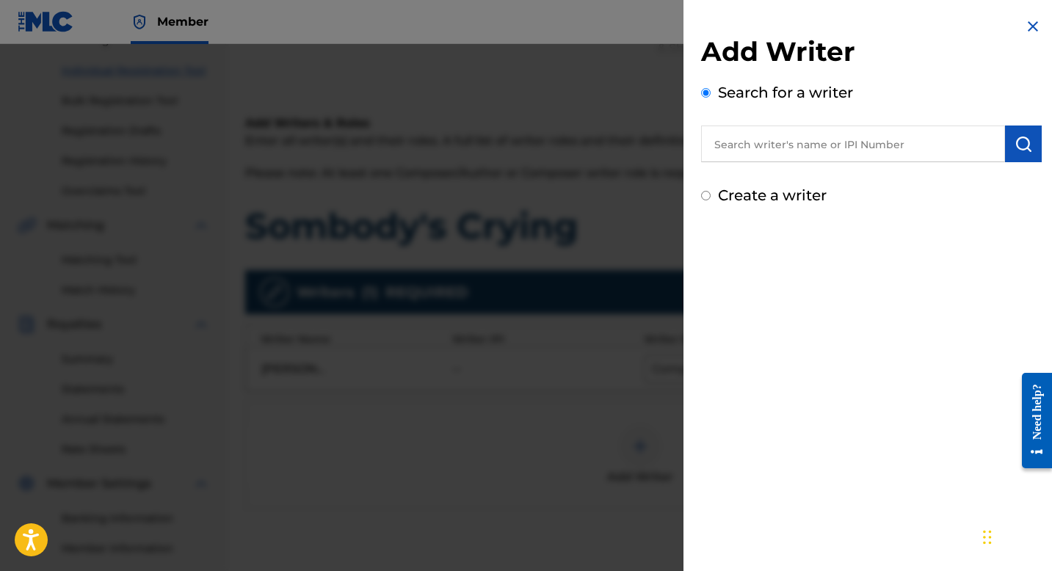
click at [984, 244] on div "Add Writer Search for a writer Create a writer" at bounding box center [871, 285] width 376 height 571
click at [1028, 23] on img at bounding box center [1033, 27] width 18 height 18
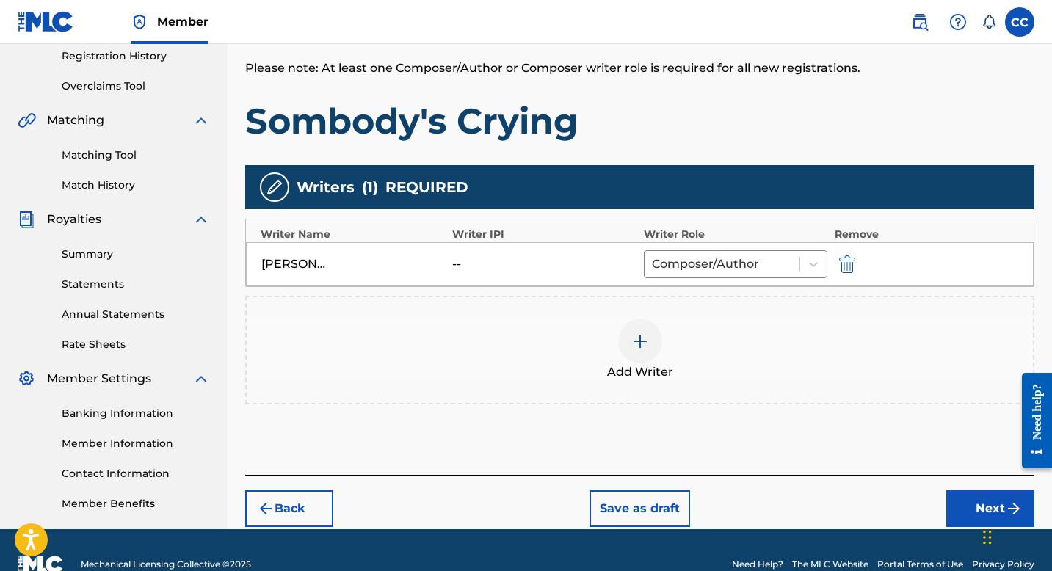
scroll to position [309, 0]
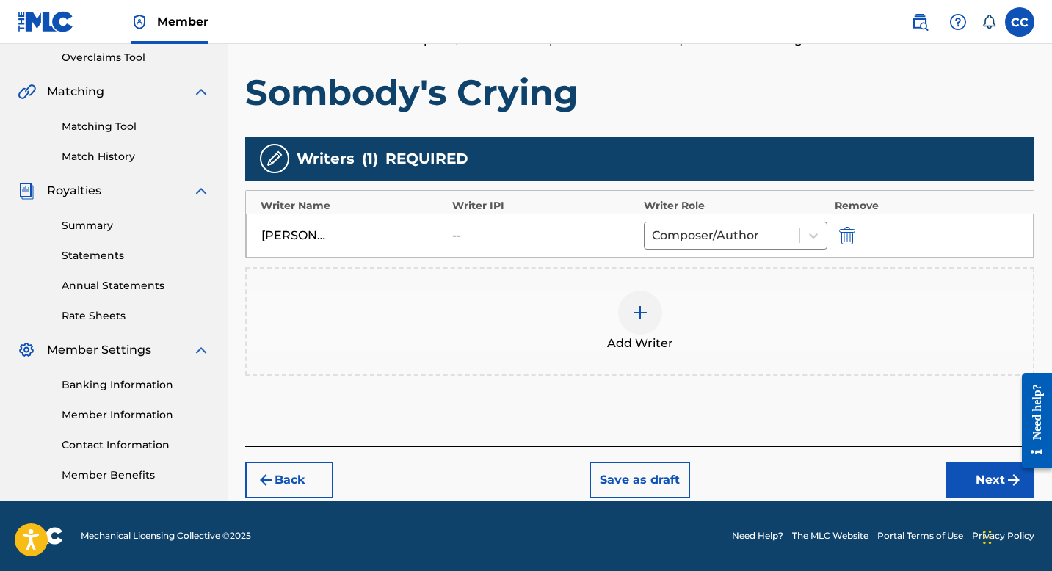
click at [969, 474] on button "Next" at bounding box center [990, 480] width 88 height 37
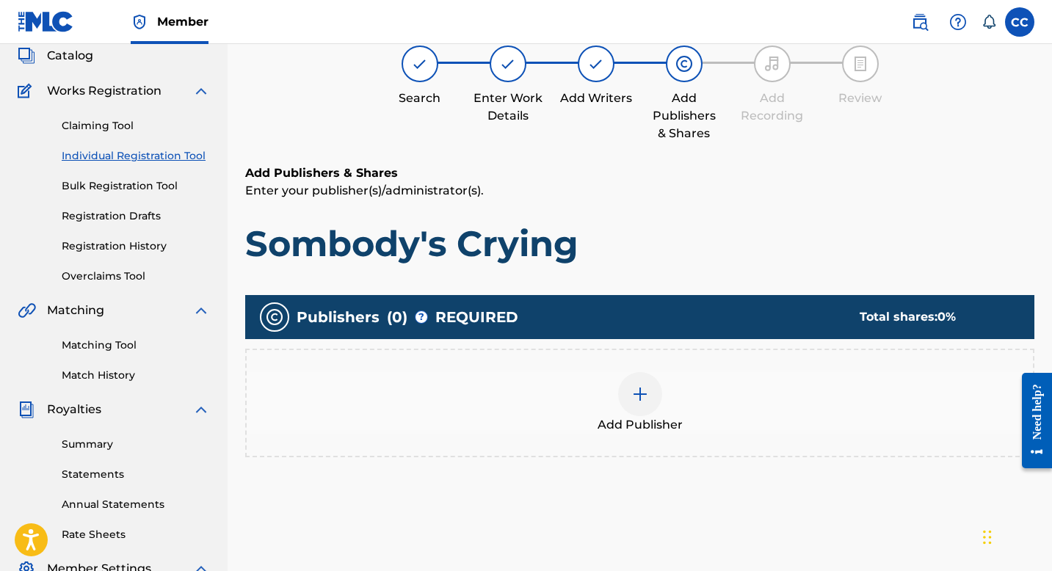
scroll to position [66, 0]
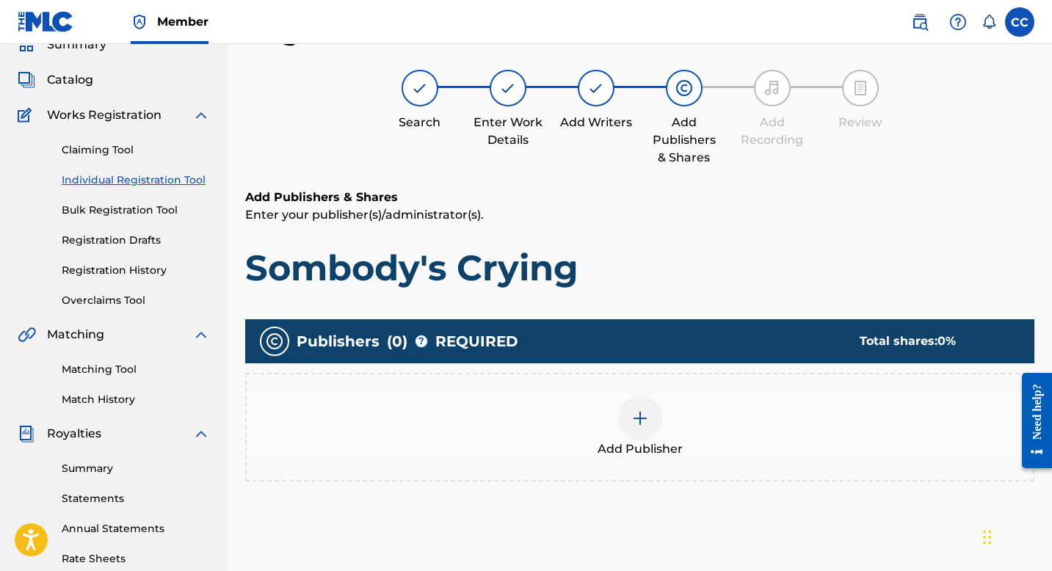
click at [645, 421] on img at bounding box center [640, 419] width 18 height 18
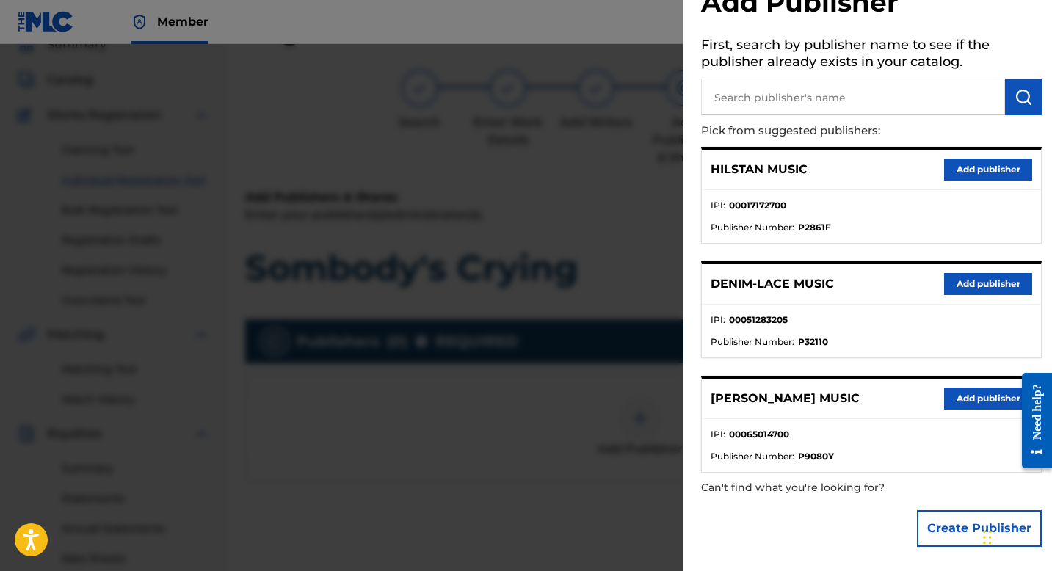
scroll to position [0, 0]
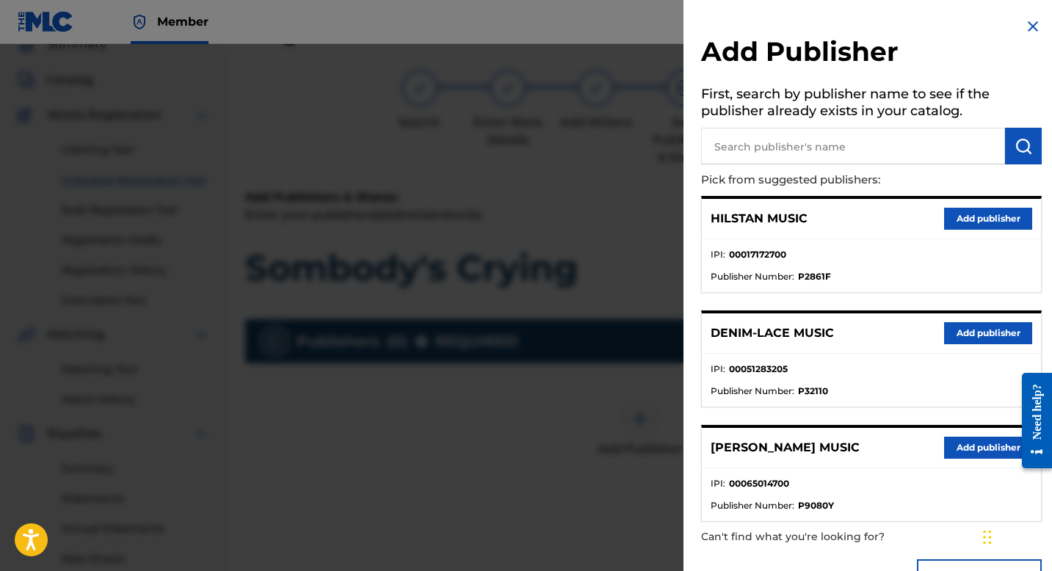
click at [986, 222] on button "Add publisher" at bounding box center [988, 219] width 88 height 22
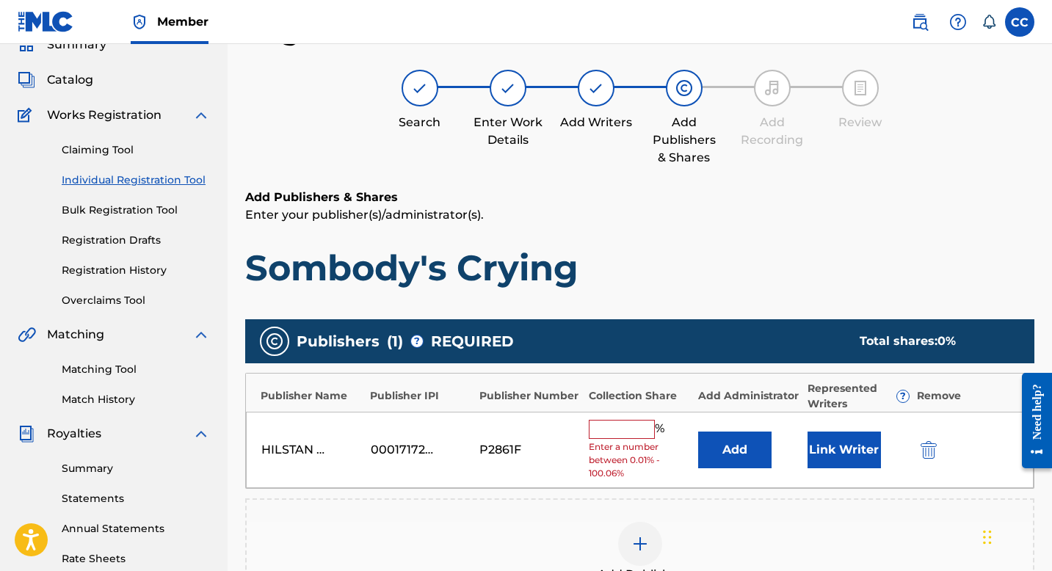
click at [627, 429] on input "text" at bounding box center [622, 429] width 66 height 19
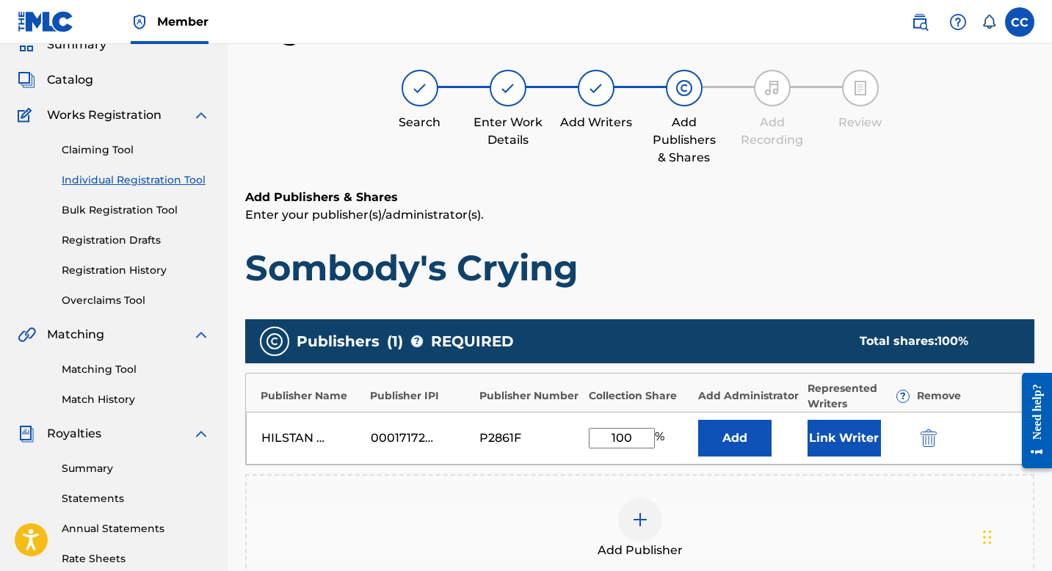
type input "100"
click at [760, 502] on div "Add Publisher" at bounding box center [640, 529] width 786 height 62
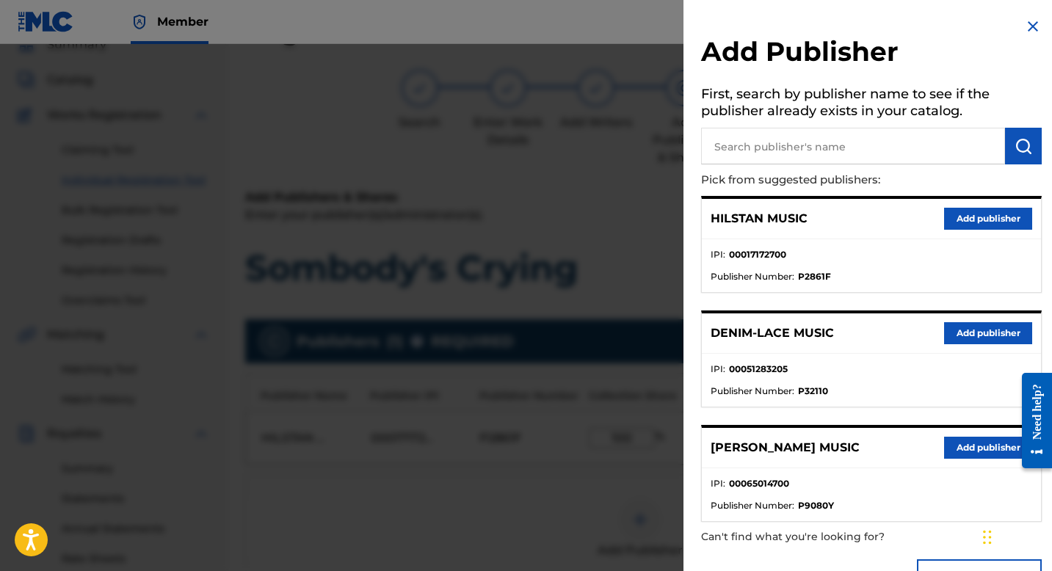
click at [1025, 26] on img at bounding box center [1033, 27] width 18 height 18
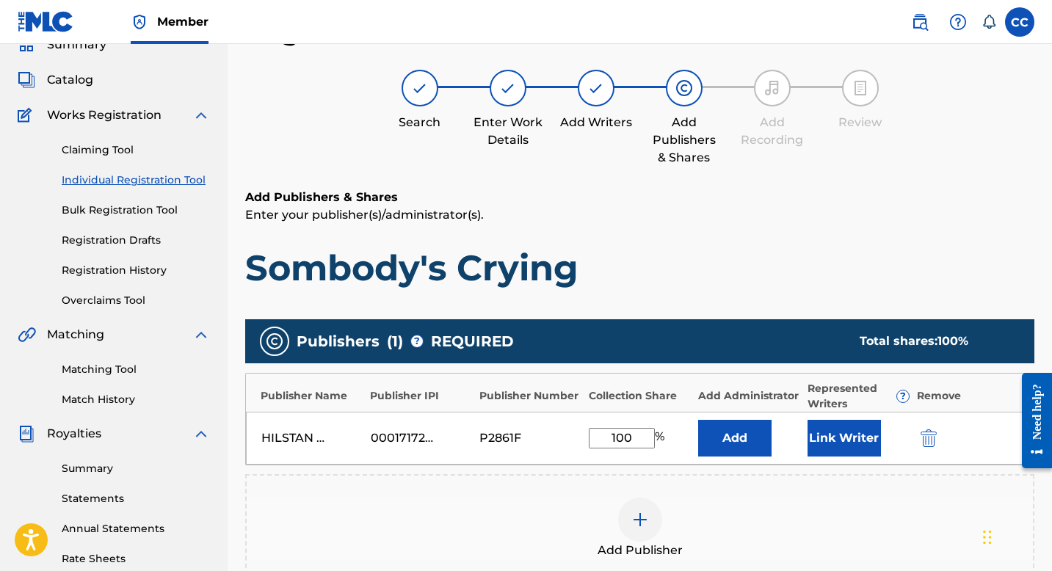
click at [836, 440] on button "Link Writer" at bounding box center [843, 438] width 73 height 37
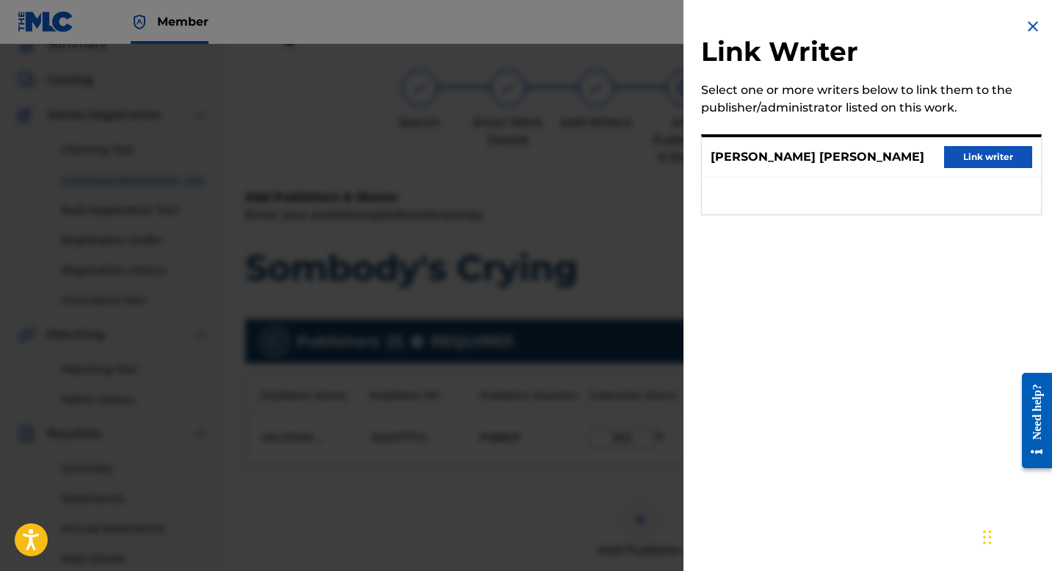
click at [981, 156] on button "Link writer" at bounding box center [988, 157] width 88 height 22
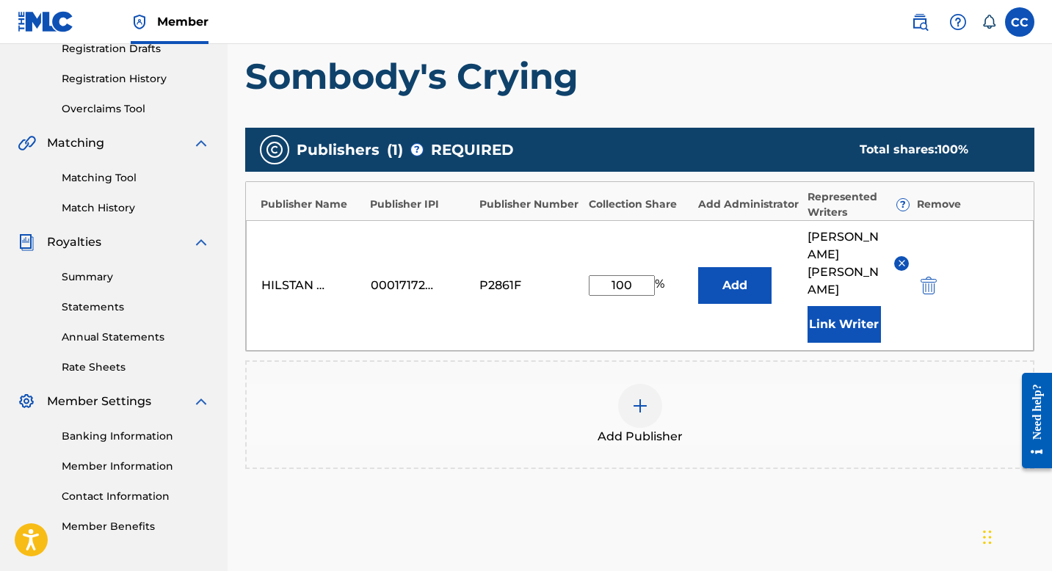
scroll to position [375, 0]
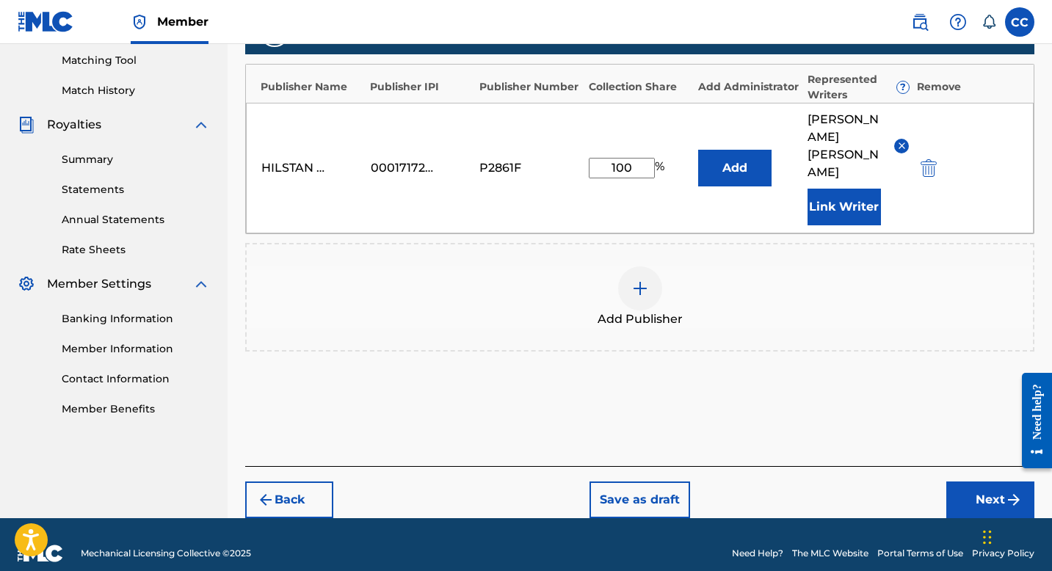
click at [972, 481] on button "Next" at bounding box center [990, 499] width 88 height 37
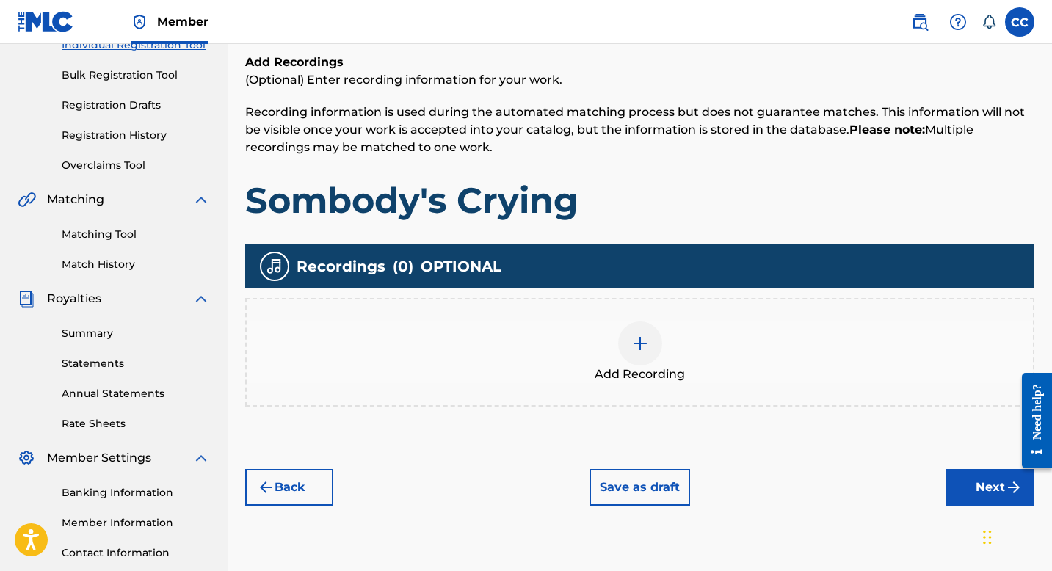
scroll to position [66, 0]
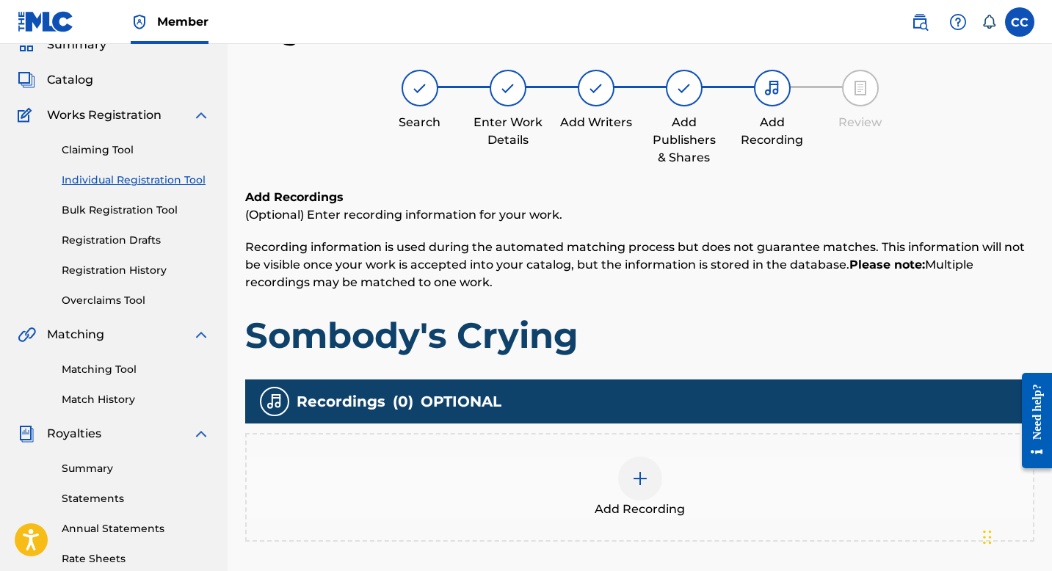
click at [640, 479] on img at bounding box center [640, 479] width 18 height 18
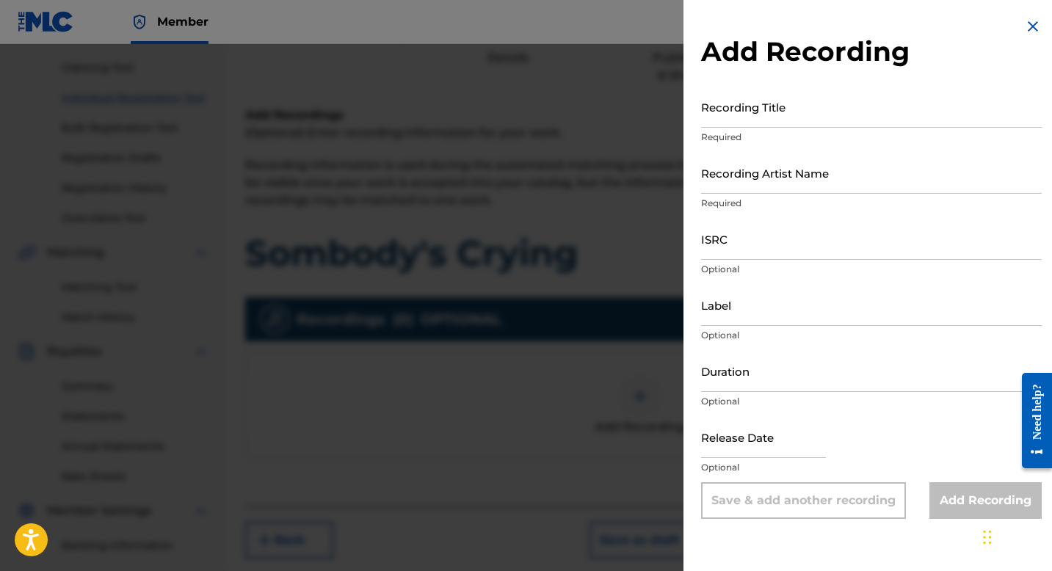
scroll to position [143, 0]
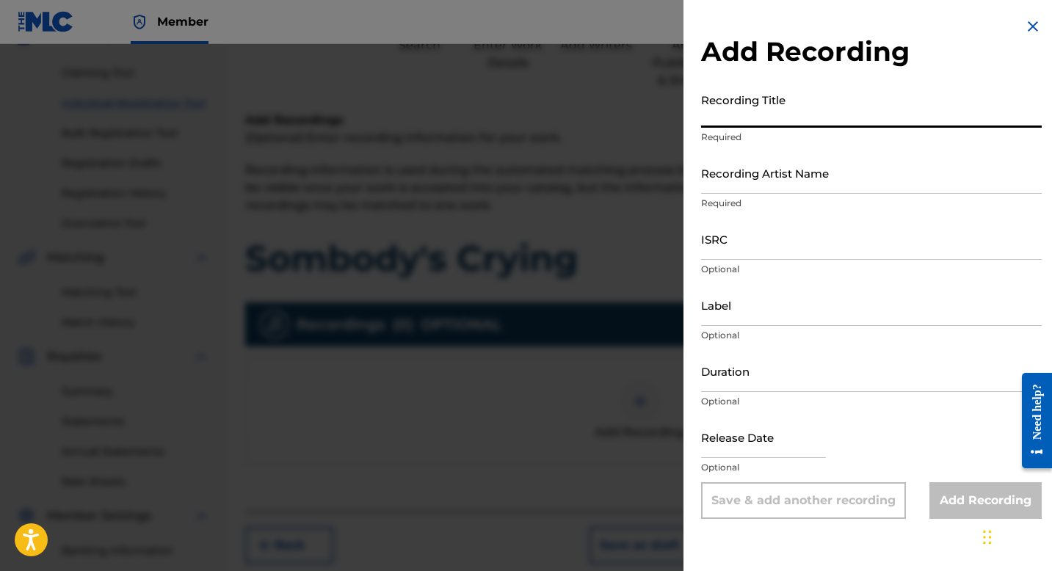
click at [749, 120] on input "Recording Title" at bounding box center [871, 107] width 341 height 42
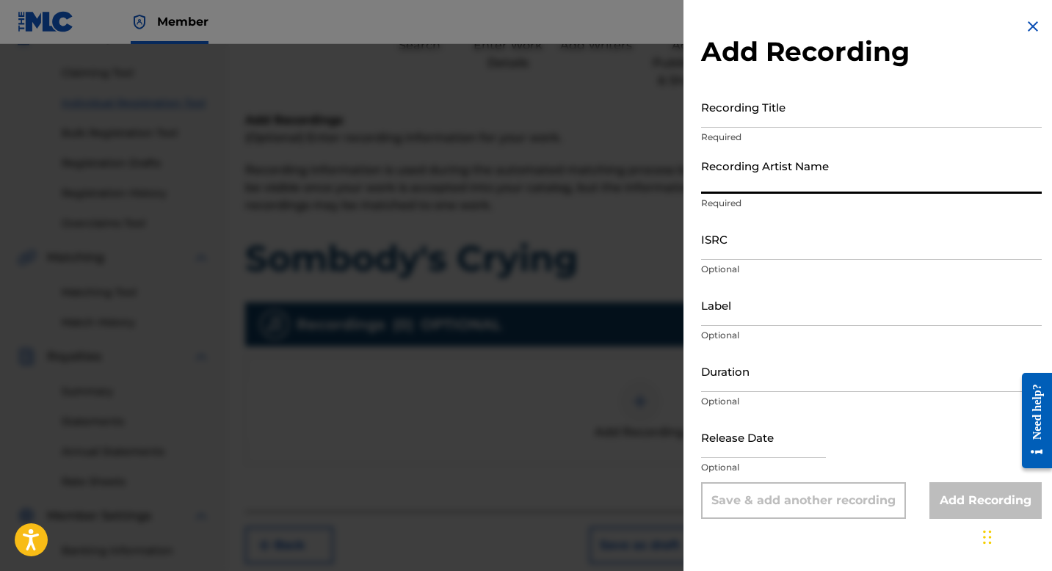
click at [756, 182] on input "Recording Artist Name" at bounding box center [871, 173] width 341 height 42
type input "Y"
type input "[PERSON_NAME]"
click at [740, 317] on input "Label" at bounding box center [871, 305] width 341 height 42
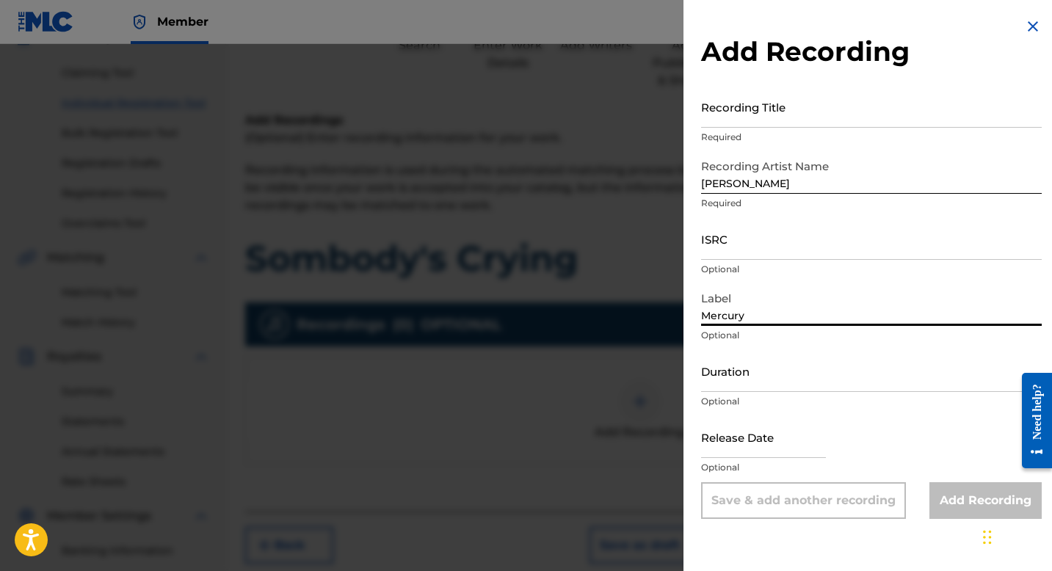
type input "Mercury"
click at [747, 383] on input "Duration" at bounding box center [871, 371] width 341 height 42
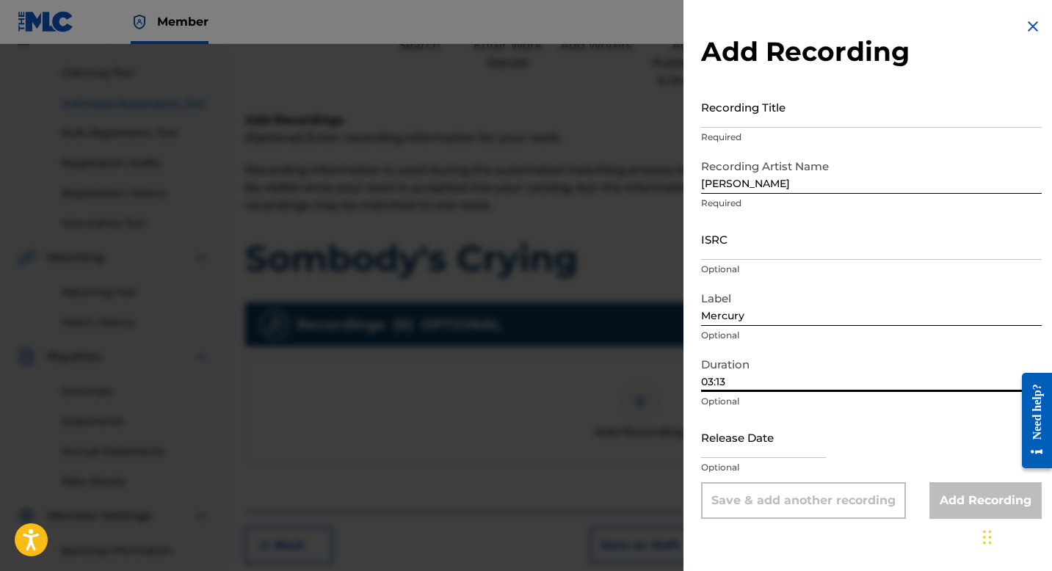
type input "03:13"
click at [785, 421] on input "text" at bounding box center [763, 437] width 125 height 42
select select "8"
select select "2025"
drag, startPoint x: 729, startPoint y: 384, endPoint x: 715, endPoint y: 384, distance: 13.9
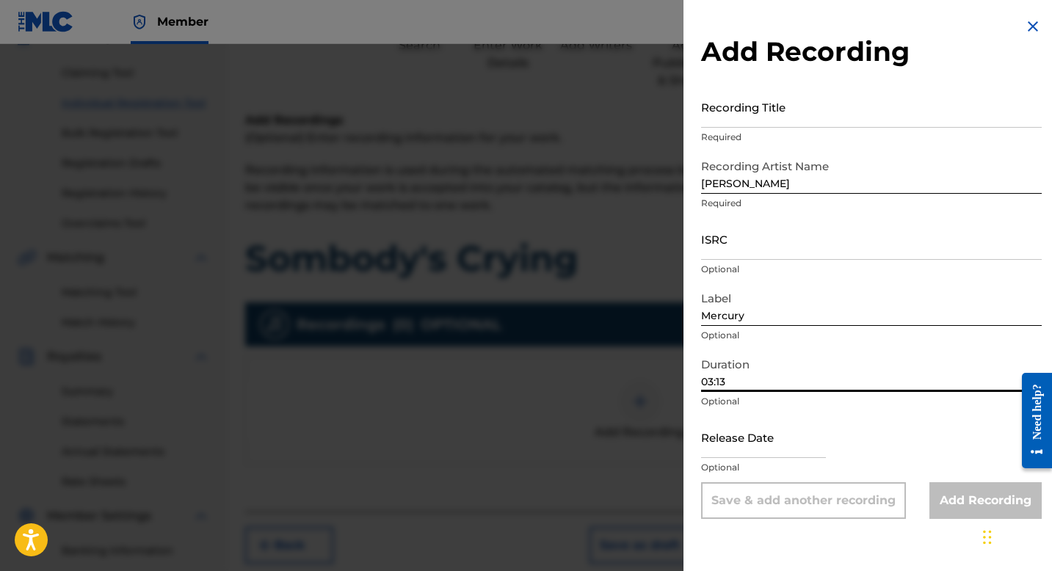
click at [715, 384] on input "03:13" at bounding box center [871, 371] width 341 height 42
type input "03:09"
click at [802, 420] on input "text" at bounding box center [763, 437] width 125 height 42
select select "8"
select select "2025"
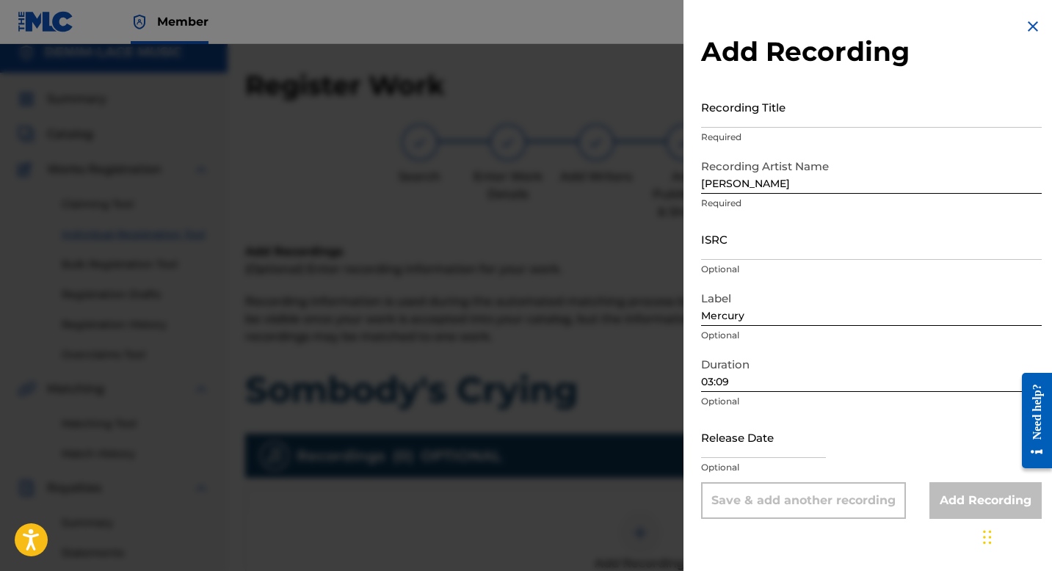
scroll to position [4, 0]
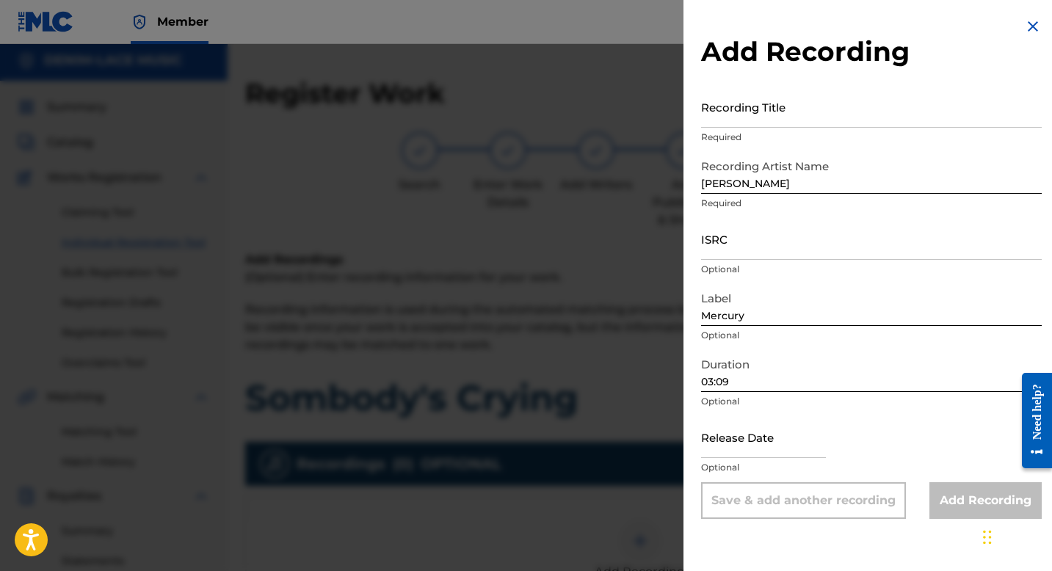
click at [788, 119] on input "Recording Title" at bounding box center [871, 107] width 341 height 42
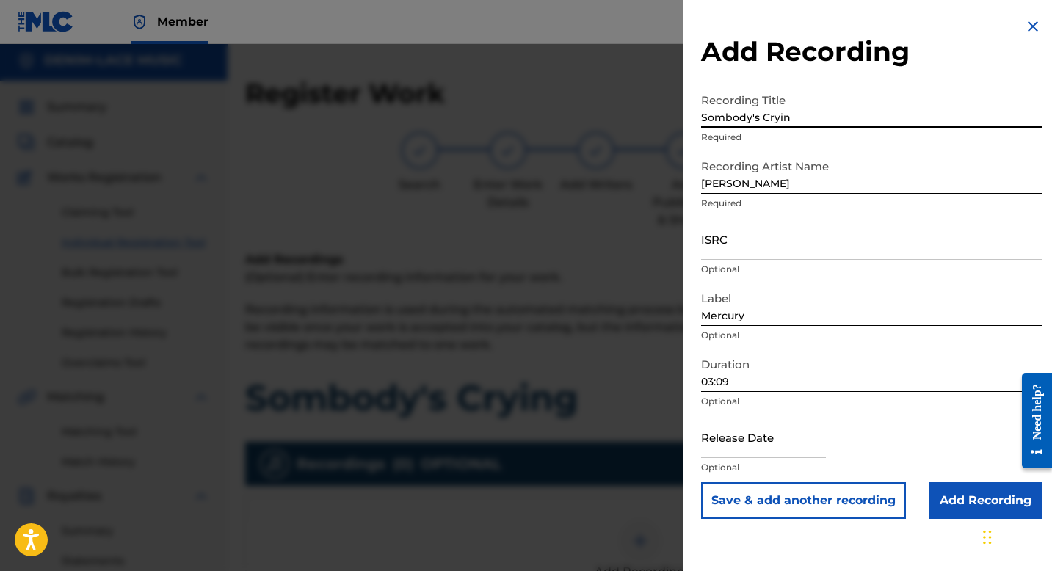
type input "Sombody's Cryin"
click at [956, 505] on input "Add Recording" at bounding box center [985, 500] width 112 height 37
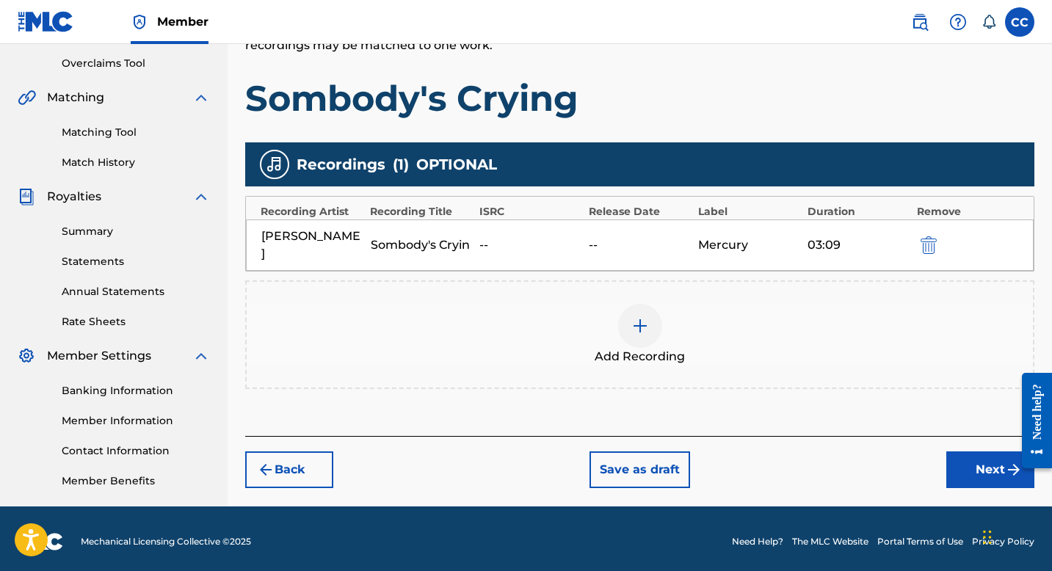
scroll to position [309, 0]
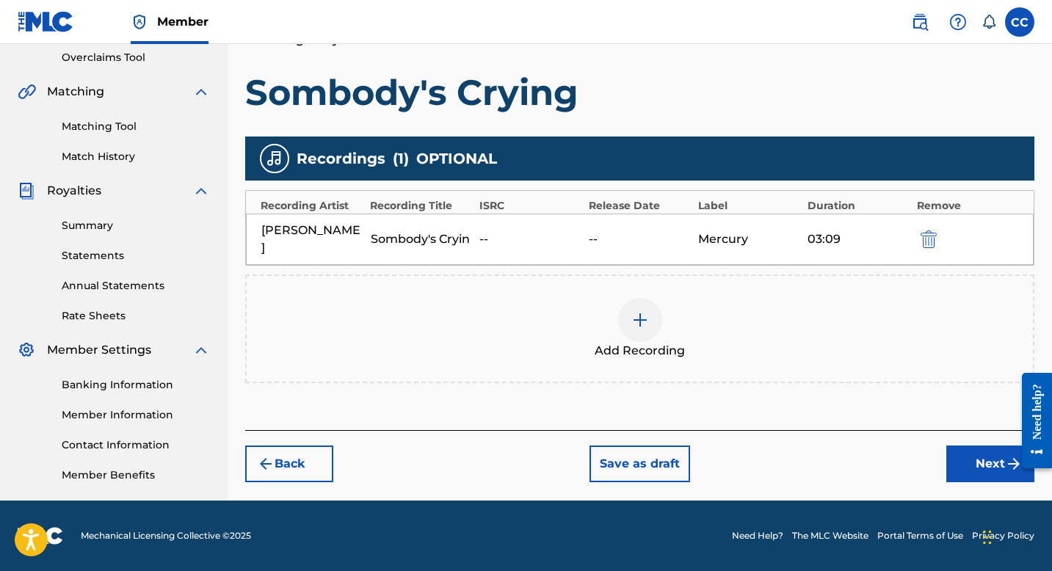
click at [990, 449] on button "Next" at bounding box center [990, 463] width 88 height 37
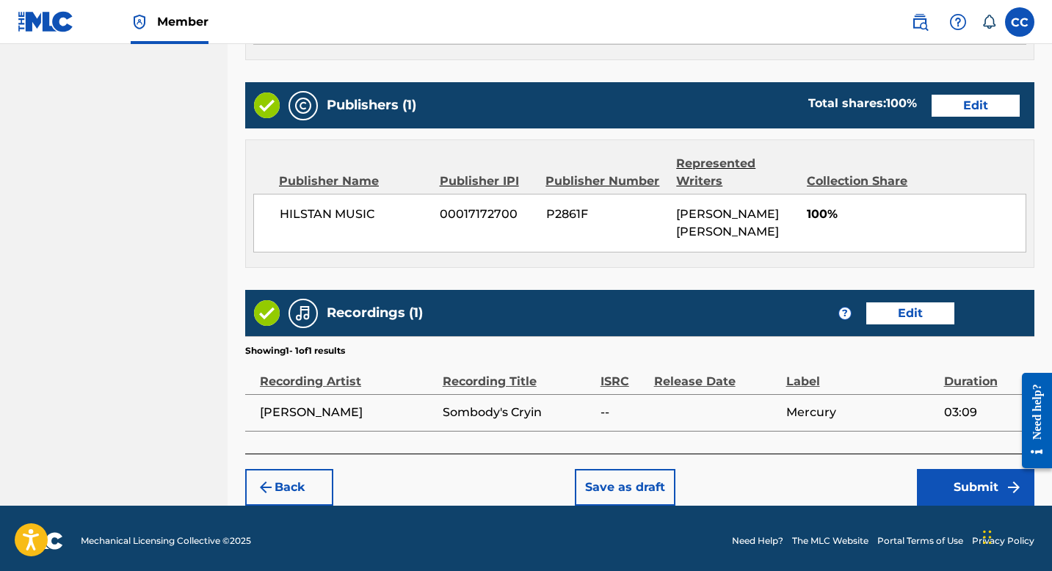
scroll to position [770, 0]
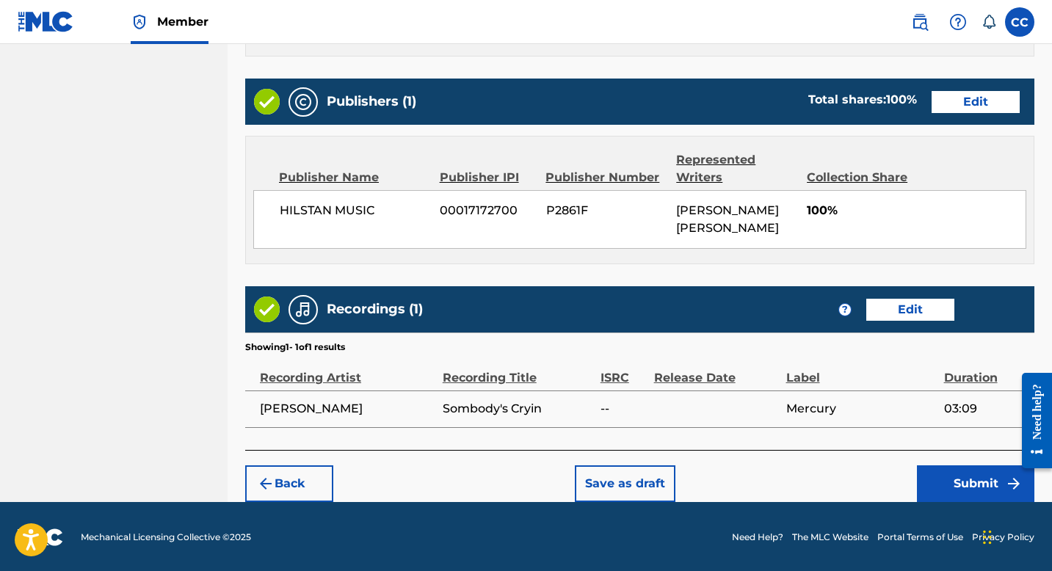
click at [975, 486] on button "Submit" at bounding box center [975, 483] width 117 height 37
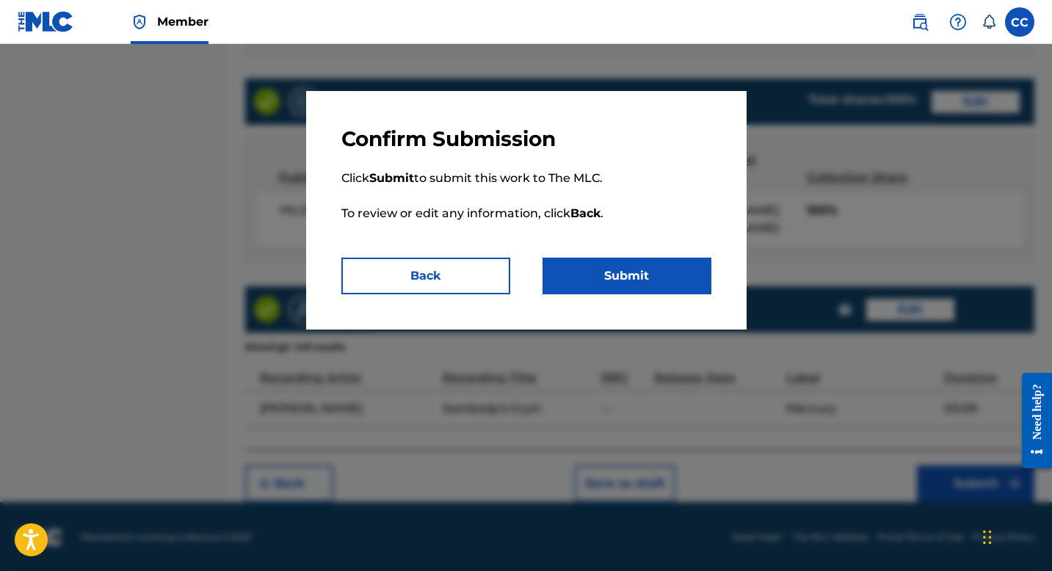
click at [632, 273] on button "Submit" at bounding box center [626, 276] width 169 height 37
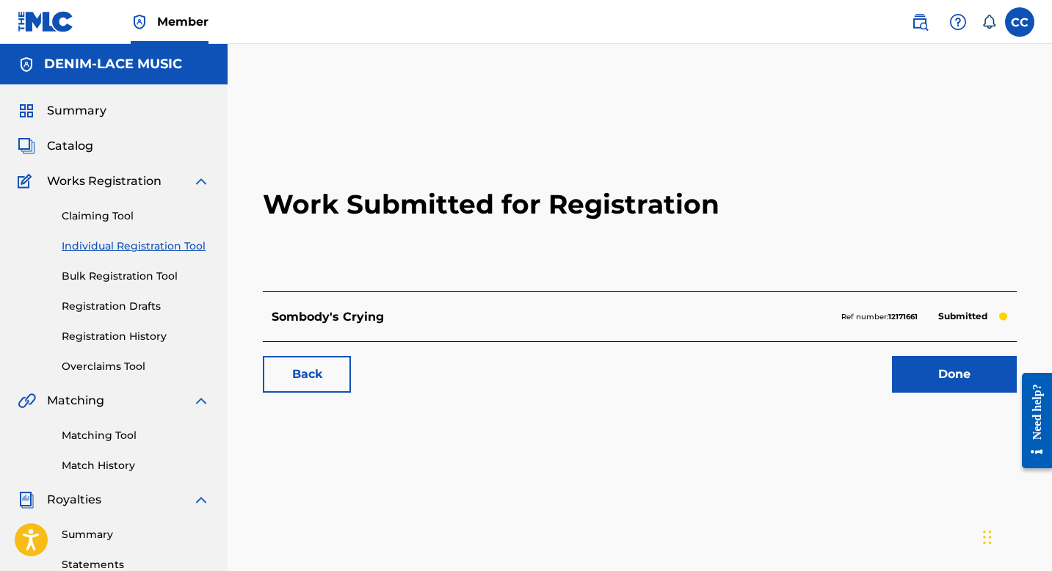
click at [71, 145] on span "Catalog" at bounding box center [70, 146] width 46 height 18
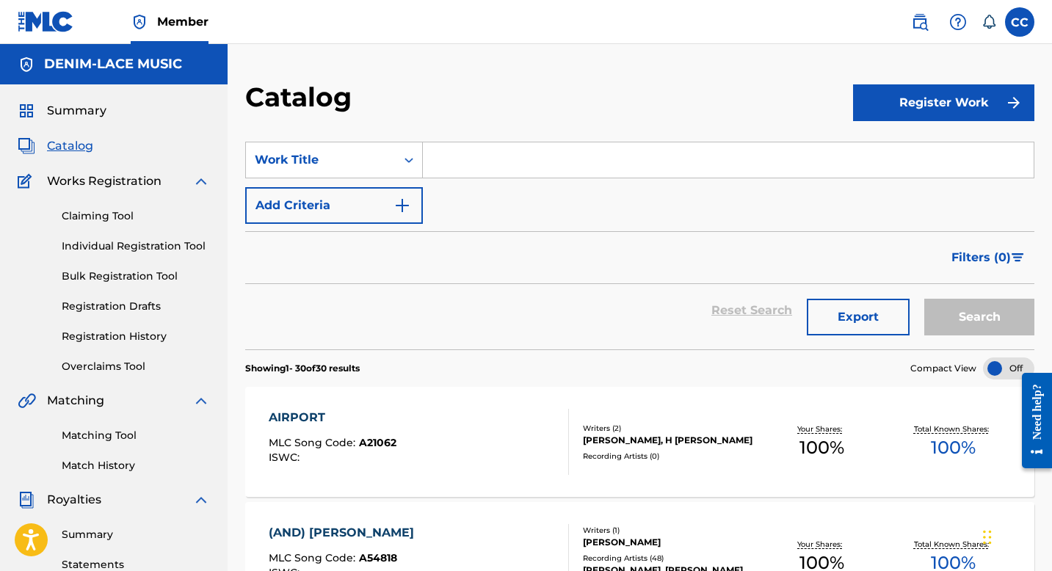
click at [473, 158] on input "Search Form" at bounding box center [728, 159] width 611 height 35
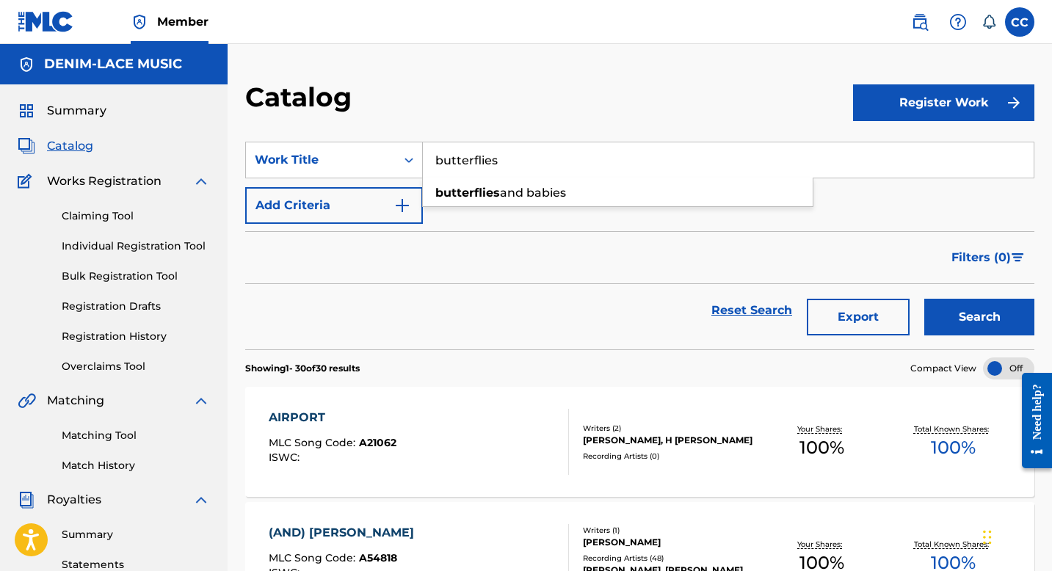
click at [510, 195] on span "and babies" at bounding box center [533, 193] width 66 height 14
type input "butterflies and babies"
click at [967, 313] on button "Search" at bounding box center [979, 317] width 110 height 37
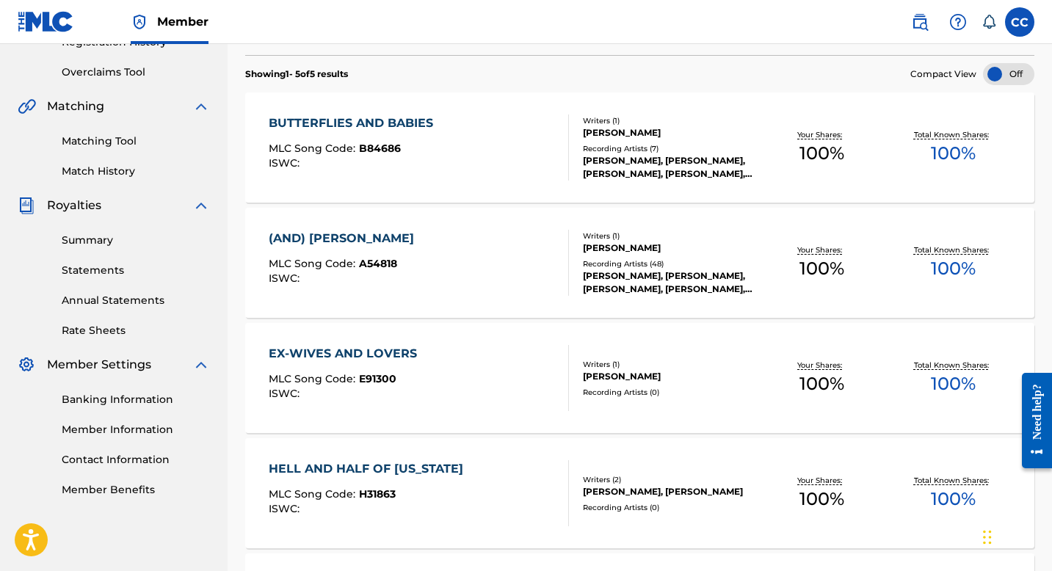
scroll to position [307, 0]
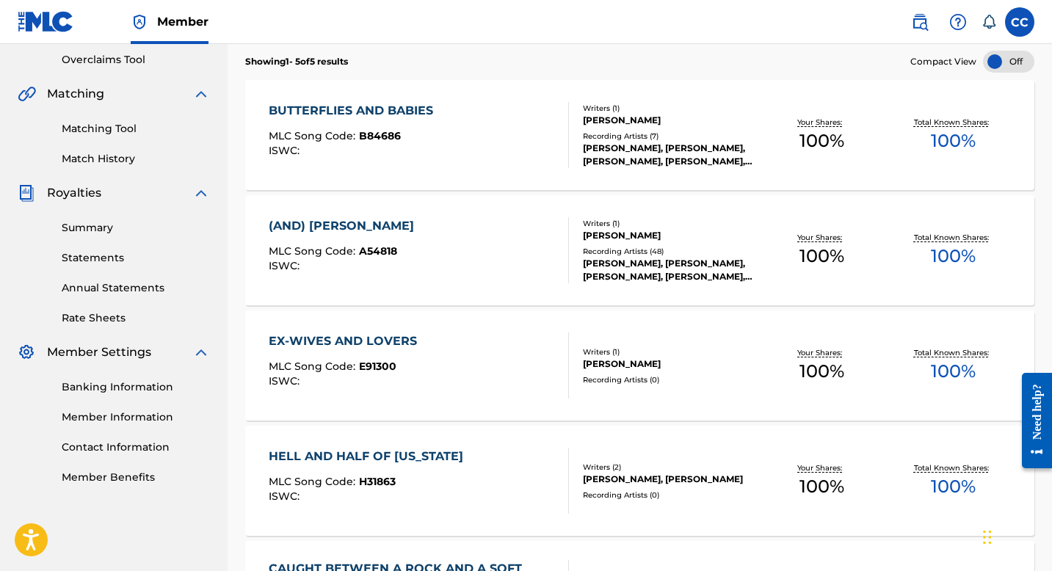
click at [338, 114] on div "BUTTERFLIES AND BABIES" at bounding box center [355, 111] width 172 height 18
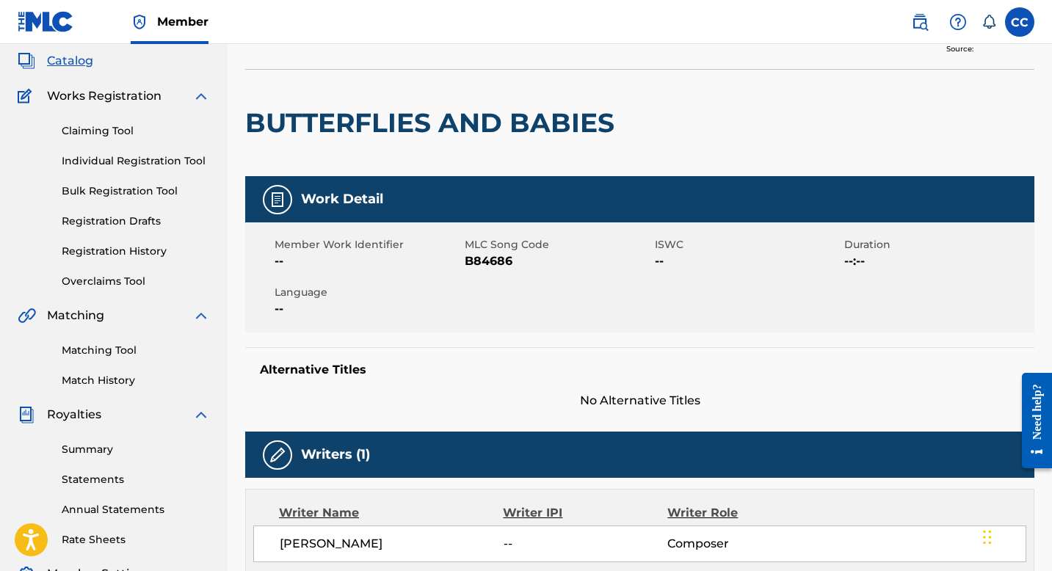
scroll to position [76, 0]
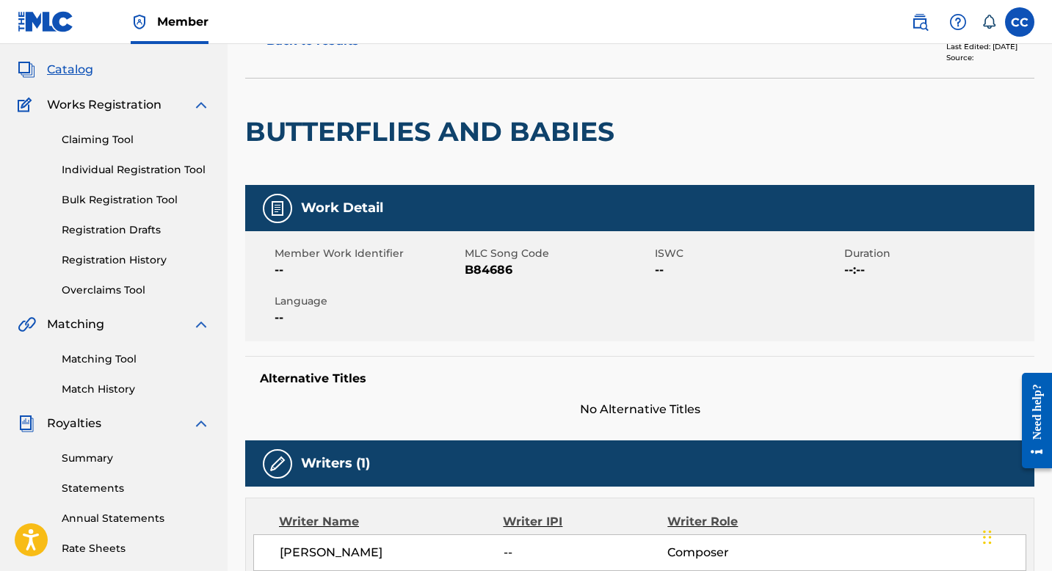
click at [112, 139] on link "Claiming Tool" at bounding box center [136, 139] width 148 height 15
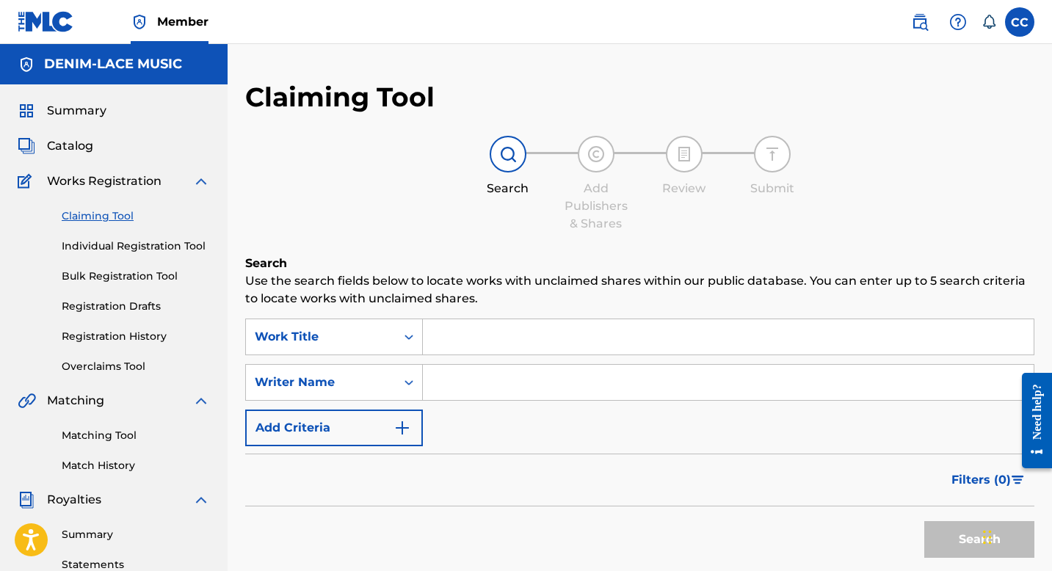
click at [479, 336] on input "Search Form" at bounding box center [728, 336] width 611 height 35
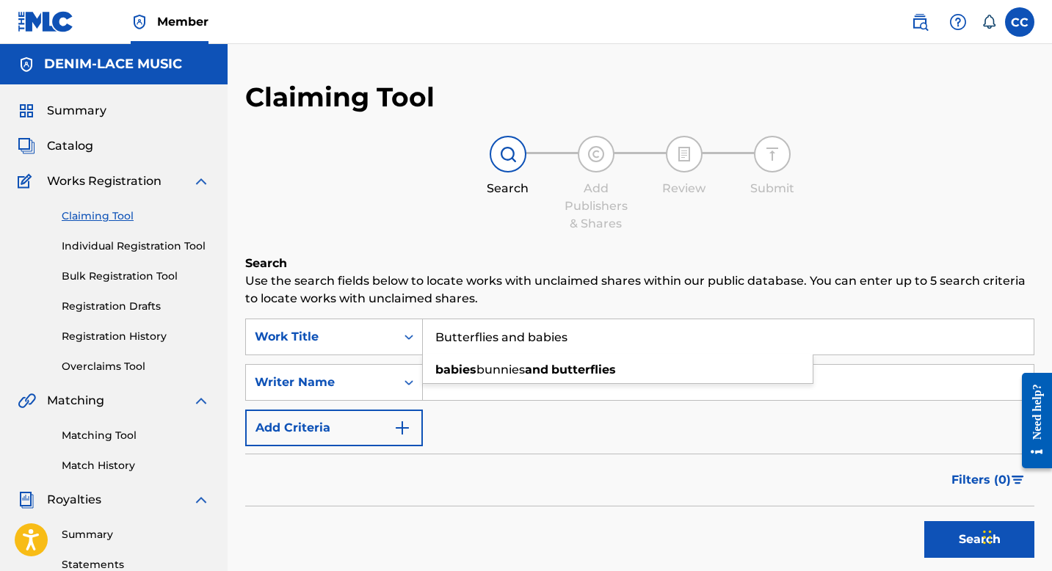
click at [484, 335] on input "Butterflies and babies" at bounding box center [728, 336] width 611 height 35
click at [582, 325] on input "Butterflies and babies" at bounding box center [728, 336] width 611 height 35
click at [924, 521] on button "Search" at bounding box center [979, 539] width 110 height 37
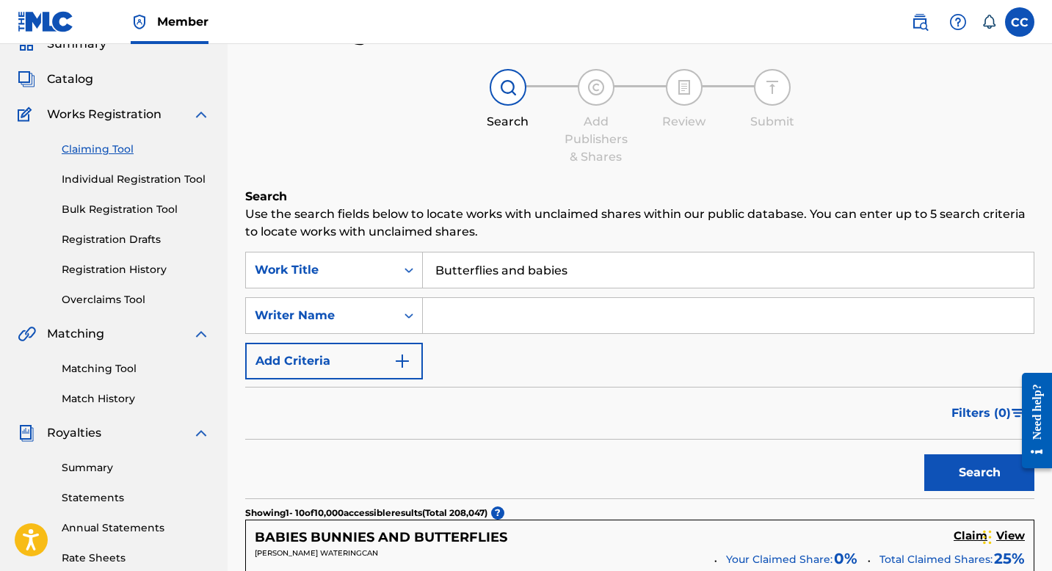
scroll to position [89, 0]
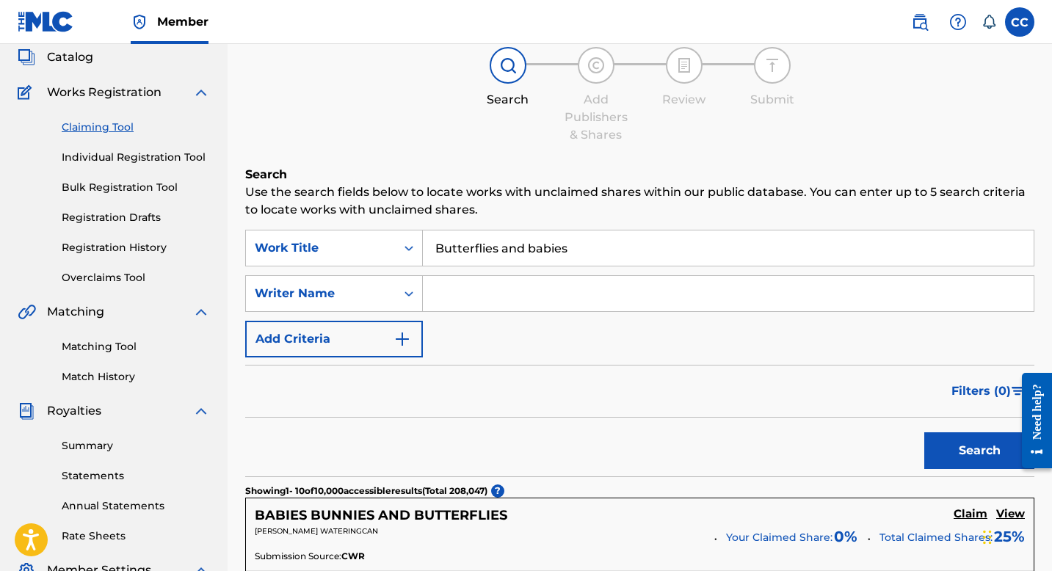
click at [953, 456] on button "Search" at bounding box center [979, 450] width 110 height 37
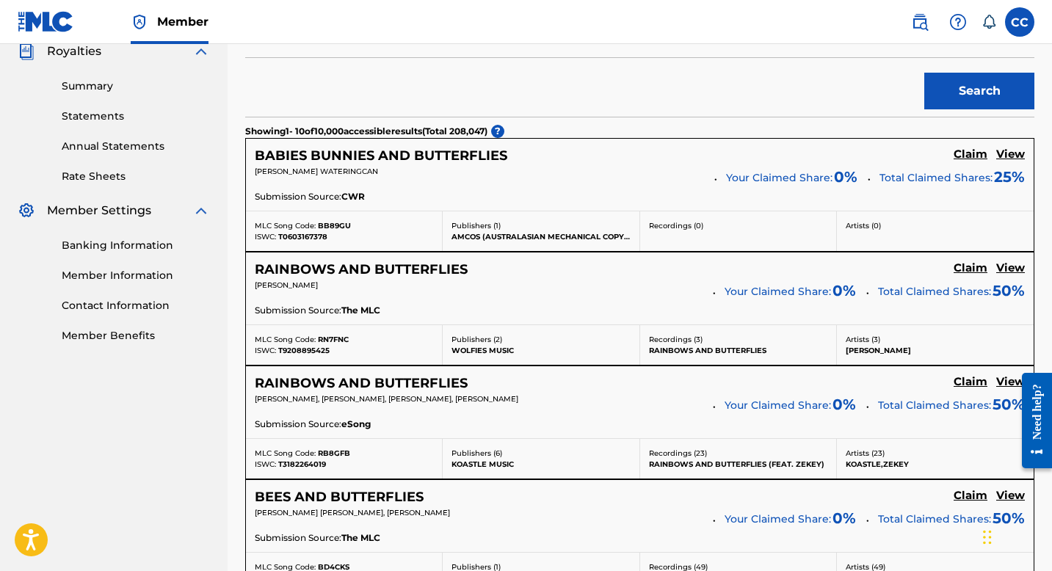
scroll to position [0, 0]
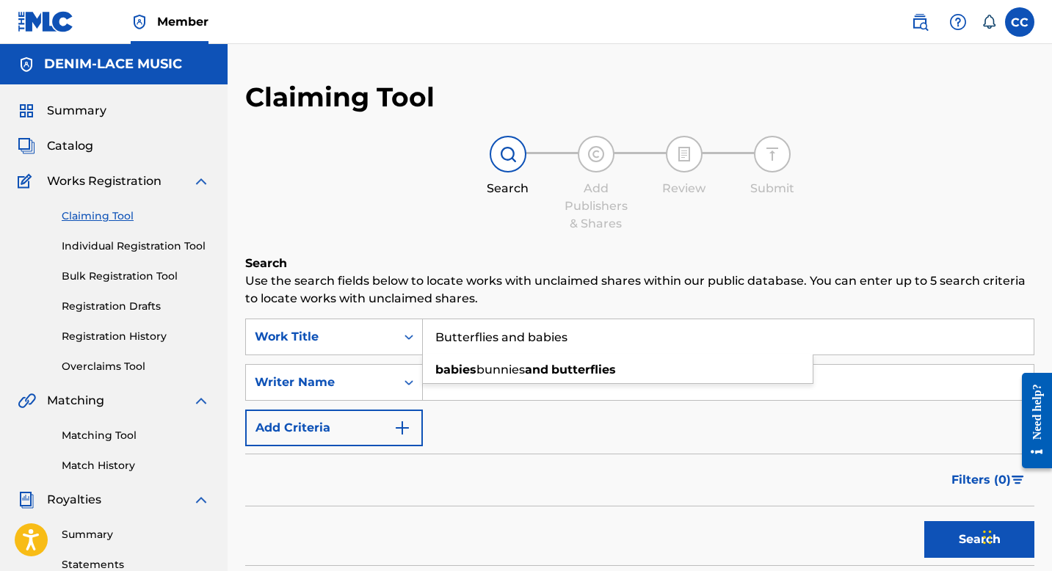
drag, startPoint x: 579, startPoint y: 342, endPoint x: 342, endPoint y: 307, distance: 239.7
type input "[PERSON_NAME] Danced"
click at [924, 521] on button "Search" at bounding box center [979, 539] width 110 height 37
click at [970, 537] on button "Search" at bounding box center [979, 539] width 110 height 37
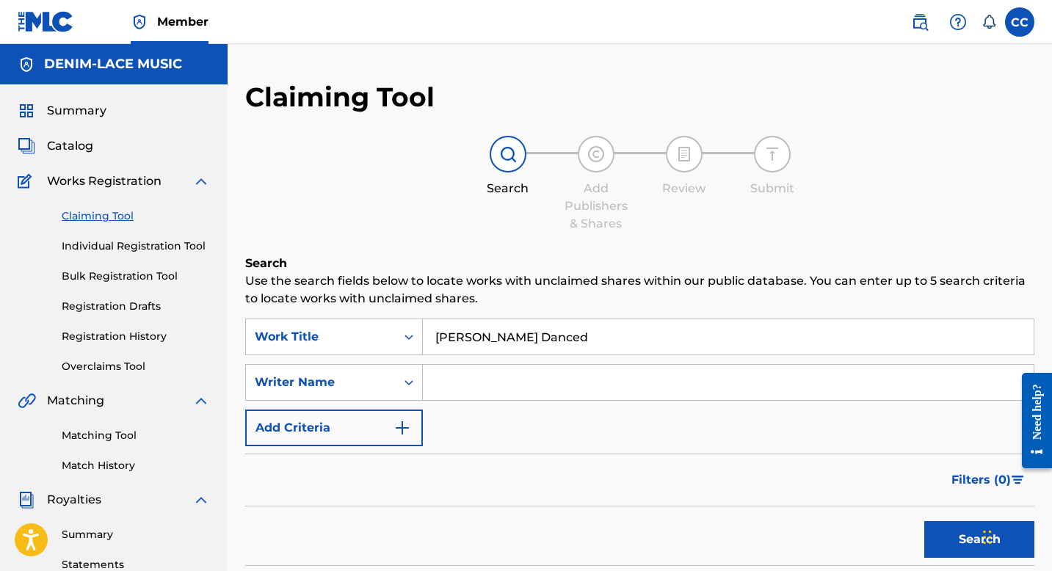
click at [103, 437] on link "Matching Tool" at bounding box center [136, 435] width 148 height 15
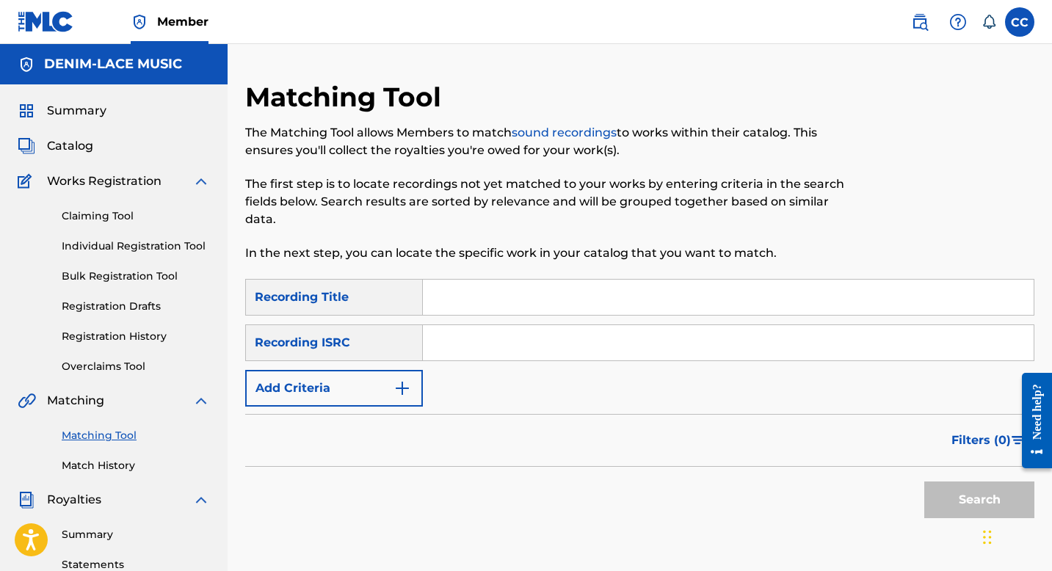
click at [75, 112] on span "Summary" at bounding box center [76, 111] width 59 height 18
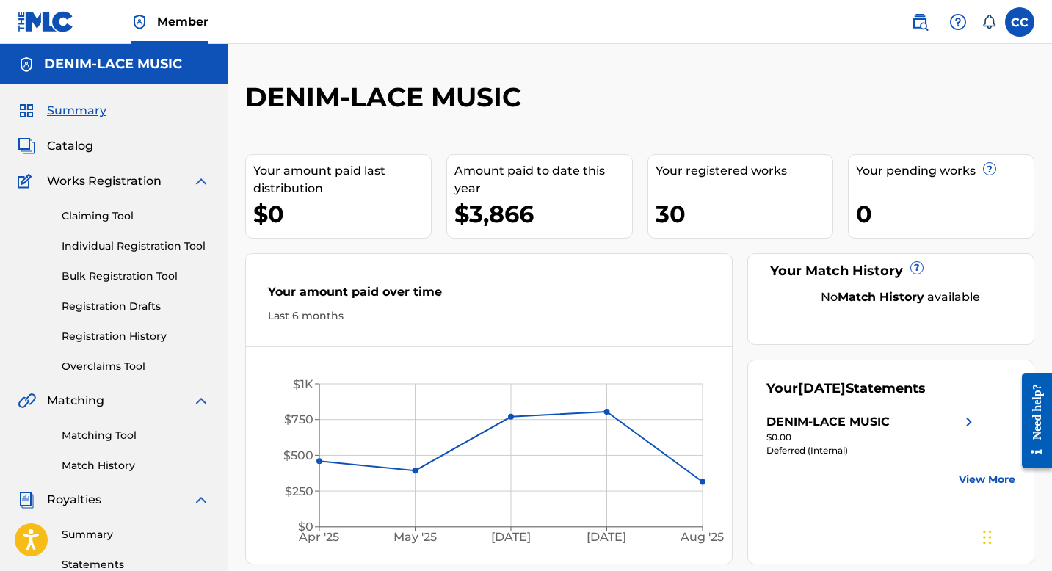
click at [79, 148] on span "Catalog" at bounding box center [70, 146] width 46 height 18
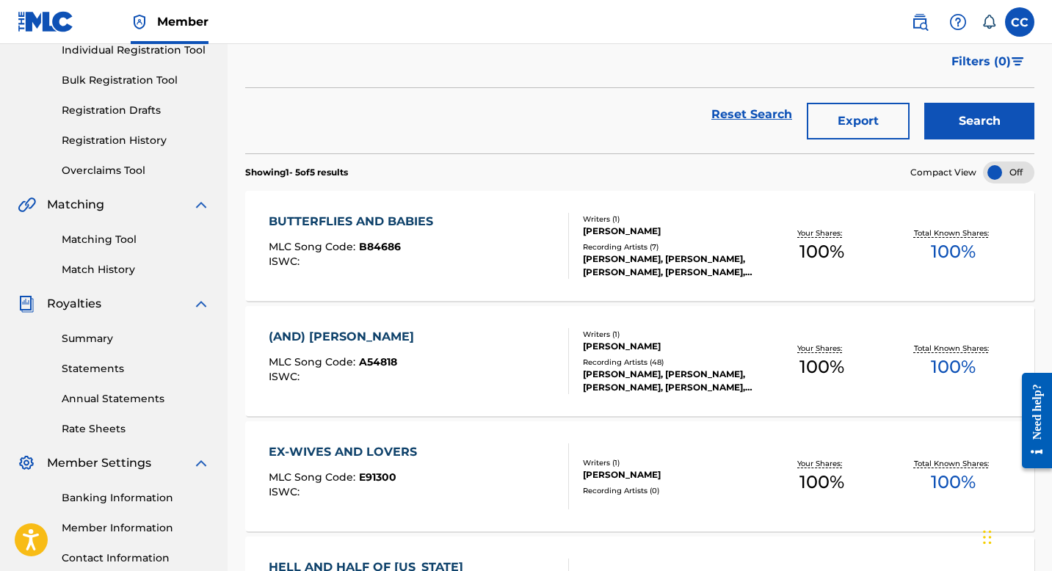
scroll to position [200, 0]
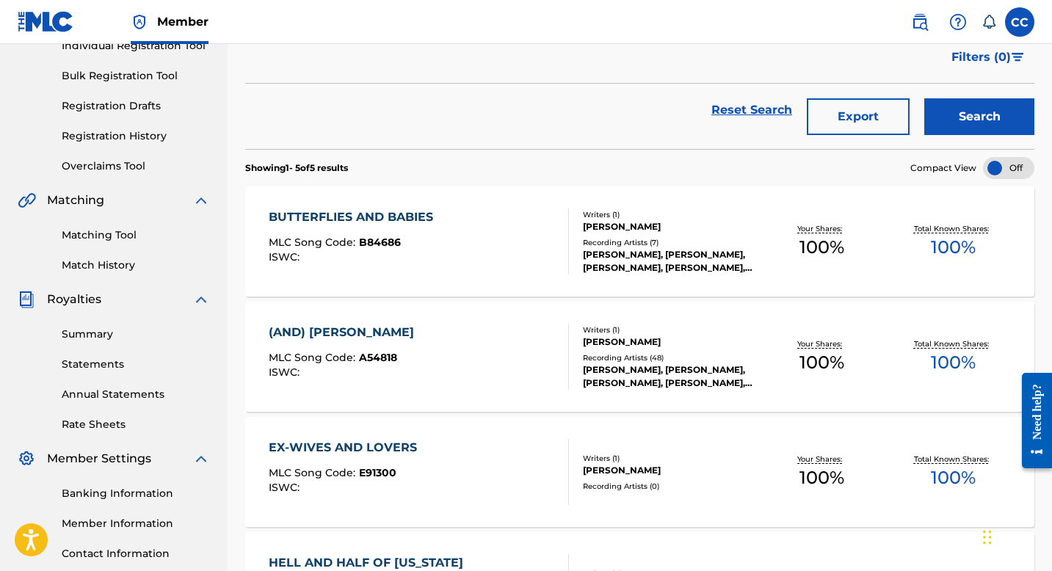
click at [387, 216] on div "BUTTERFLIES AND BABIES" at bounding box center [355, 217] width 172 height 18
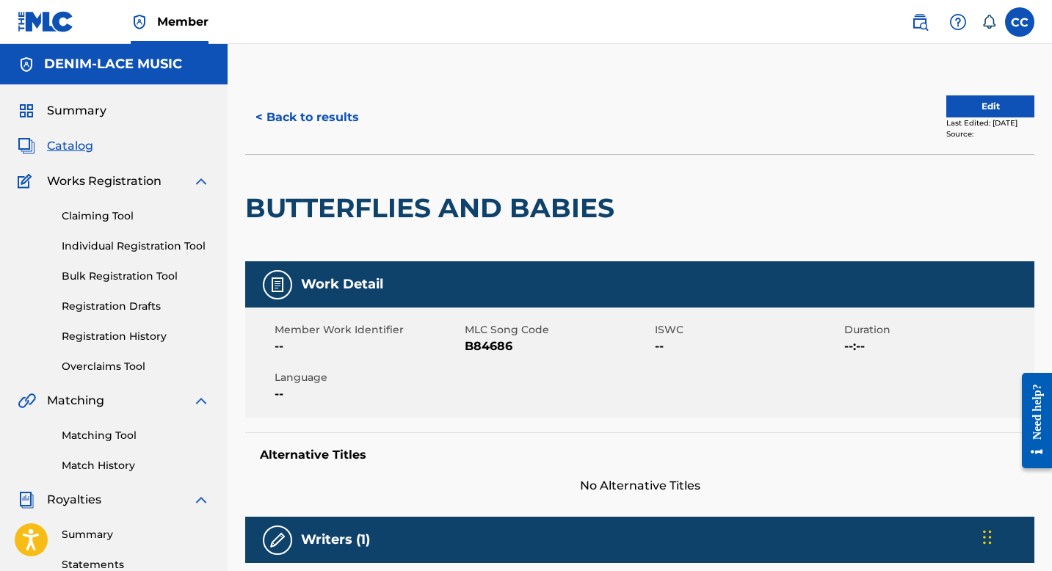
click at [964, 109] on button "Edit" at bounding box center [990, 106] width 88 height 22
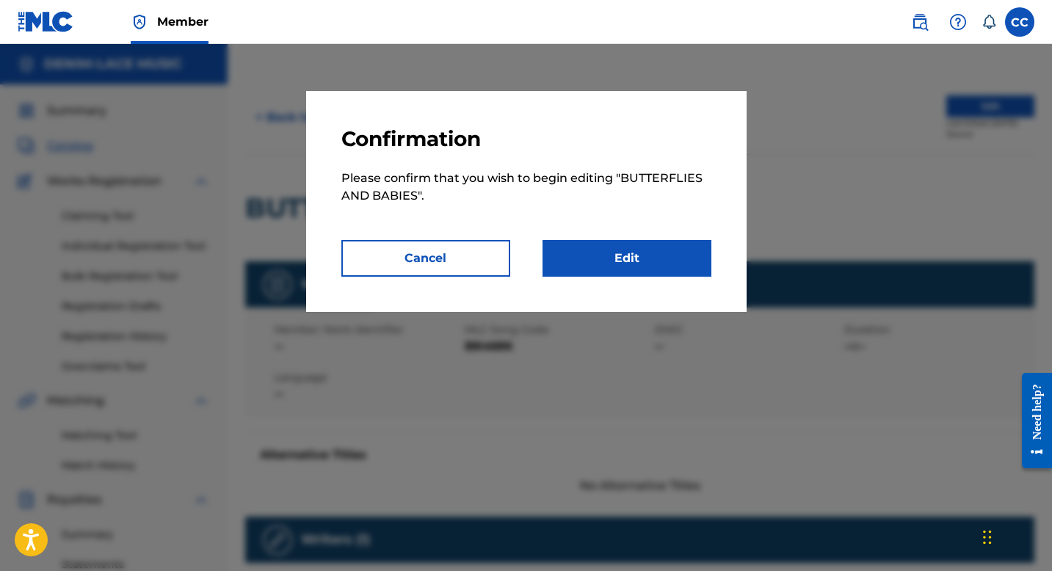
click at [636, 249] on link "Edit" at bounding box center [626, 258] width 169 height 37
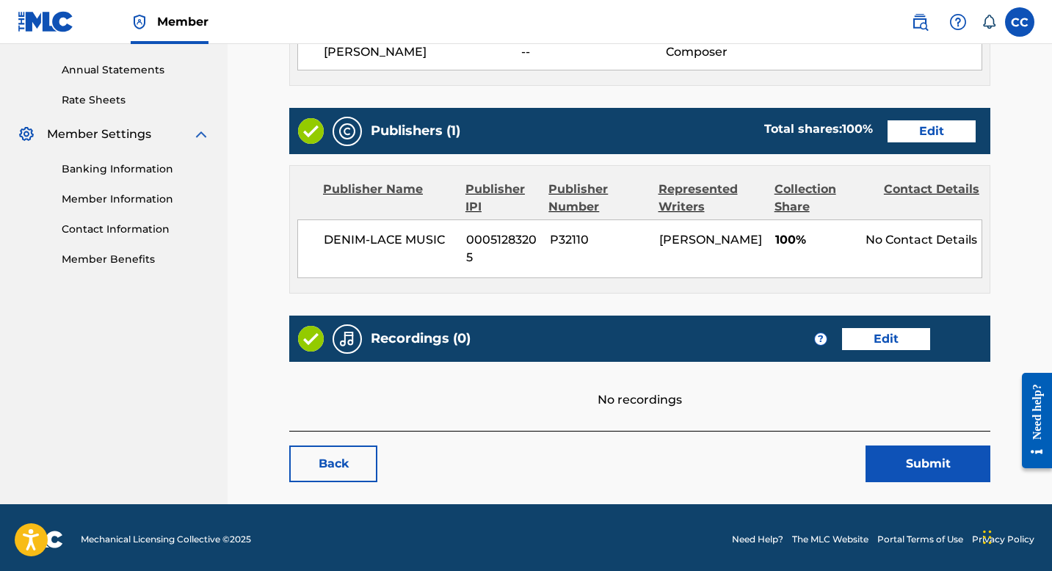
scroll to position [528, 0]
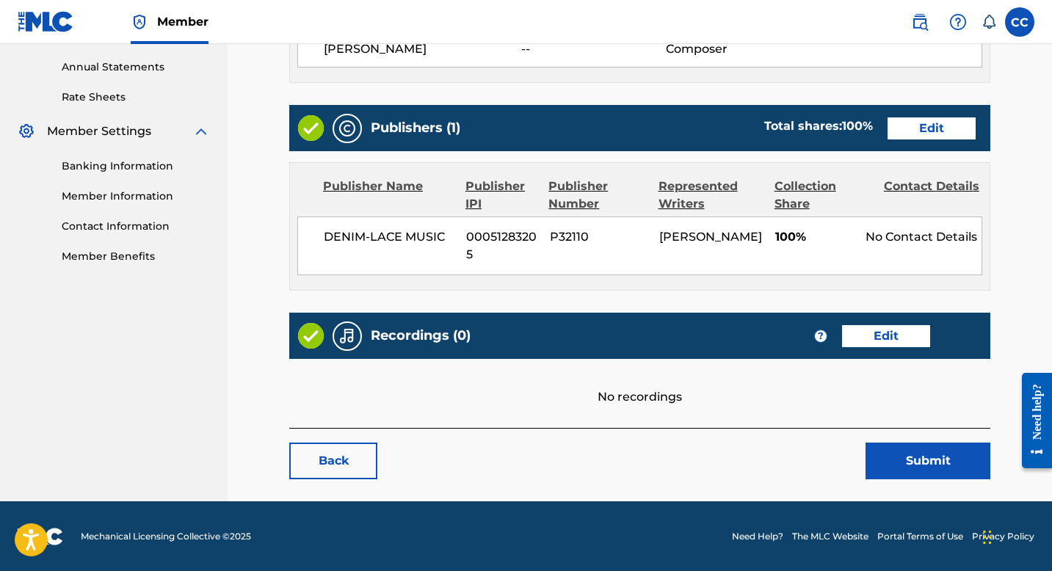
click at [891, 338] on link "Edit" at bounding box center [886, 336] width 88 height 22
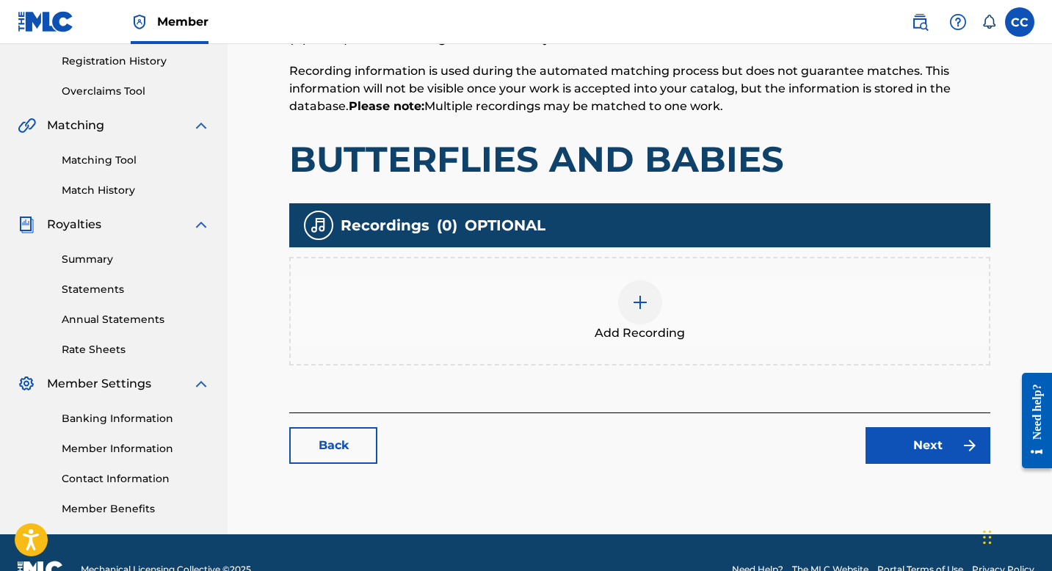
scroll to position [309, 0]
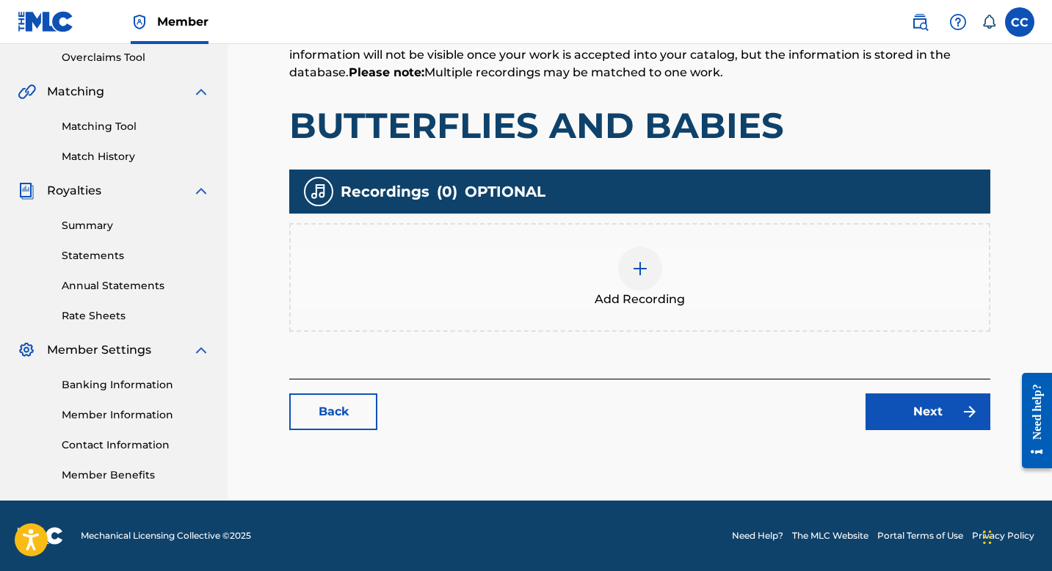
click at [647, 260] on img at bounding box center [640, 269] width 18 height 18
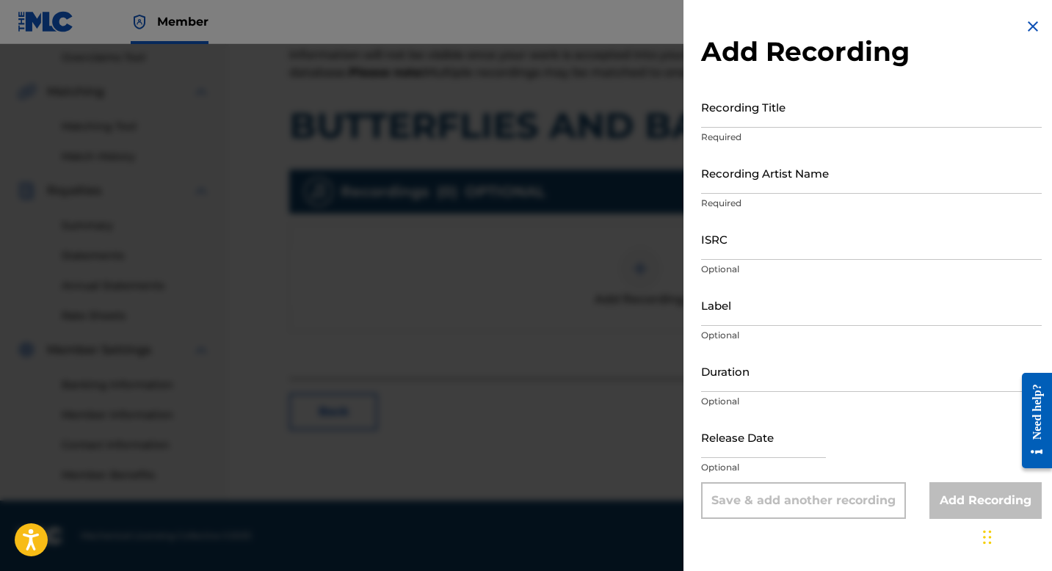
click at [735, 119] on input "Recording Title" at bounding box center [871, 107] width 341 height 42
click at [750, 184] on input "Recording Artist Name" at bounding box center [871, 173] width 341 height 42
type input "[PERSON_NAME]"
click at [741, 445] on input "text" at bounding box center [763, 437] width 125 height 42
select select "8"
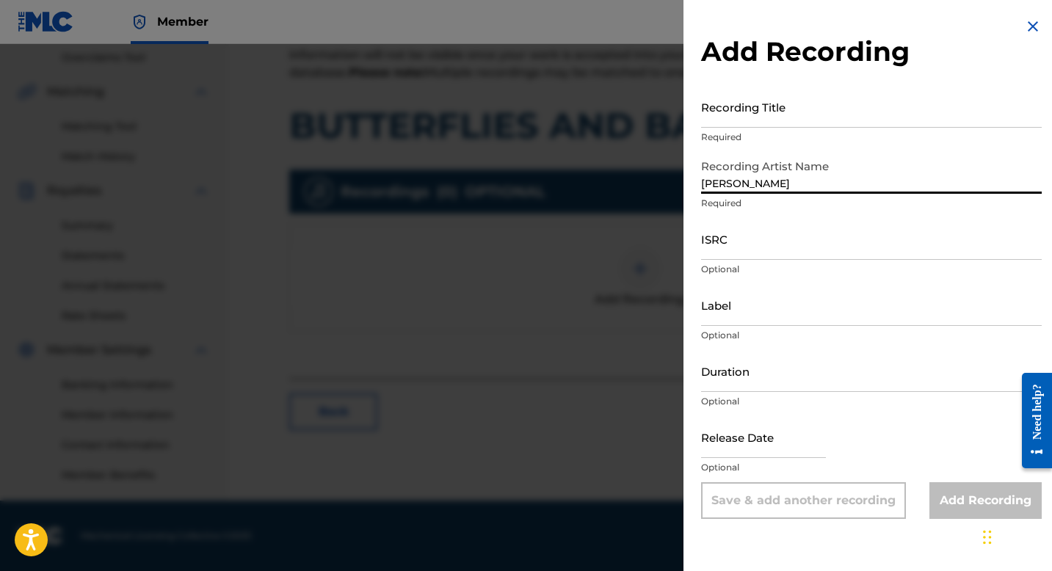
select select "2025"
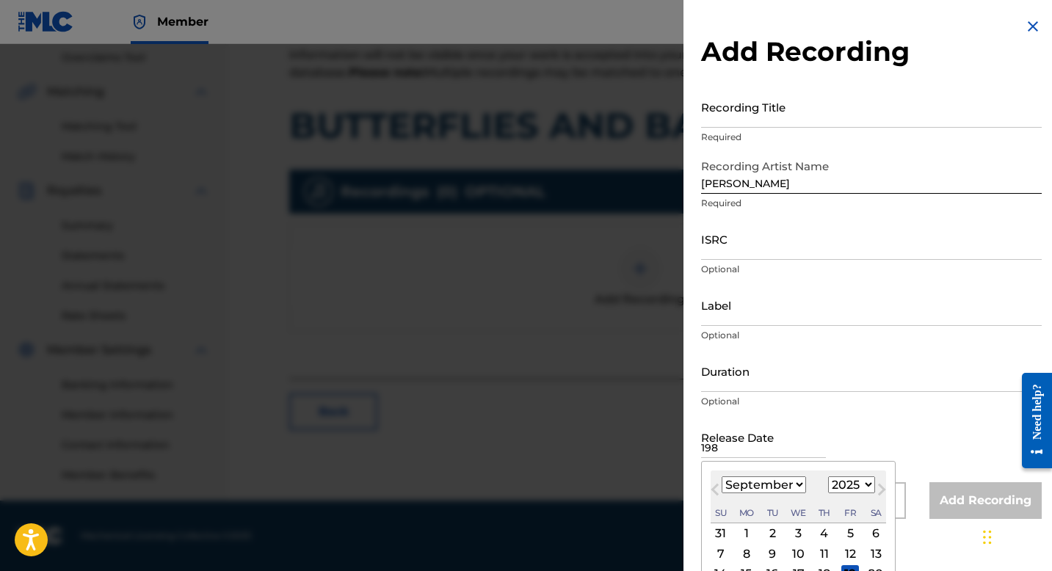
type input "1987"
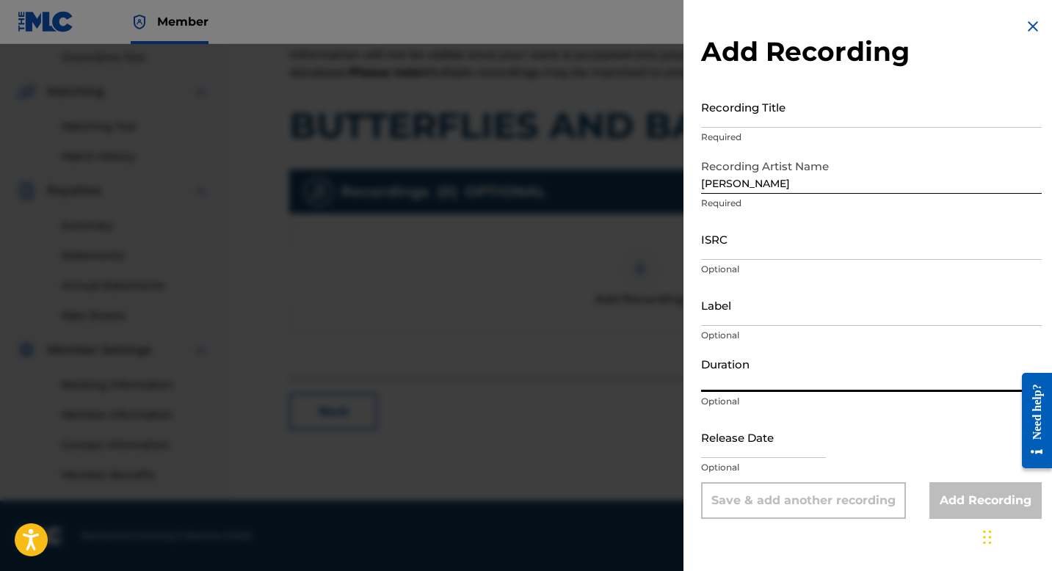
click at [828, 385] on input "Duration" at bounding box center [871, 371] width 341 height 42
click at [754, 455] on input "text" at bounding box center [763, 437] width 125 height 42
select select "8"
select select "2025"
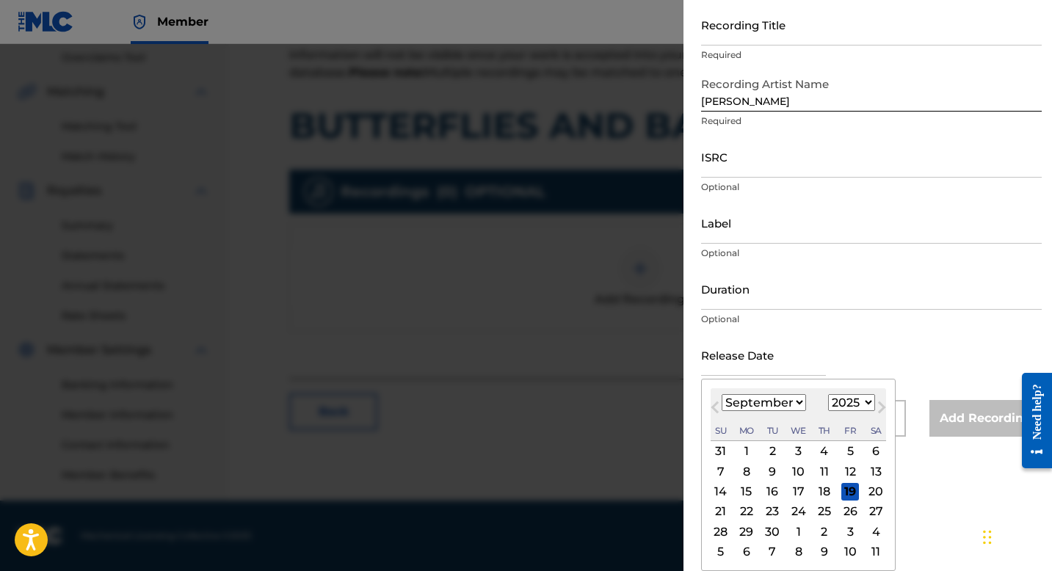
scroll to position [0, 0]
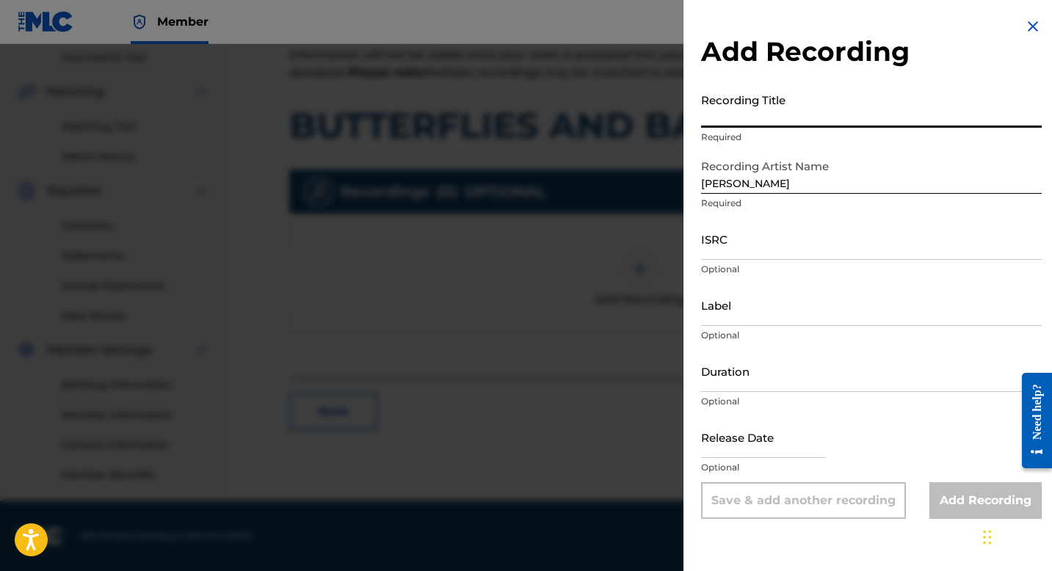
click at [736, 40] on div "Add Recording Recording Title Required Recording Artist Name [PERSON_NAME] Requ…" at bounding box center [871, 268] width 376 height 537
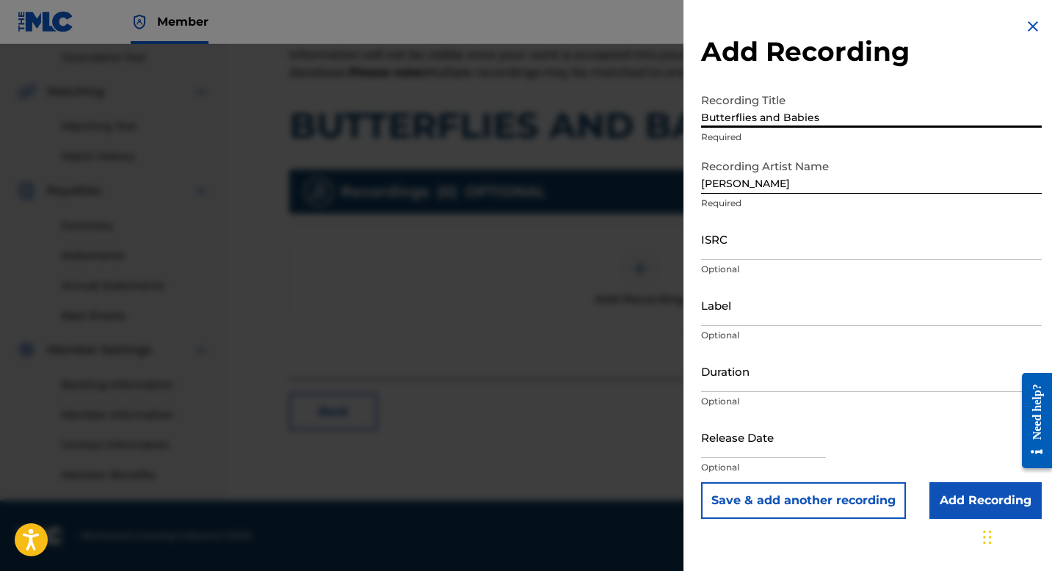
type input "Butterflies and Babies"
click at [841, 219] on input "ISRC" at bounding box center [871, 239] width 341 height 42
click at [955, 507] on input "Add Recording" at bounding box center [985, 500] width 112 height 37
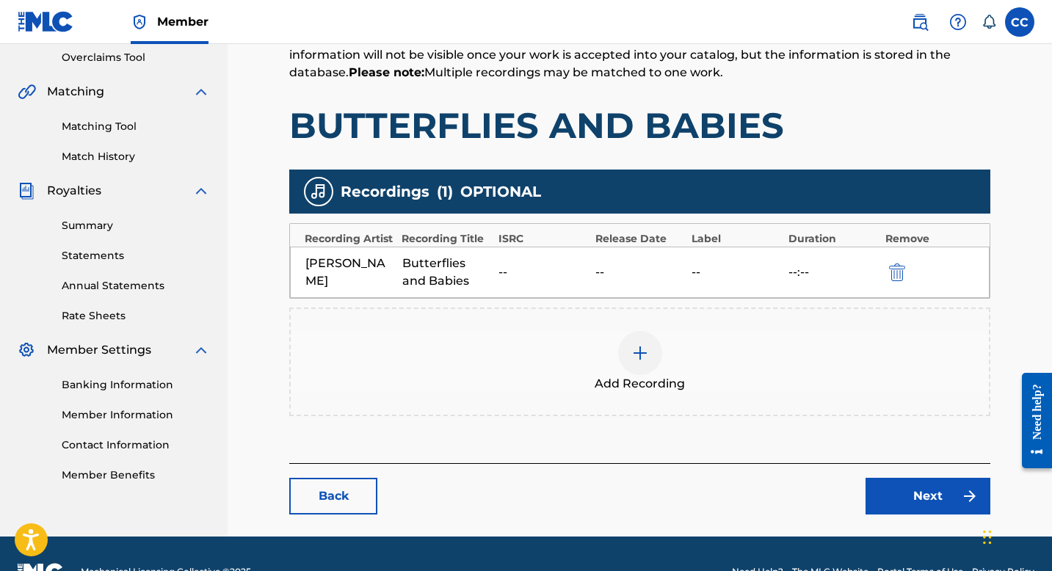
click at [903, 423] on div "Add Recordings (Optional) Enter recording information for your work. Recording …" at bounding box center [639, 221] width 701 height 484
click at [909, 501] on link "Next" at bounding box center [927, 496] width 125 height 37
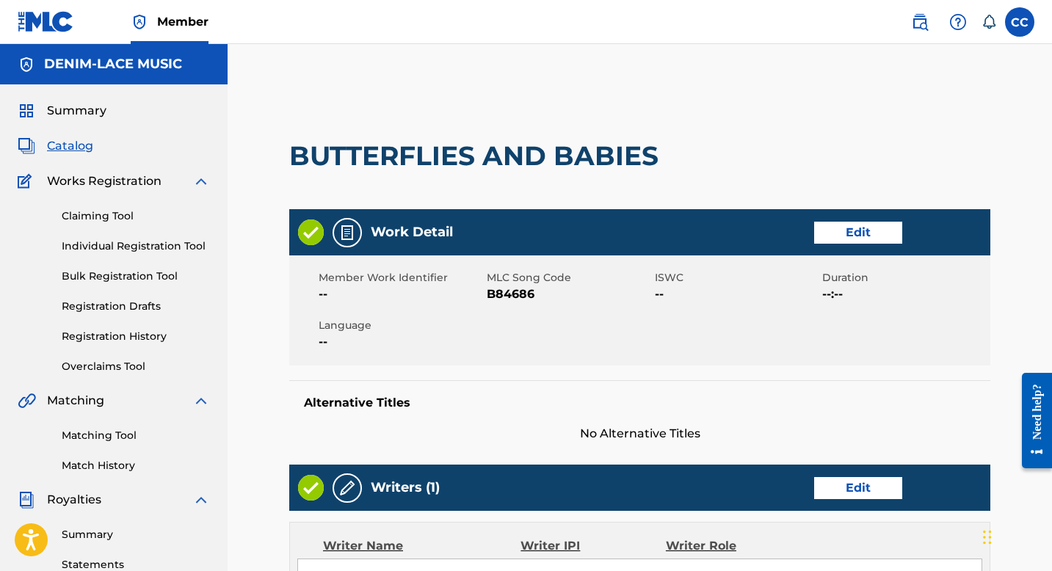
click at [112, 467] on link "Match History" at bounding box center [136, 465] width 148 height 15
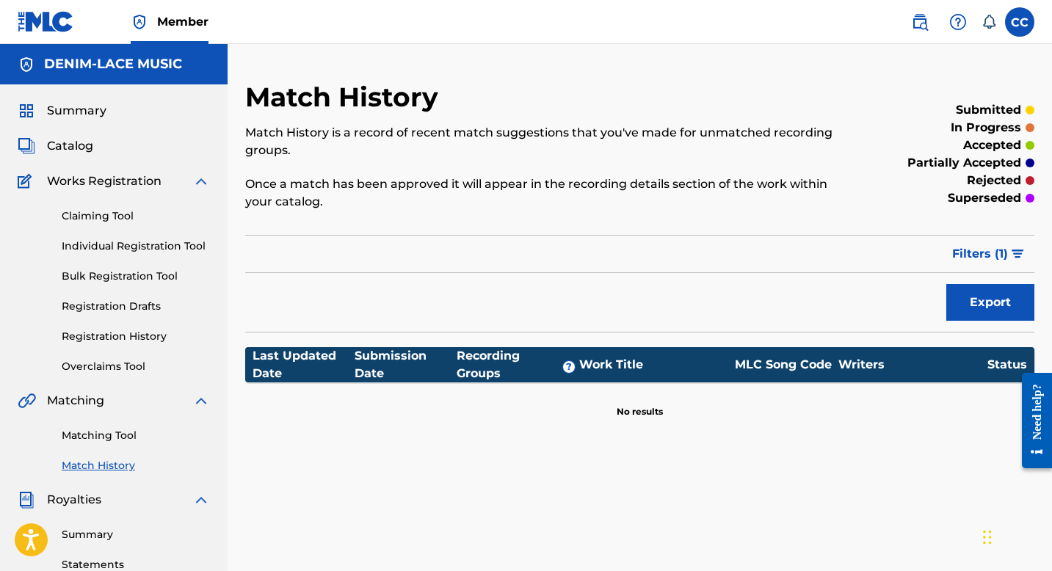
click at [84, 107] on span "Summary" at bounding box center [76, 111] width 59 height 18
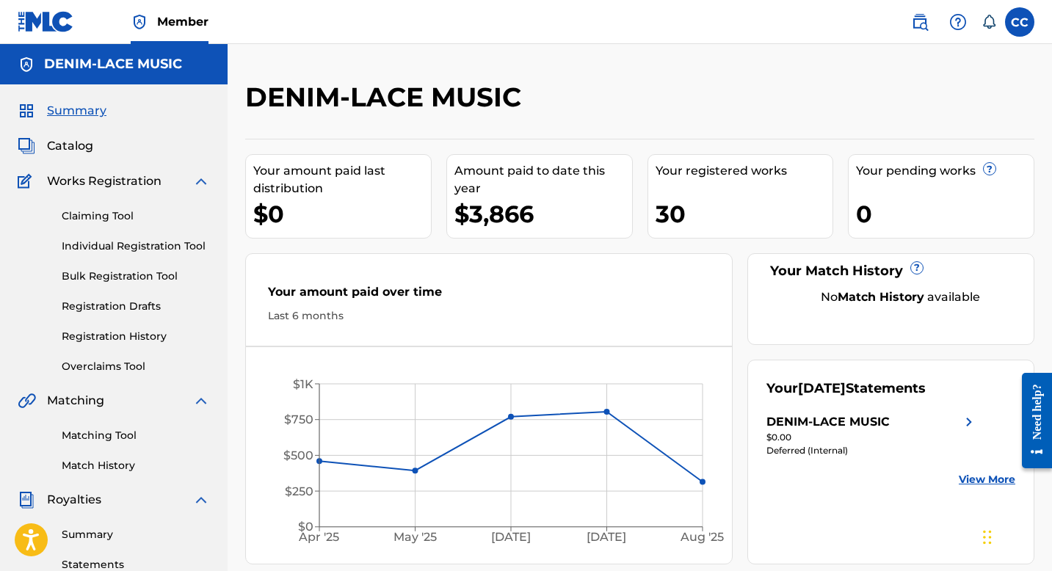
scroll to position [73, 0]
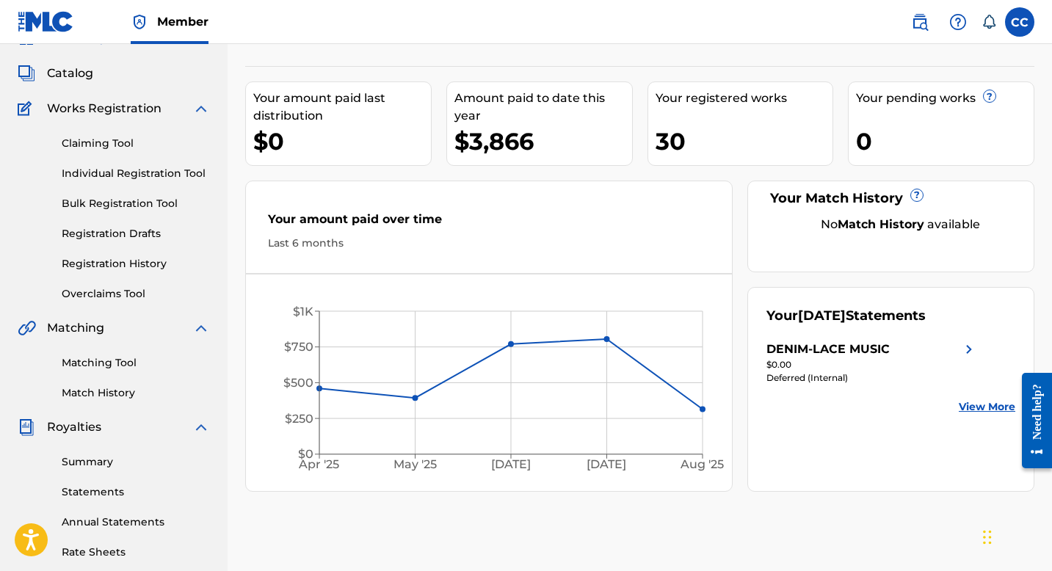
click at [76, 65] on span "Catalog" at bounding box center [70, 74] width 46 height 18
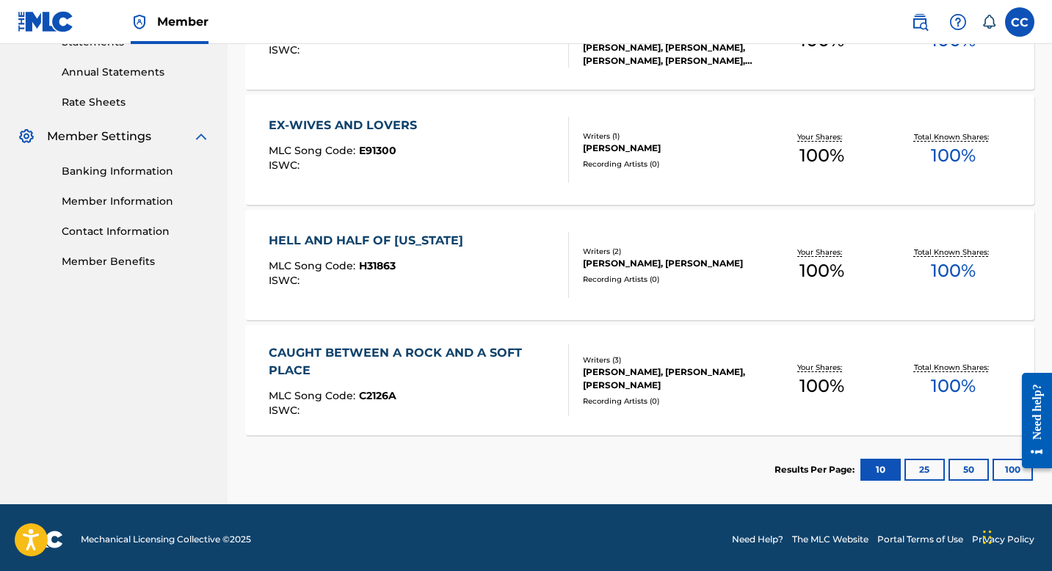
scroll to position [526, 0]
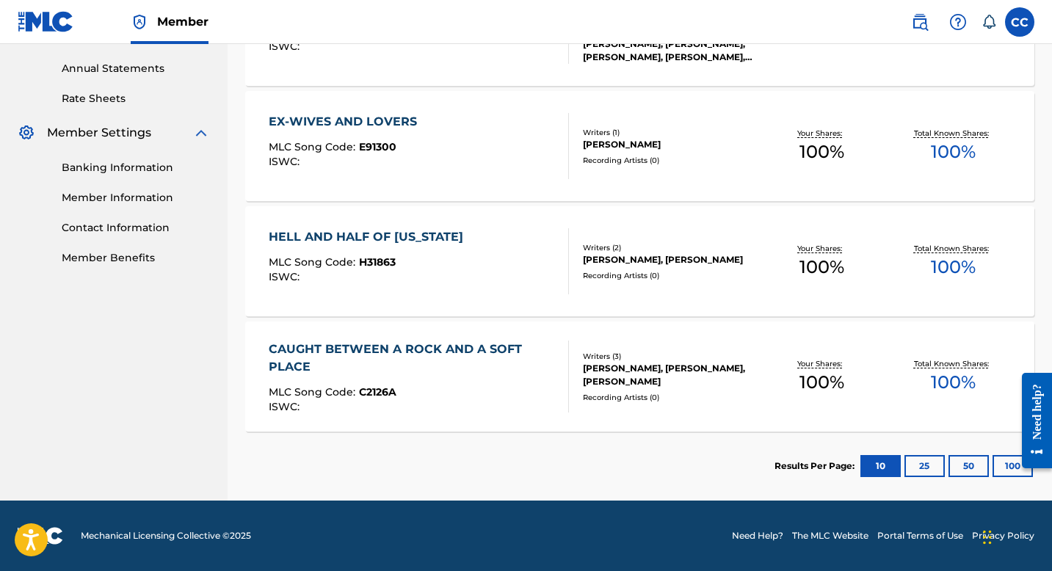
click at [1008, 466] on button "100" at bounding box center [1012, 466] width 40 height 22
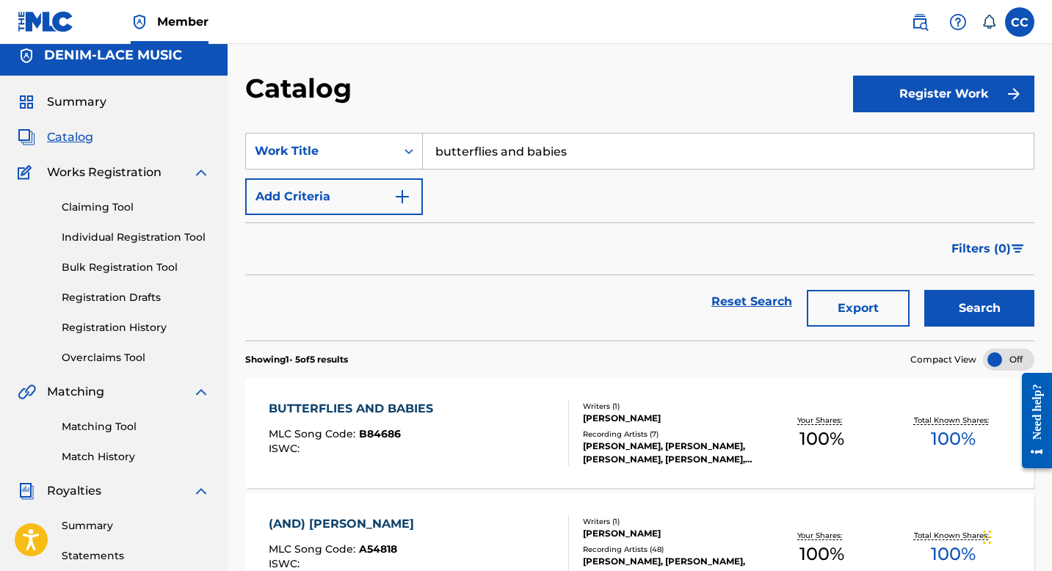
scroll to position [0, 0]
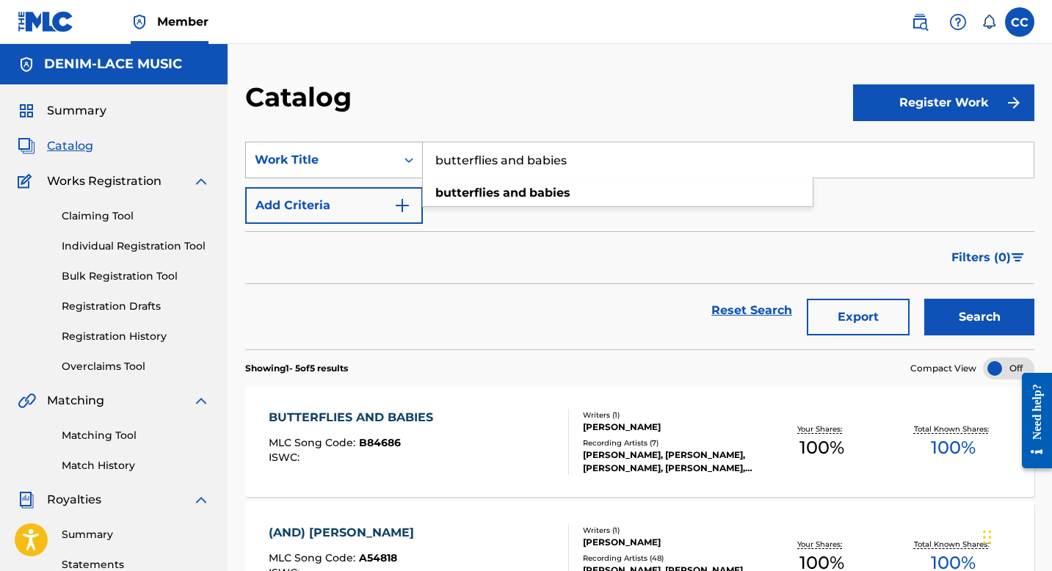
drag, startPoint x: 574, startPoint y: 157, endPoint x: 402, endPoint y: 144, distance: 172.2
click at [402, 144] on div "SearchWithCriteria790ebaf9-d7a5-455e-84c0-17c4d42e61fd Work Title butterflies a…" at bounding box center [639, 160] width 789 height 37
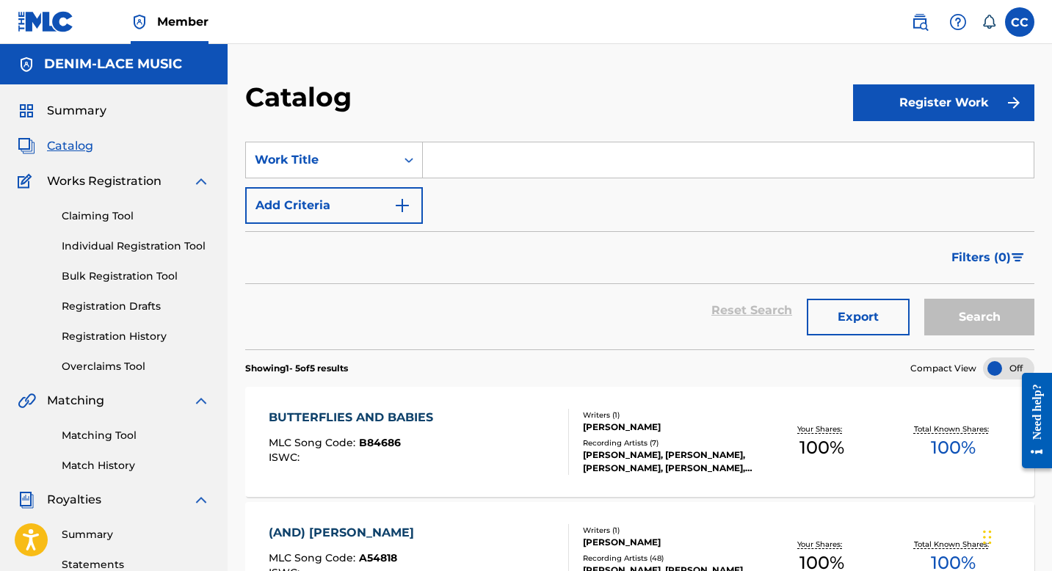
click at [63, 151] on span "Catalog" at bounding box center [70, 146] width 46 height 18
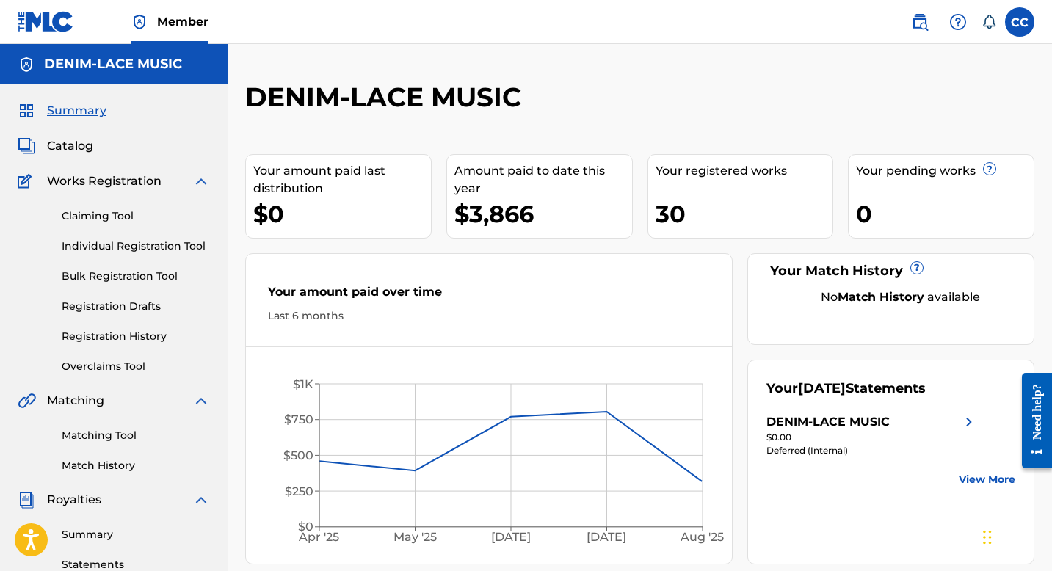
click at [69, 148] on span "Catalog" at bounding box center [70, 146] width 46 height 18
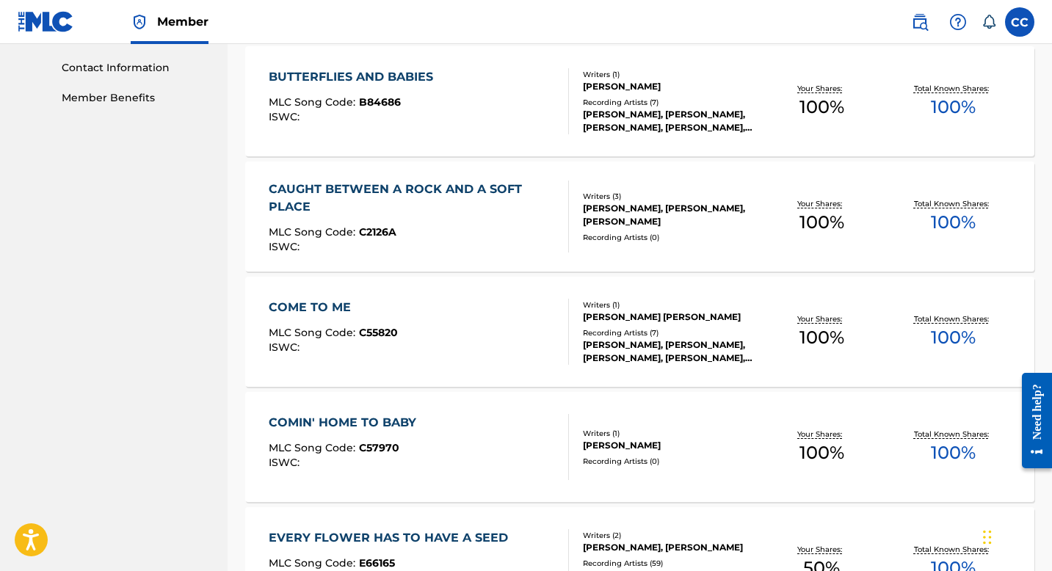
scroll to position [688, 0]
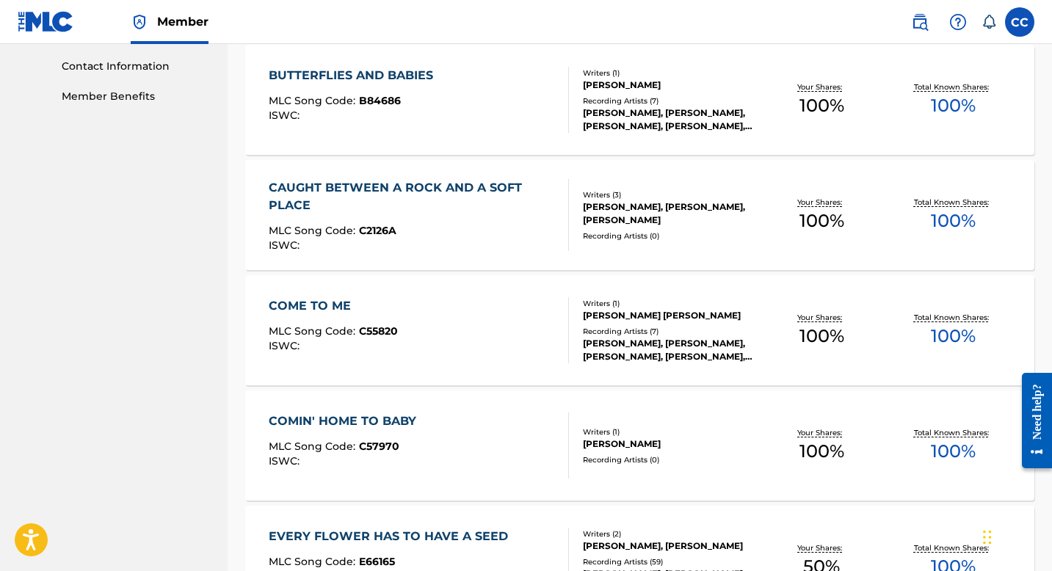
click at [319, 304] on div "COME TO ME" at bounding box center [333, 306] width 129 height 18
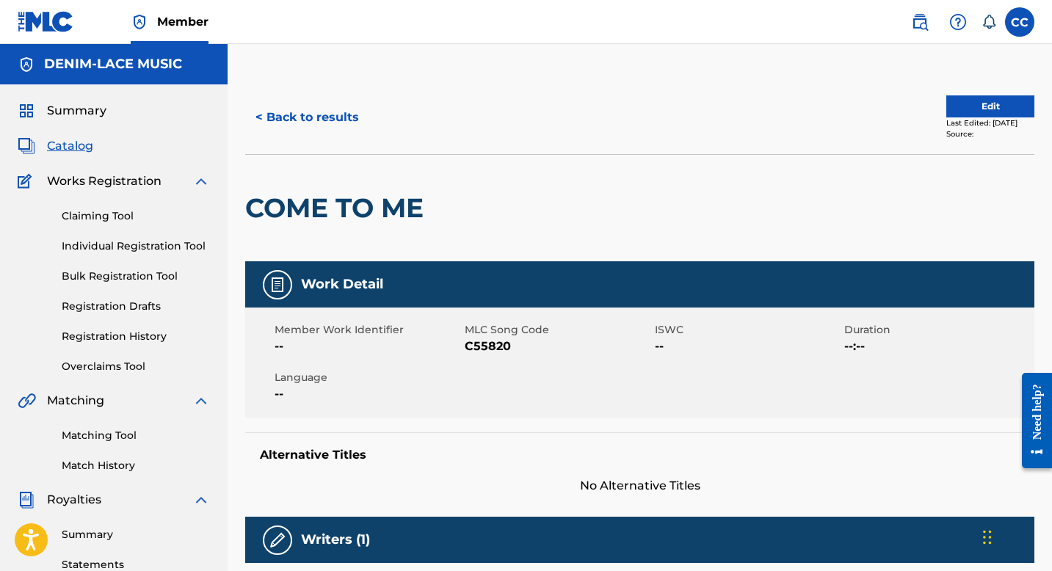
click at [960, 113] on button "Edit" at bounding box center [990, 106] width 88 height 22
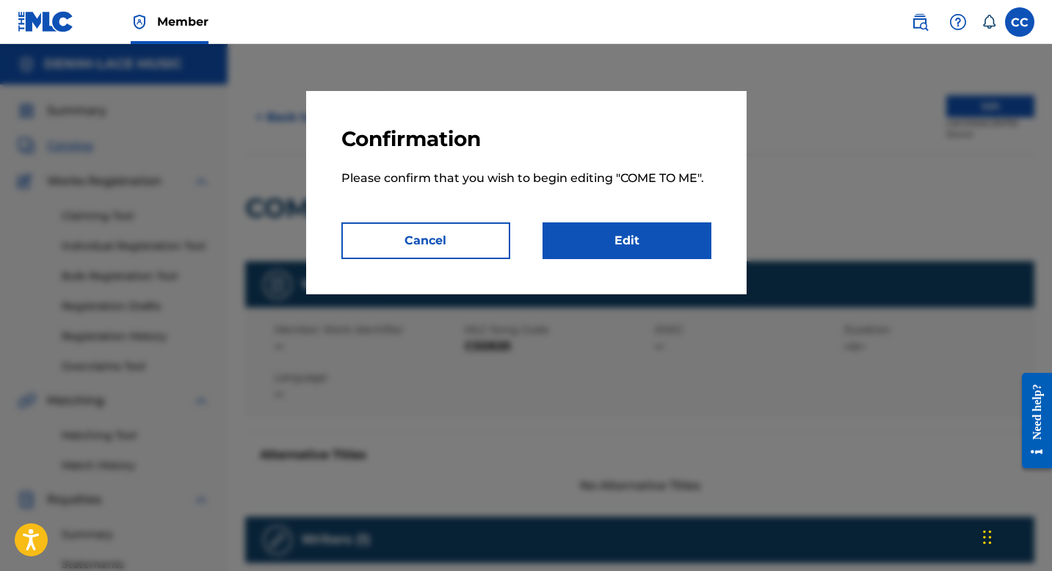
click at [635, 237] on link "Edit" at bounding box center [626, 240] width 169 height 37
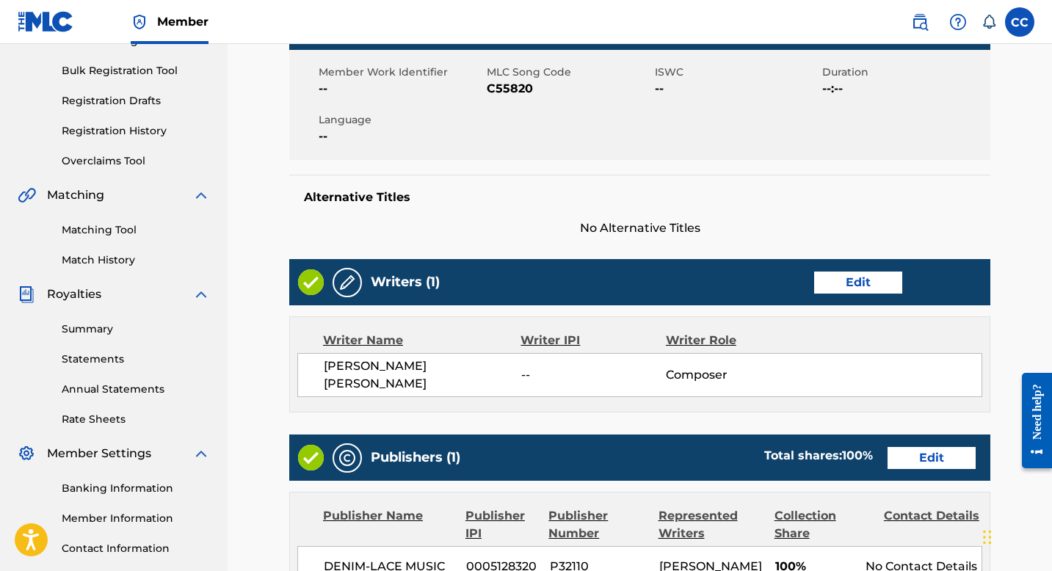
scroll to position [528, 0]
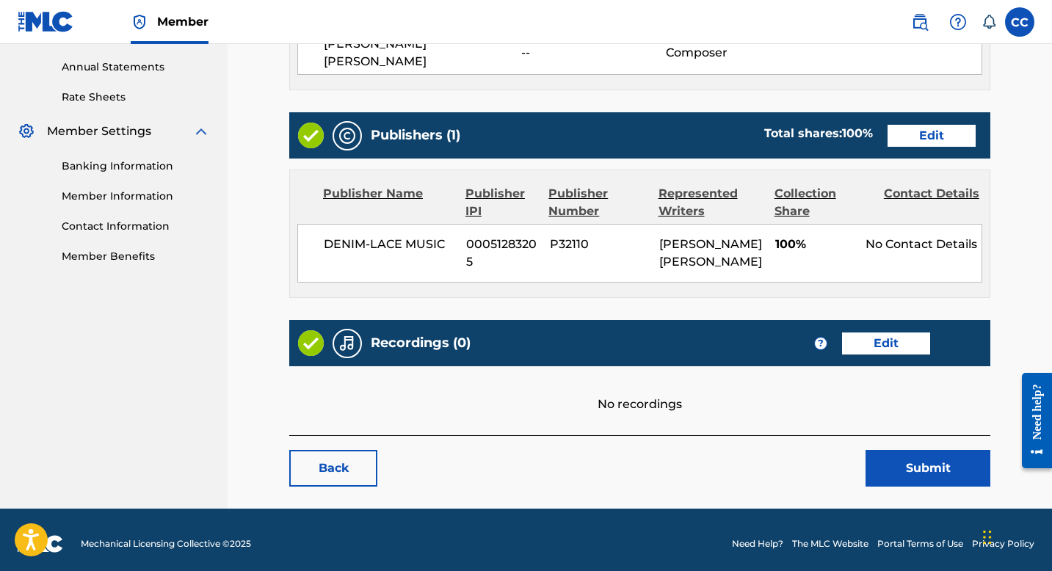
click at [898, 340] on link "Edit" at bounding box center [886, 343] width 88 height 22
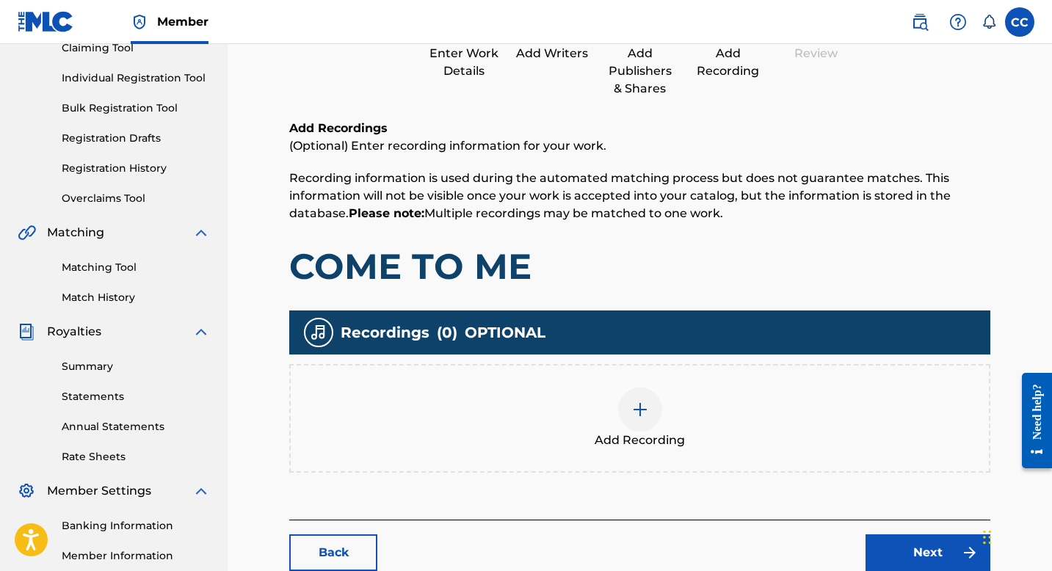
scroll to position [309, 0]
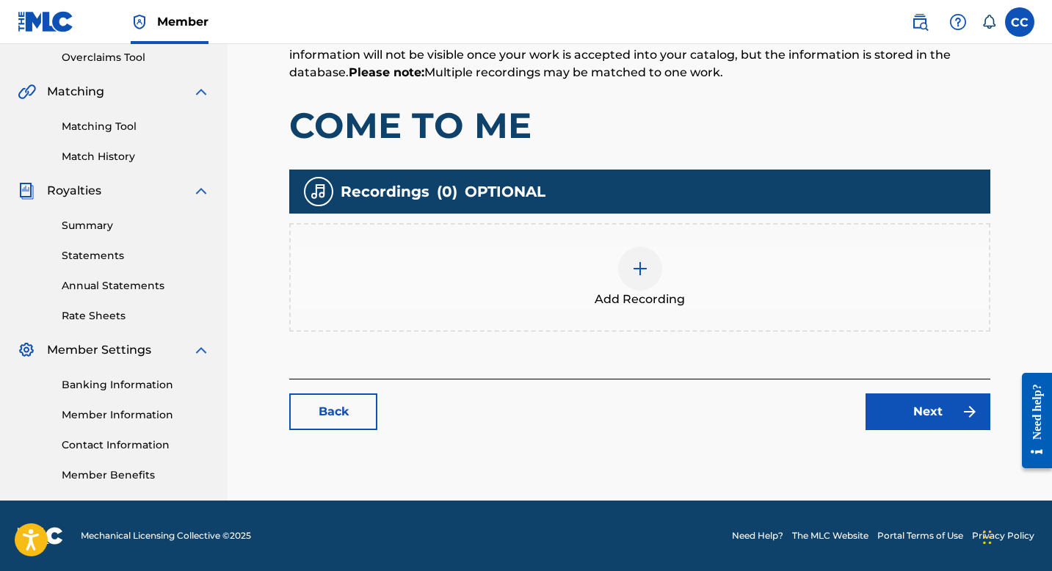
click at [641, 258] on div at bounding box center [640, 269] width 44 height 44
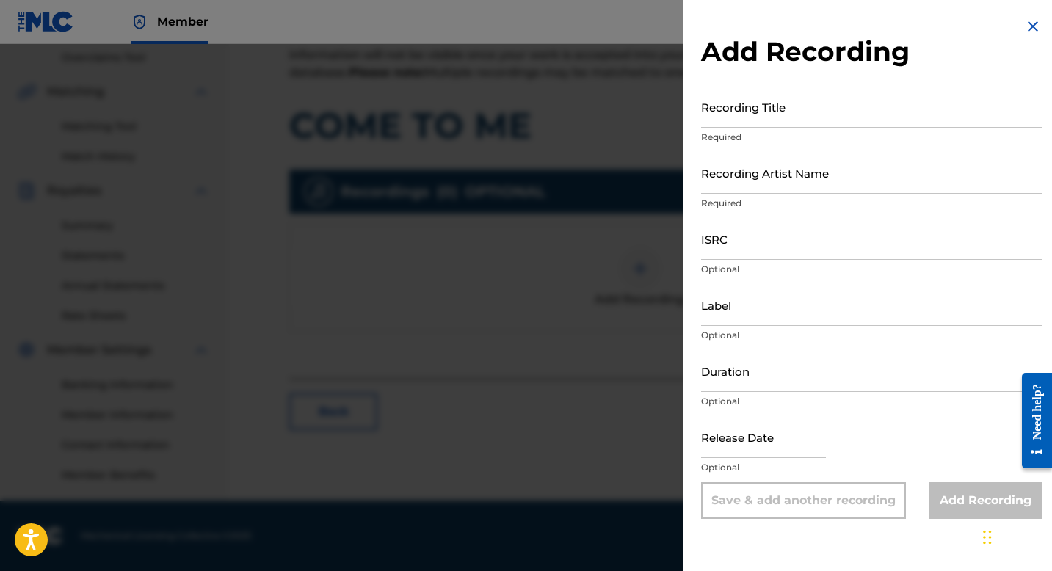
click at [745, 125] on input "Recording Title" at bounding box center [871, 107] width 341 height 42
type input "Come to Me"
click at [771, 185] on input "Recording Artist Name" at bounding box center [871, 173] width 341 height 42
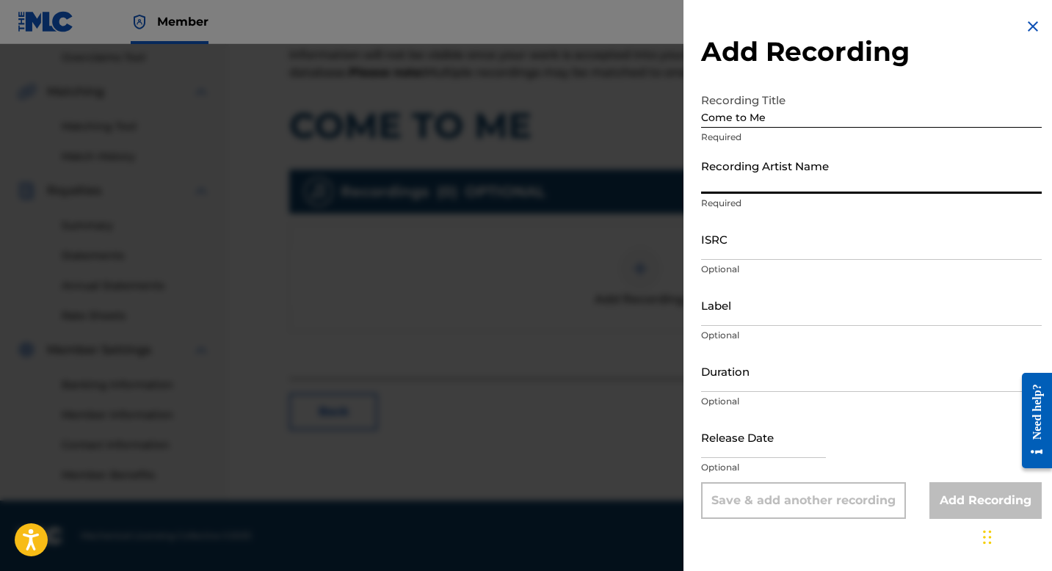
type input "[PERSON_NAME]"
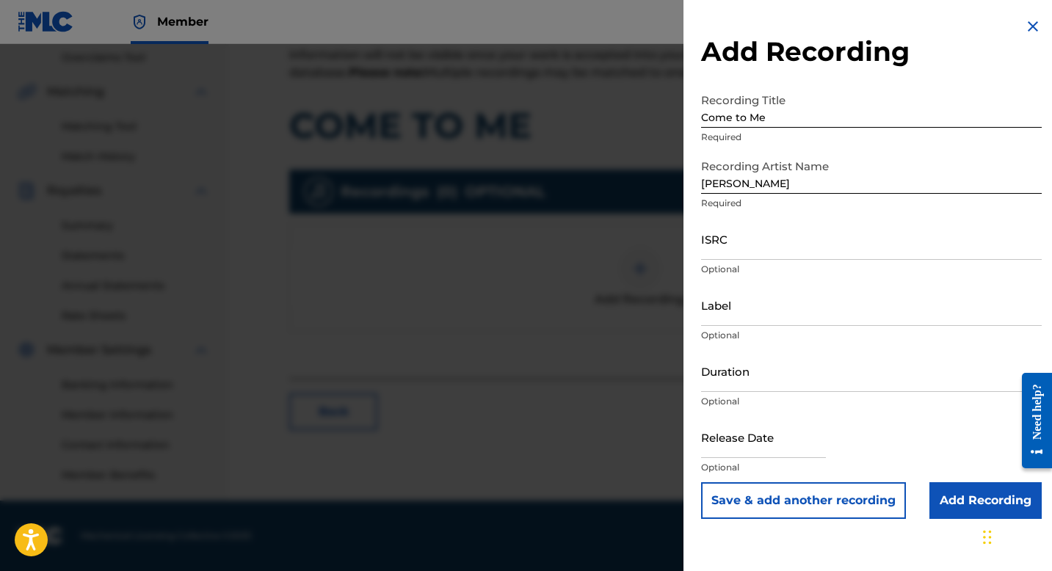
click at [956, 498] on input "Add Recording" at bounding box center [985, 500] width 112 height 37
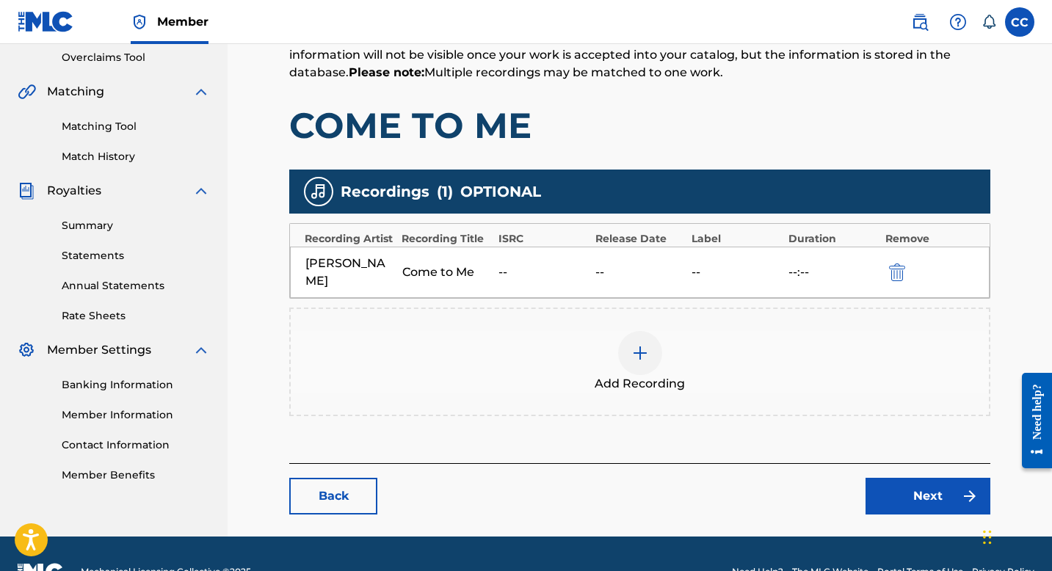
click at [930, 498] on link "Next" at bounding box center [927, 496] width 125 height 37
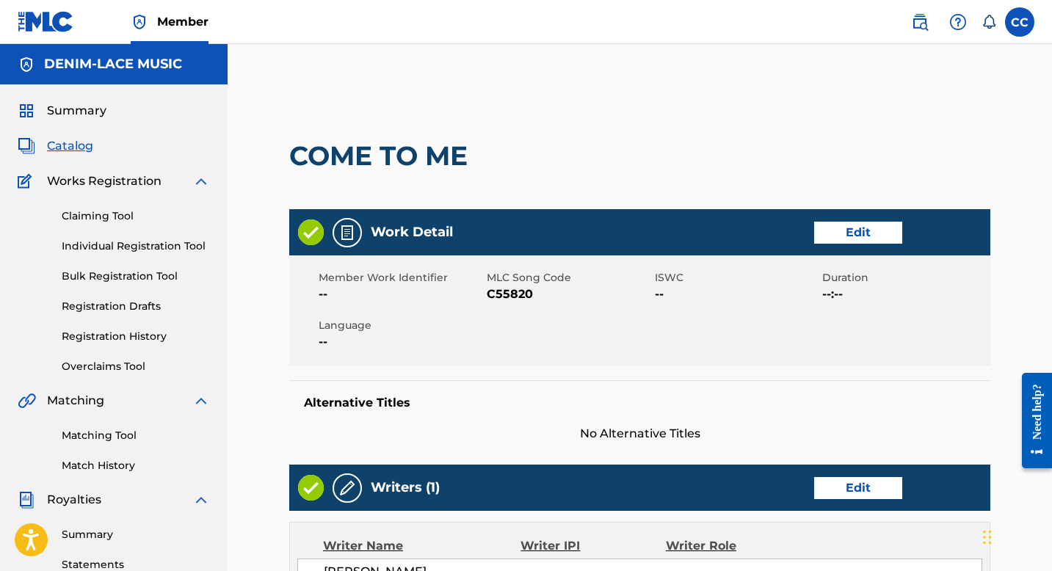
click at [68, 109] on span "Summary" at bounding box center [76, 111] width 59 height 18
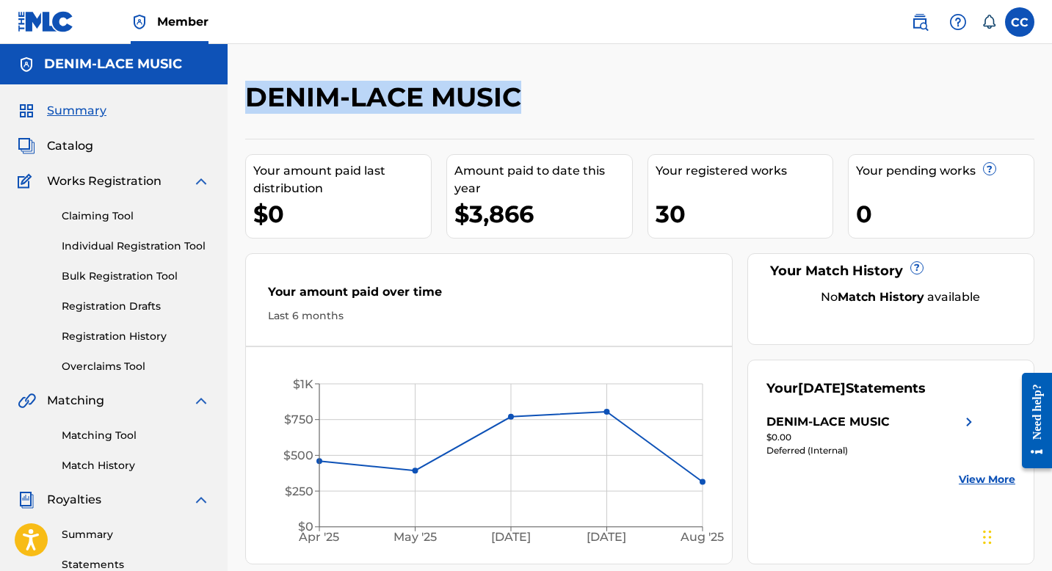
drag, startPoint x: 248, startPoint y: 98, endPoint x: 536, endPoint y: 87, distance: 287.9
click at [536, 89] on div "DENIM-LACE MUSIC" at bounding box center [549, 102] width 608 height 43
copy h2 "DENIM-LACE MUSIC"
click at [1019, 29] on label at bounding box center [1019, 21] width 29 height 29
click at [1019, 22] on input "CC Cam Cornelius cam@camcommunications.com Notification Preferences Profile Log…" at bounding box center [1019, 22] width 0 height 0
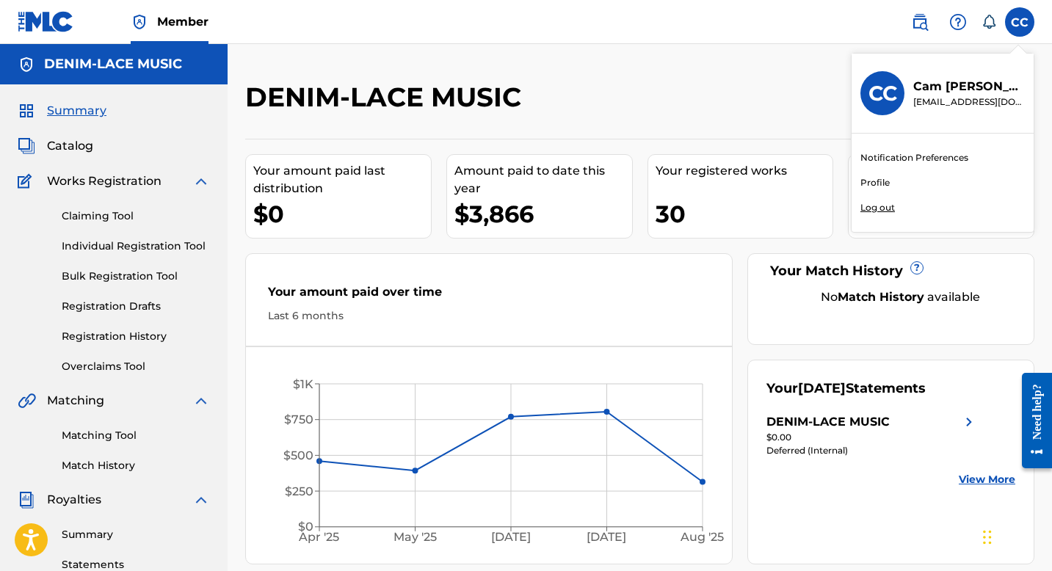
click at [871, 186] on link "Profile" at bounding box center [874, 182] width 29 height 13
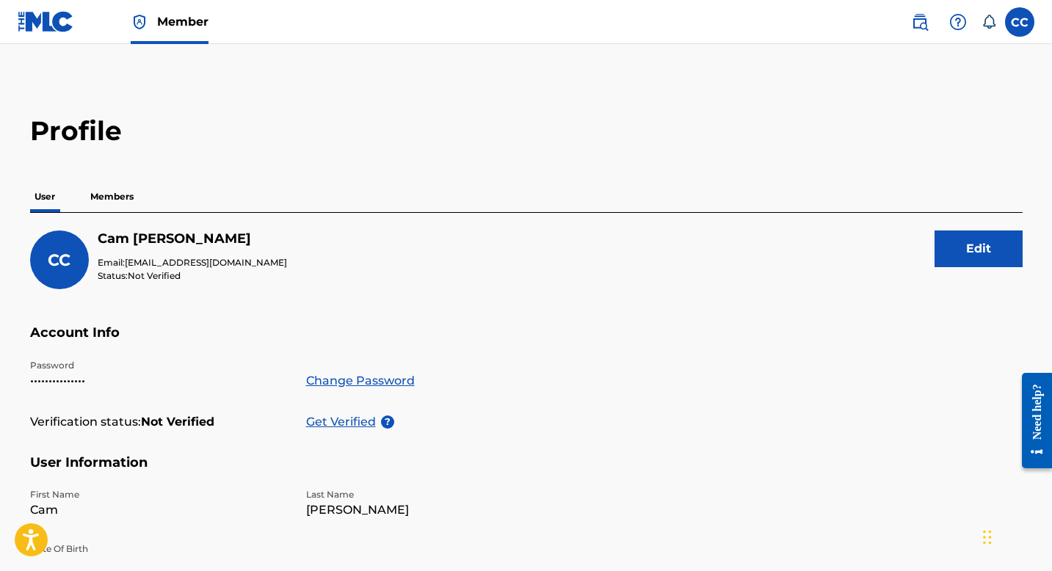
click at [351, 426] on p "Get Verified" at bounding box center [343, 422] width 75 height 18
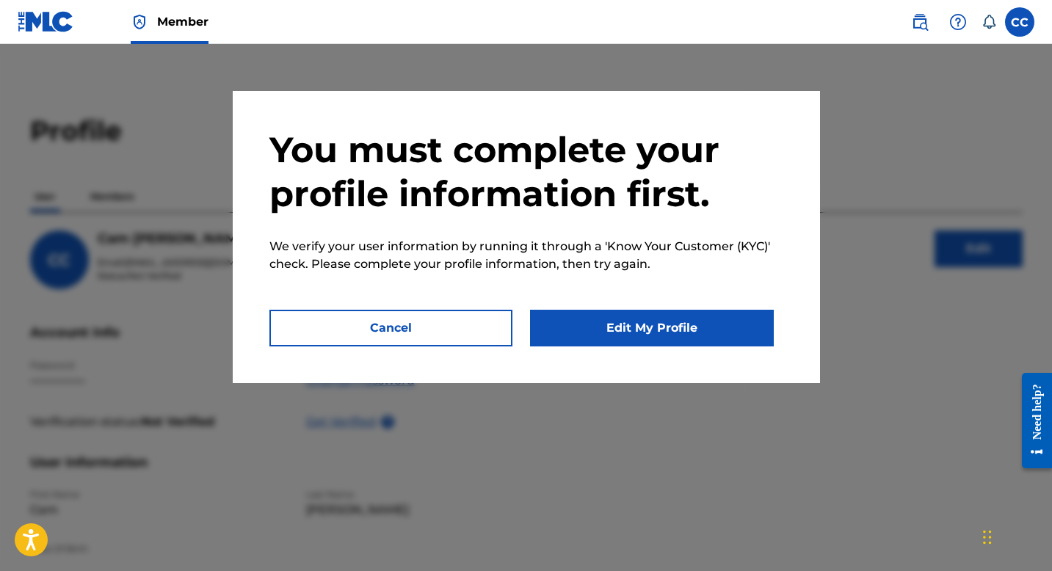
click at [596, 321] on button "Edit My Profile" at bounding box center [652, 328] width 244 height 37
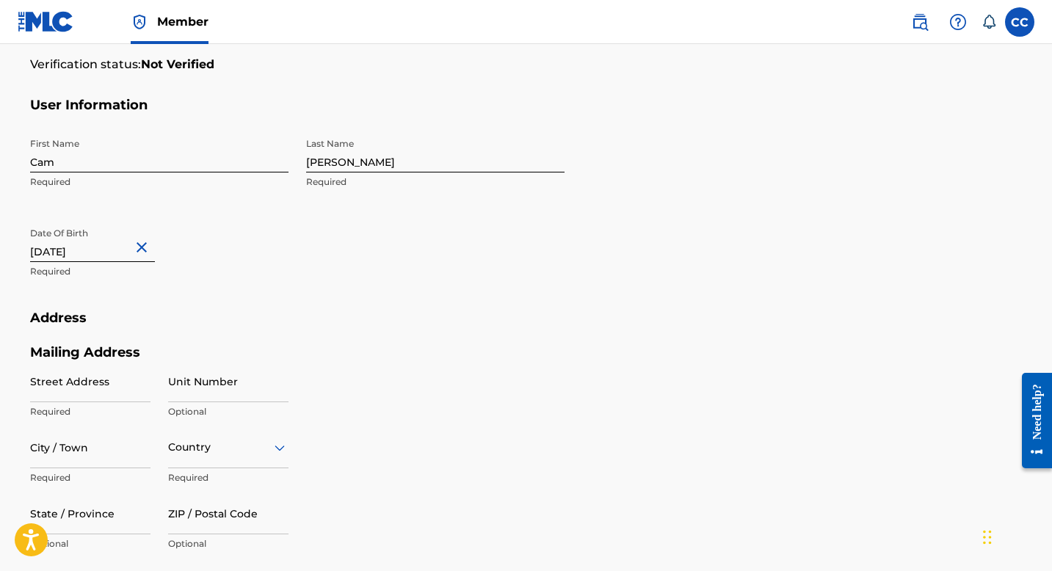
scroll to position [301, 0]
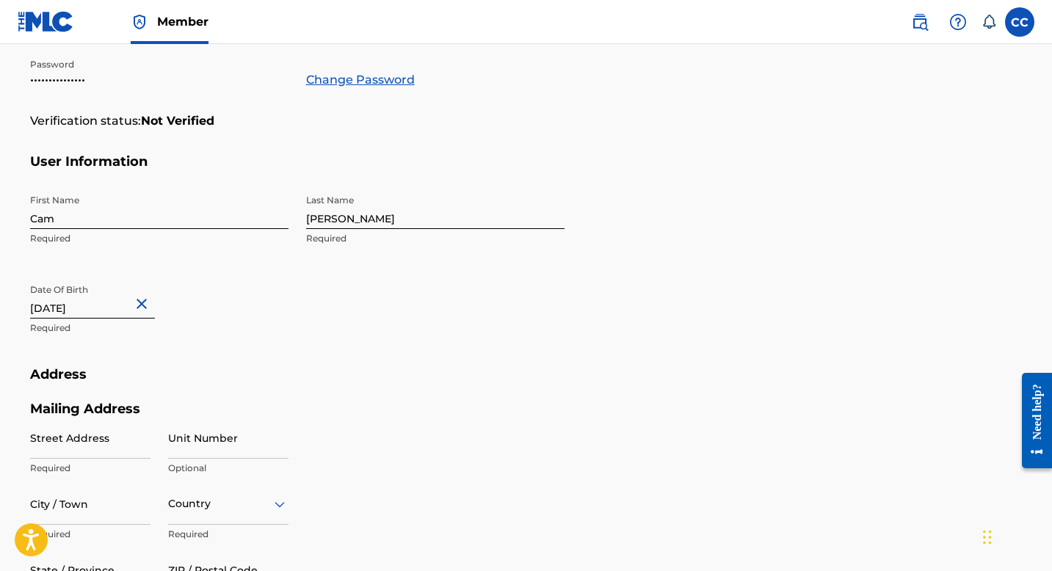
select select "8"
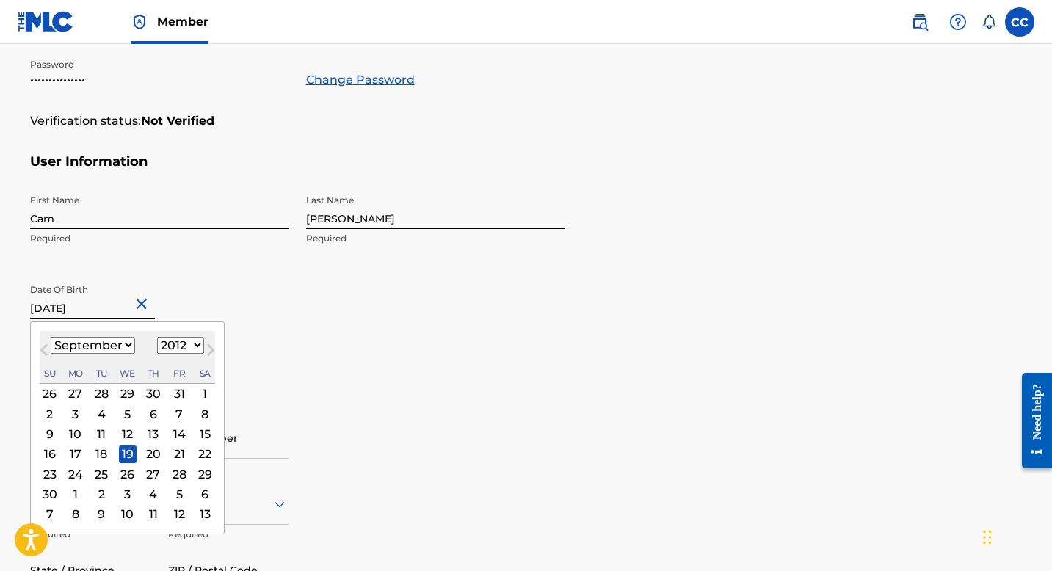
click at [124, 310] on input "September 19 2012" at bounding box center [92, 298] width 125 height 42
click at [185, 342] on select "1899 1900 1901 1902 1903 1904 1905 1906 1907 1908 1909 1910 1911 1912 1913 1914…" at bounding box center [180, 345] width 47 height 17
click at [178, 346] on select "1899 1900 1901 1902 1903 1904 1905 1906 1907 1908 1909 1910 1911 1912 1913 1914…" at bounding box center [180, 345] width 47 height 17
select select "1973"
click at [157, 337] on select "1899 1900 1901 1902 1903 1904 1905 1906 1907 1908 1909 1910 1911 1912 1913 1914…" at bounding box center [180, 345] width 47 height 17
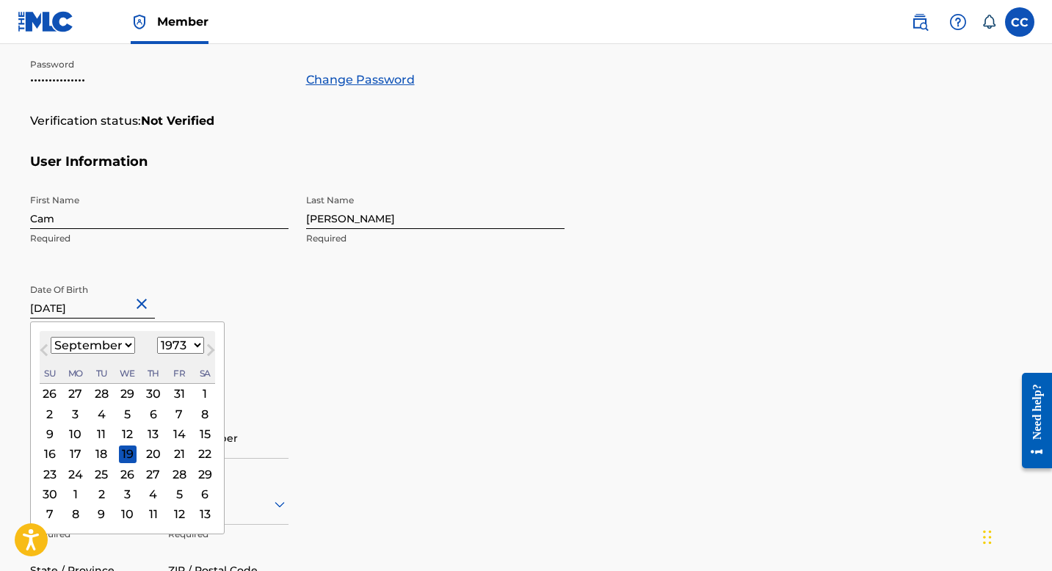
click at [105, 343] on select "January February March April May June July August September October November De…" at bounding box center [93, 345] width 84 height 17
select select "1"
click at [51, 337] on select "January February March April May June July August September October November De…" at bounding box center [93, 345] width 84 height 17
click at [76, 430] on div "12" at bounding box center [75, 435] width 18 height 18
type input "February 12 1973"
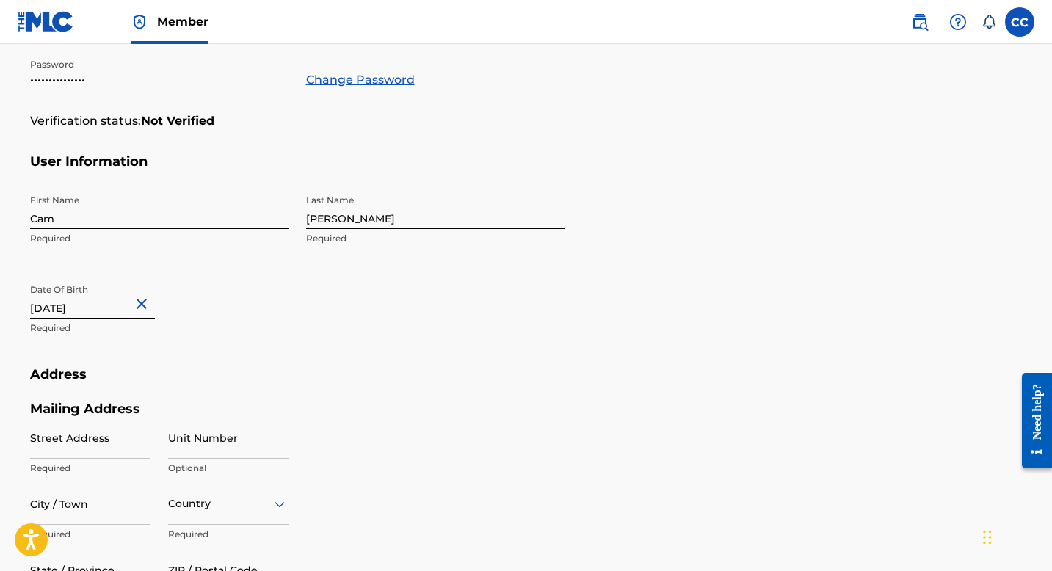
click at [402, 378] on h5 "Address" at bounding box center [526, 383] width 992 height 34
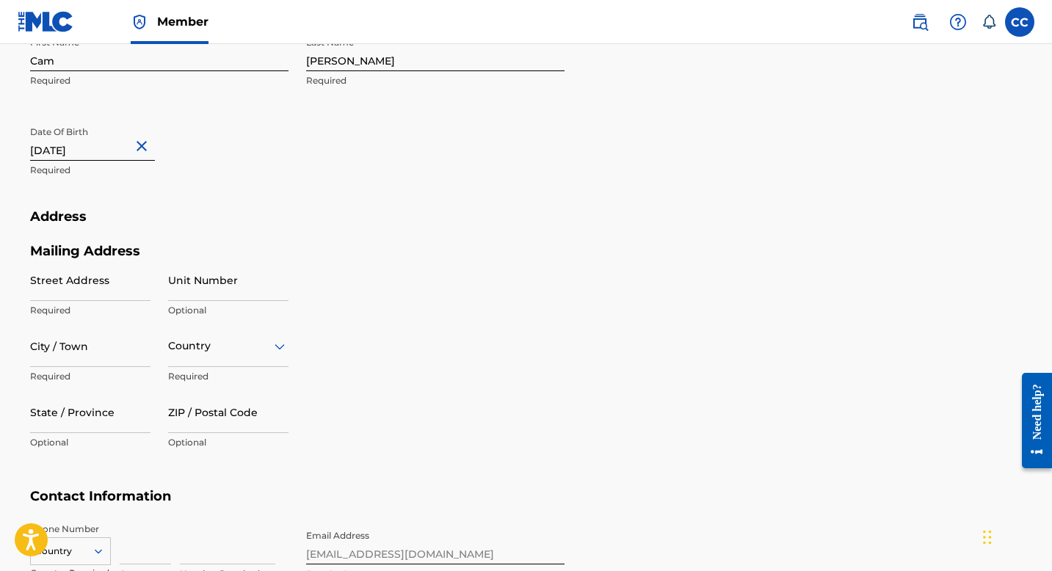
scroll to position [509, 0]
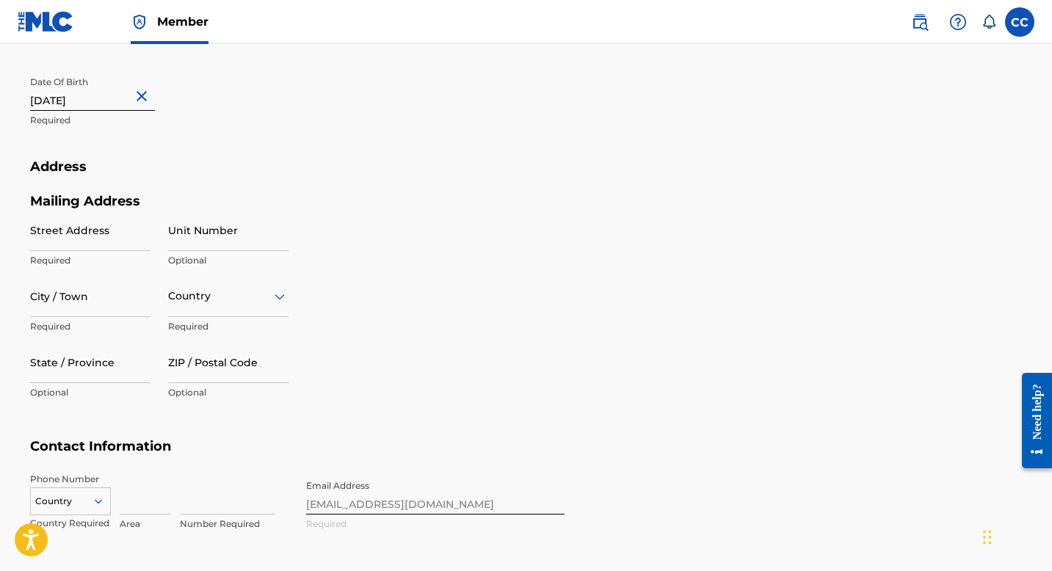
click at [85, 244] on input "Street Address" at bounding box center [90, 230] width 120 height 42
type input "1379 Harrington Drive"
type input "Gallatin"
type input "United States"
type input "49"
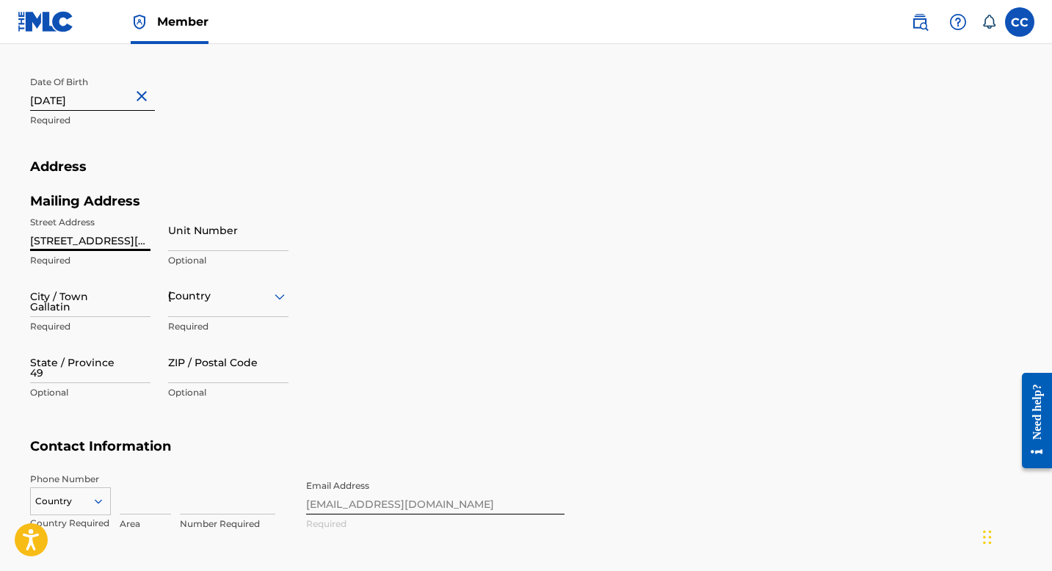
type input "37066"
type input "615"
type input "3008792"
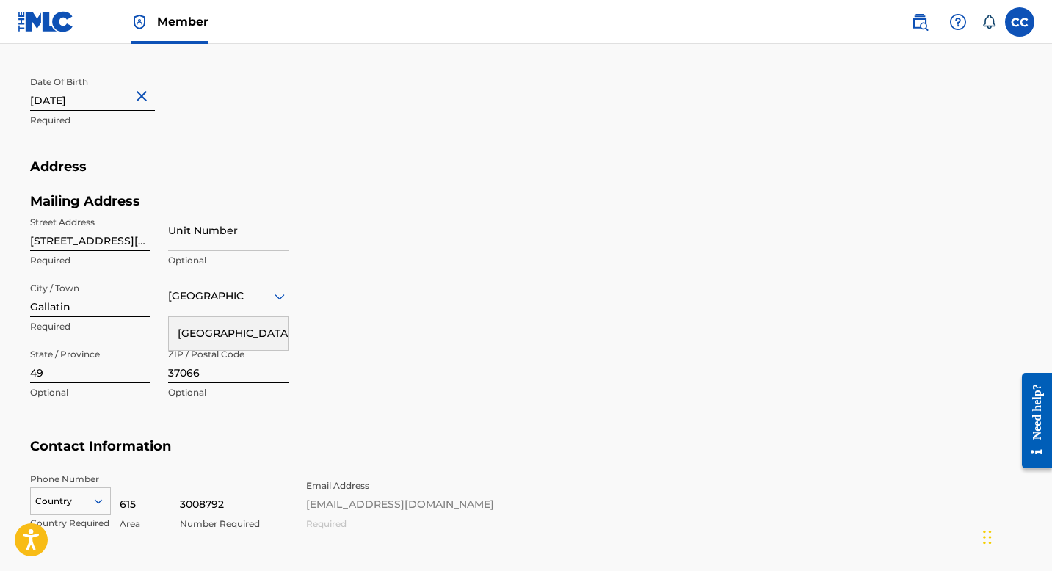
click at [395, 309] on div "Mailing Address Street Address 1379 Harrington Drive Required Unit Number Optio…" at bounding box center [297, 316] width 534 height 246
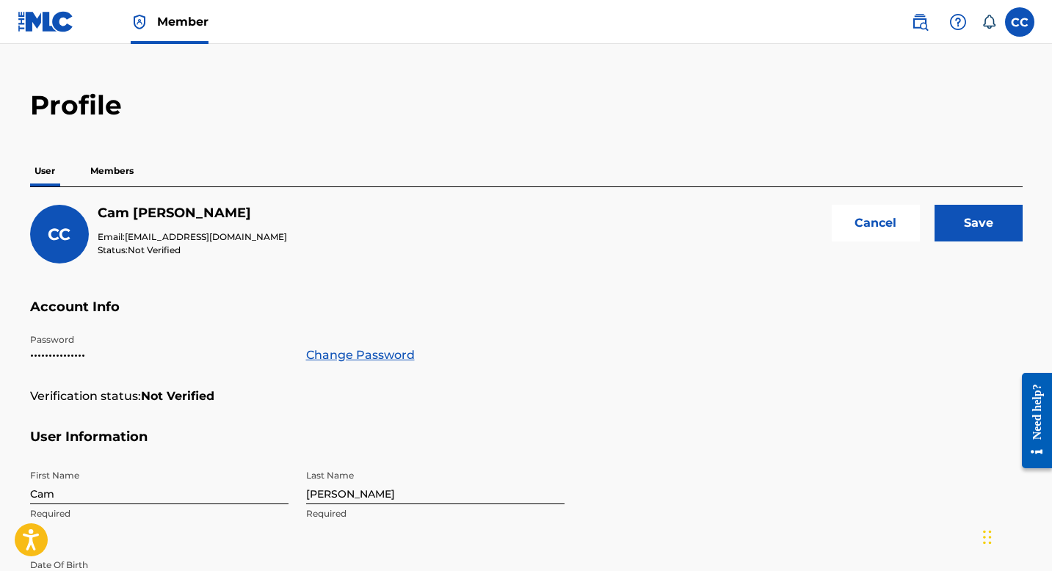
scroll to position [36, 0]
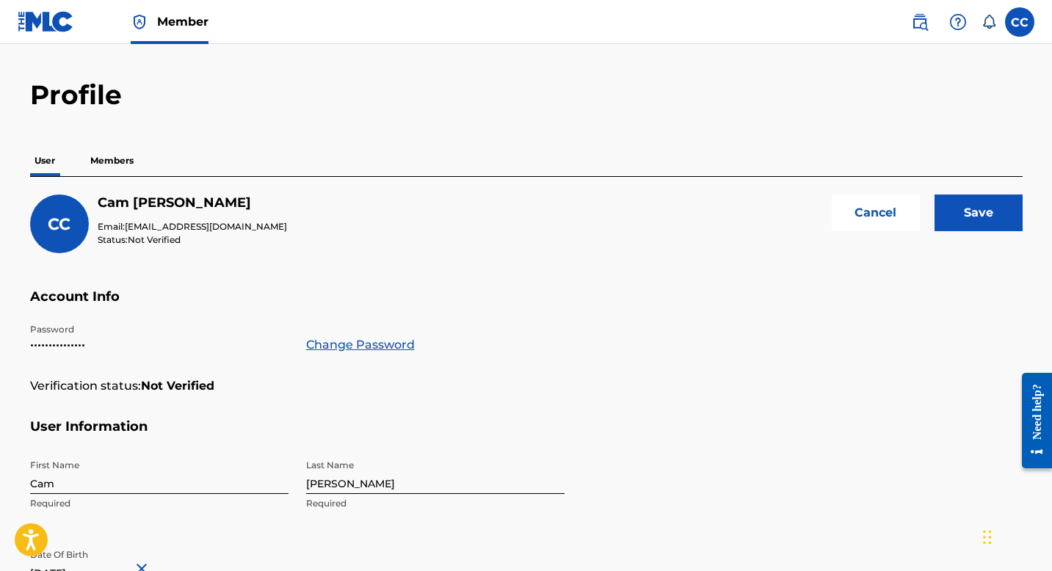
click at [988, 203] on input "Save" at bounding box center [978, 212] width 88 height 37
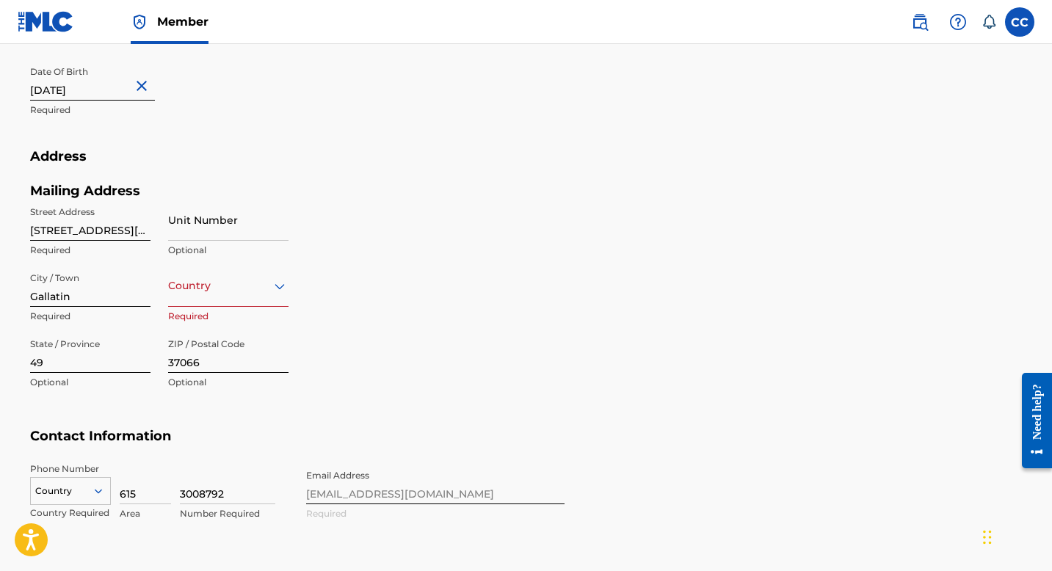
click at [208, 304] on div "Country" at bounding box center [228, 286] width 120 height 42
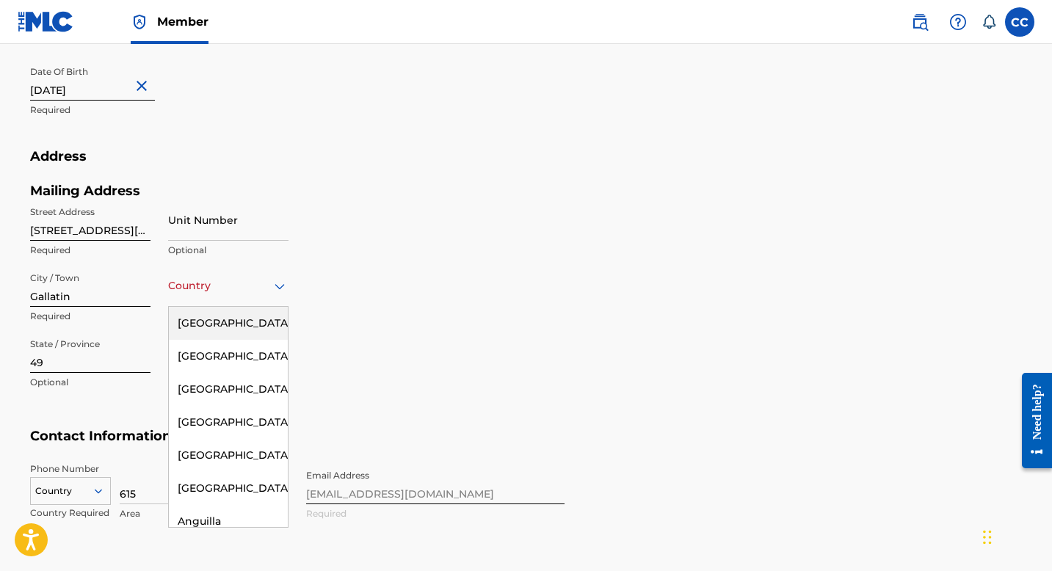
click at [214, 322] on div "United States" at bounding box center [228, 323] width 119 height 33
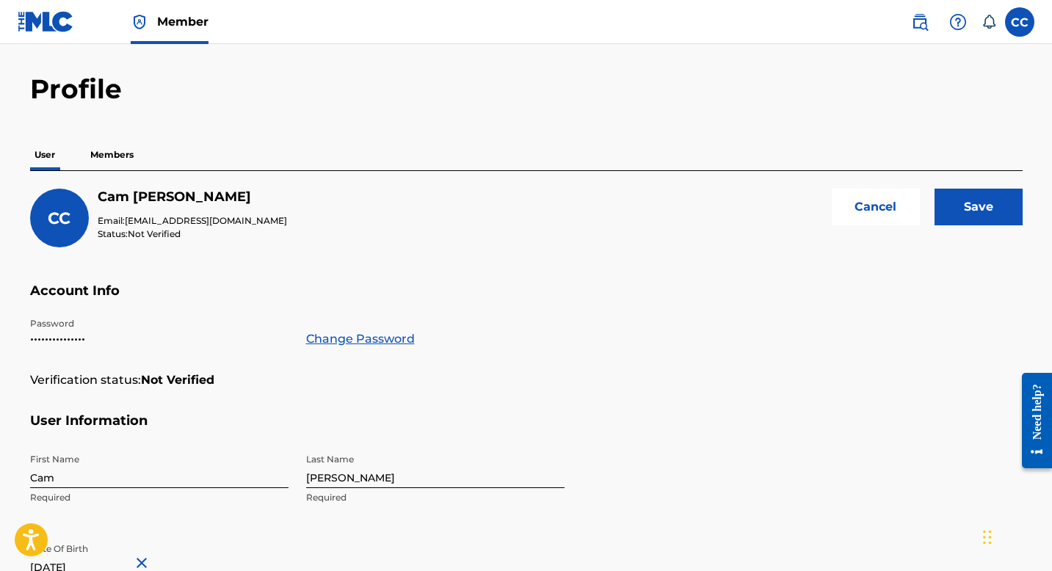
scroll to position [41, 0]
click at [981, 206] on input "Save" at bounding box center [978, 207] width 88 height 37
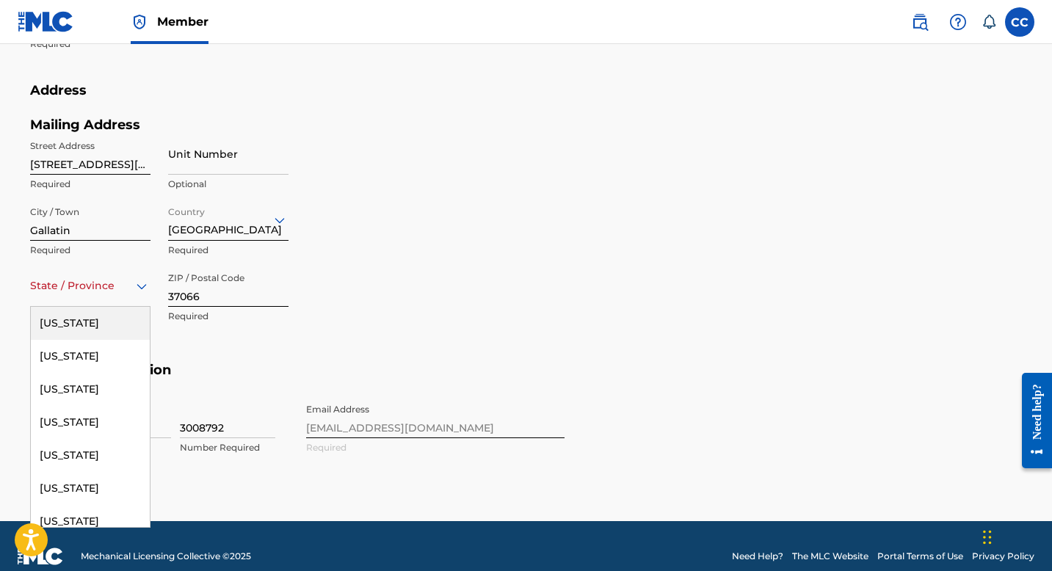
click at [95, 298] on div "State / Province" at bounding box center [90, 286] width 120 height 42
type input "t"
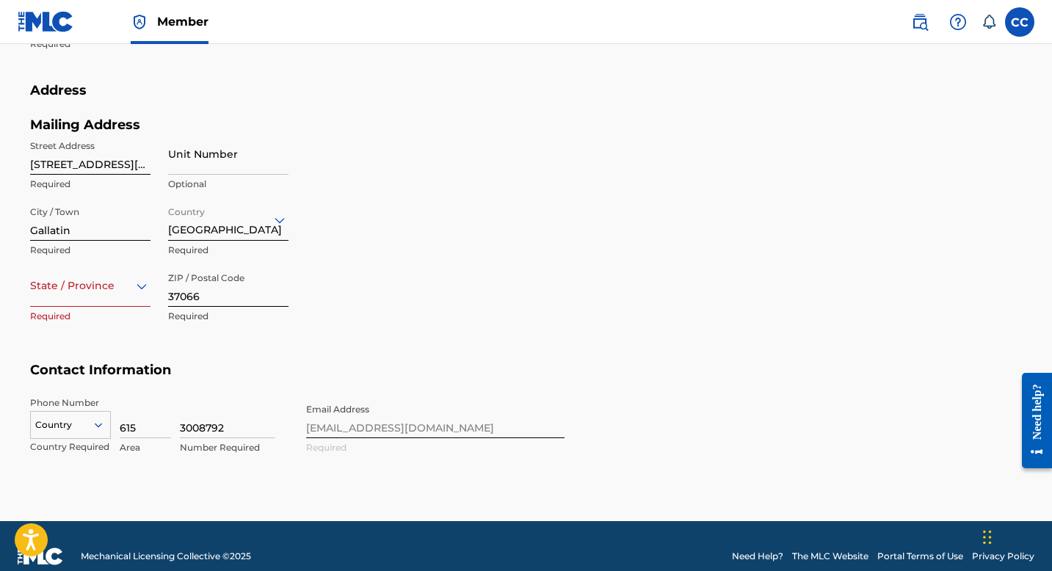
click at [285, 366] on h5 "Contact Information" at bounding box center [526, 379] width 992 height 34
click at [81, 293] on div at bounding box center [90, 286] width 120 height 18
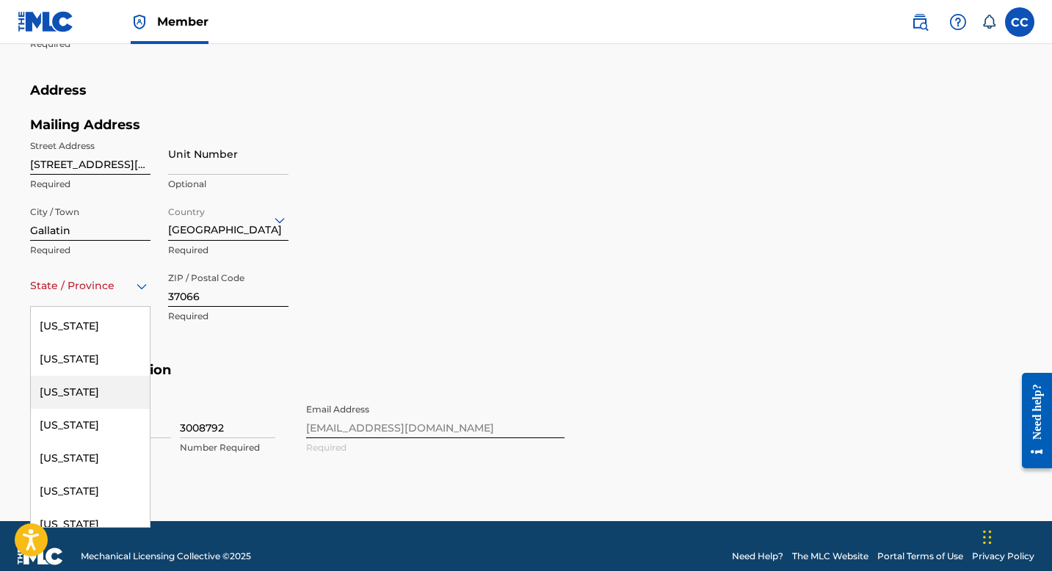
scroll to position [1454, 0]
click at [80, 438] on div "Tennessee" at bounding box center [90, 421] width 119 height 33
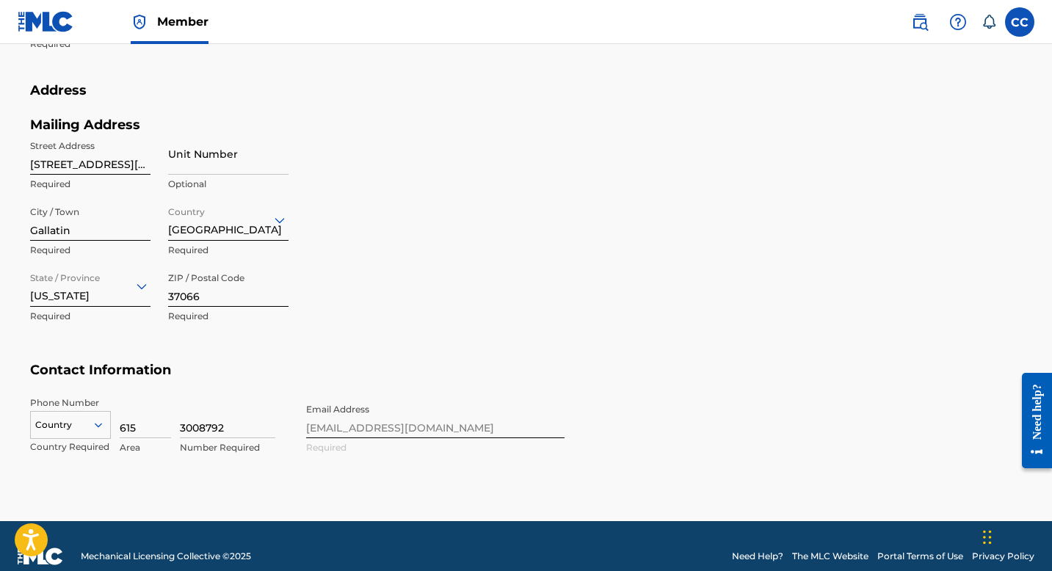
scroll to position [0, 0]
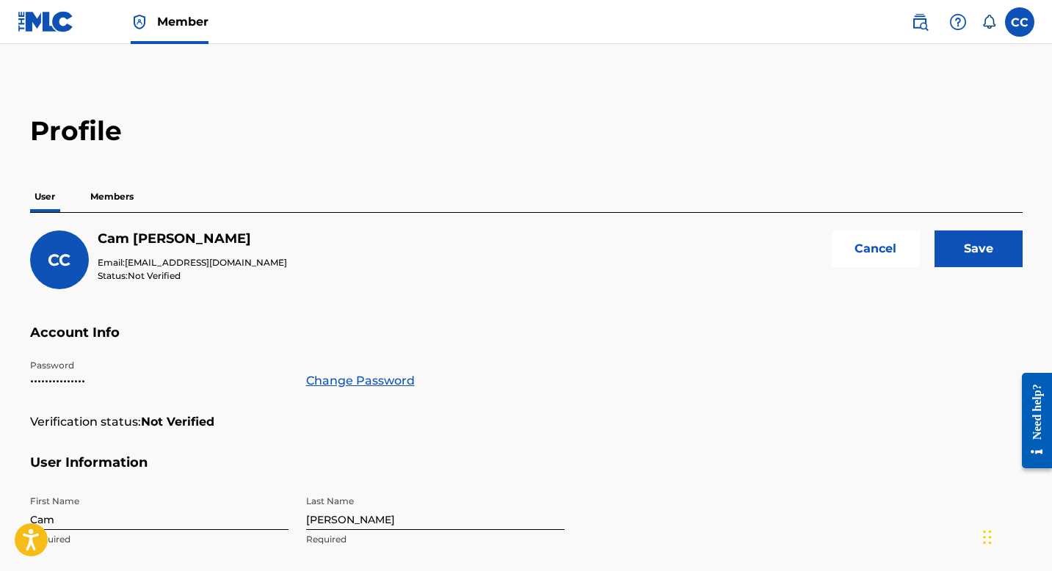
click at [977, 258] on input "Save" at bounding box center [978, 248] width 88 height 37
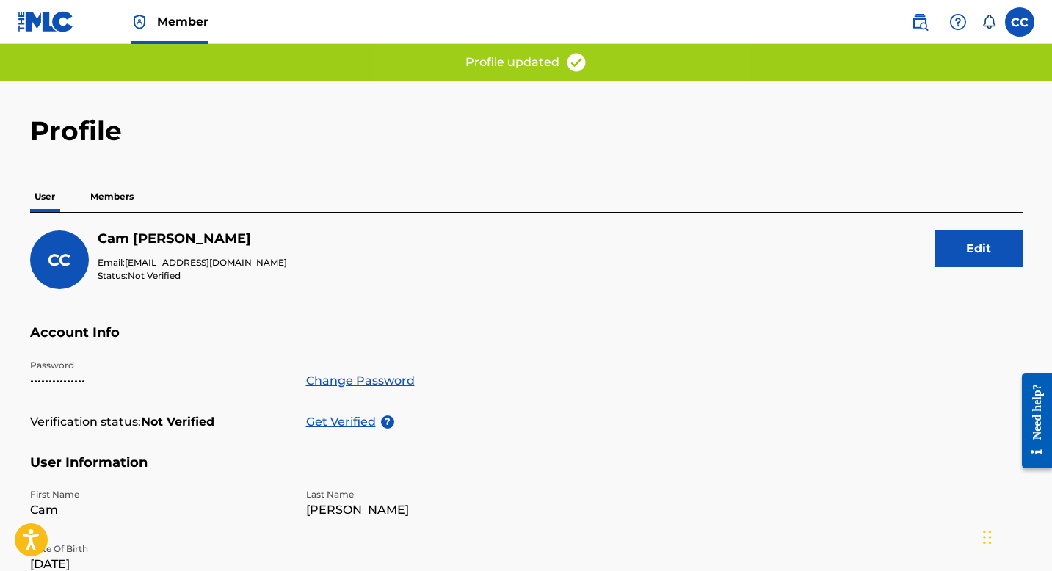
click at [354, 428] on p "Get Verified" at bounding box center [343, 422] width 75 height 18
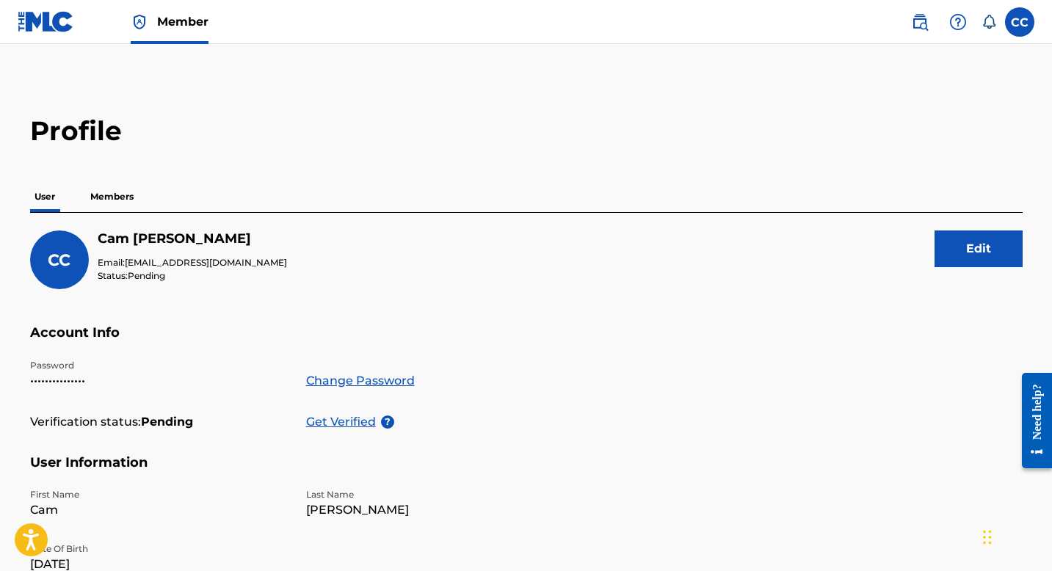
click at [103, 194] on p "Members" at bounding box center [112, 196] width 52 height 31
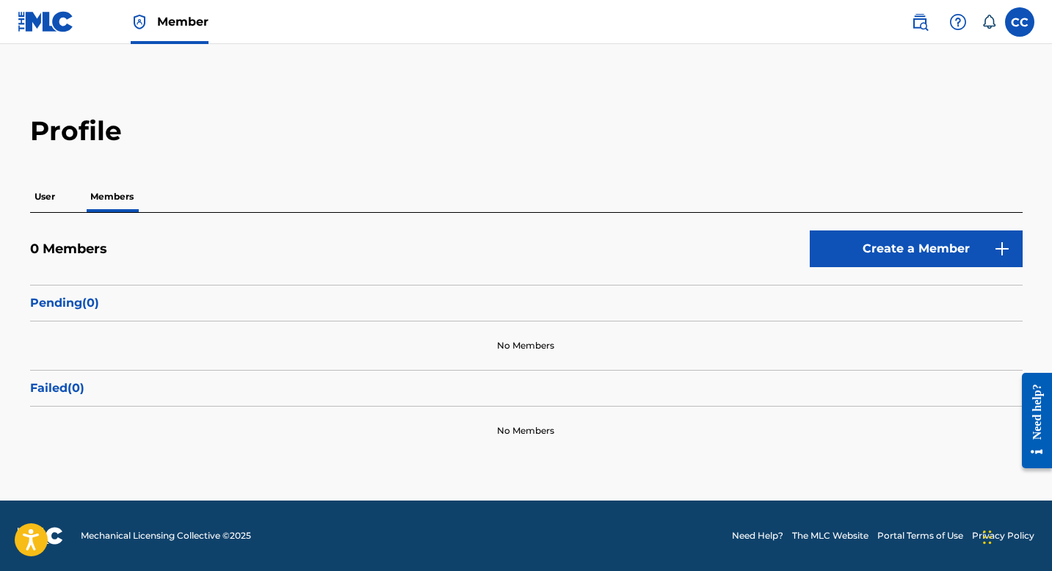
click at [869, 247] on button "Create a Member" at bounding box center [916, 248] width 213 height 37
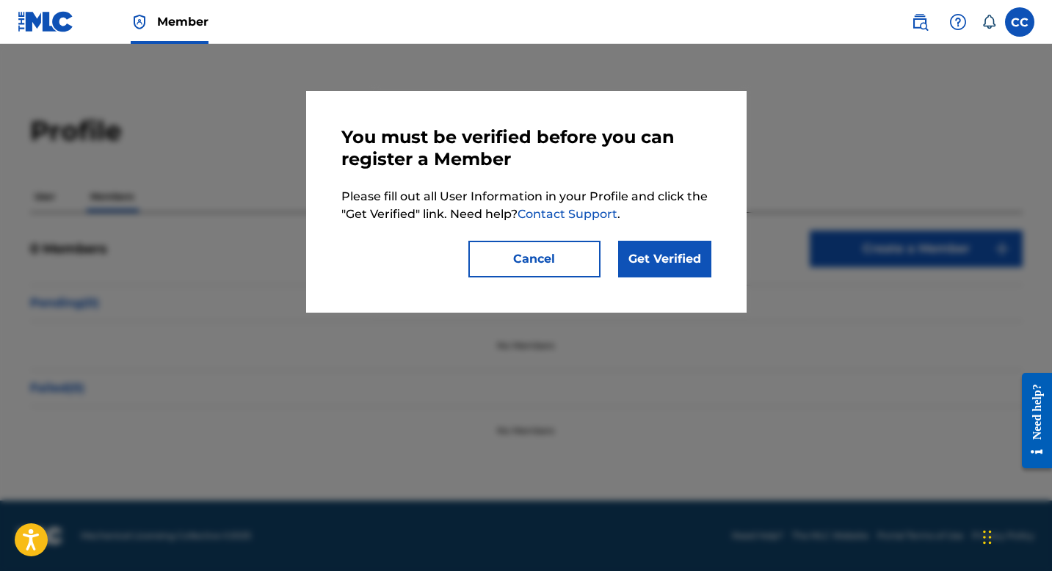
click at [542, 257] on button "Cancel" at bounding box center [534, 259] width 132 height 37
